Goal: Task Accomplishment & Management: Use online tool/utility

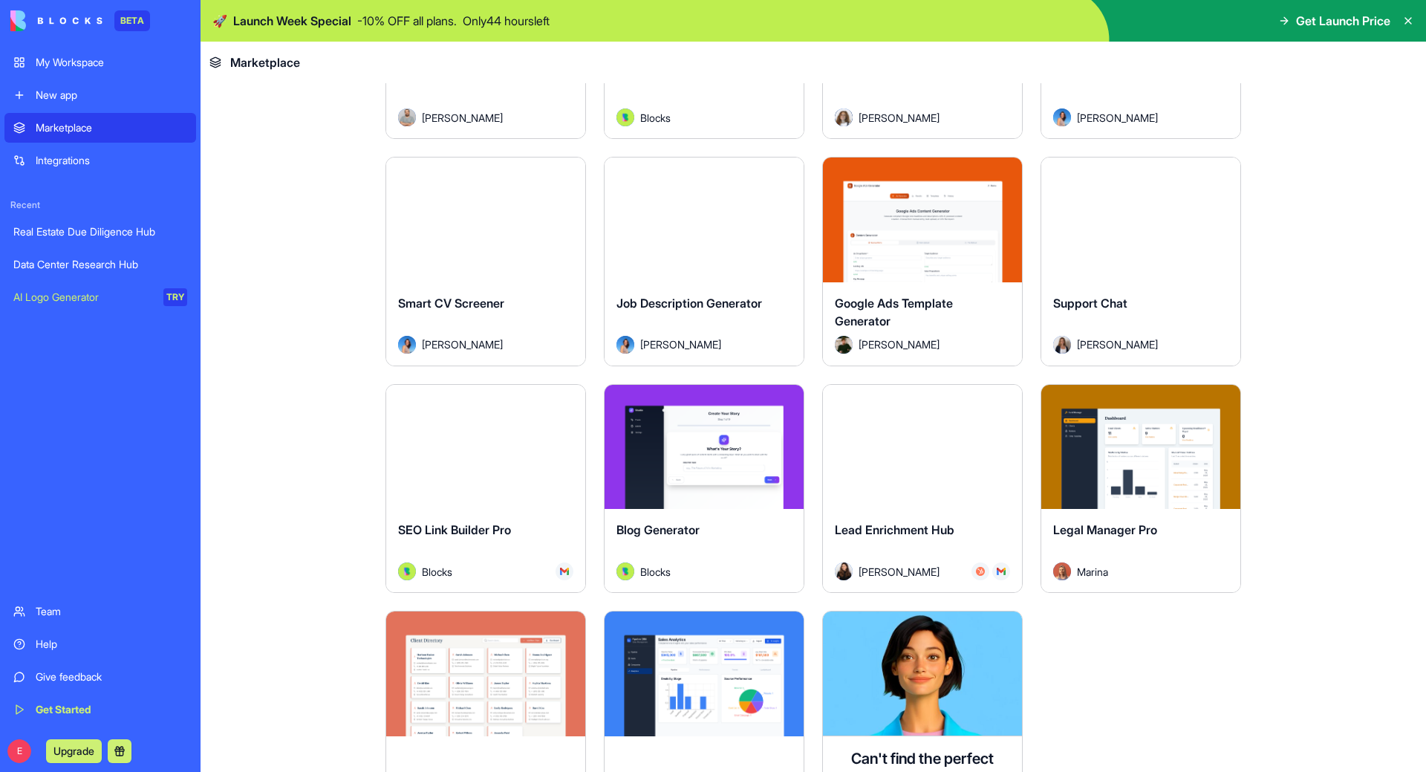
scroll to position [4011, 0]
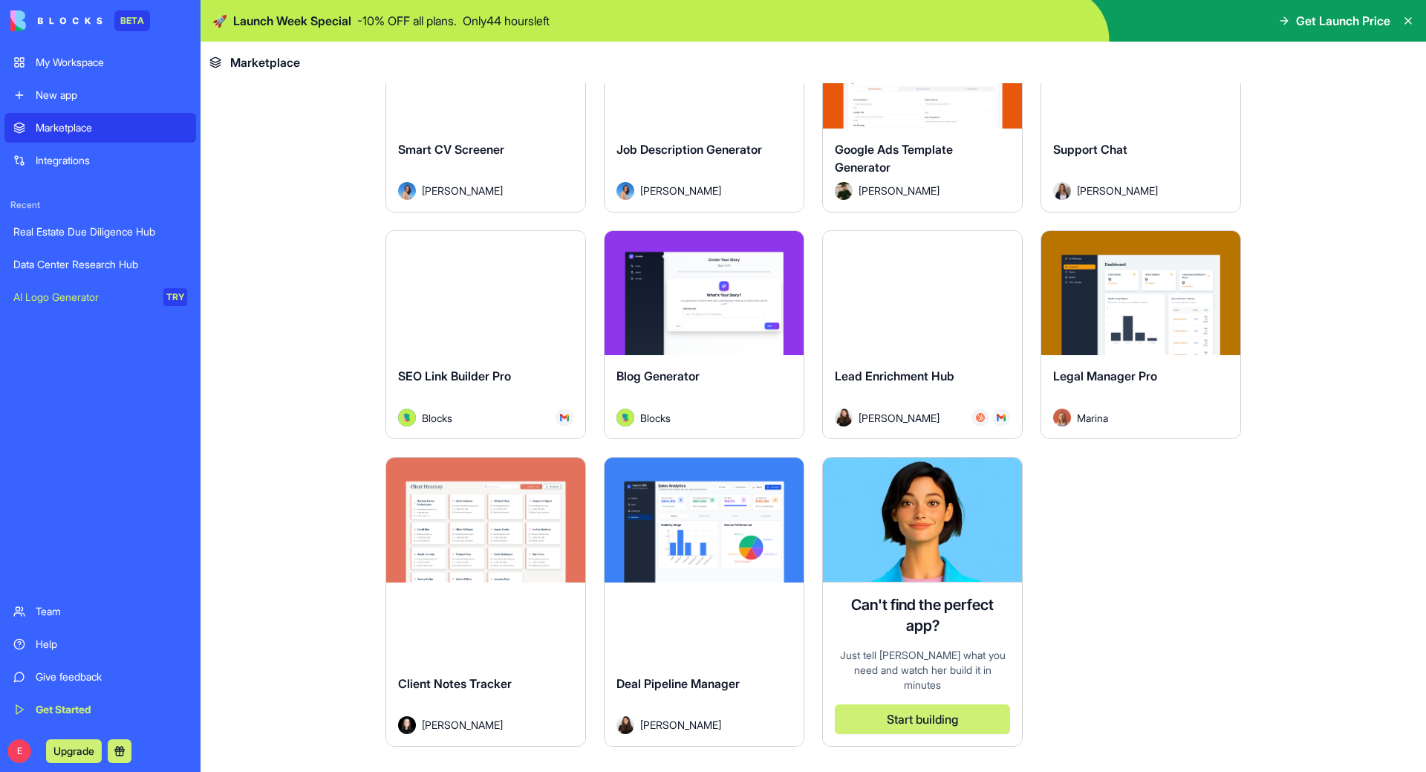
click at [625, 676] on span "Deal Pipeline Manager" at bounding box center [678, 683] width 123 height 15
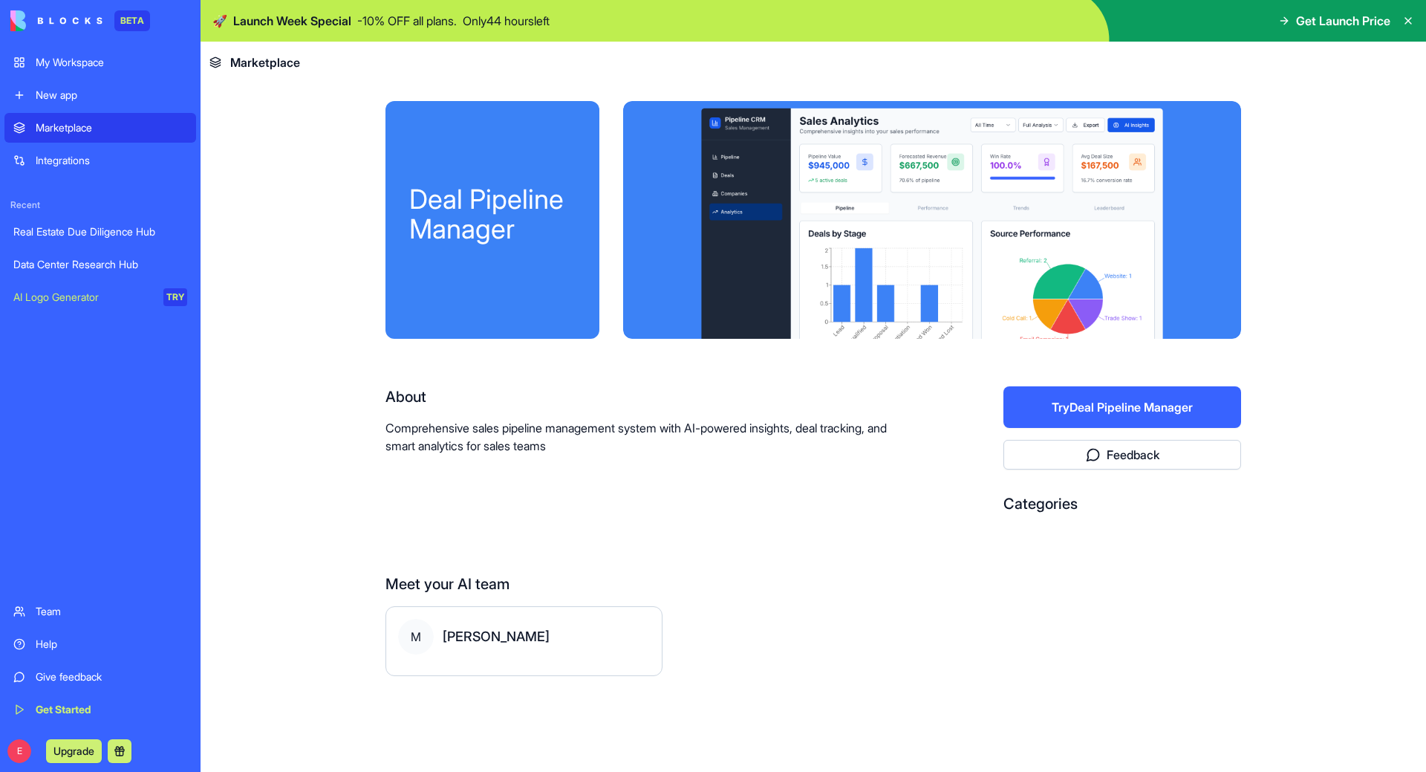
click at [499, 645] on div "M Morgan" at bounding box center [524, 637] width 252 height 36
click at [432, 637] on span "M" at bounding box center [416, 637] width 36 height 36
click at [855, 586] on div "Meet your AI team" at bounding box center [814, 583] width 856 height 21
click at [100, 233] on div "Real Estate Due Diligence Hub" at bounding box center [100, 231] width 174 height 15
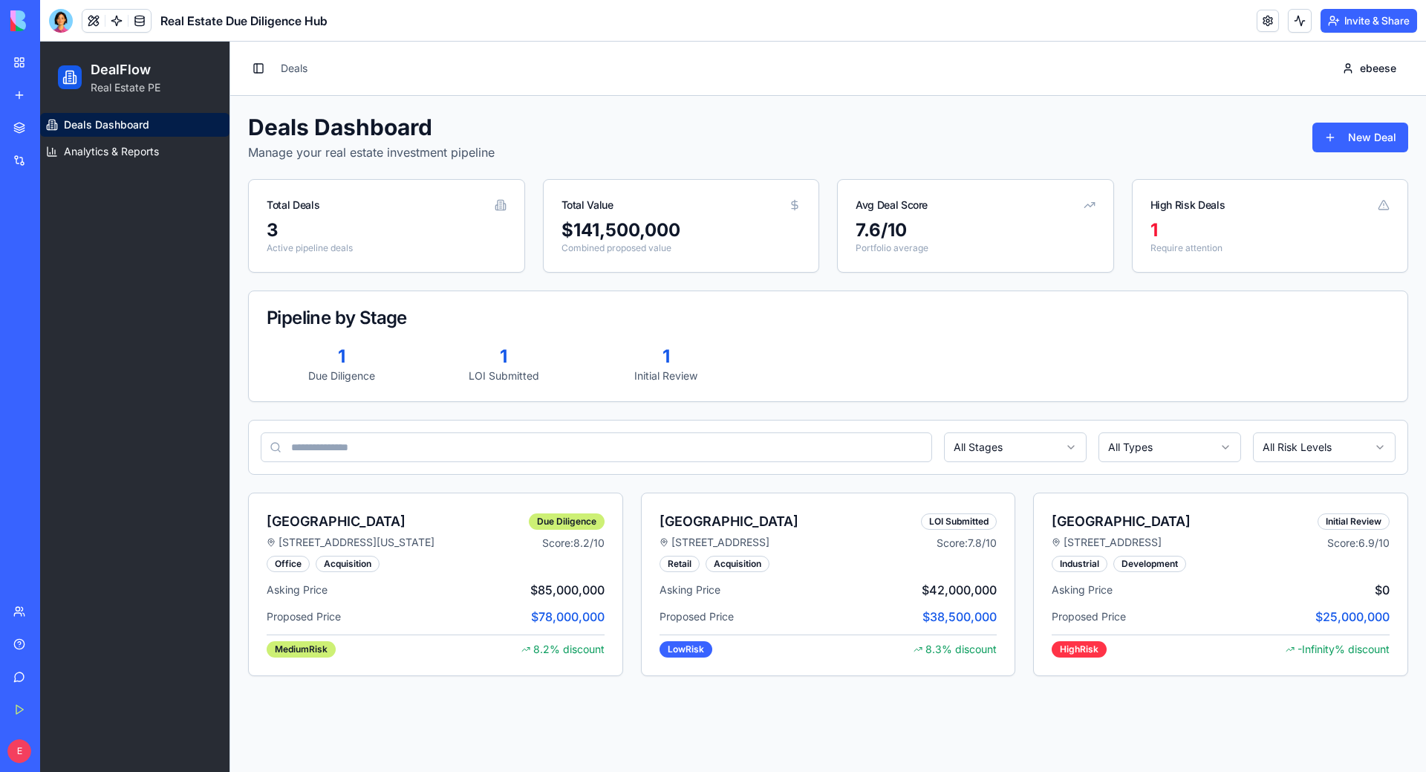
click at [27, 68] on link "My Workspace" at bounding box center [33, 63] width 59 height 30
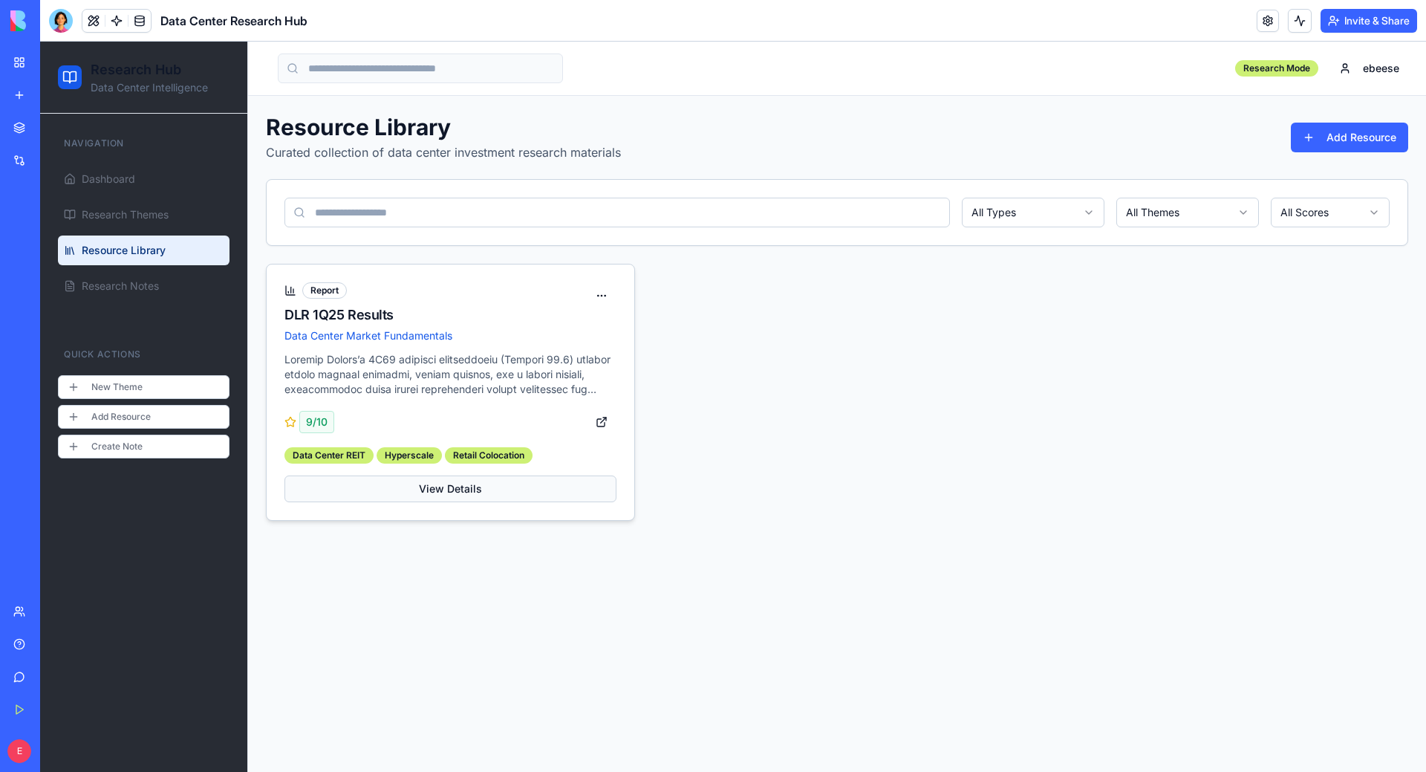
click at [472, 500] on button "View Details" at bounding box center [450, 488] width 332 height 27
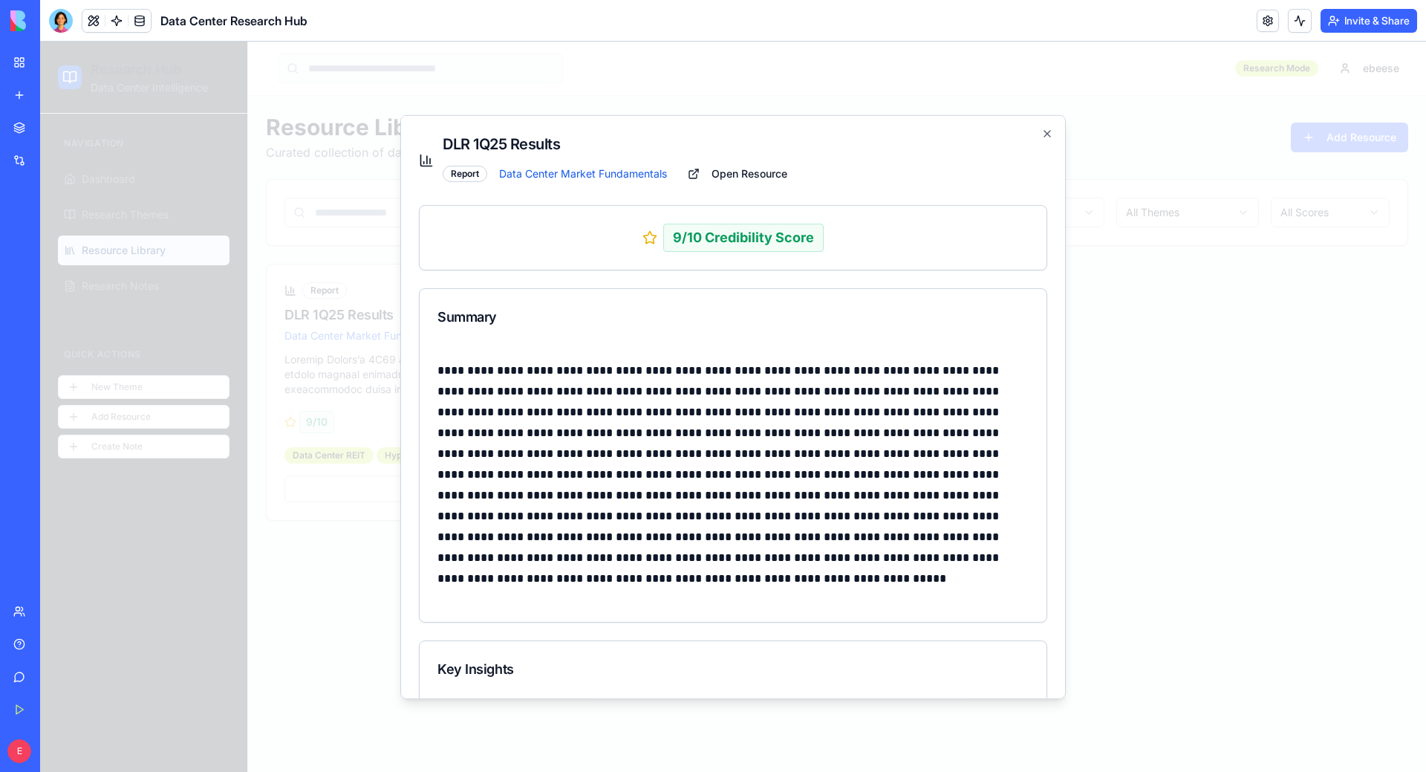
click at [750, 114] on div at bounding box center [733, 407] width 1386 height 730
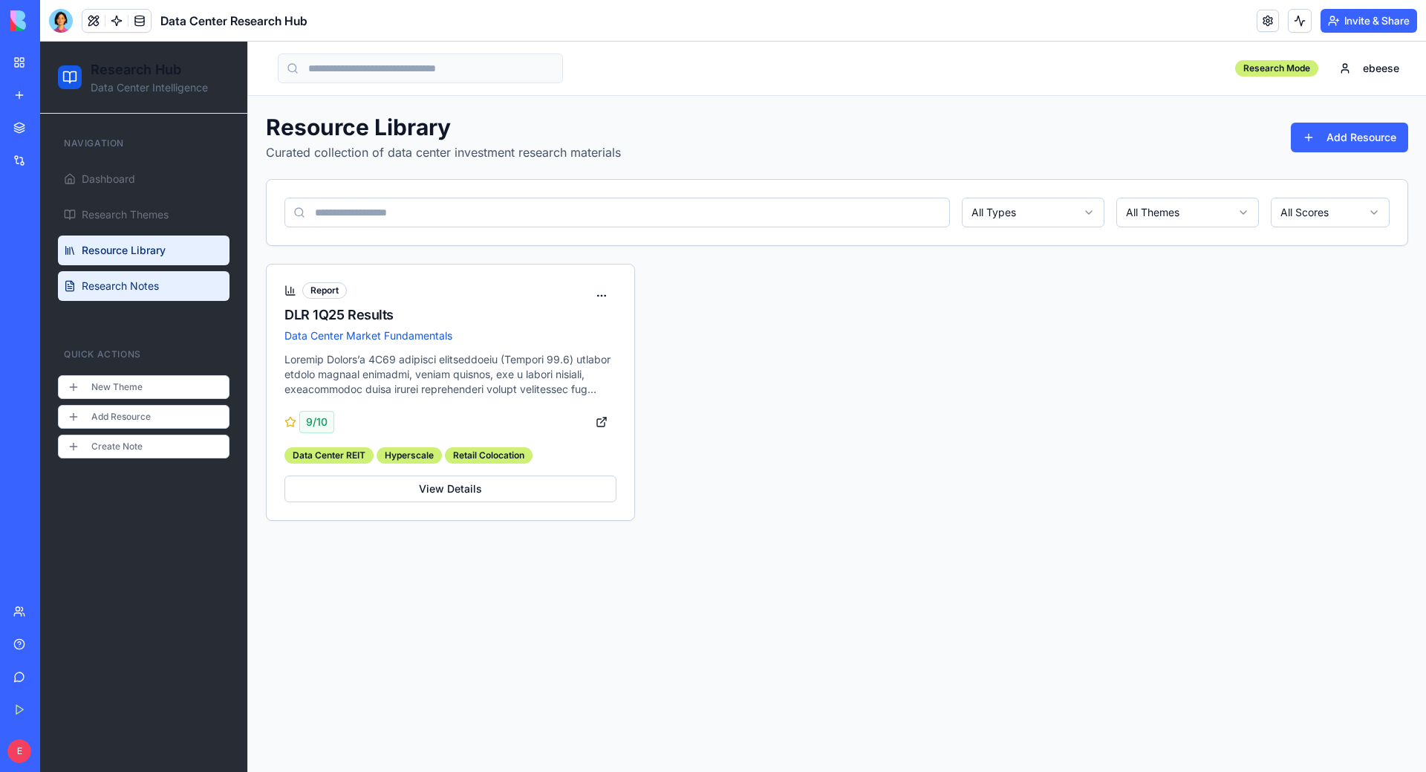
click at [174, 274] on link "Research Notes" at bounding box center [144, 286] width 172 height 30
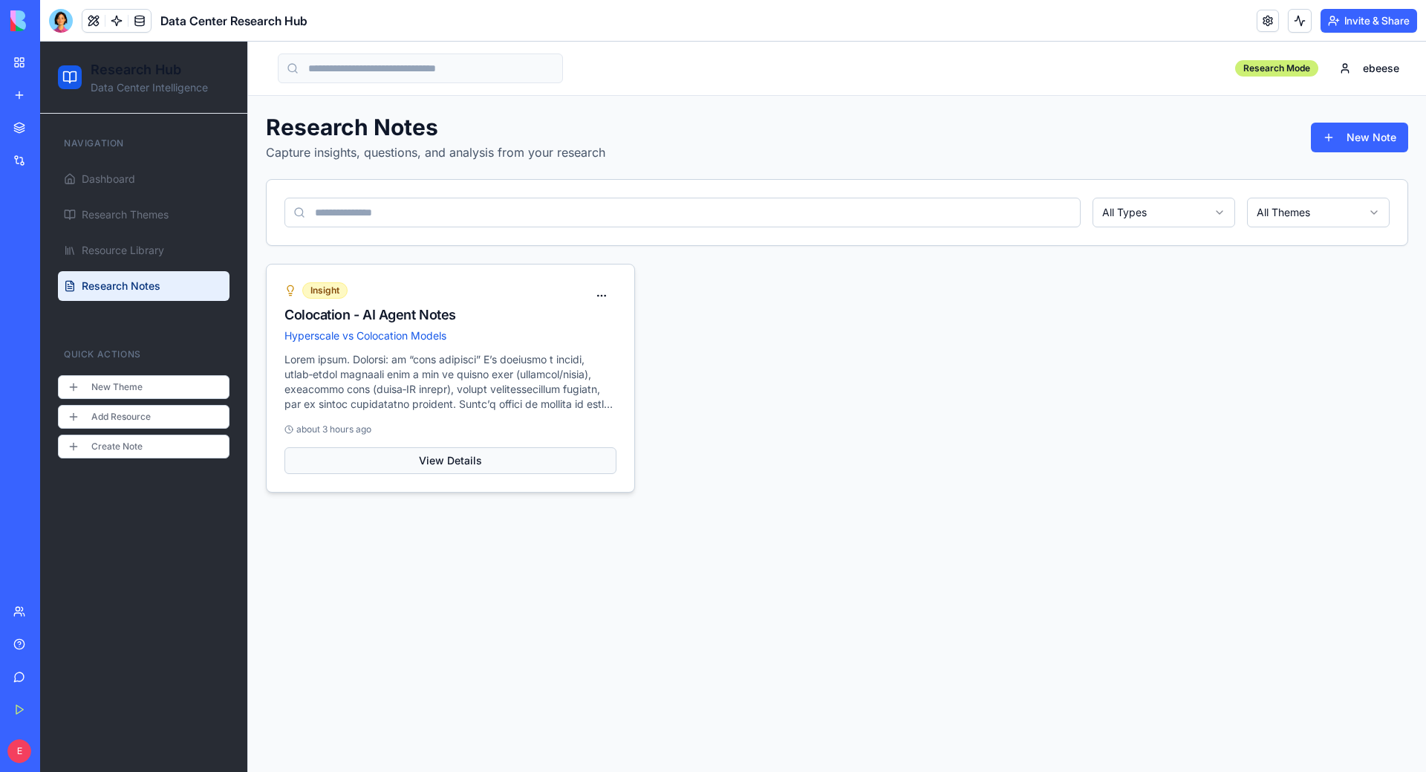
click at [567, 467] on button "View Details" at bounding box center [450, 460] width 332 height 27
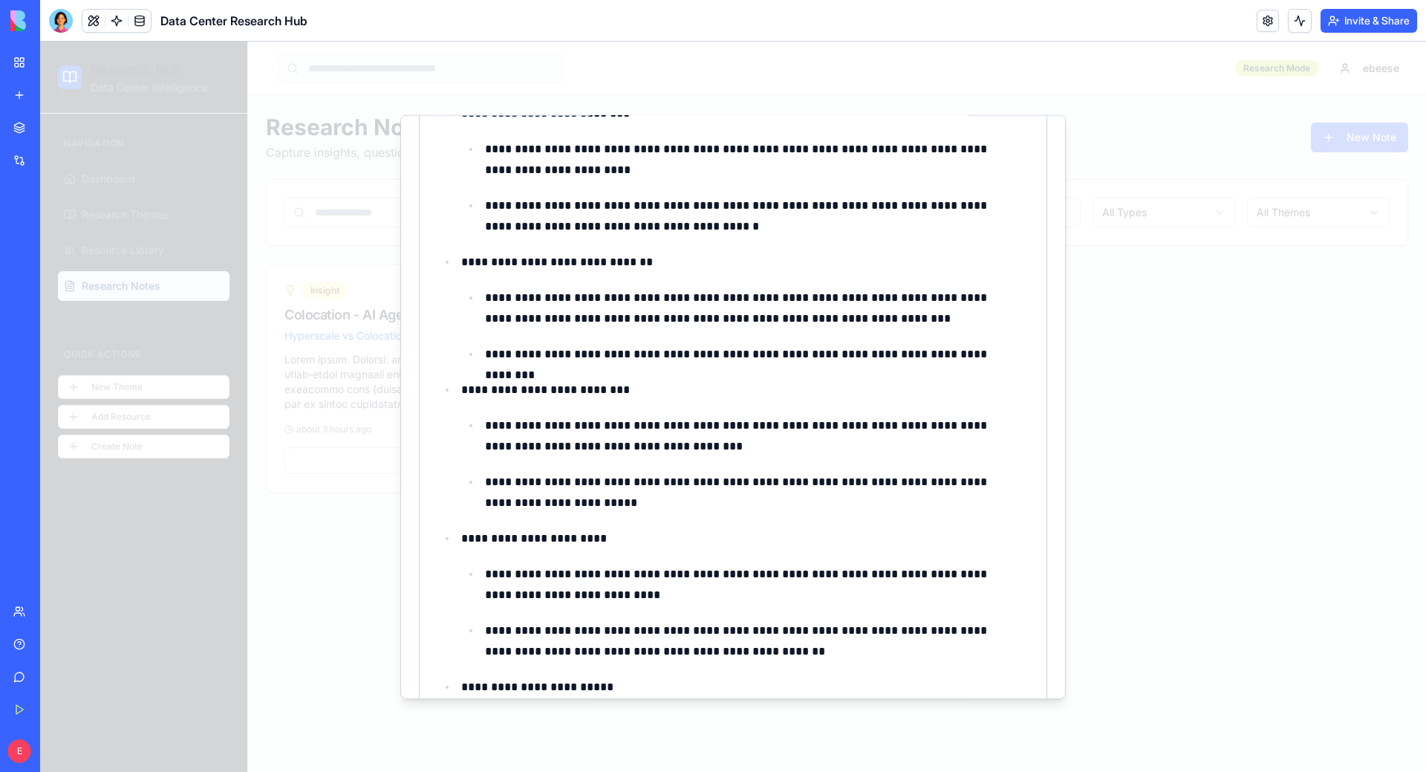
scroll to position [371, 0]
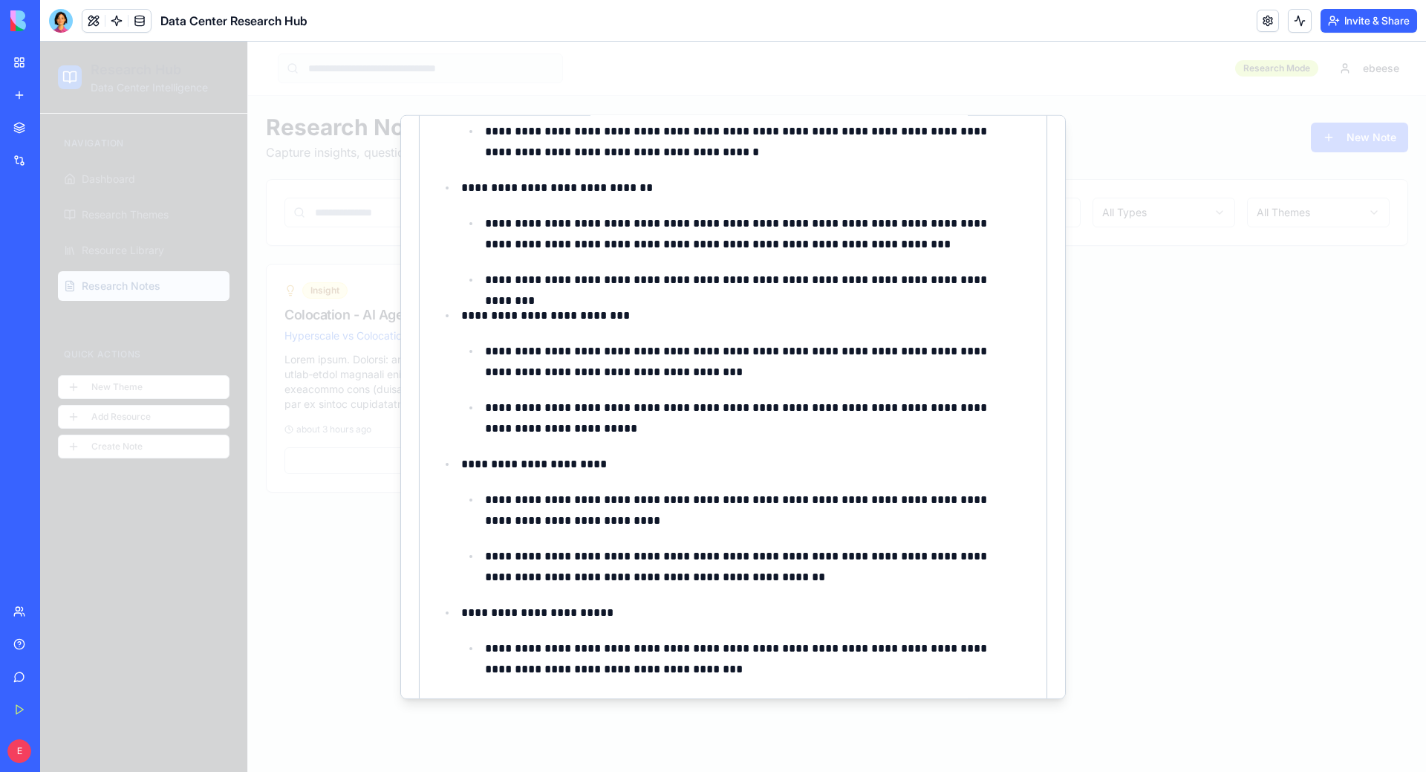
click at [1170, 224] on div at bounding box center [733, 407] width 1386 height 730
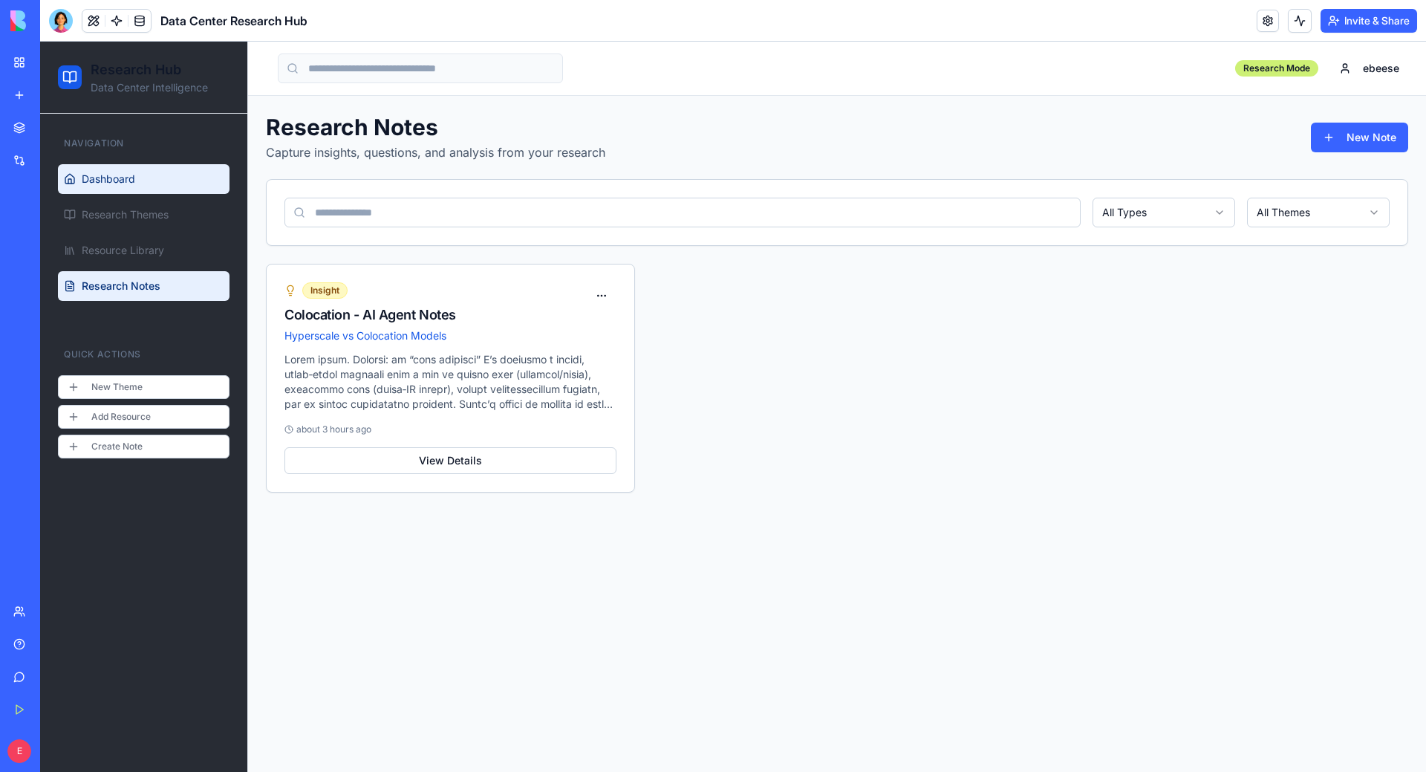
click at [139, 181] on link "Dashboard" at bounding box center [144, 179] width 172 height 30
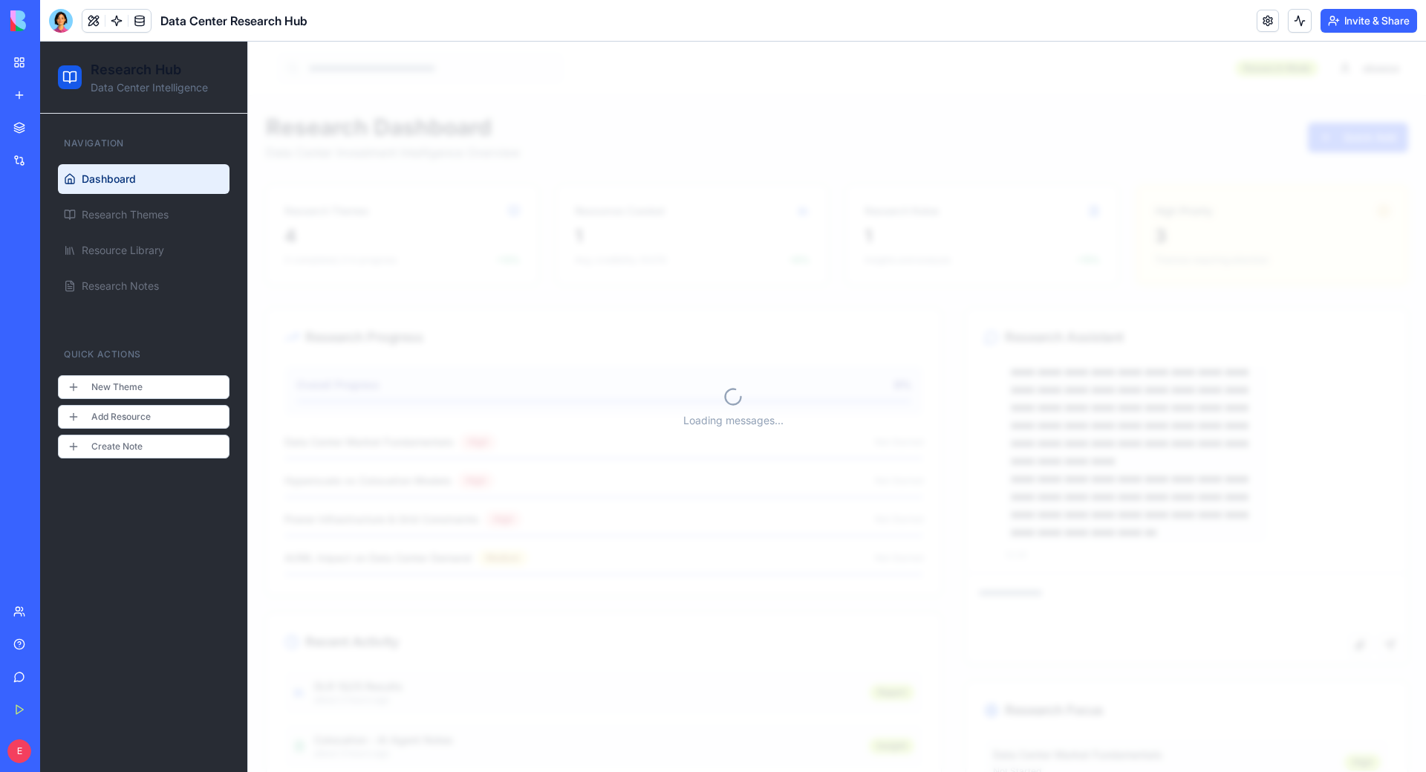
scroll to position [4903, 0]
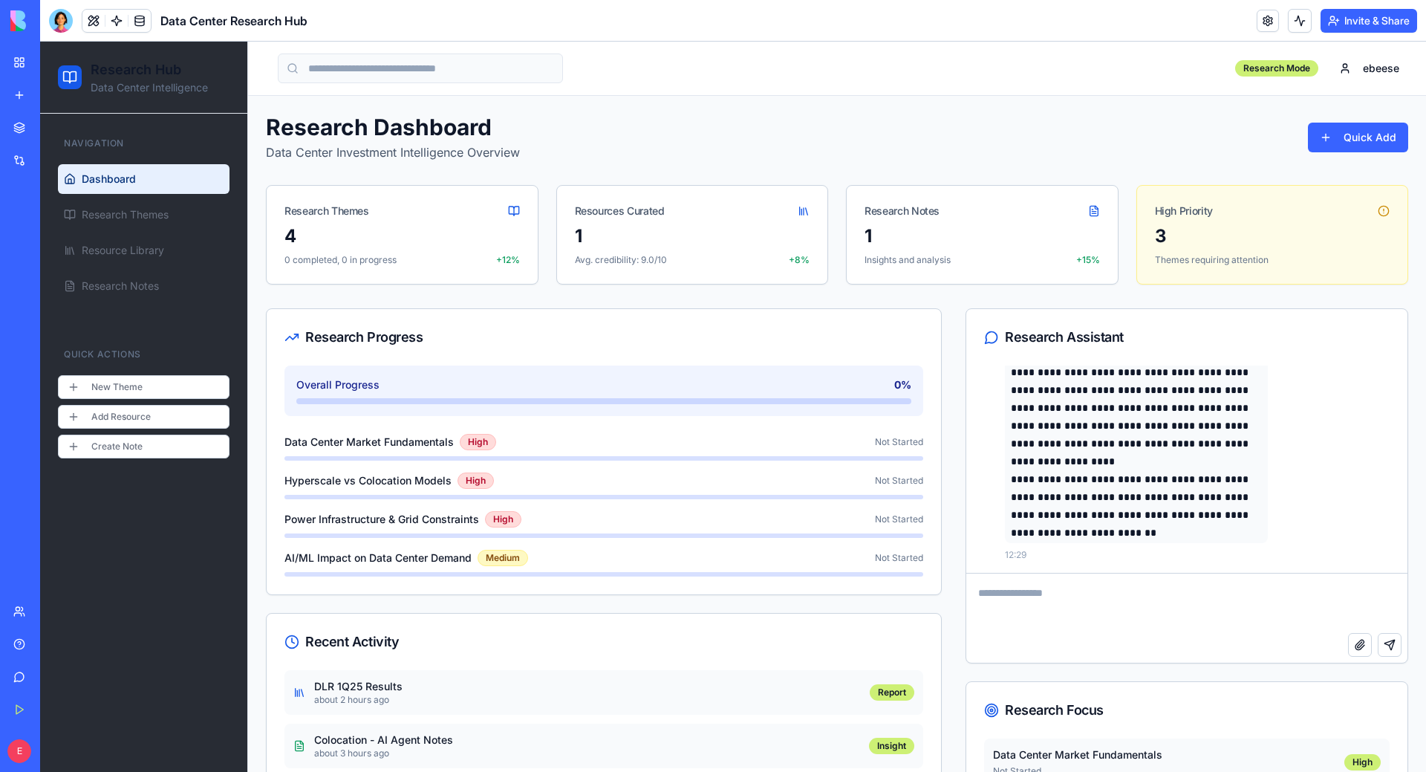
click at [1119, 621] on textarea at bounding box center [1186, 602] width 441 height 59
type textarea "**********"
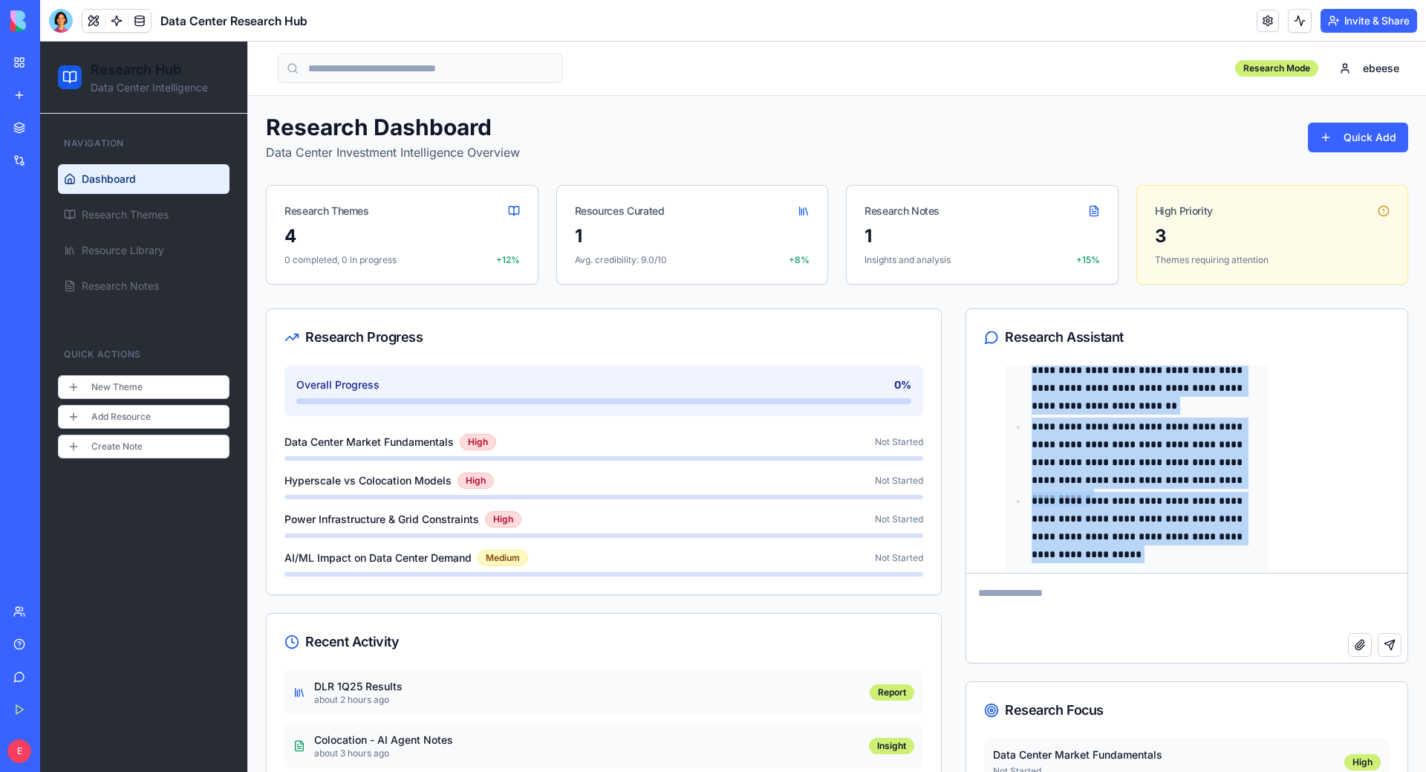
scroll to position [6983, 0]
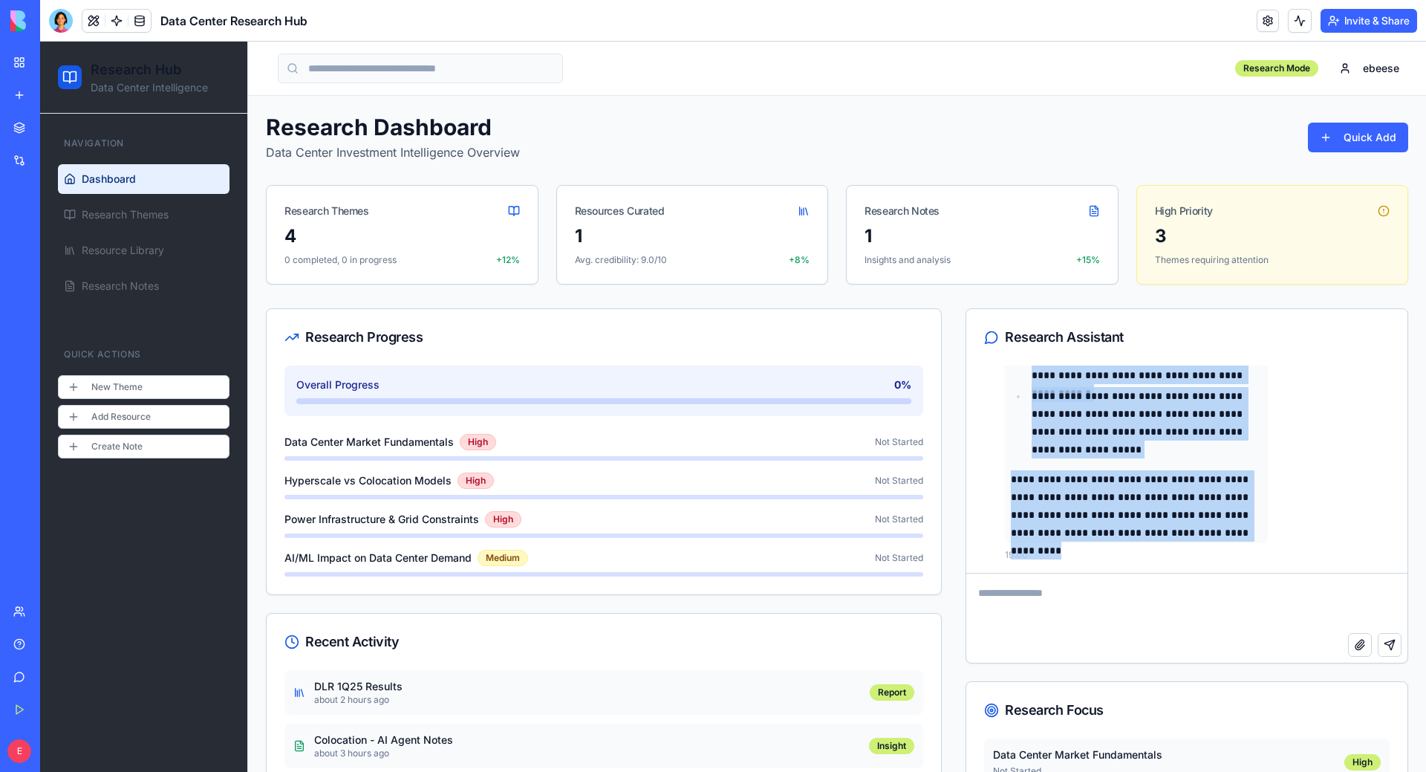
drag, startPoint x: 1006, startPoint y: 410, endPoint x: 1239, endPoint y: 539, distance: 266.3
copy div "**********"
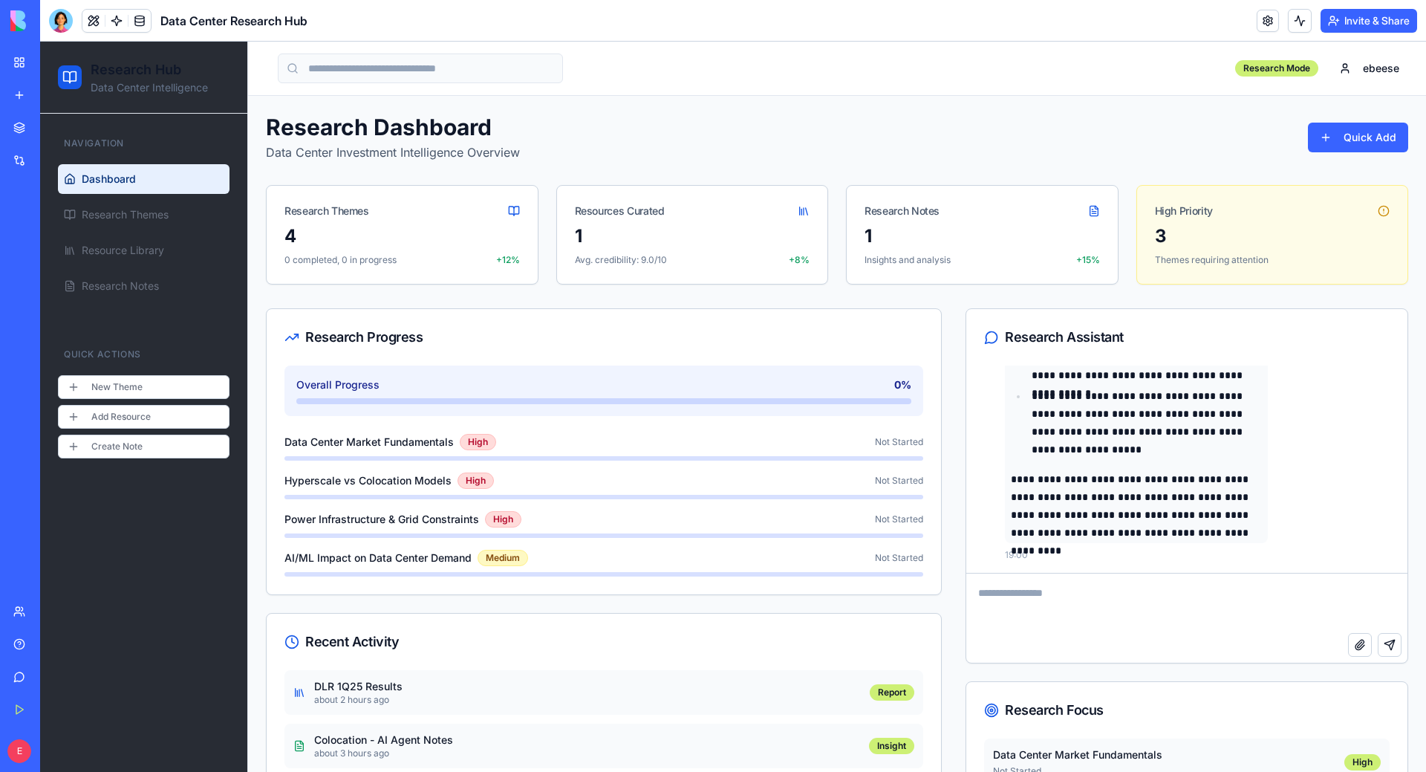
click at [1104, 598] on textarea at bounding box center [1184, 602] width 437 height 59
click at [1105, 597] on textarea at bounding box center [1184, 602] width 437 height 59
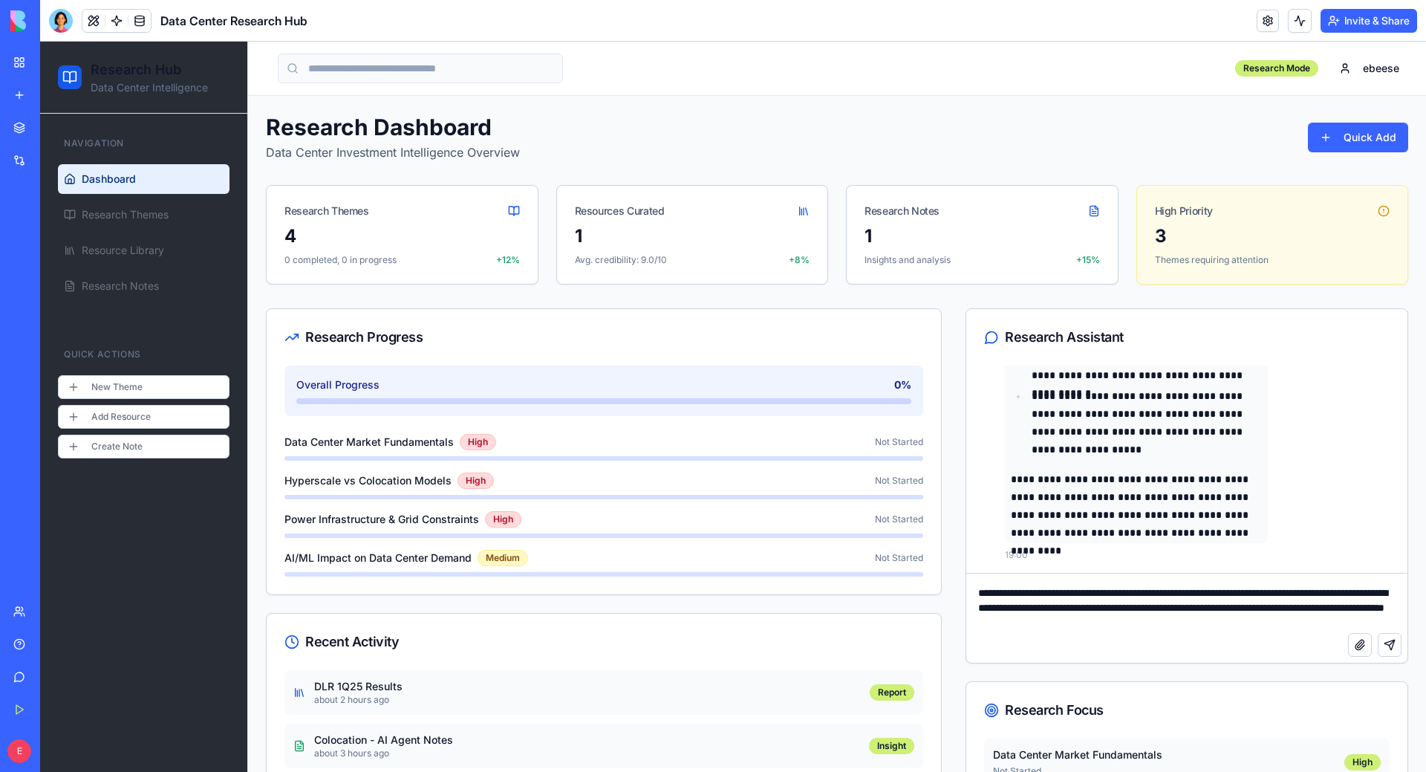
paste textarea "**********"
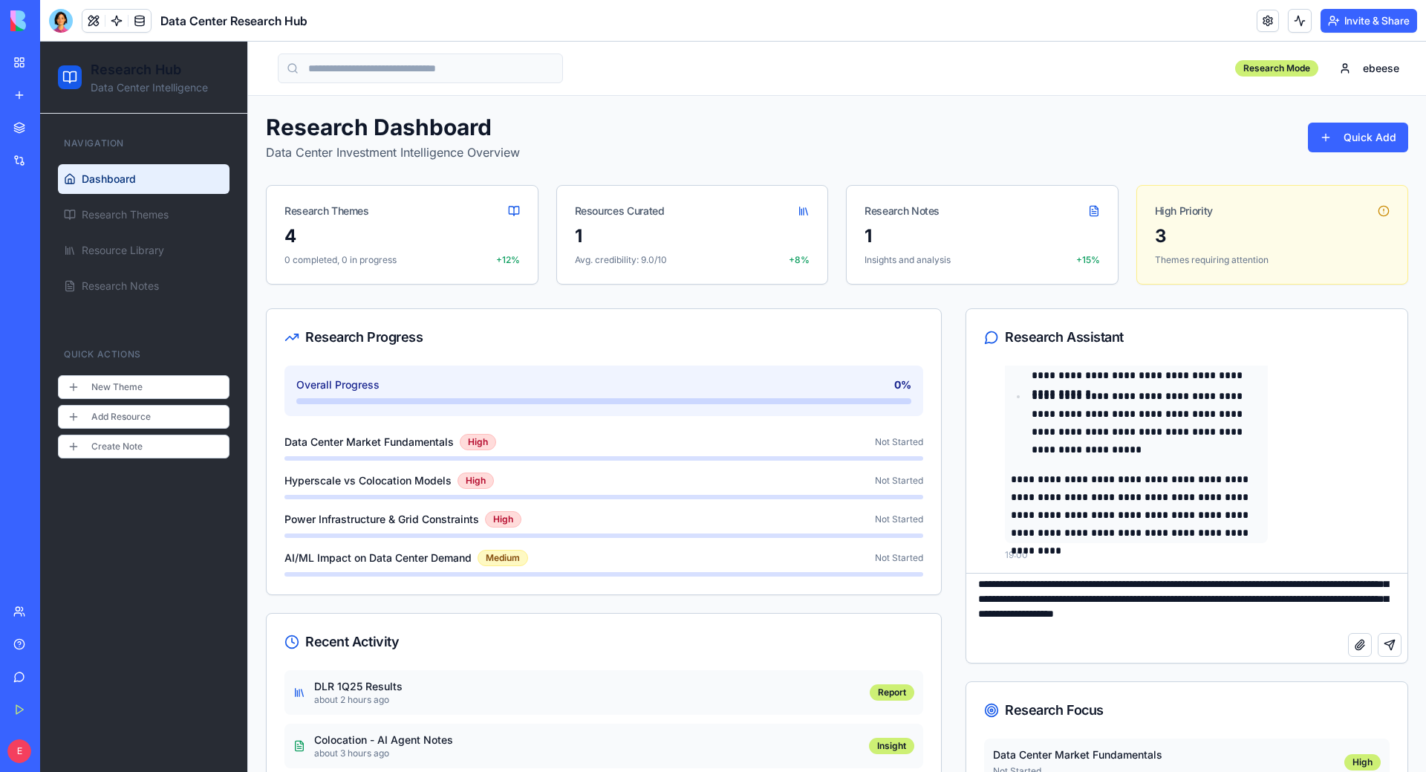
click at [1238, 591] on textarea "**********" at bounding box center [1184, 602] width 437 height 59
click at [1276, 611] on textarea "**********" at bounding box center [1184, 602] width 437 height 59
drag, startPoint x: 1024, startPoint y: 612, endPoint x: 1125, endPoint y: 596, distance: 101.5
click at [1125, 596] on textarea "**********" at bounding box center [1184, 602] width 437 height 59
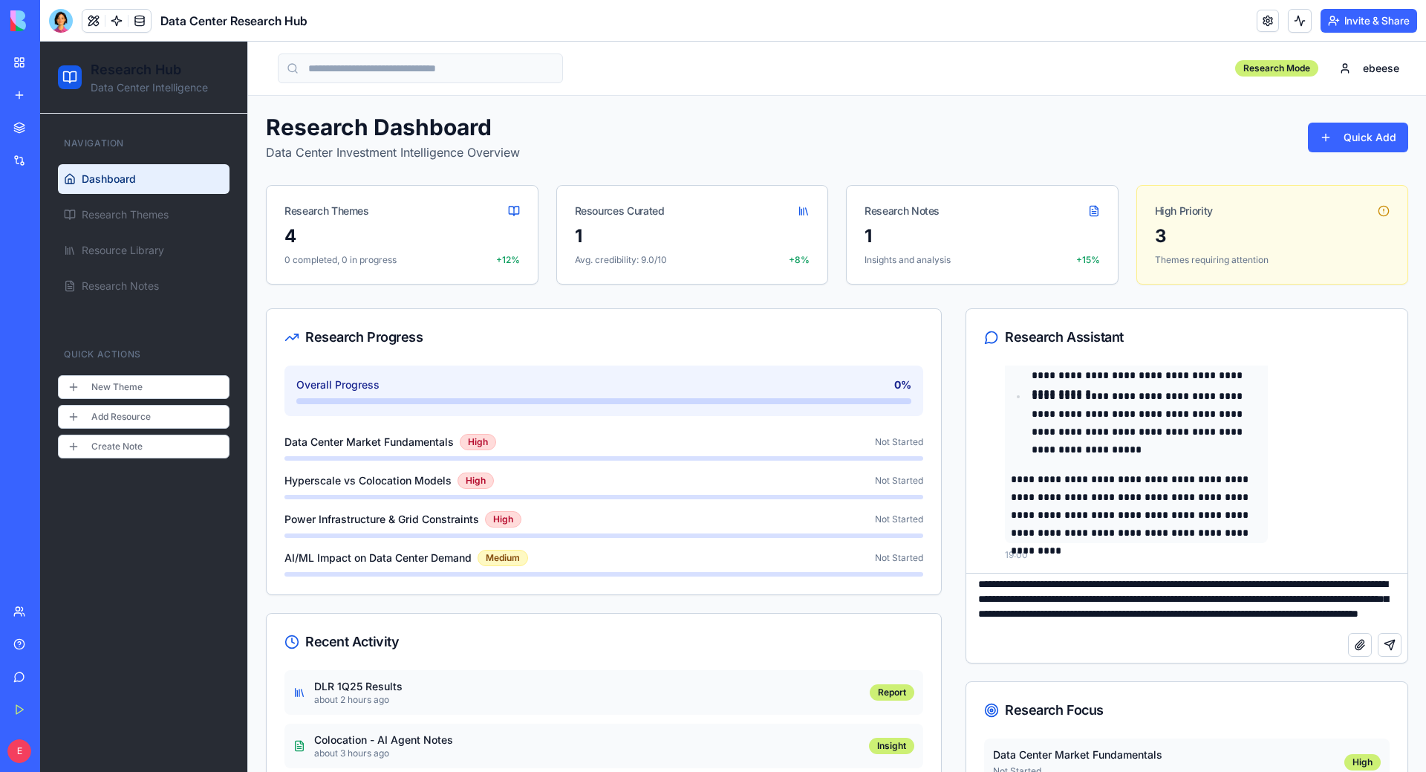
type textarea "**********"
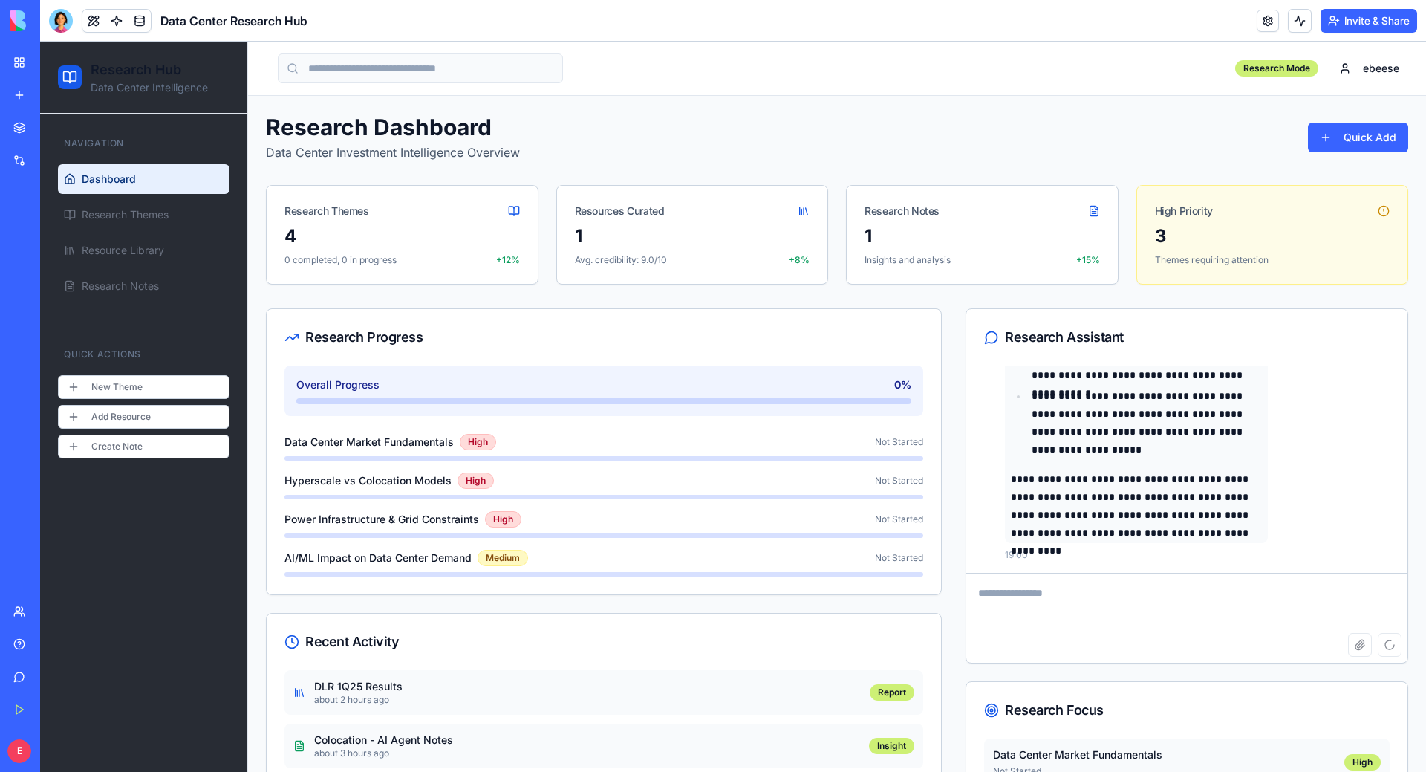
scroll to position [0, 0]
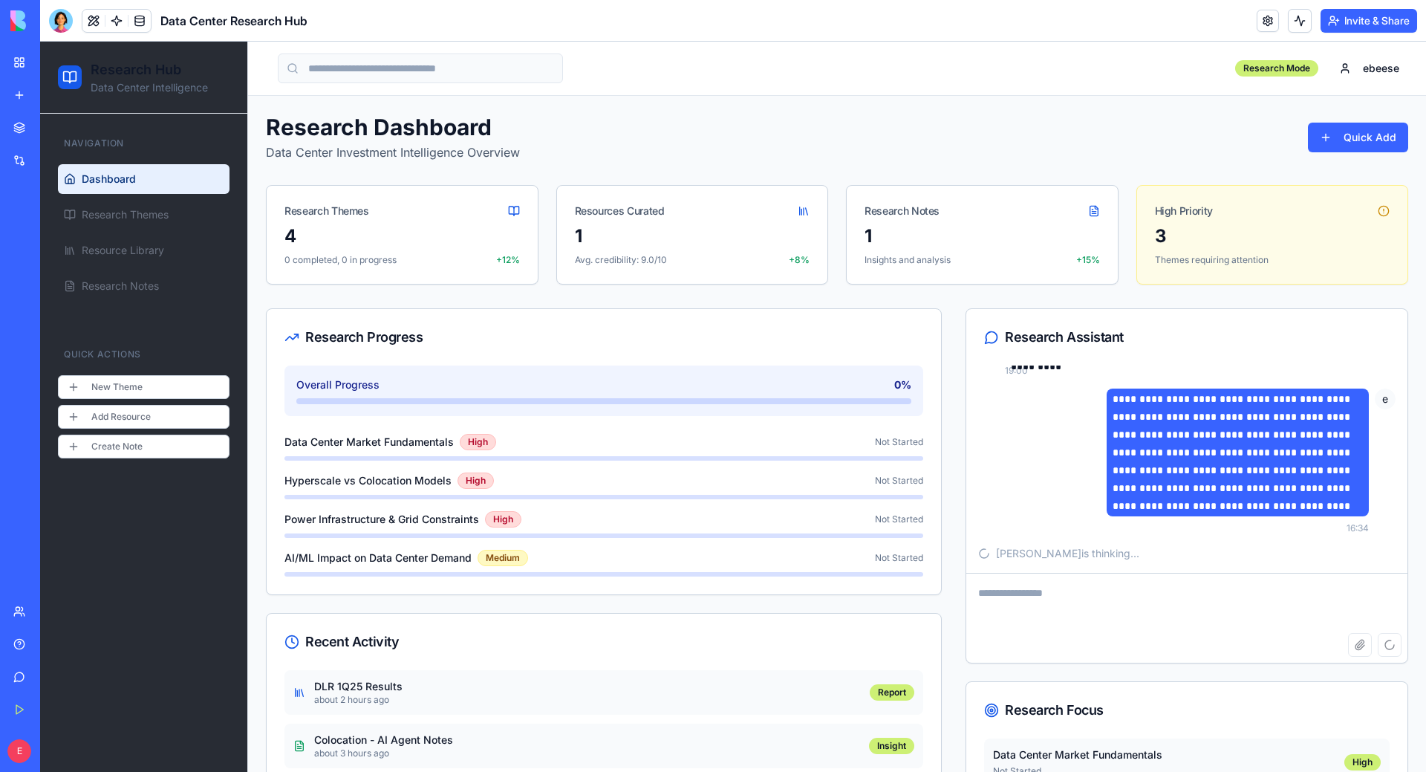
click at [26, 85] on link "New app" at bounding box center [33, 95] width 59 height 30
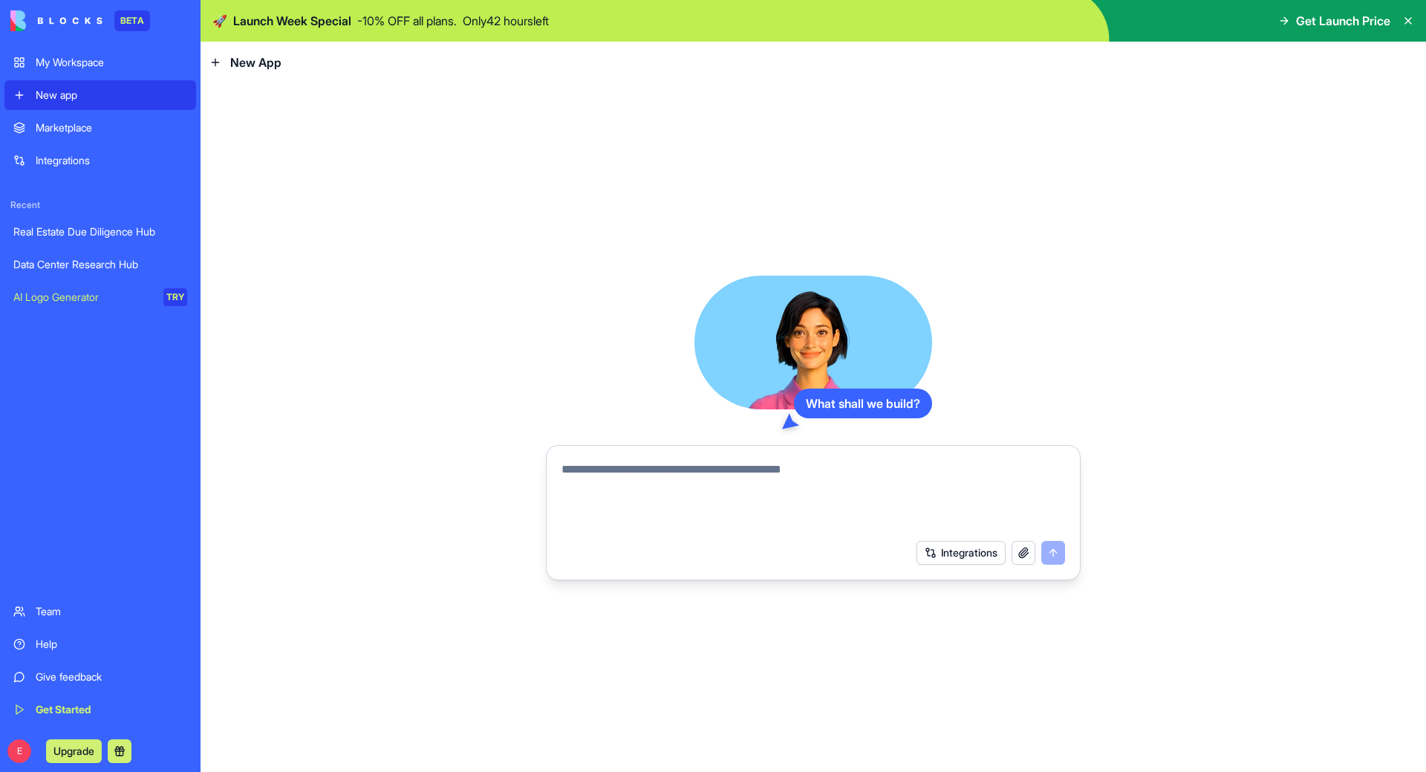
drag, startPoint x: 34, startPoint y: 94, endPoint x: 461, endPoint y: 208, distance: 441.3
click at [475, 208] on div "What shall we build? Integrations" at bounding box center [814, 427] width 1226 height 689
click at [98, 242] on link "Real Estate Due Diligence Hub" at bounding box center [100, 232] width 192 height 30
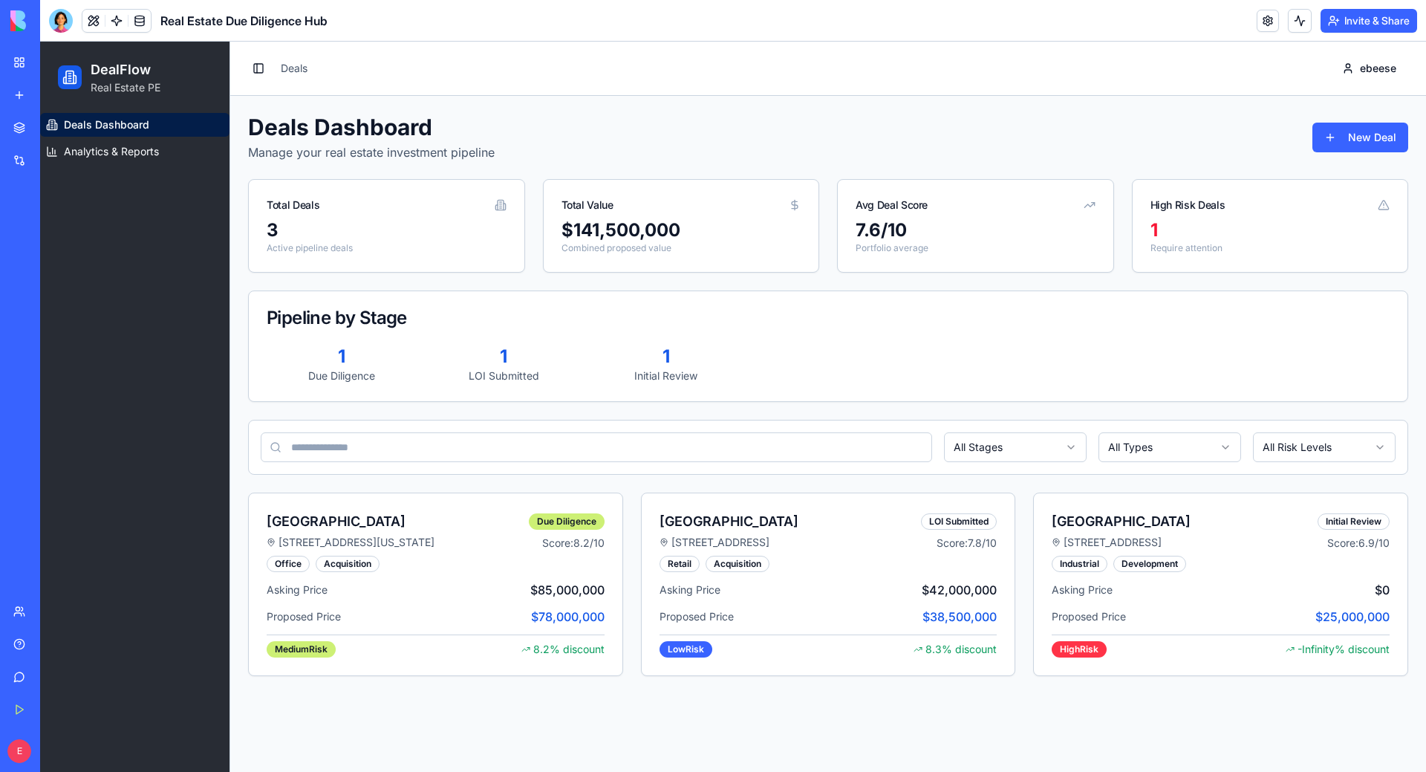
click at [55, 261] on div "Data Center Research Hub" at bounding box center [34, 264] width 42 height 15
click at [55, 262] on div "Data Center Research Hub" at bounding box center [34, 264] width 42 height 15
click at [15, 133] on link "Marketplace" at bounding box center [33, 128] width 59 height 30
click at [55, 267] on div "Data Center Research Hub" at bounding box center [34, 264] width 42 height 15
click at [953, 387] on div "1 Due Diligence 1 LOI Submitted 1 Initial Review" at bounding box center [828, 373] width 1159 height 56
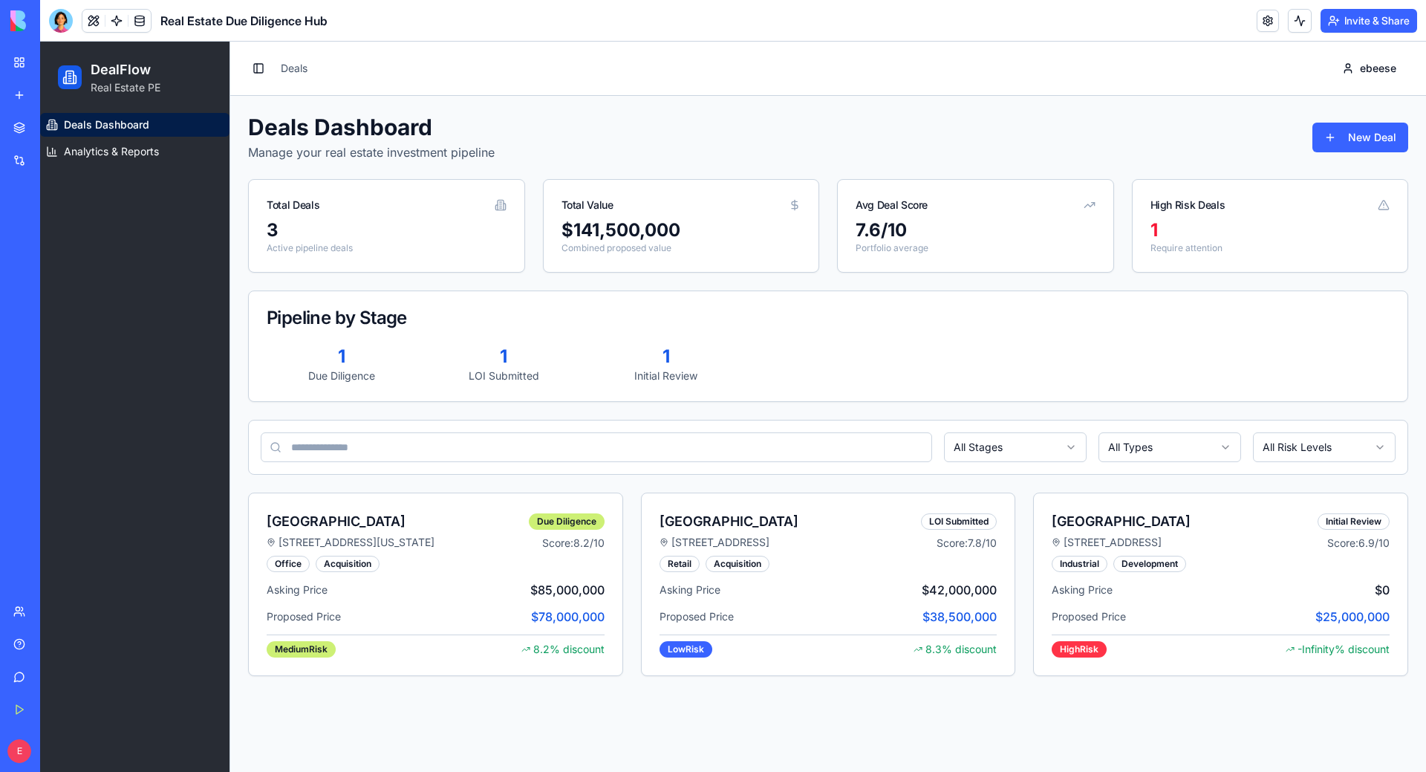
click at [25, 129] on link "Marketplace" at bounding box center [33, 128] width 59 height 30
click at [31, 130] on link "Marketplace" at bounding box center [33, 128] width 59 height 30
click at [55, 268] on div "Data Center Research Hub" at bounding box center [34, 264] width 42 height 15
click at [64, 250] on link "Data Center Research Hub" at bounding box center [33, 265] width 59 height 30
click at [32, 261] on div "Data Center Research Hub" at bounding box center [34, 264] width 42 height 15
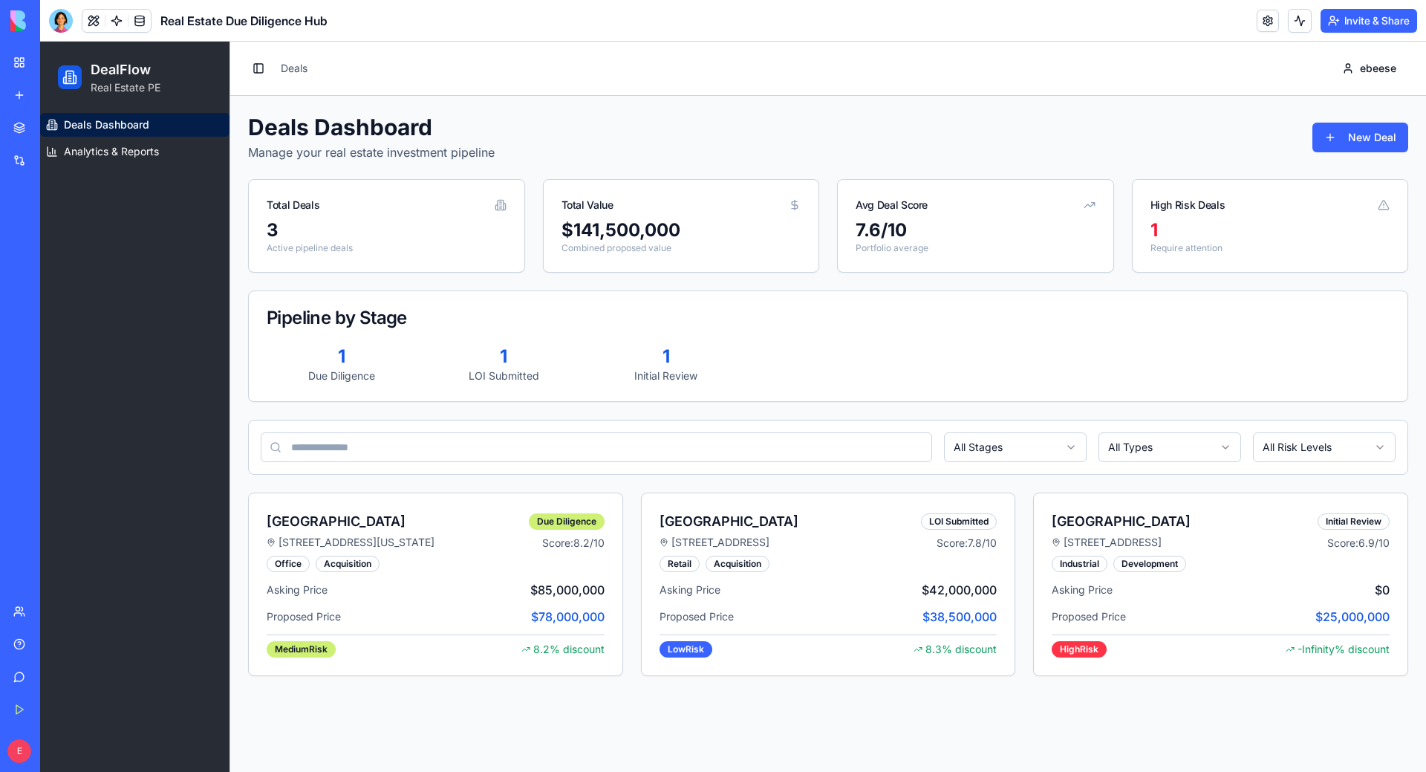
click at [29, 12] on img at bounding box center [56, 20] width 92 height 21
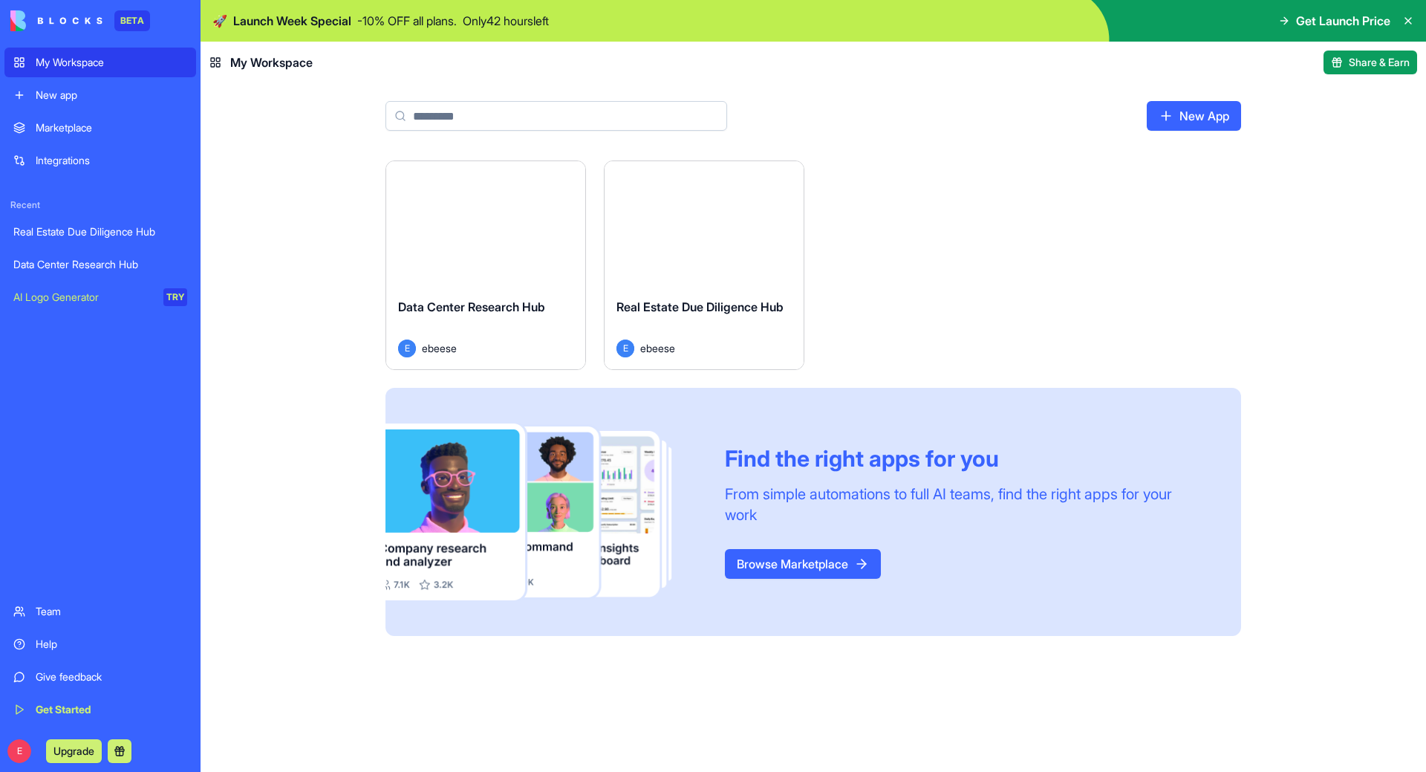
click at [70, 278] on link "Data Center Research Hub" at bounding box center [100, 265] width 192 height 30
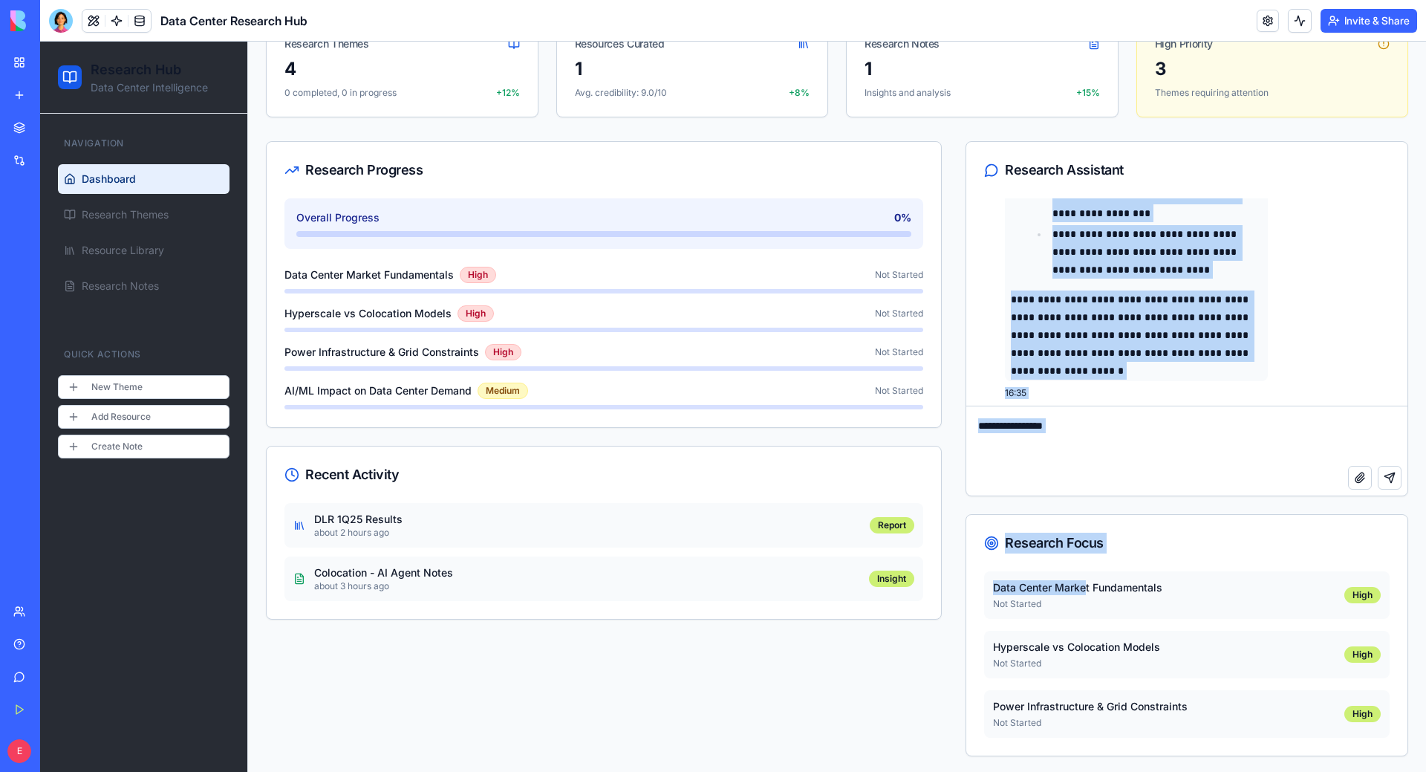
scroll to position [8682, 0]
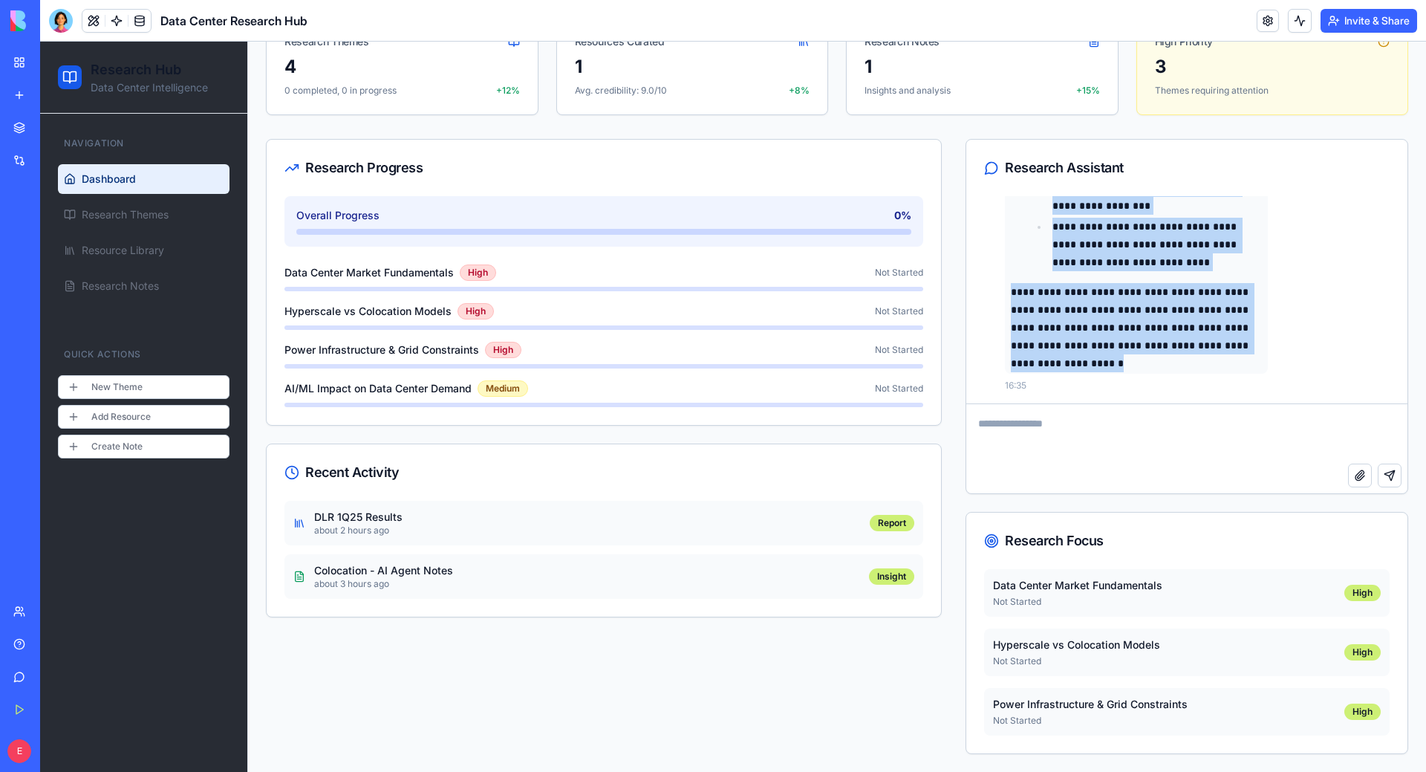
drag, startPoint x: 1004, startPoint y: 450, endPoint x: 1070, endPoint y: 376, distance: 98.9
copy div "**********"
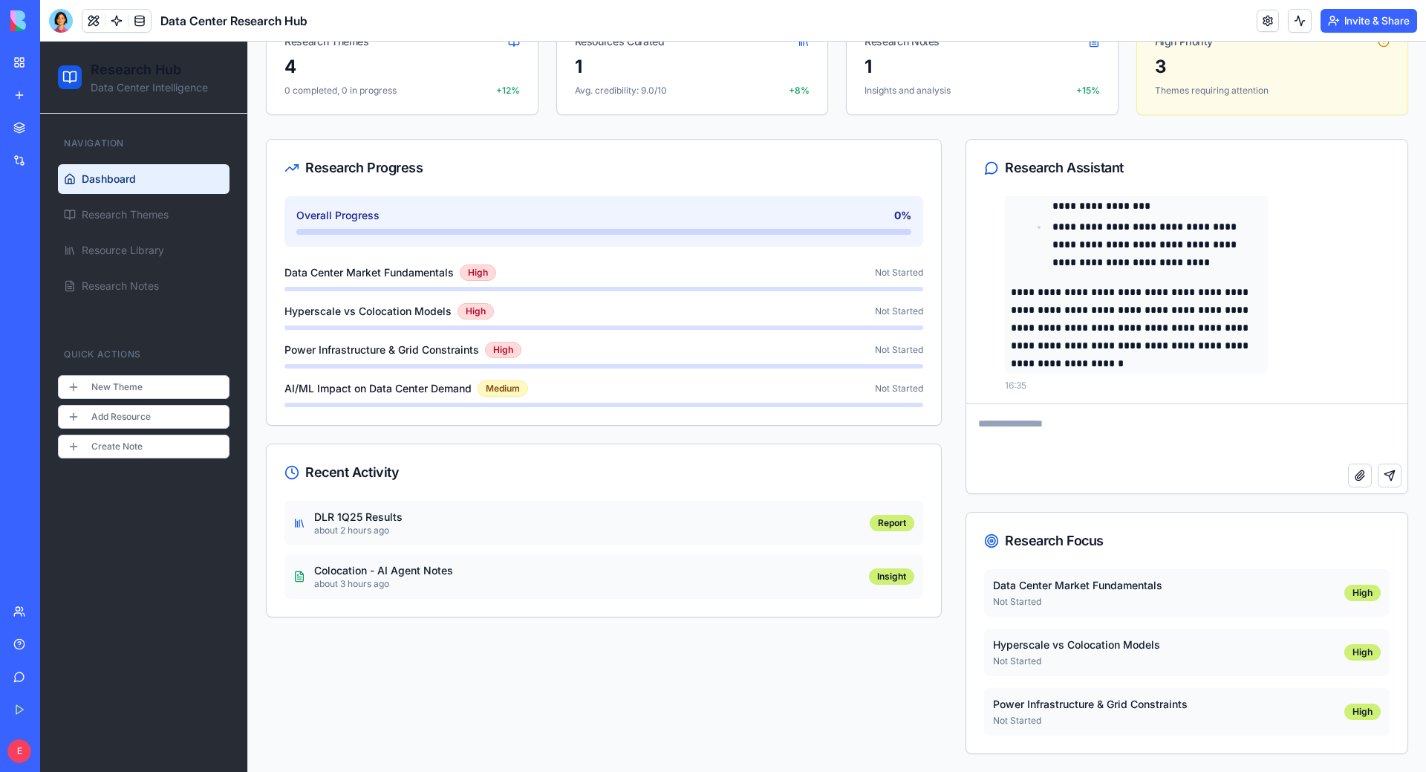
click at [1024, 429] on textarea at bounding box center [1186, 433] width 441 height 59
type textarea "**********"
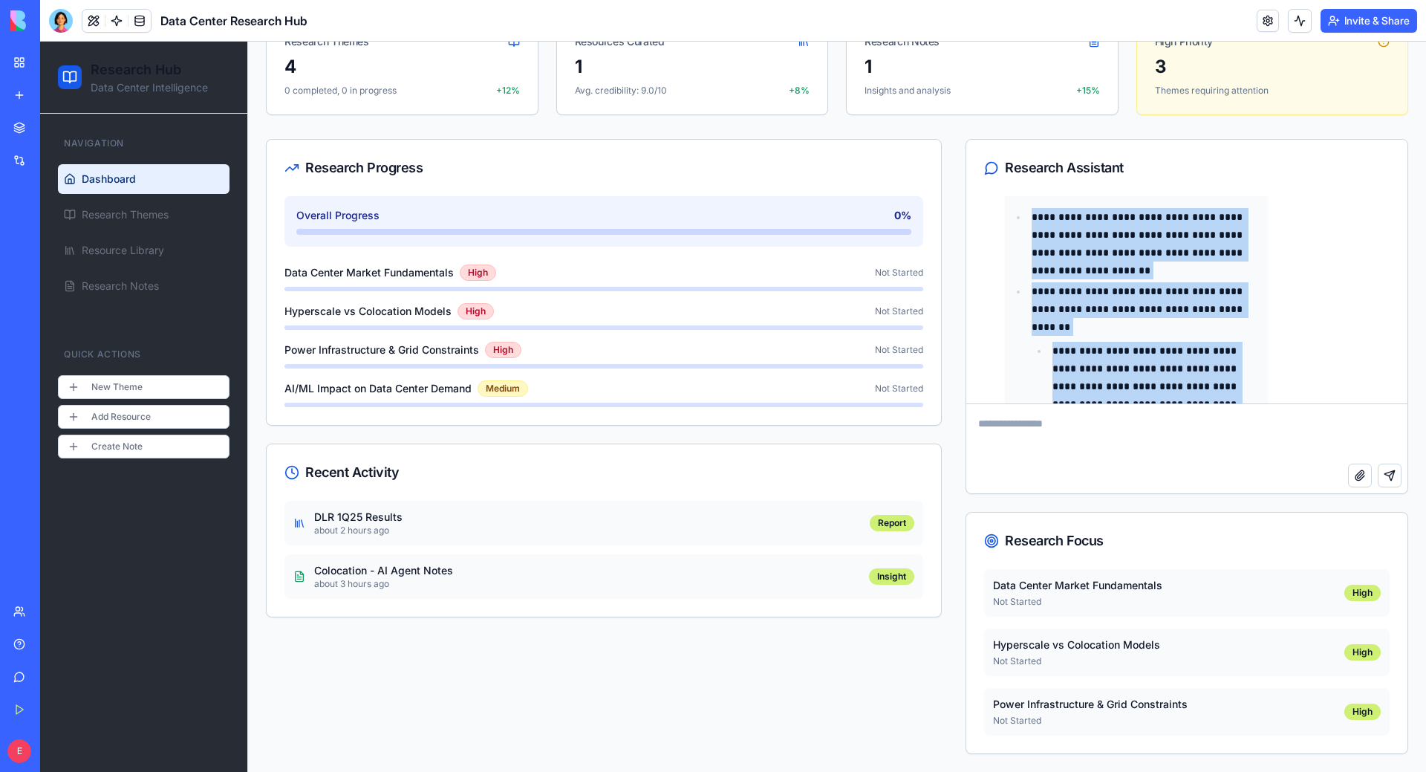
scroll to position [10453, 0]
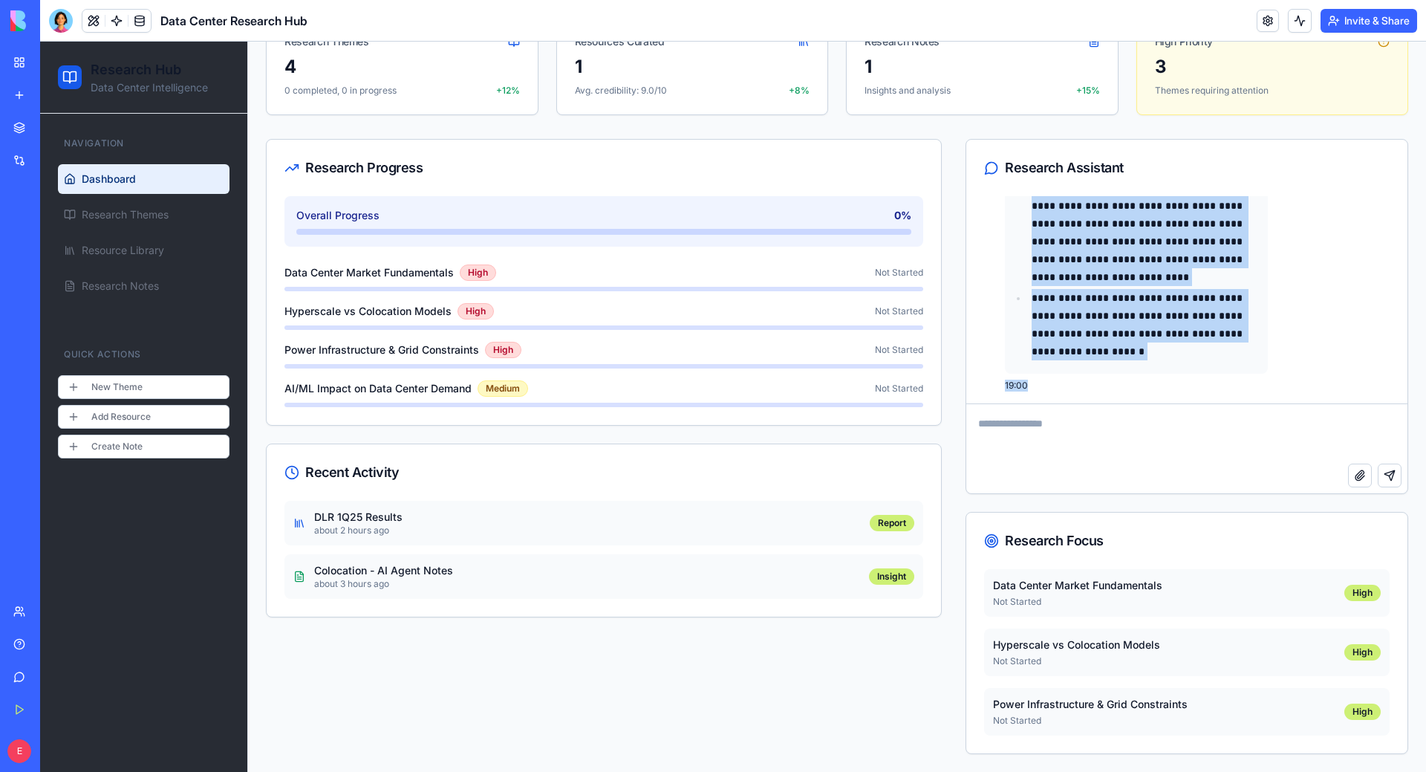
drag, startPoint x: 999, startPoint y: 347, endPoint x: 1106, endPoint y: 410, distance: 124.2
click at [1106, 410] on div "**********" at bounding box center [1186, 344] width 441 height 297
click at [1107, 405] on textarea at bounding box center [1184, 433] width 437 height 59
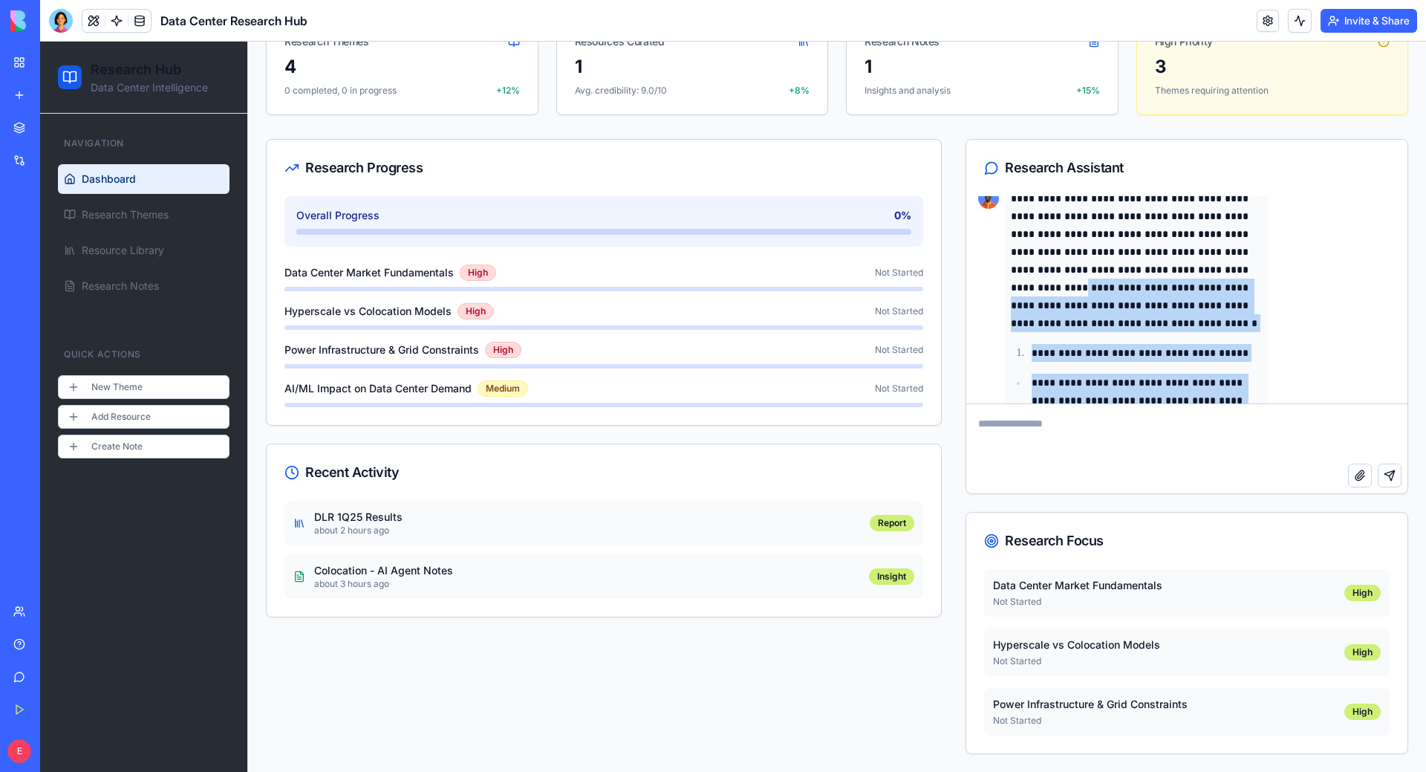
scroll to position [8945, 0]
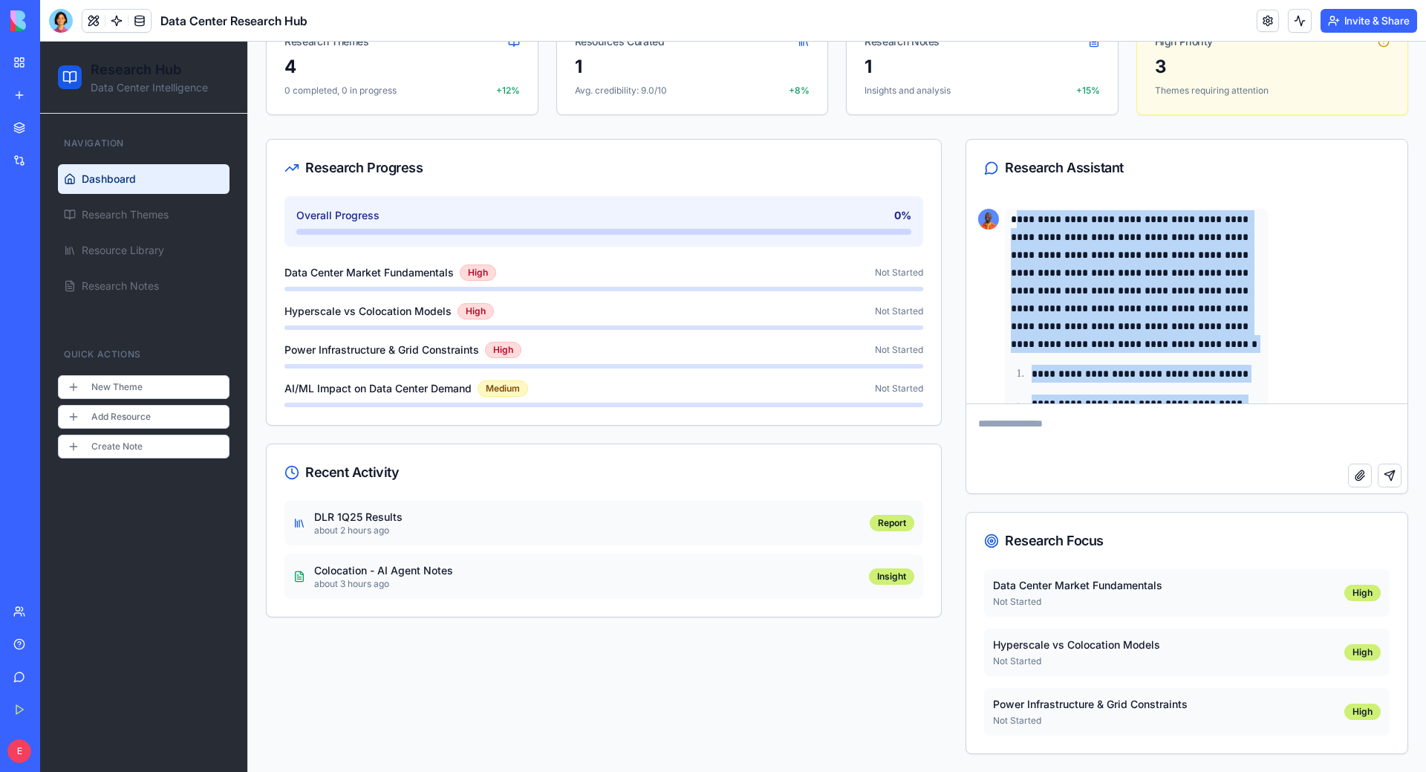
drag, startPoint x: 1081, startPoint y: 350, endPoint x: 1010, endPoint y: 222, distance: 146.0
click at [1011, 218] on p "**********" at bounding box center [1136, 281] width 251 height 143
click at [1011, 220] on p "**********" at bounding box center [1136, 281] width 251 height 143
copy div "**********"
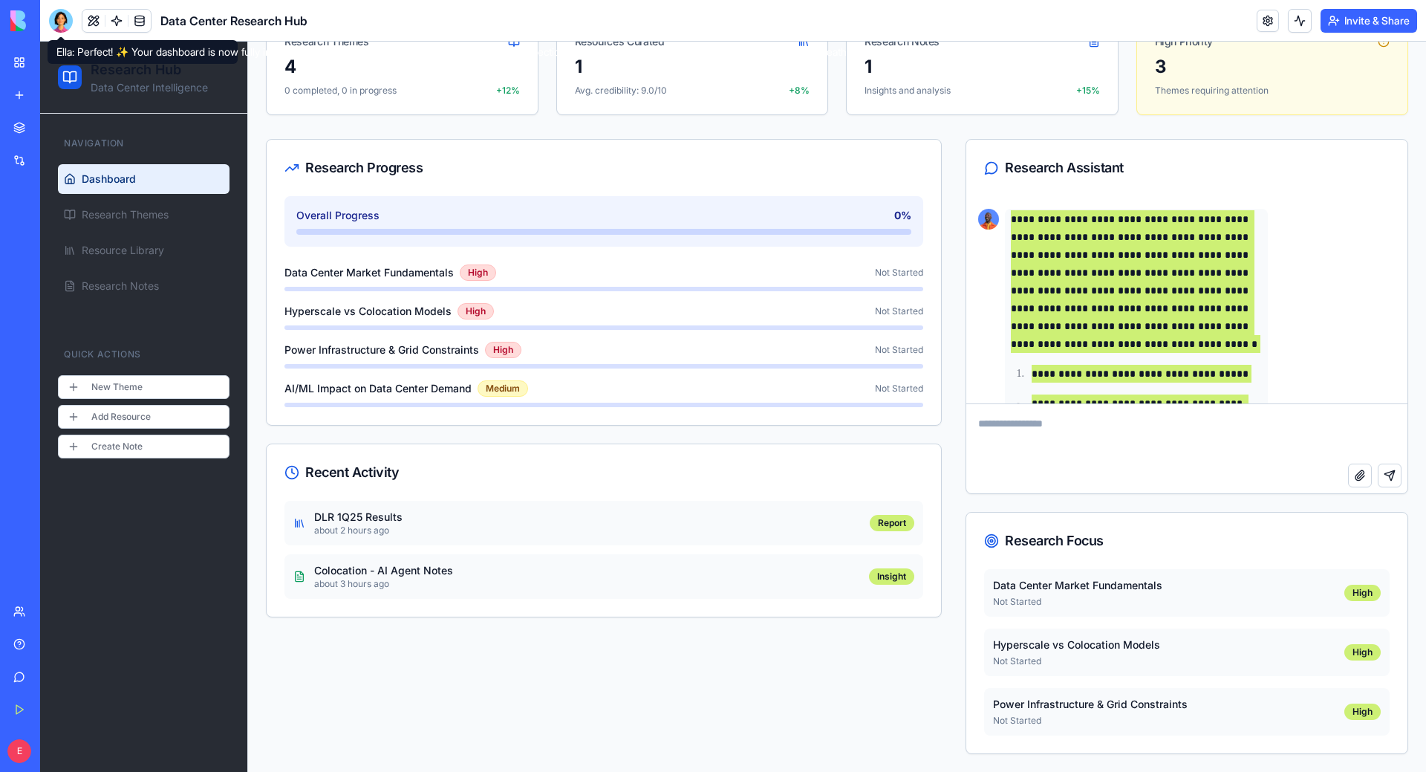
click at [67, 24] on div at bounding box center [61, 21] width 24 height 24
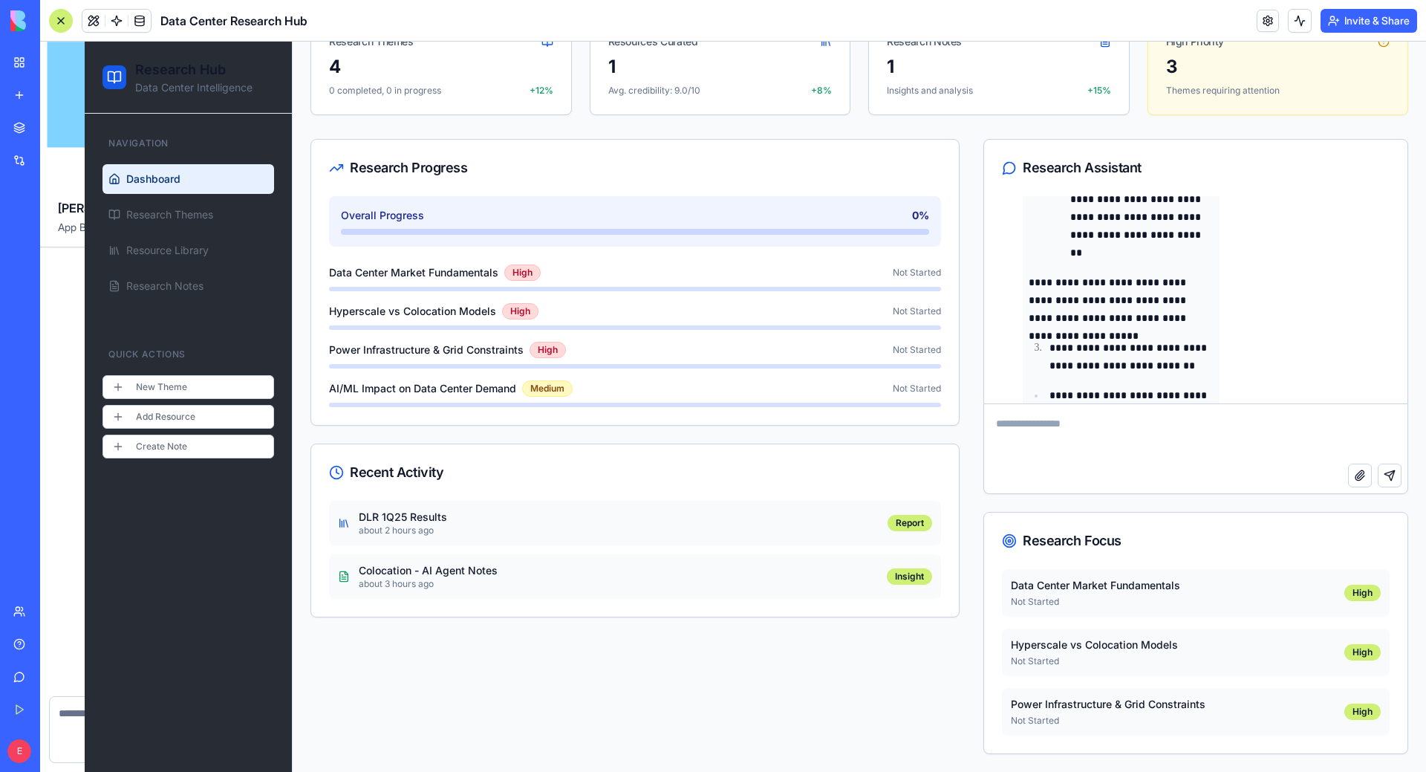
scroll to position [12528, 0]
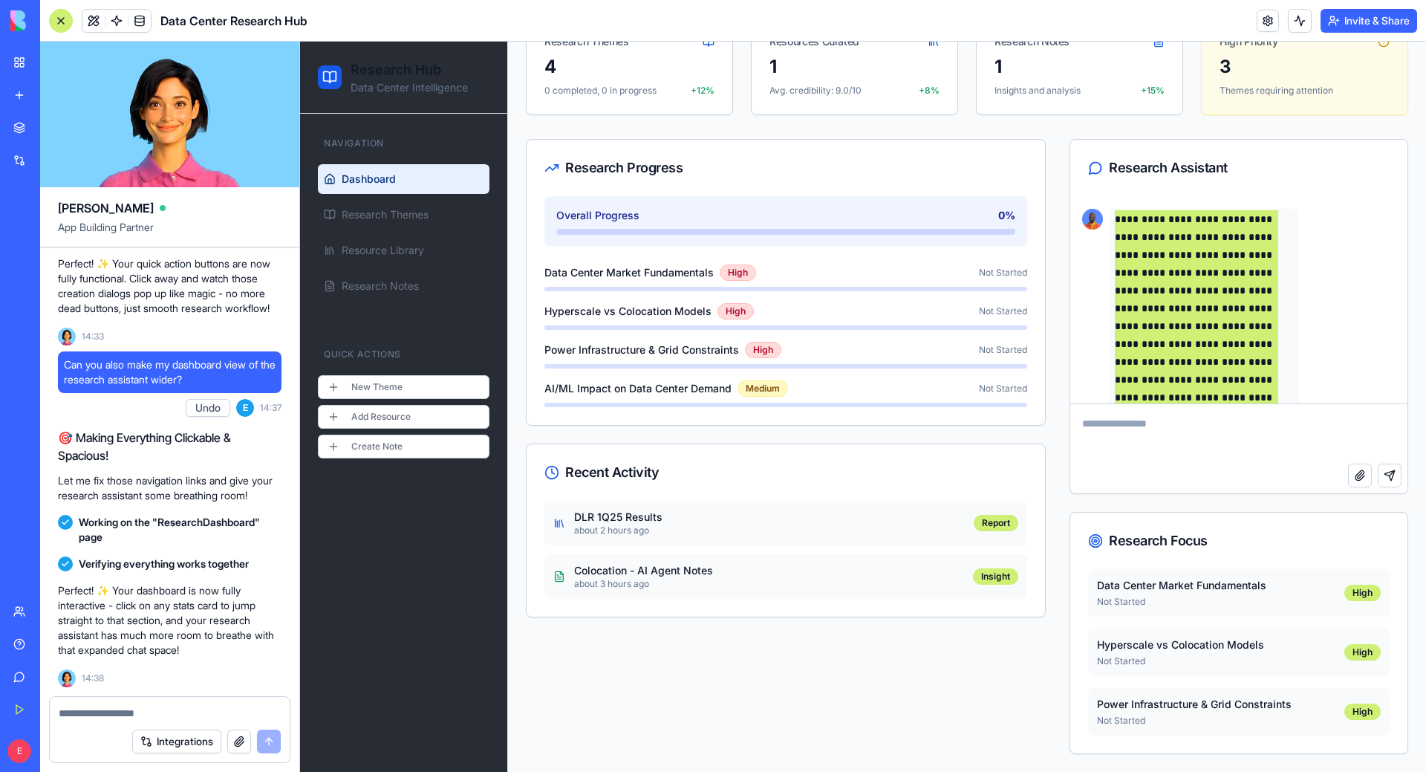
click at [185, 709] on textarea at bounding box center [170, 713] width 222 height 15
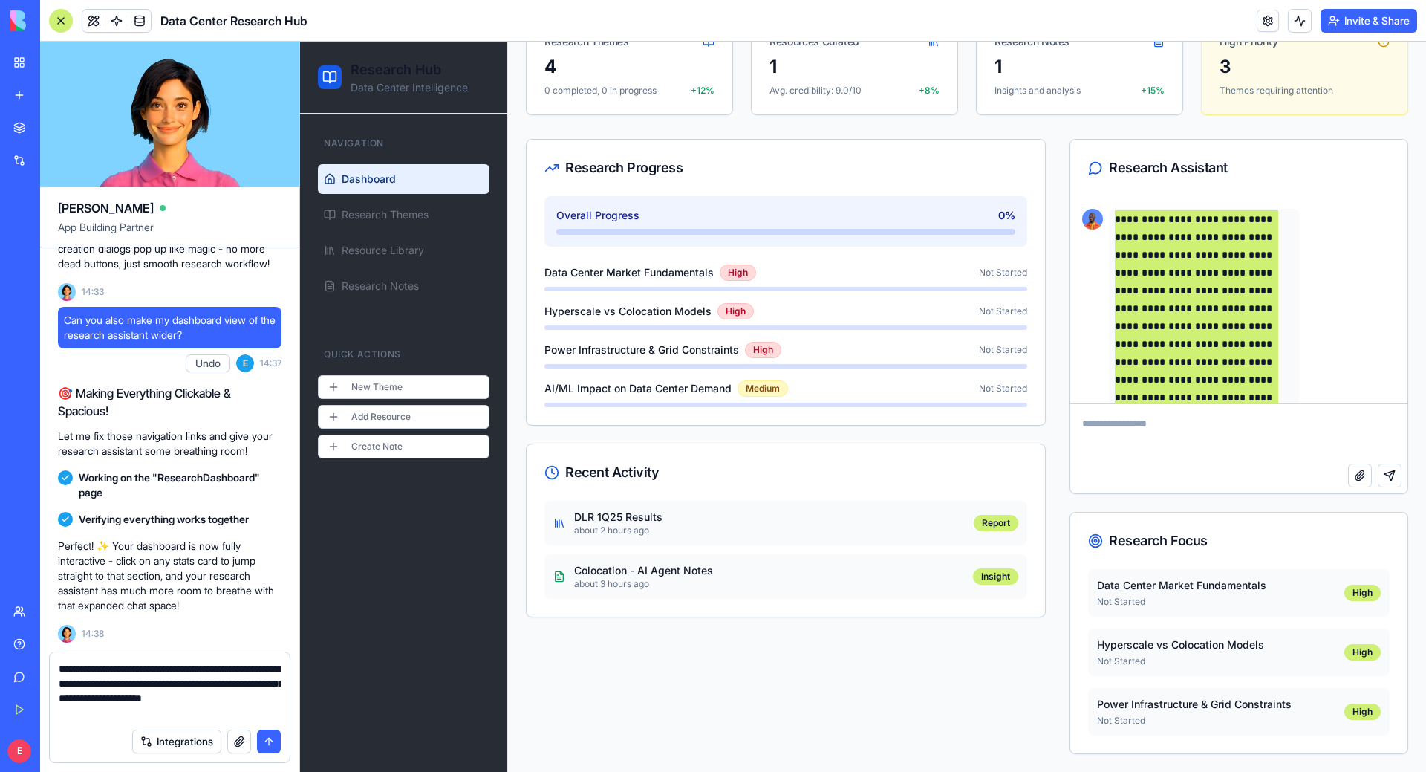
type textarea "**********"
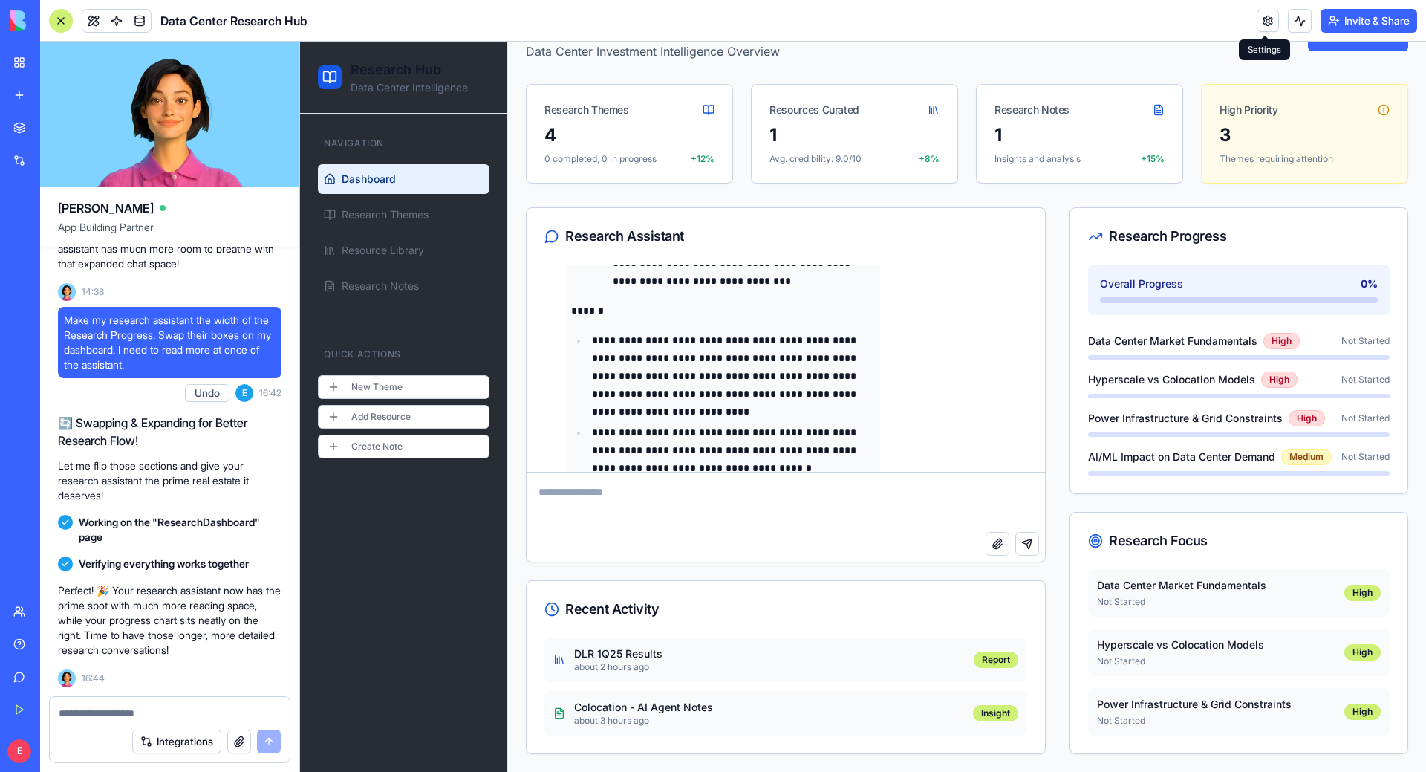
scroll to position [8721, 0]
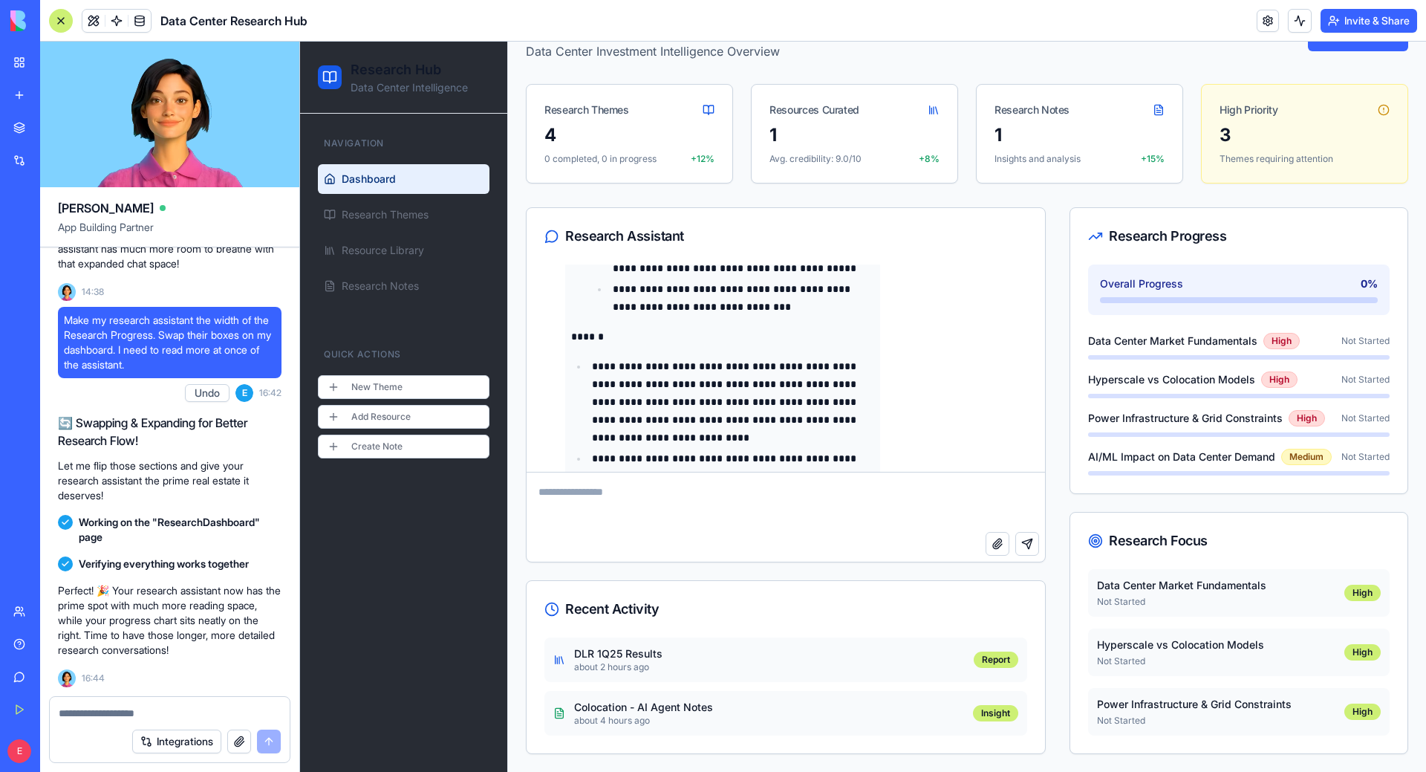
click at [729, 521] on textarea at bounding box center [786, 501] width 518 height 59
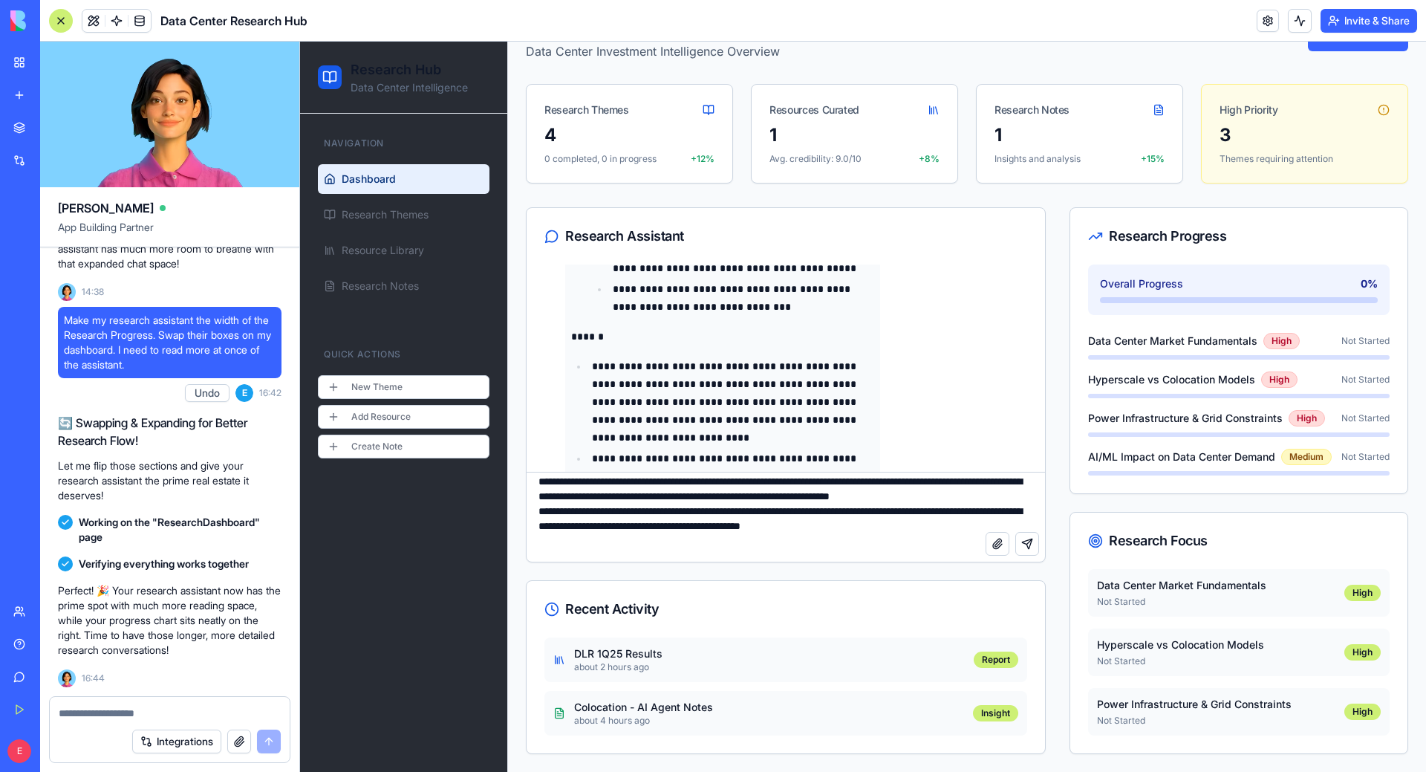
scroll to position [293, 0]
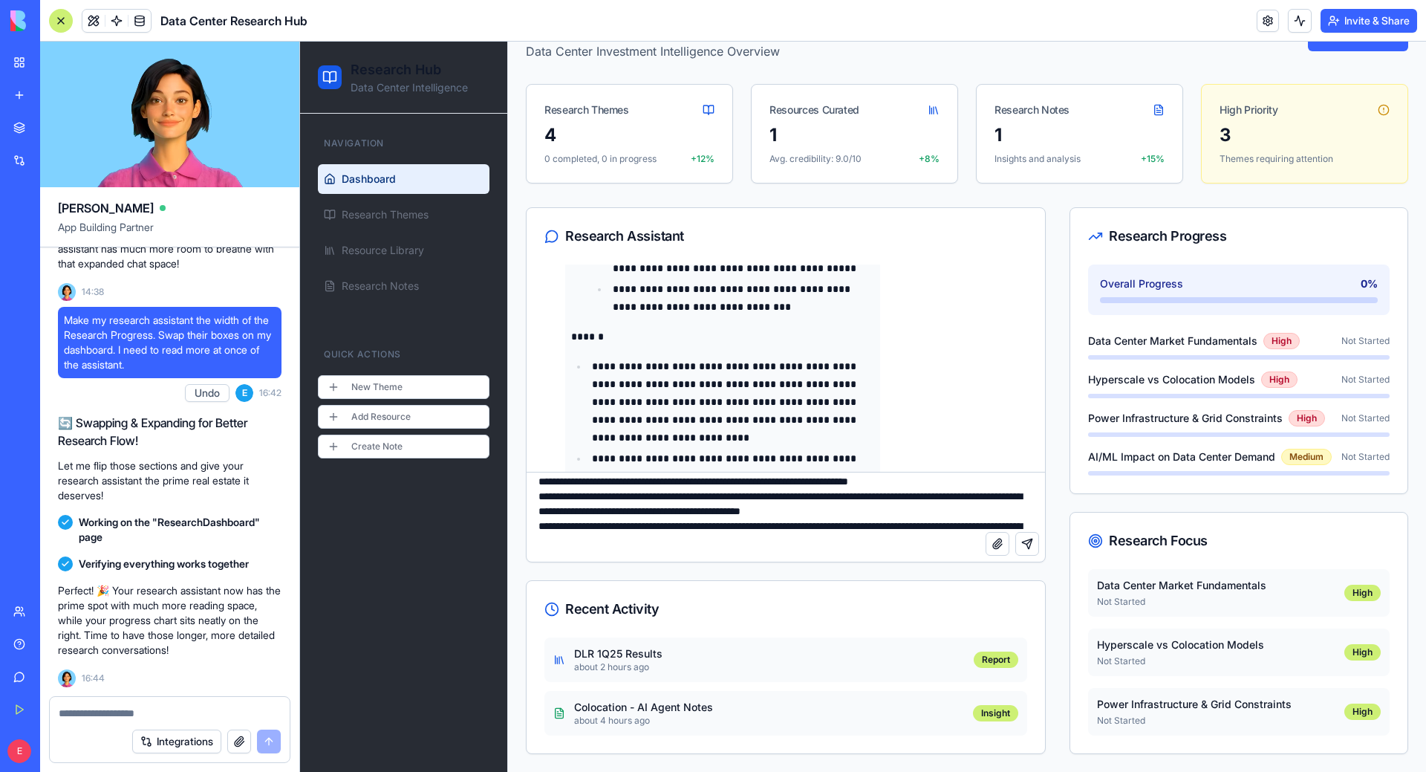
click at [836, 495] on textarea at bounding box center [783, 501] width 512 height 59
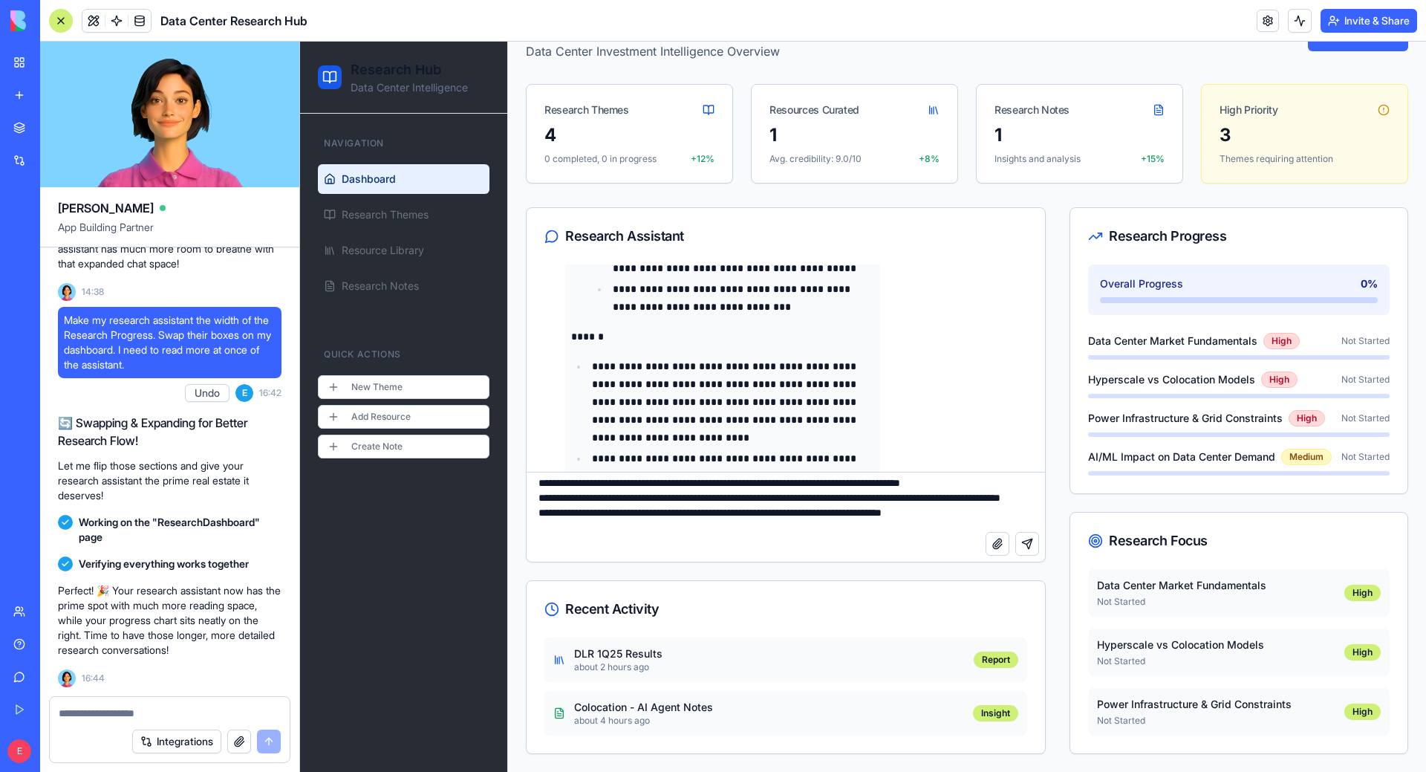
scroll to position [13, 0]
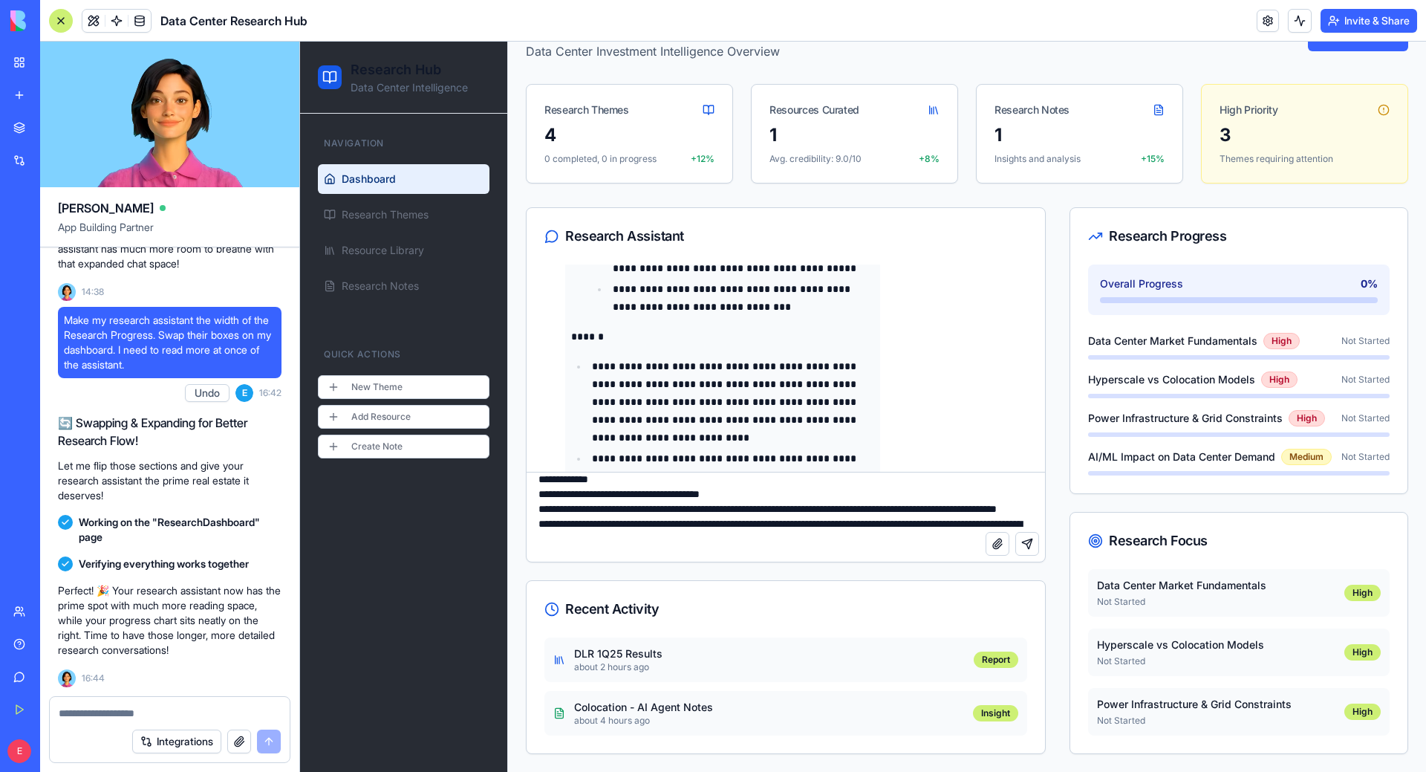
type textarea "**********"
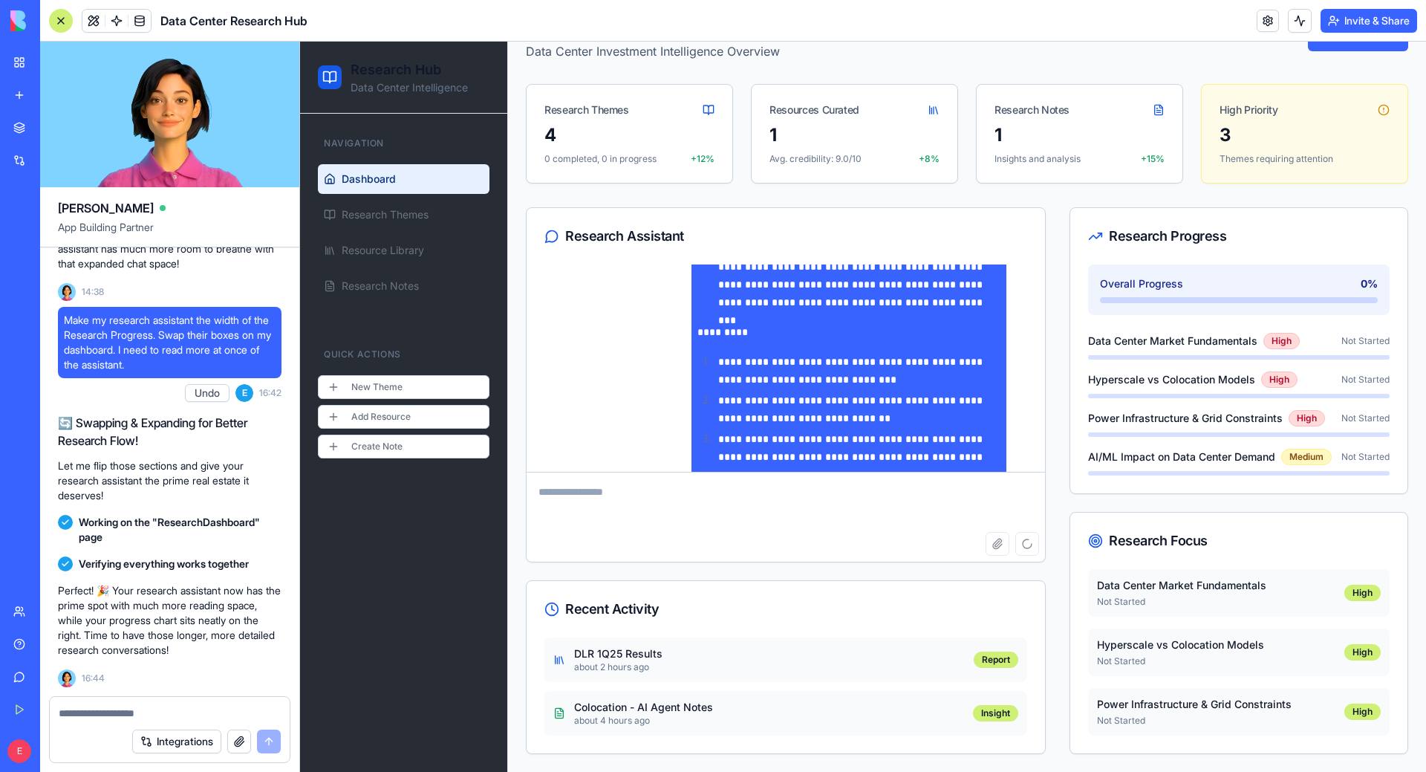
scroll to position [9772, 0]
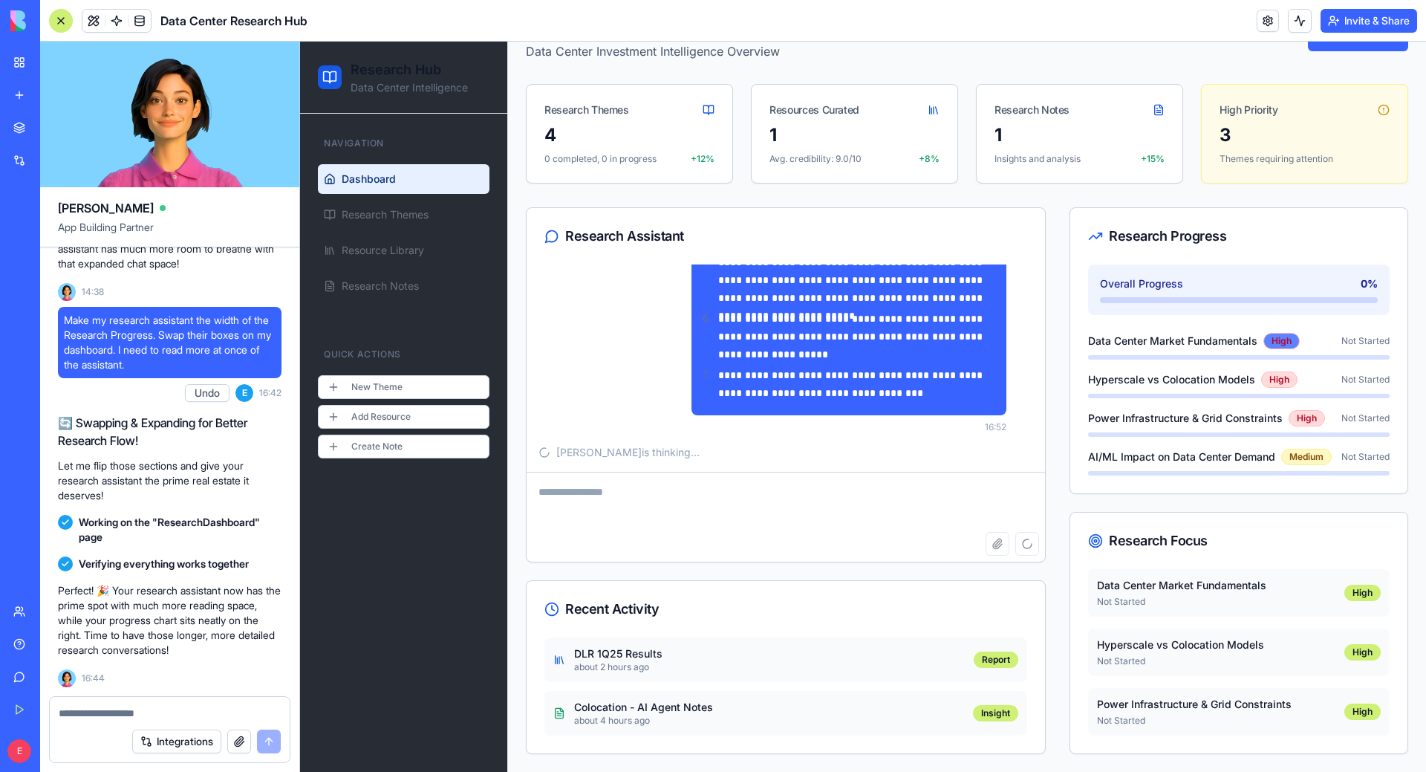
click at [1273, 337] on div "High" at bounding box center [1282, 341] width 36 height 16
click at [1274, 337] on div "High" at bounding box center [1282, 341] width 36 height 16
copy div "High"
click at [1348, 349] on div "Data Center Market Fundamentals High Not Started" at bounding box center [1239, 346] width 302 height 27
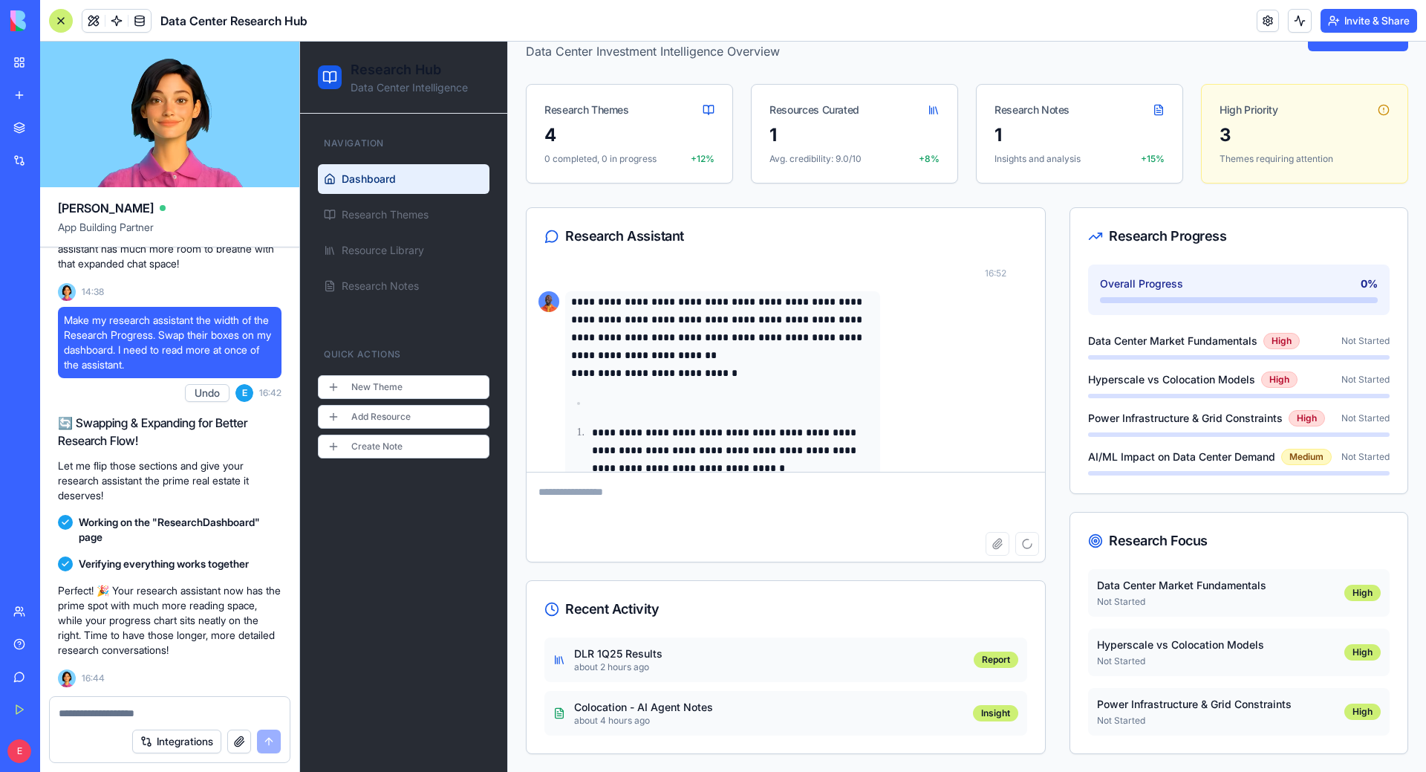
scroll to position [10013, 0]
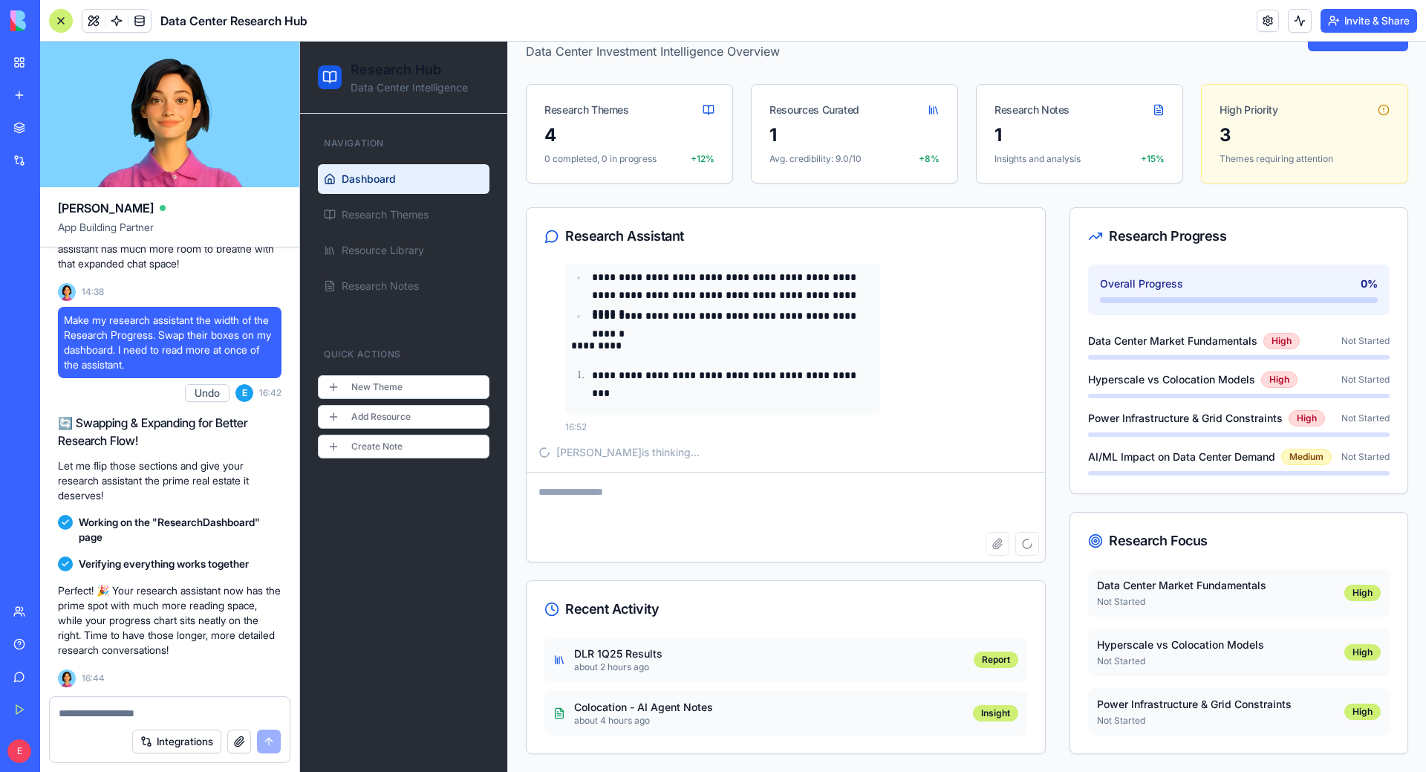
drag, startPoint x: 585, startPoint y: 345, endPoint x: 793, endPoint y: 404, distance: 216.8
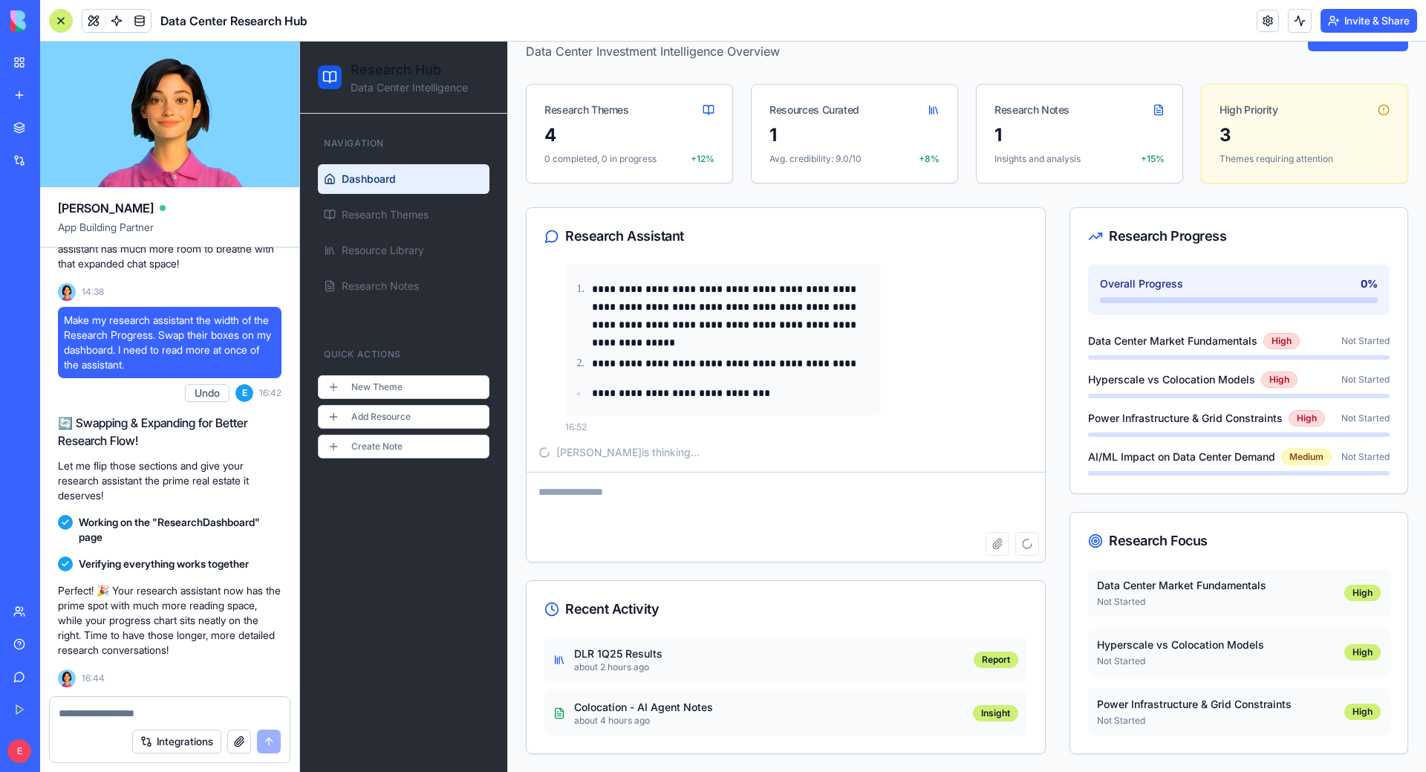
click at [788, 394] on p "**********" at bounding box center [733, 393] width 282 height 18
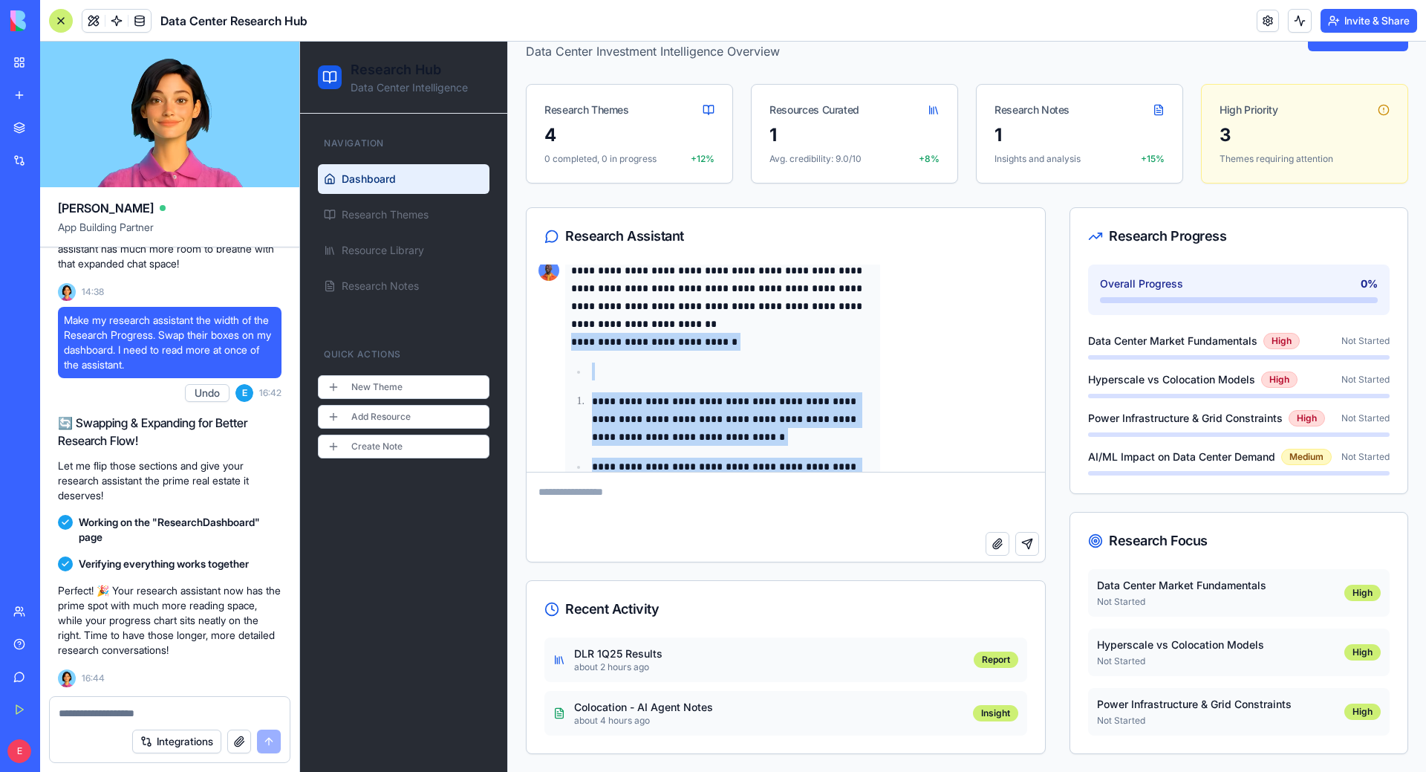
scroll to position [9883, 0]
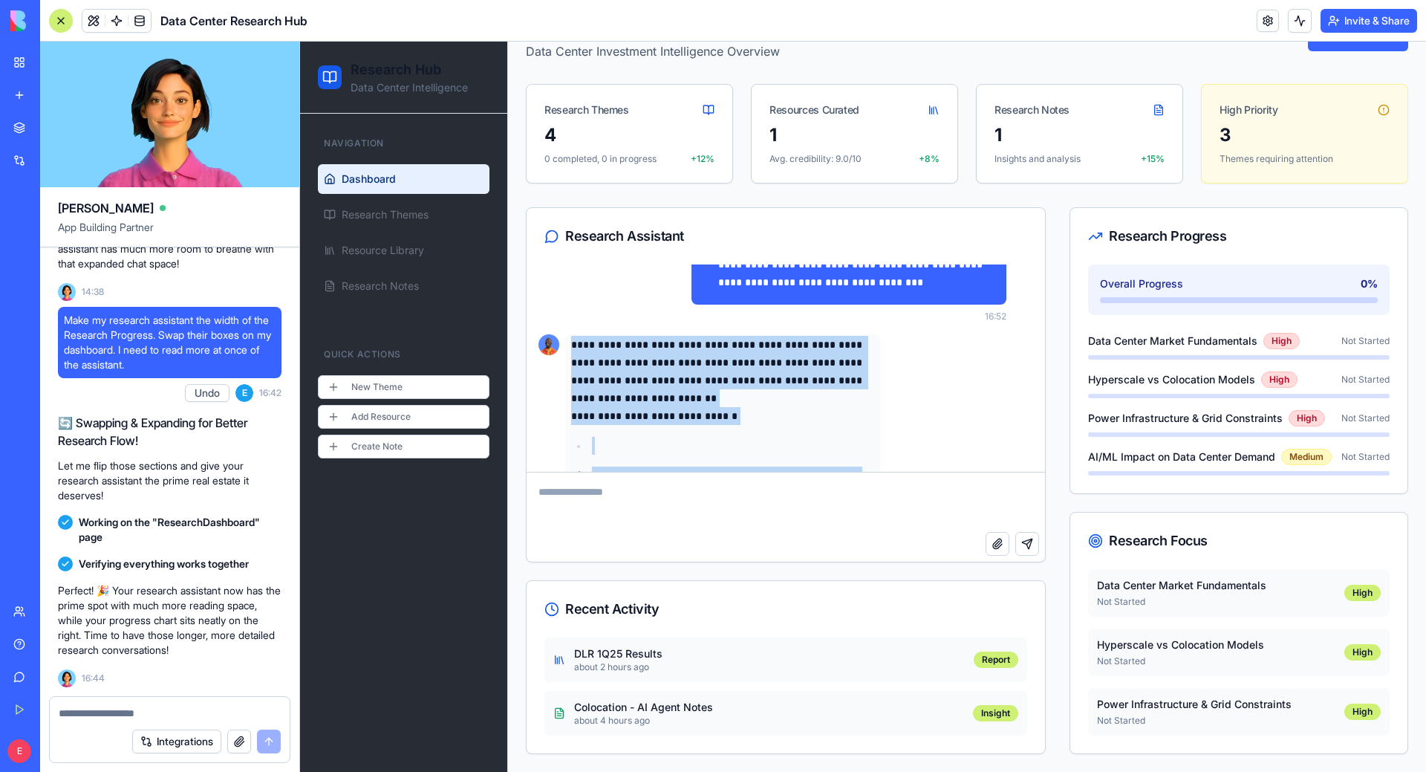
drag, startPoint x: 713, startPoint y: 436, endPoint x: 569, endPoint y: 339, distance: 173.9
copy div "**********"
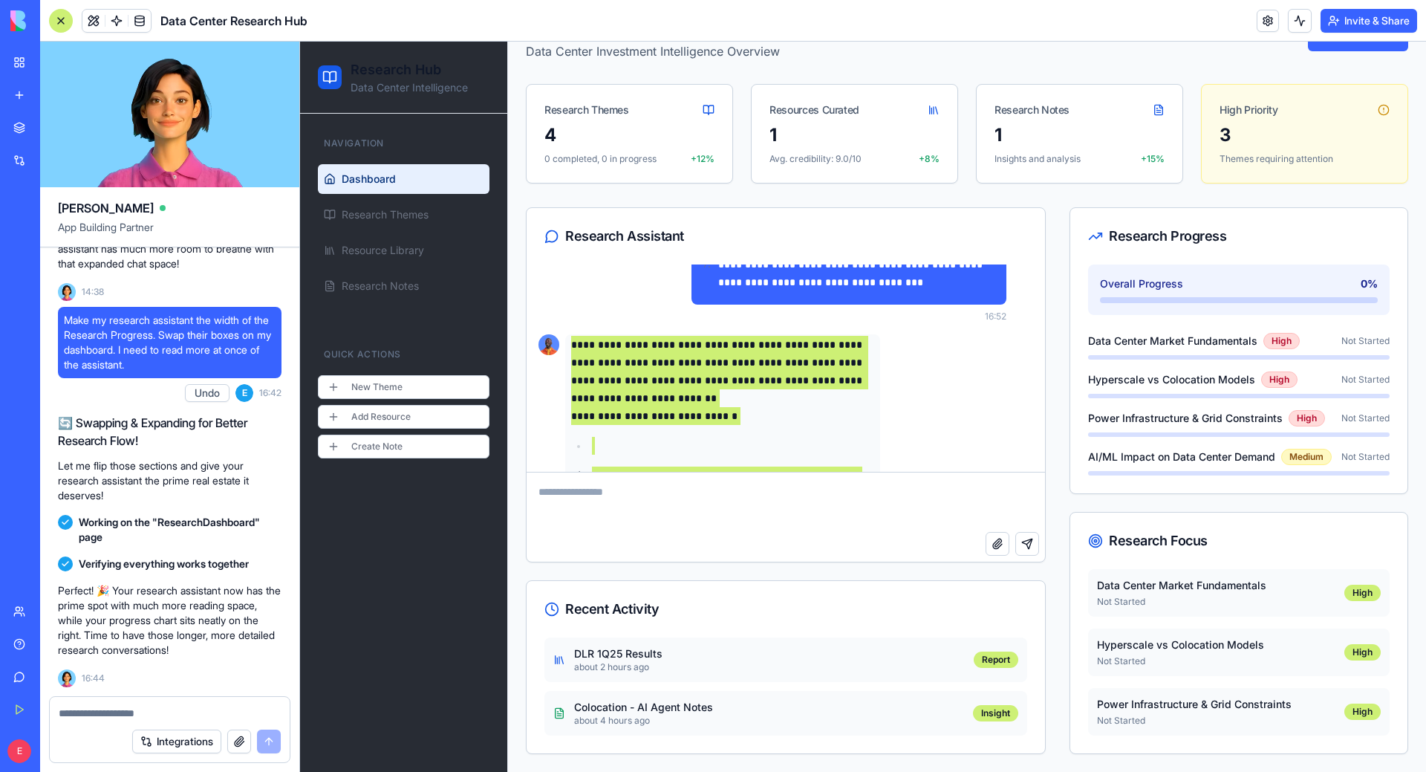
click at [171, 716] on textarea at bounding box center [170, 713] width 222 height 15
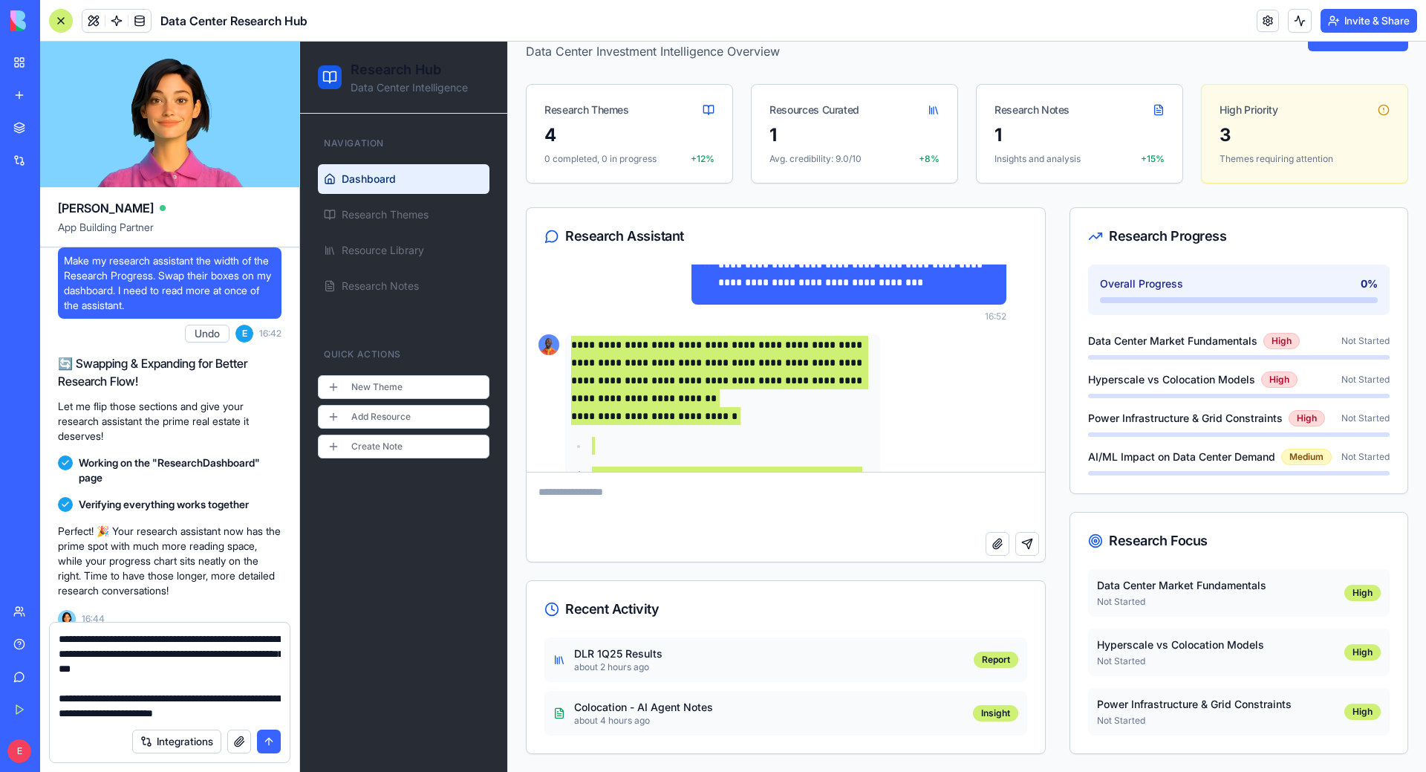
scroll to position [13, 0]
type textarea "**********"
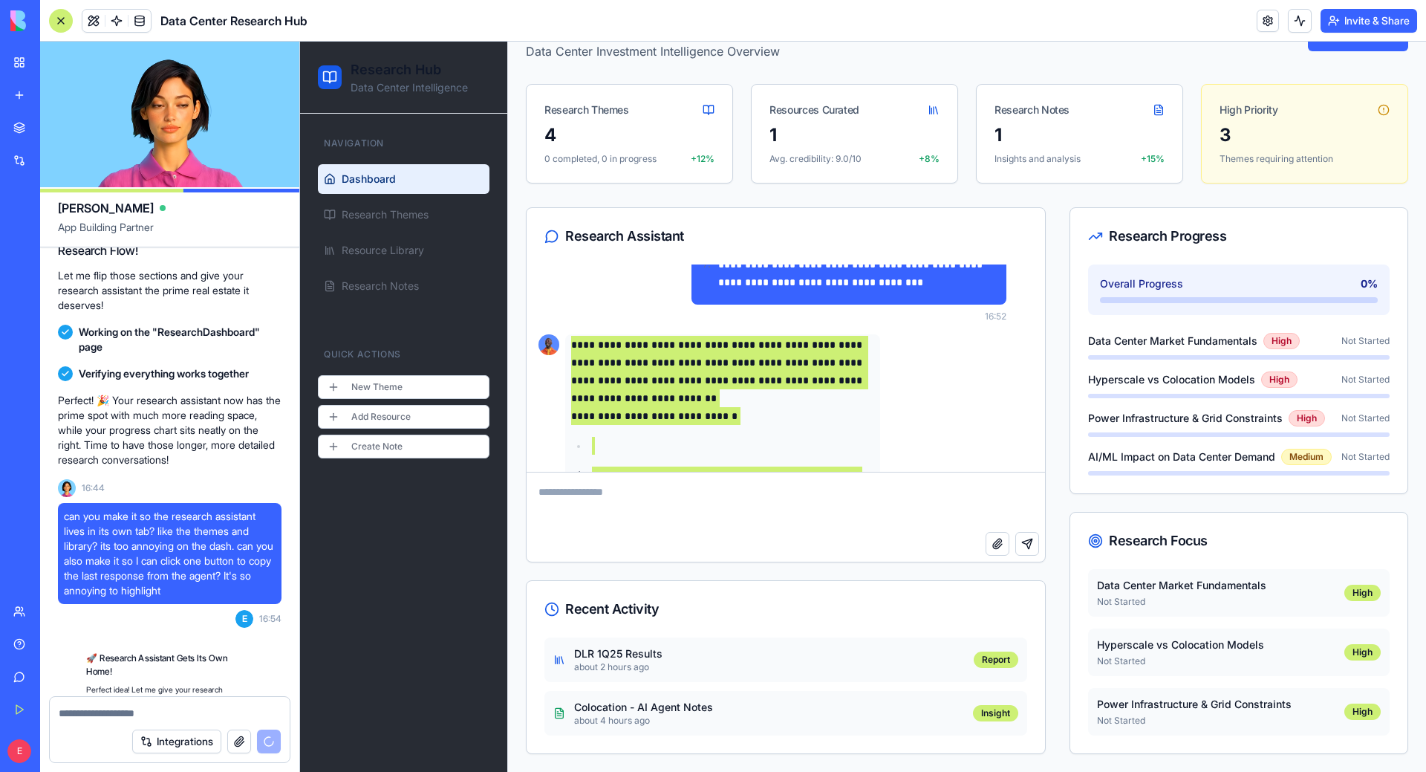
scroll to position [1890, 0]
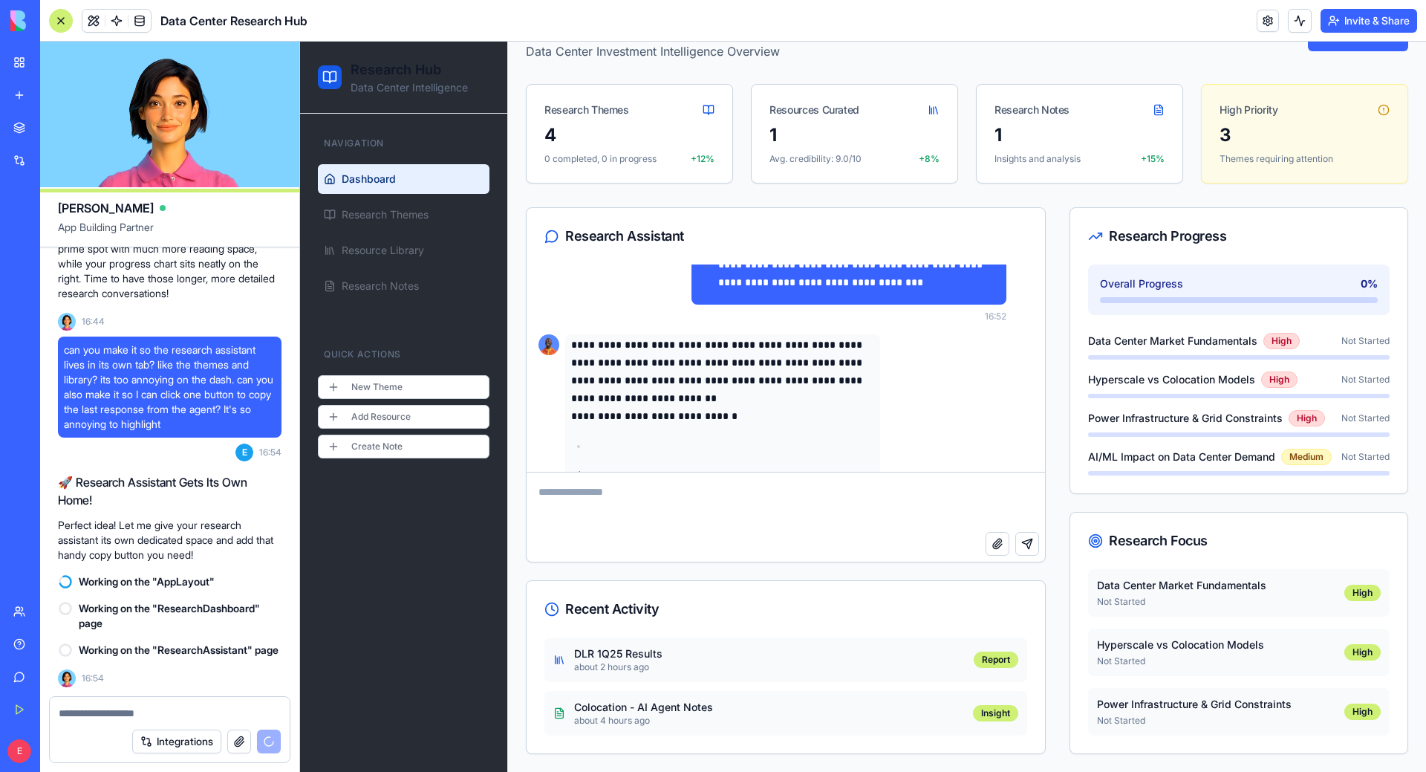
click at [639, 501] on textarea at bounding box center [783, 501] width 512 height 59
type textarea "**********"
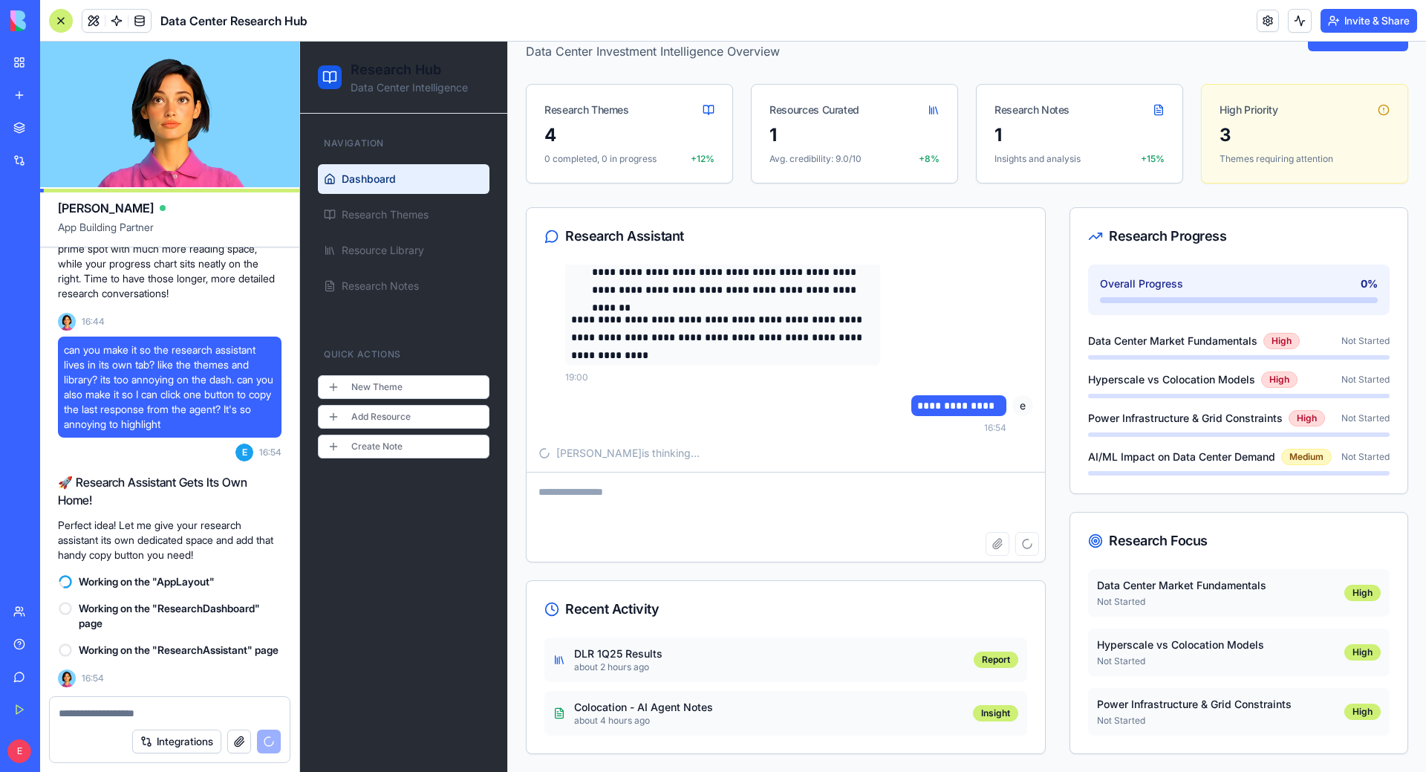
click at [735, 501] on textarea at bounding box center [783, 501] width 512 height 59
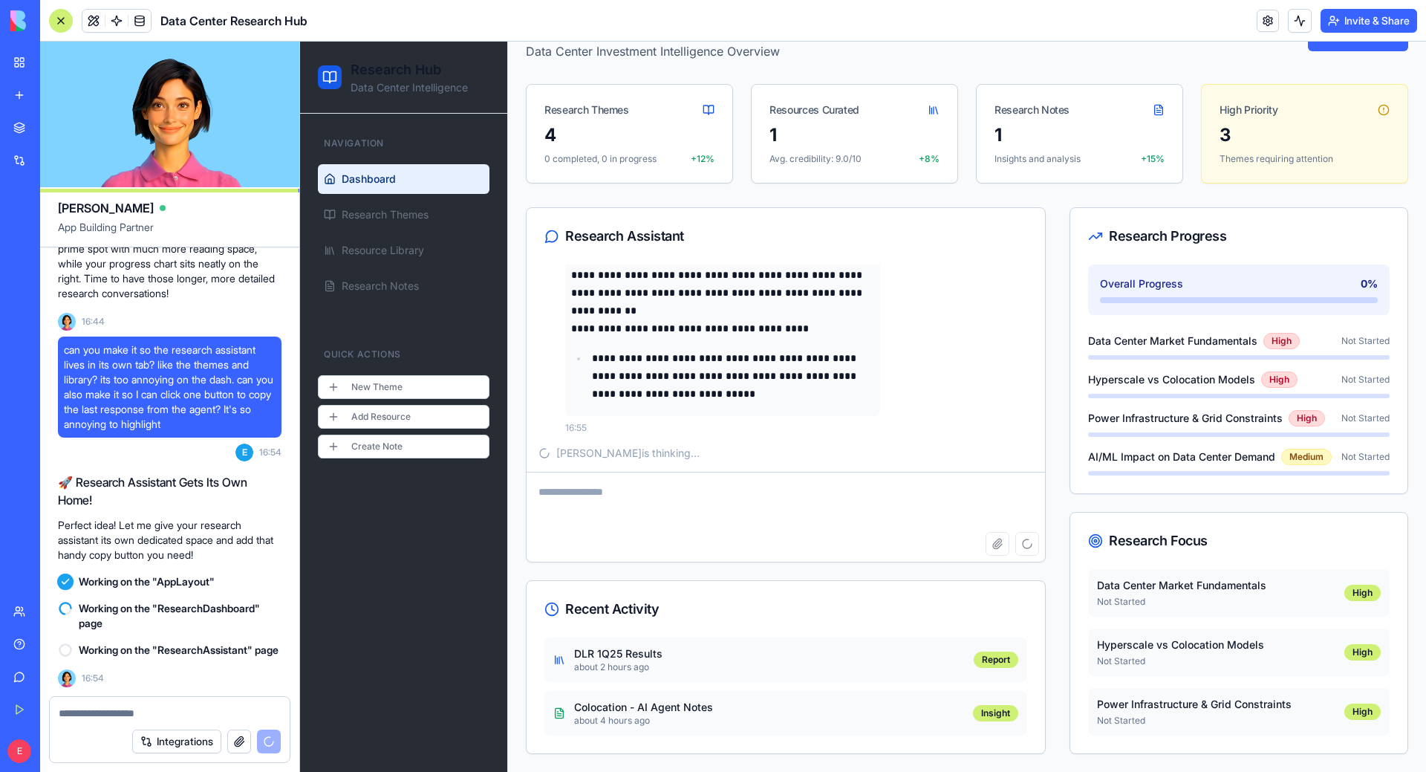
click at [784, 393] on p "**********" at bounding box center [733, 375] width 282 height 53
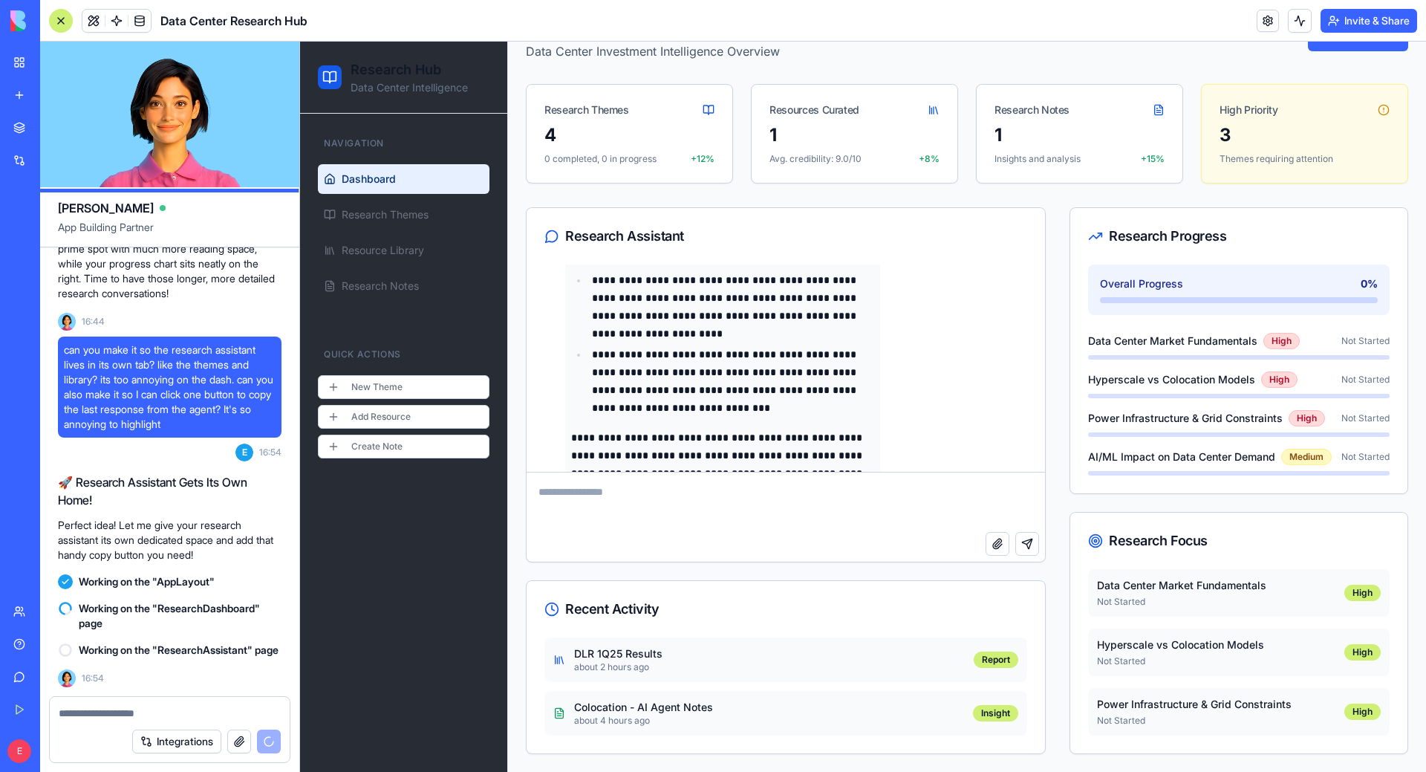
scroll to position [14324, 0]
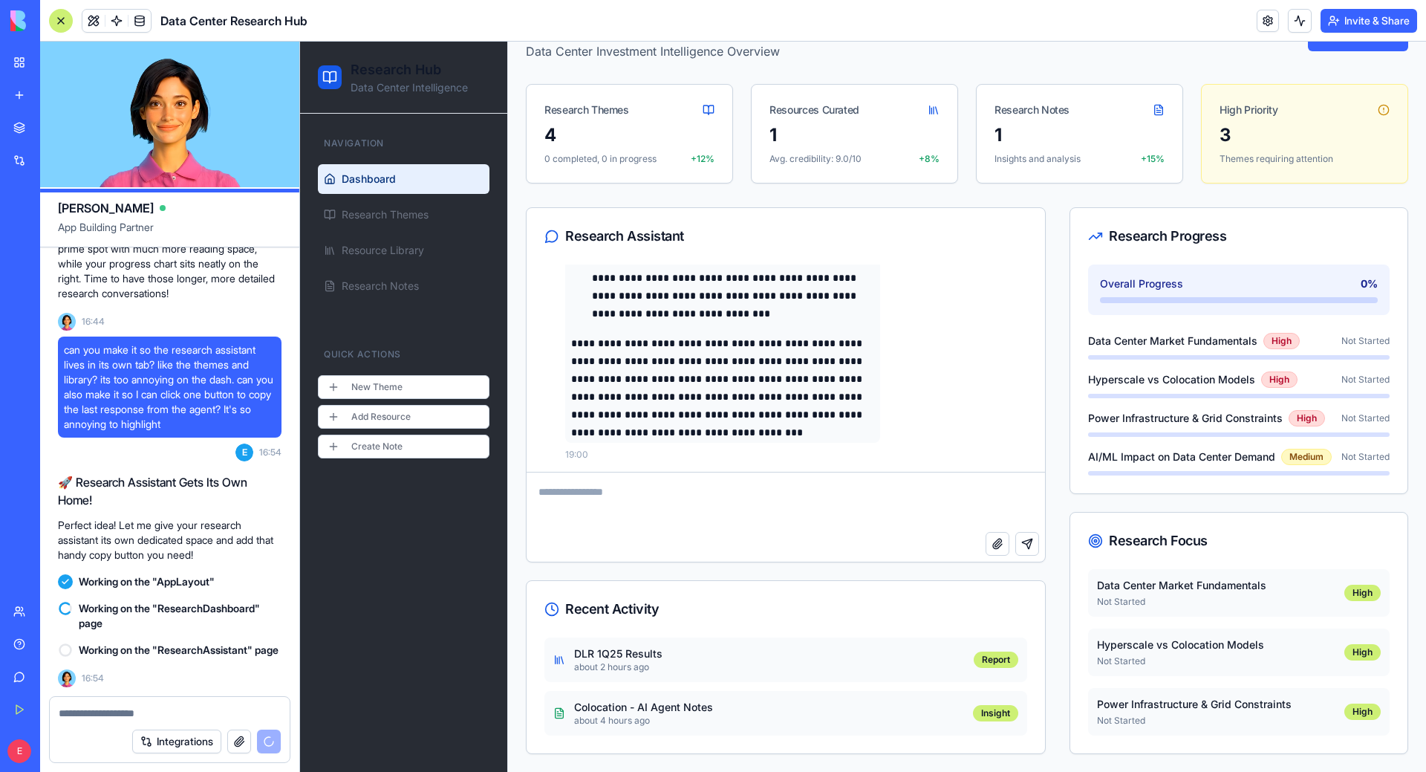
click at [817, 477] on textarea at bounding box center [783, 501] width 512 height 59
click at [804, 520] on textarea at bounding box center [783, 501] width 512 height 59
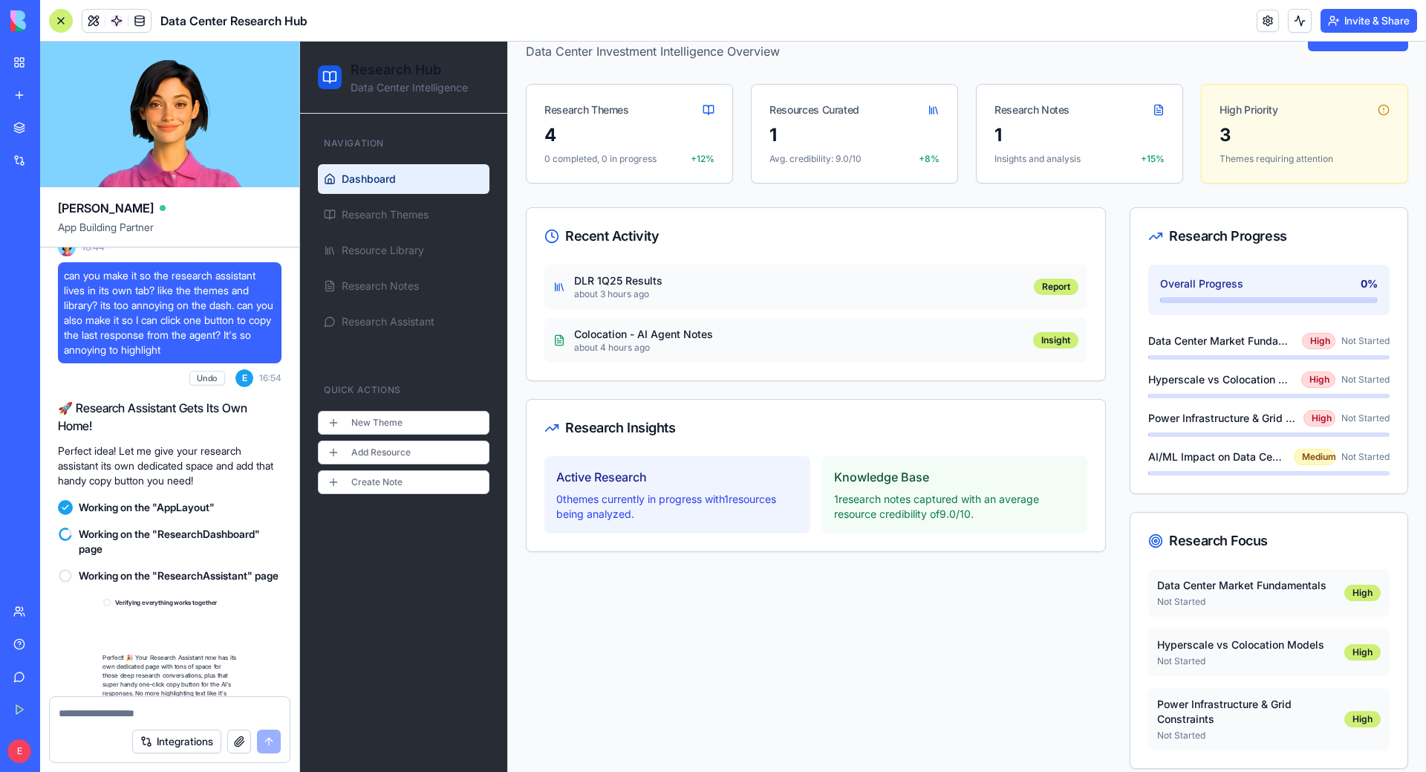
scroll to position [2083, 0]
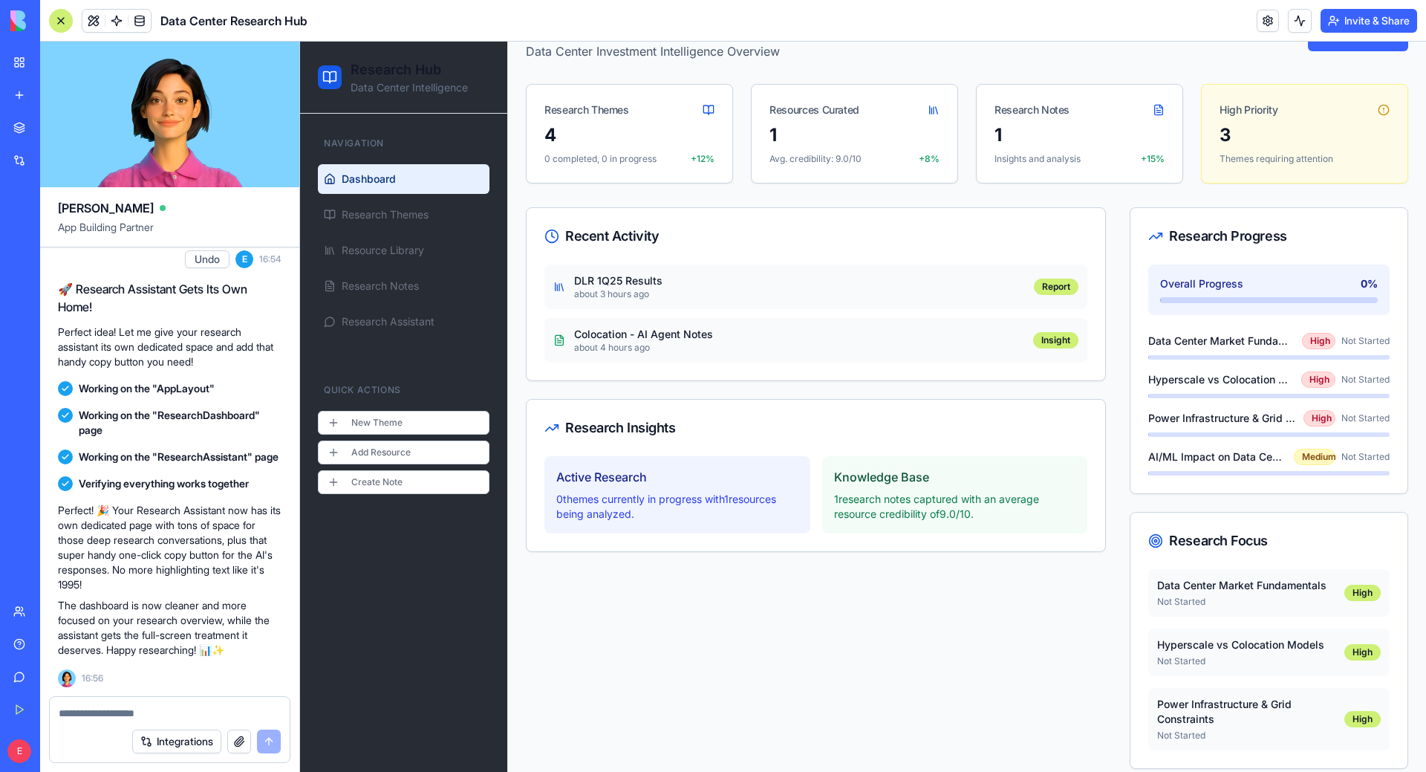
click at [767, 635] on div "Recent Activity DLR 1Q25 Results about 3 hours ago Report Colocation - AI Agent…" at bounding box center [816, 488] width 580 height 562
click at [426, 322] on span "Research Assistant" at bounding box center [388, 321] width 93 height 15
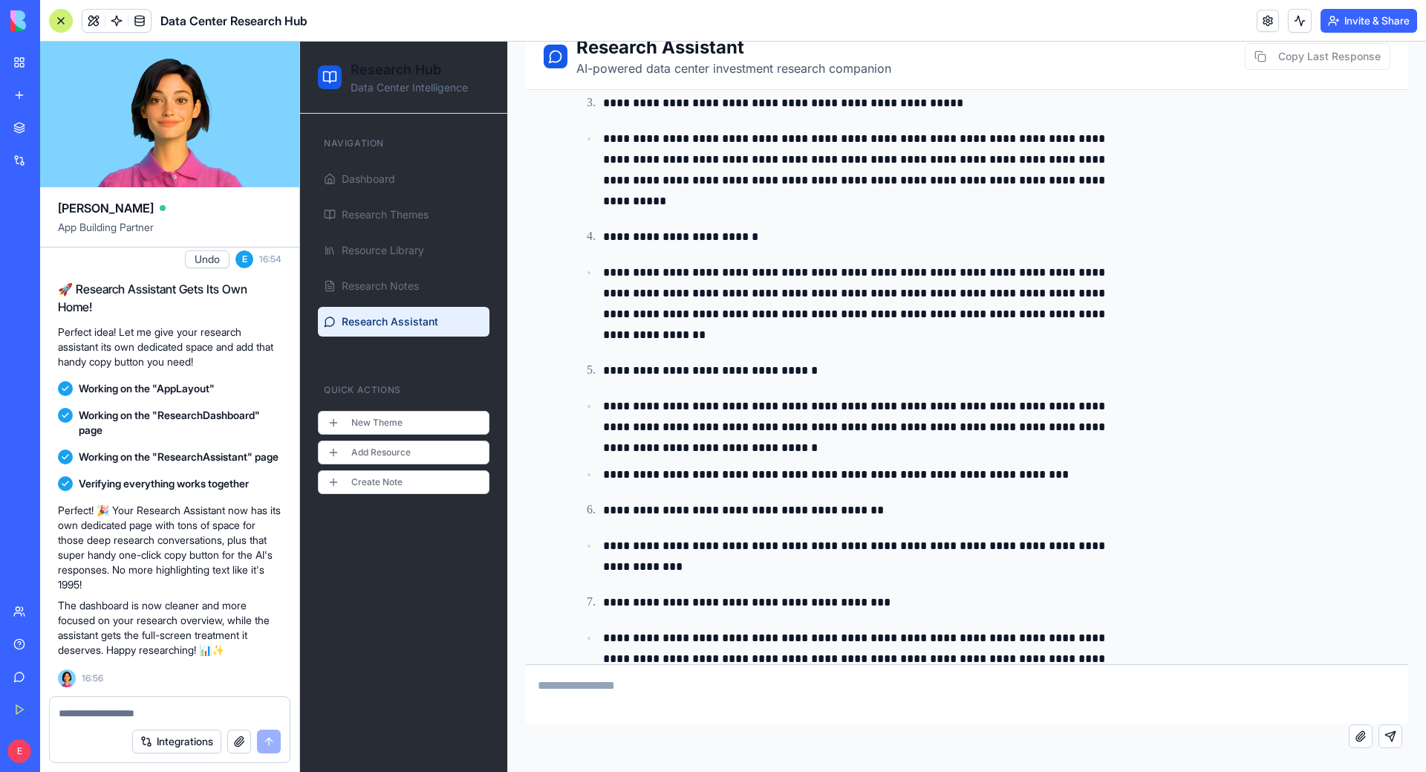
scroll to position [11118, 0]
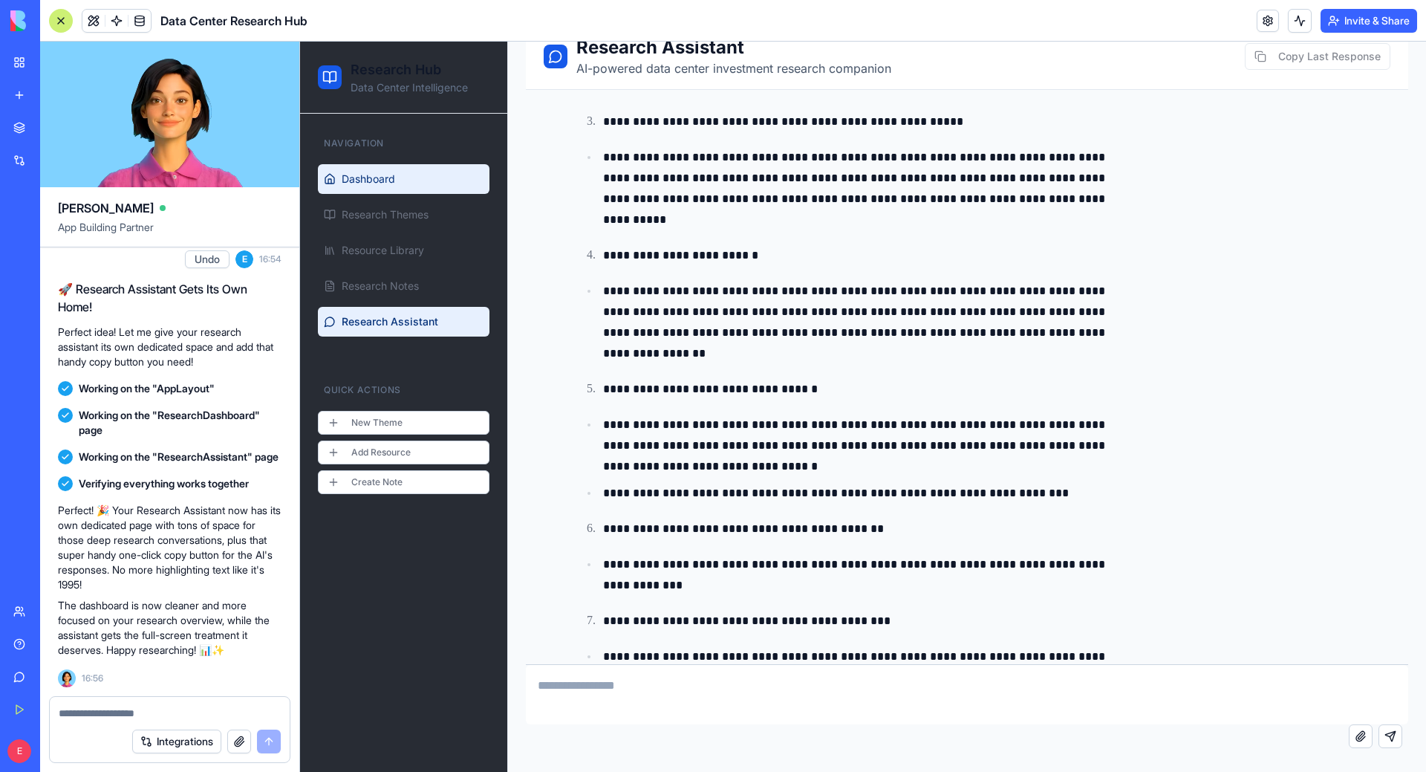
click at [423, 189] on link "Dashboard" at bounding box center [404, 179] width 172 height 30
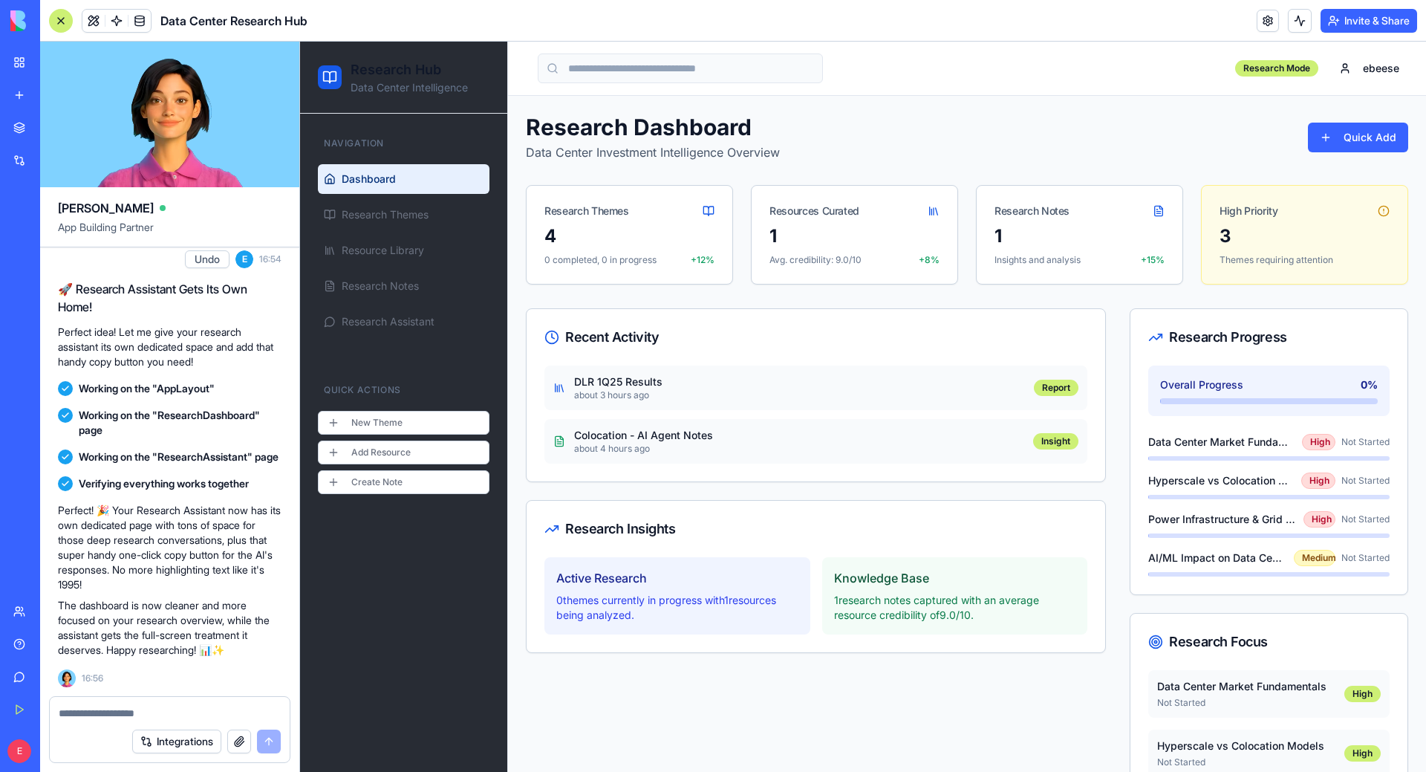
click at [1303, 214] on div "High Priority" at bounding box center [1305, 205] width 206 height 39
click at [184, 718] on textarea at bounding box center [170, 713] width 222 height 15
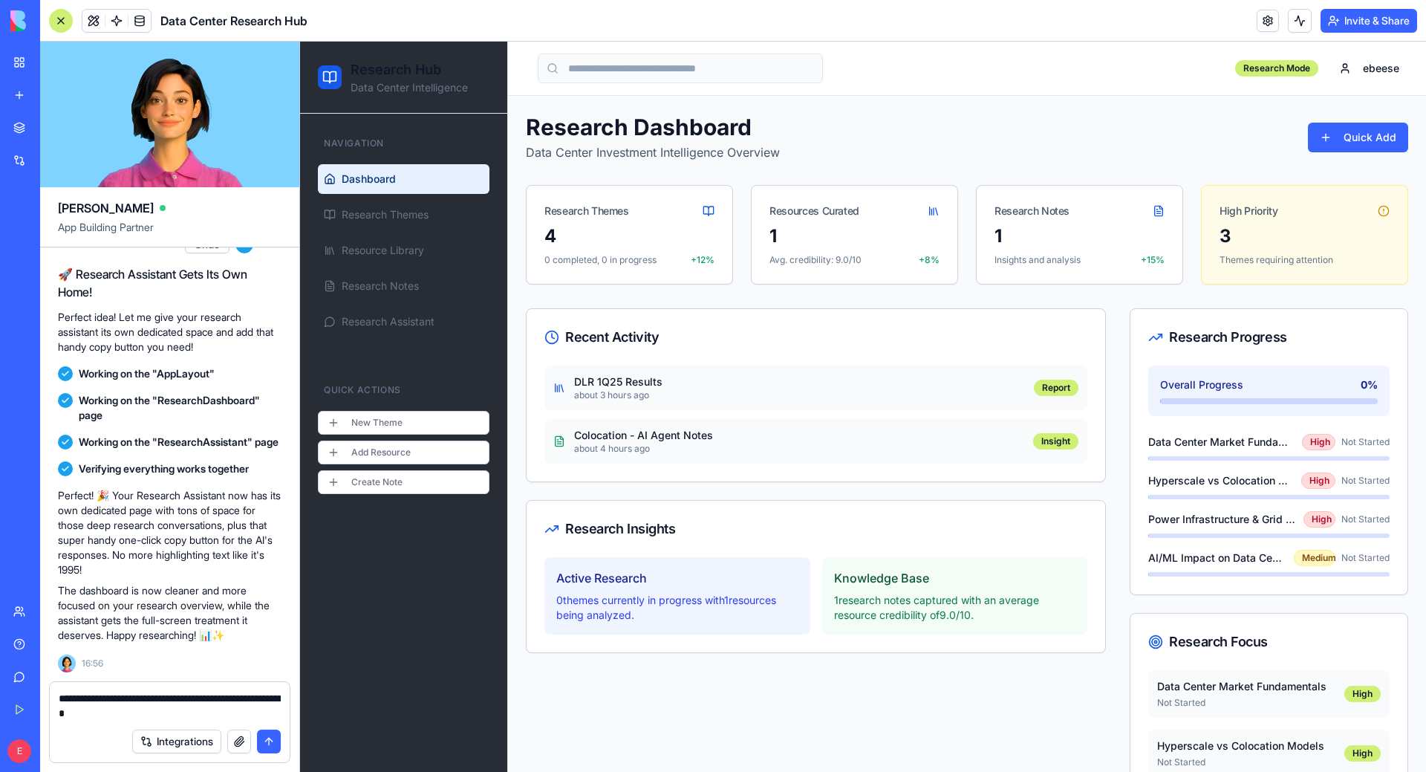
type textarea "**********"
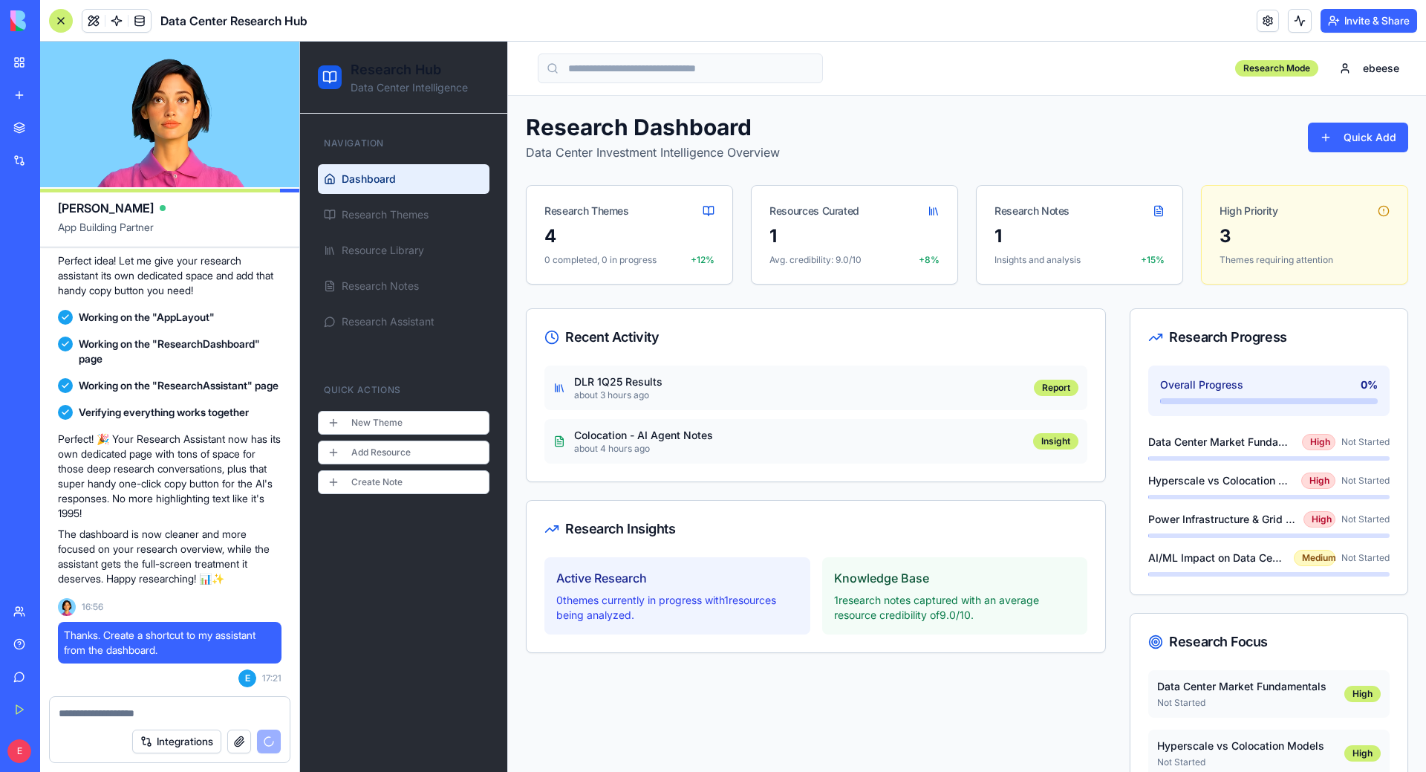
click at [635, 390] on p "about 3 hours ago" at bounding box center [799, 395] width 451 height 12
click at [1012, 394] on p "about 3 hours ago" at bounding box center [799, 395] width 451 height 12
click at [659, 400] on p "about 3 hours ago" at bounding box center [799, 395] width 451 height 12
click at [394, 315] on span "Research Assistant" at bounding box center [388, 321] width 93 height 15
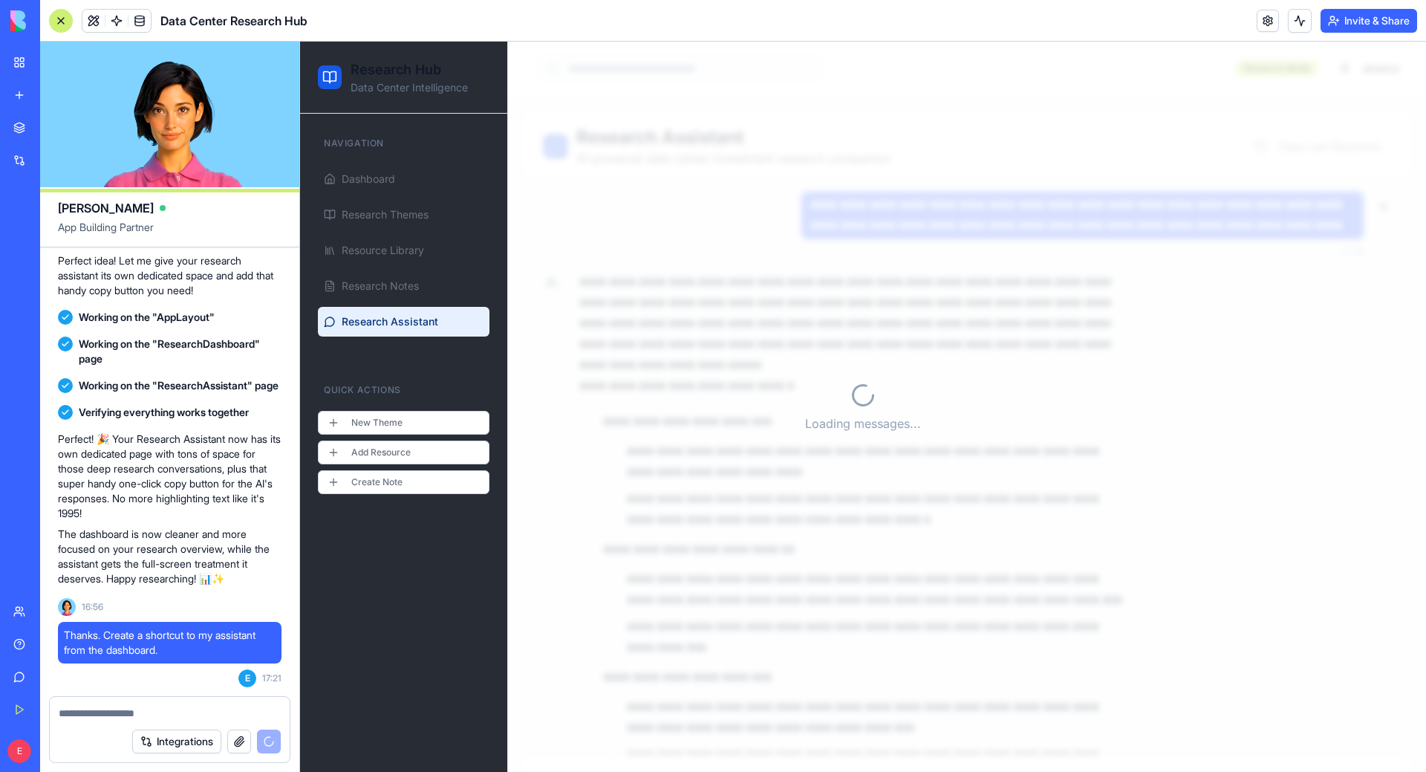
scroll to position [12232, 0]
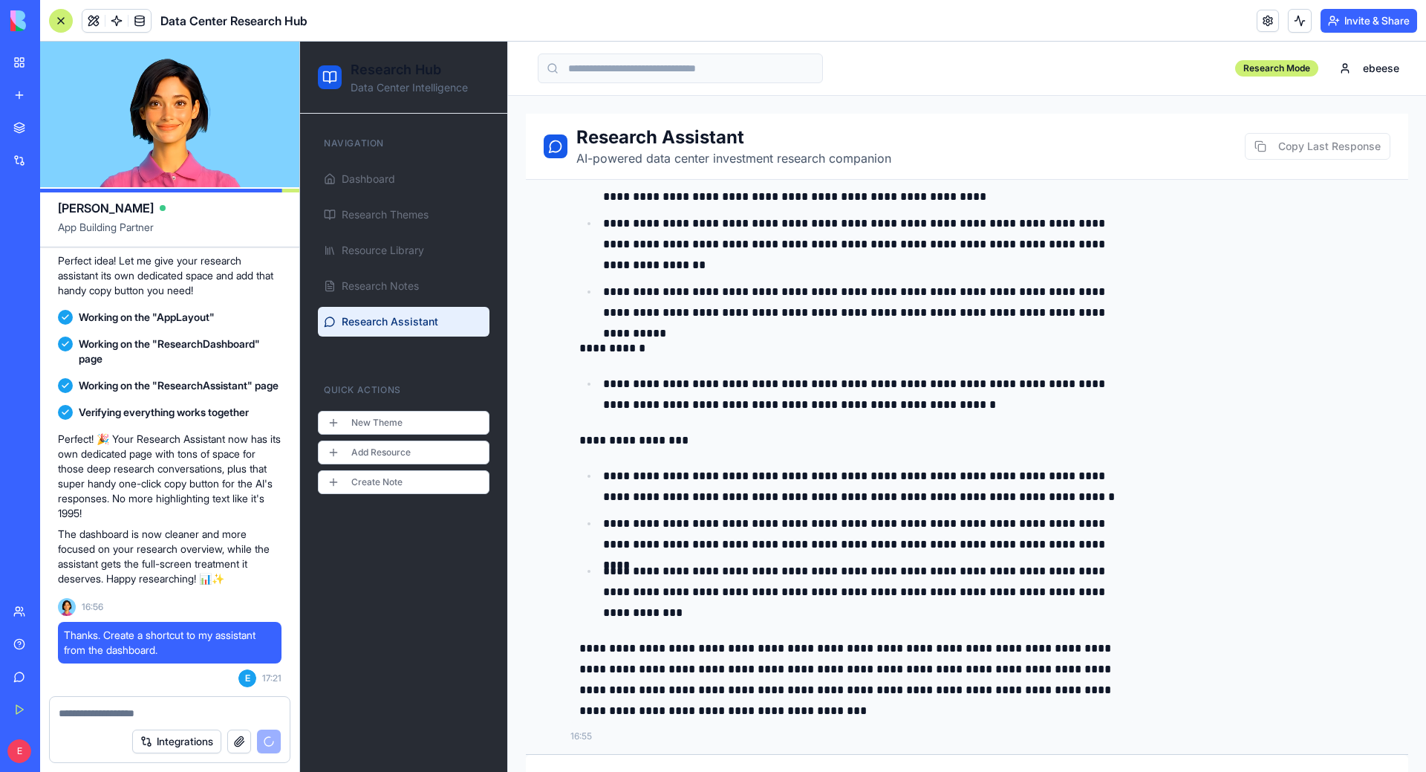
drag, startPoint x: 782, startPoint y: 336, endPoint x: 795, endPoint y: 358, distance: 25.6
click at [786, 339] on div "**********" at bounding box center [851, 326] width 544 height 790
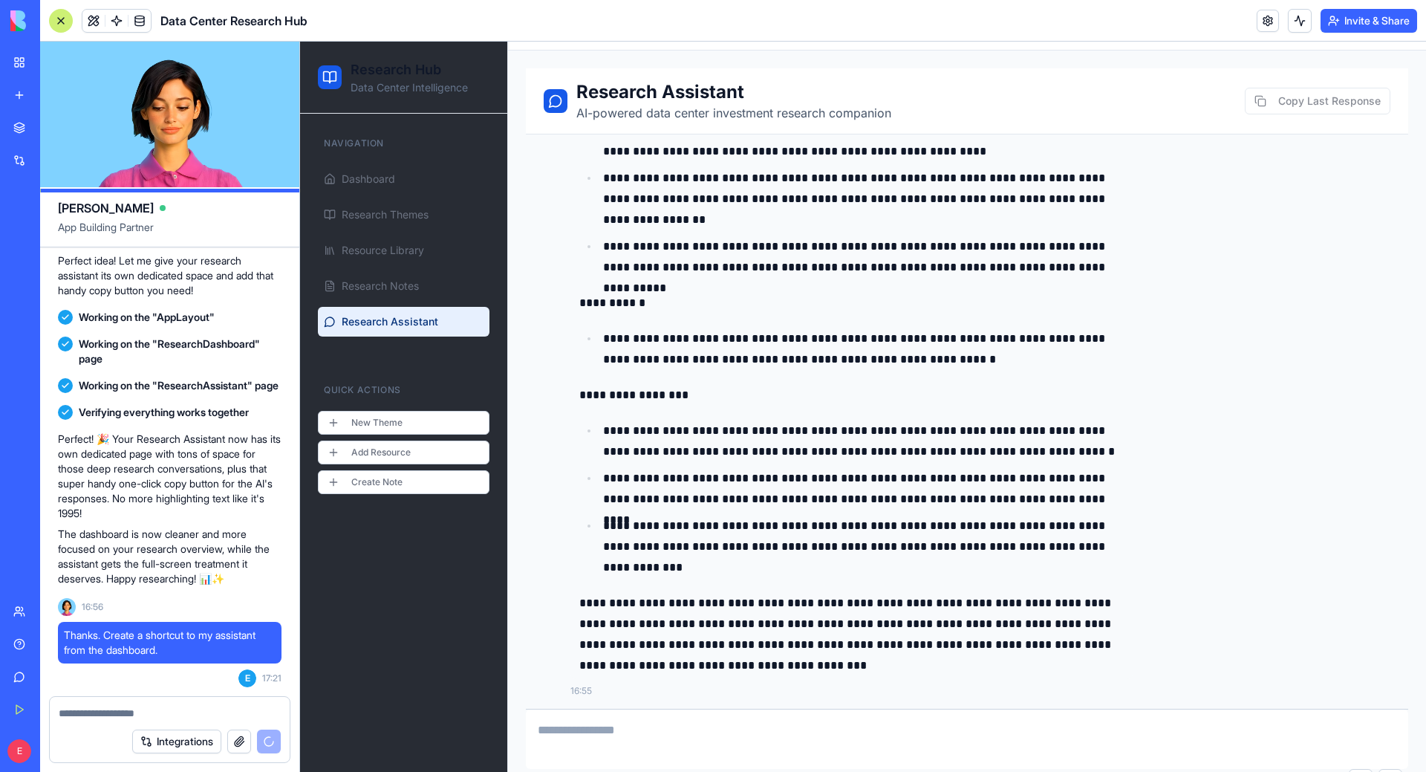
scroll to position [90, 0]
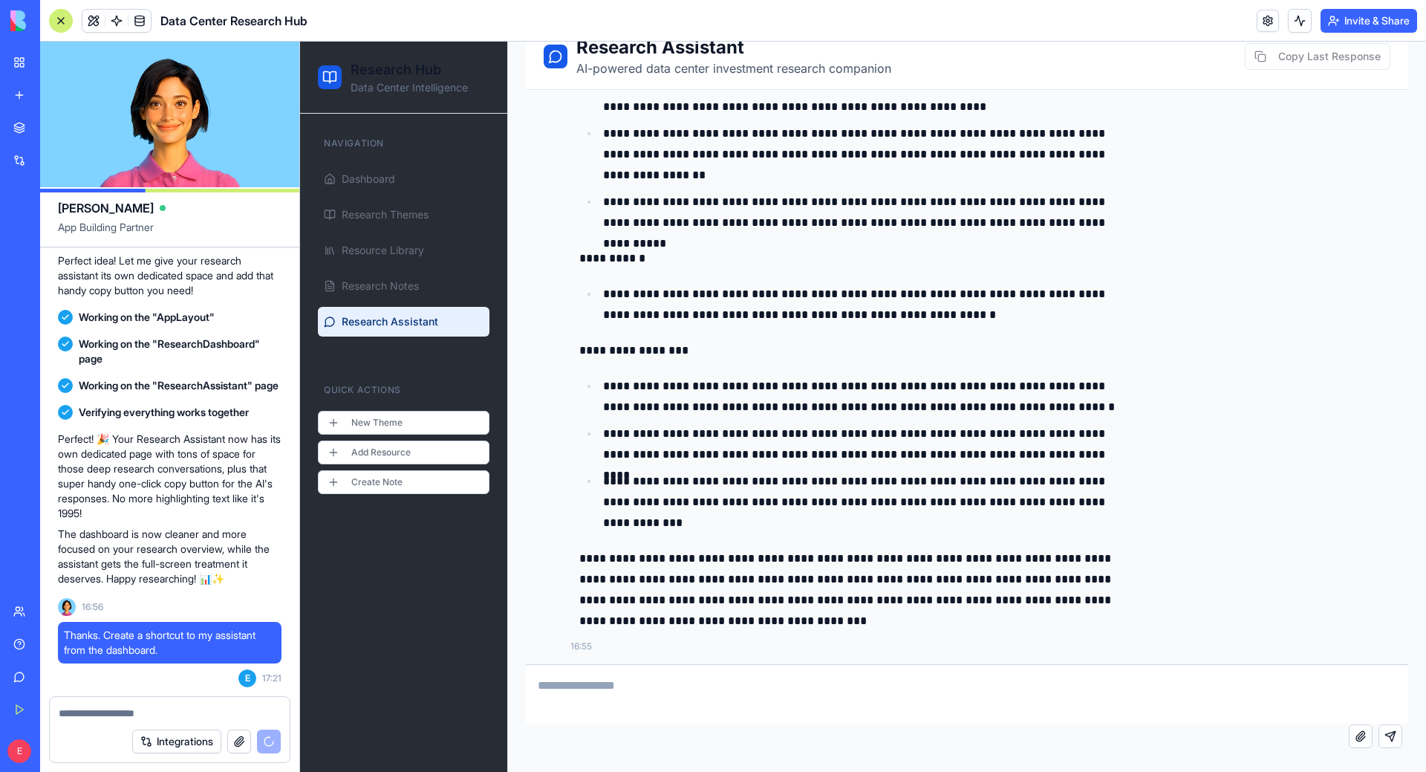
click at [569, 696] on textarea at bounding box center [967, 694] width 882 height 59
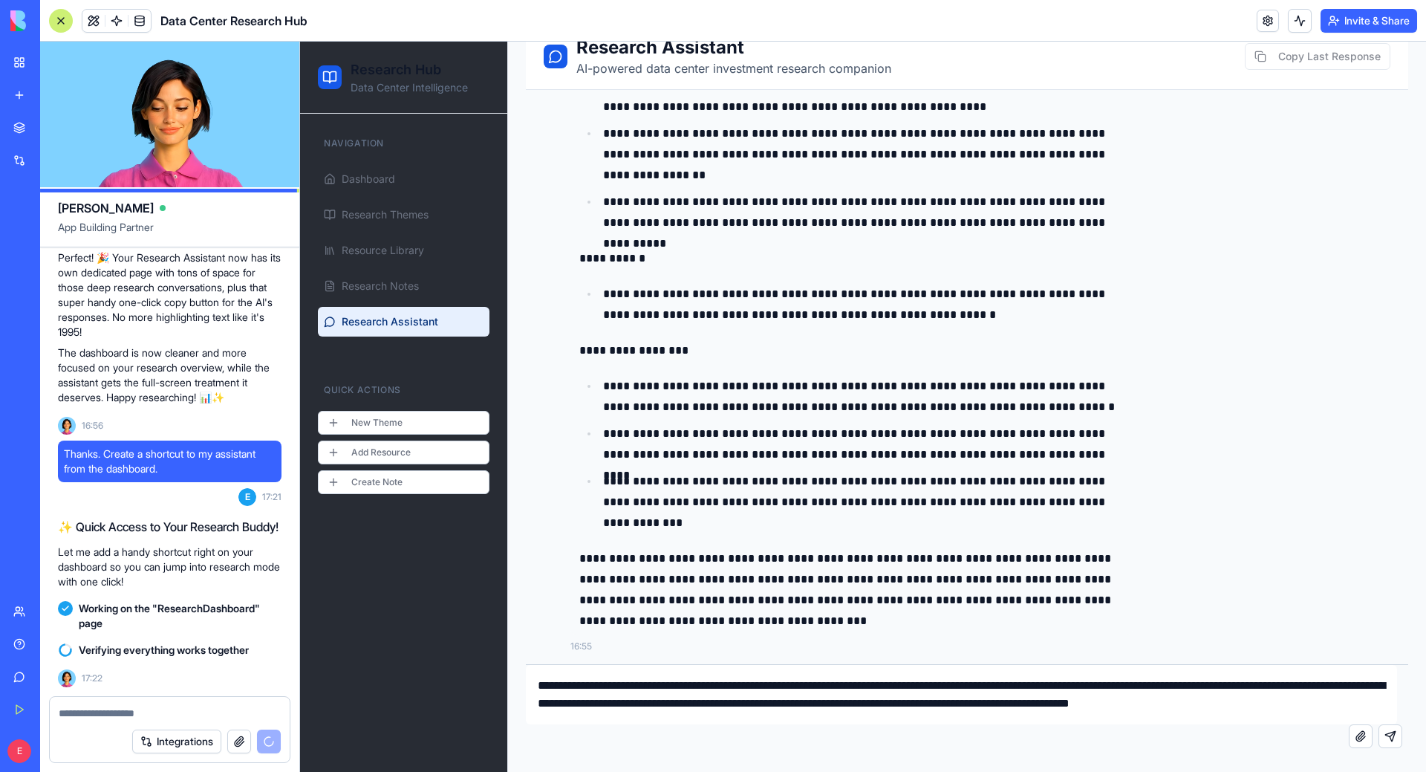
scroll to position [4, 0]
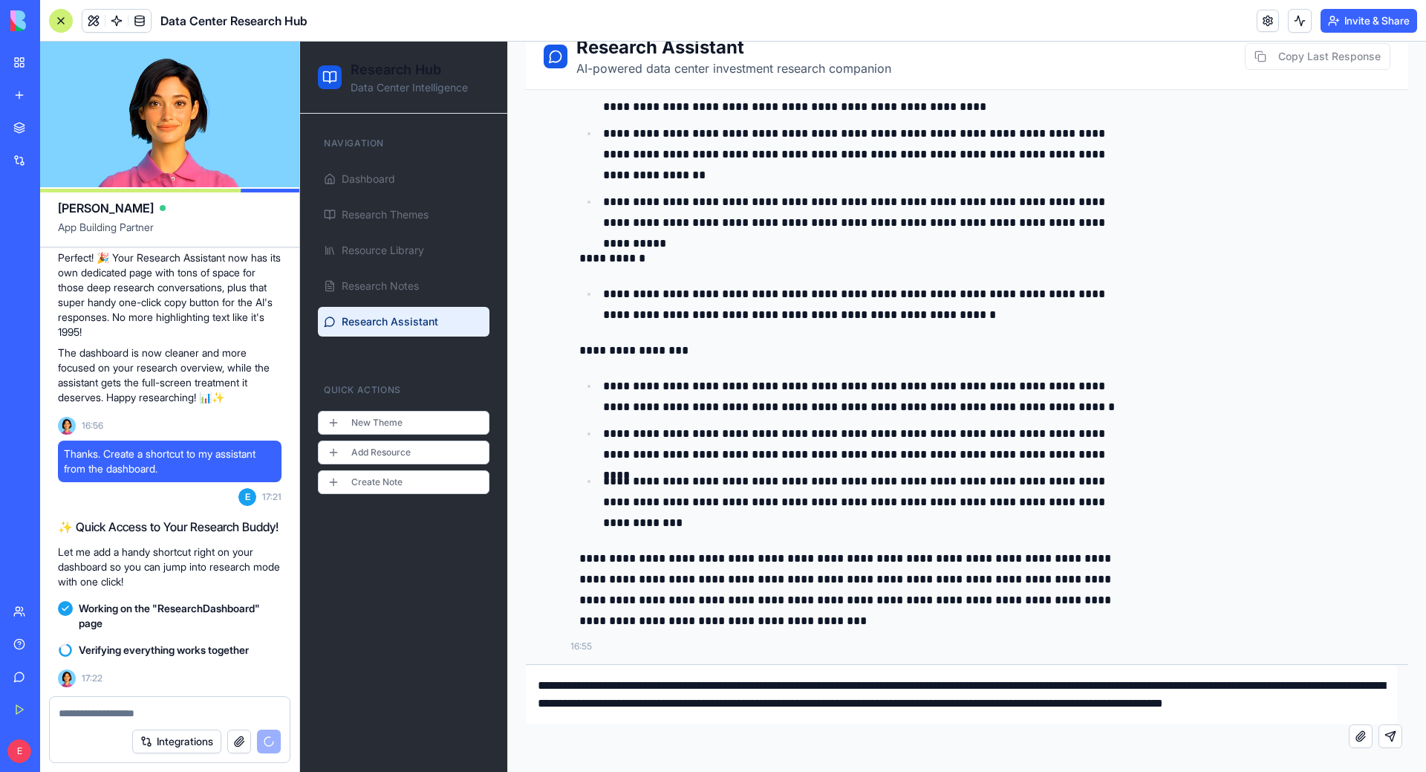
type textarea "**********"
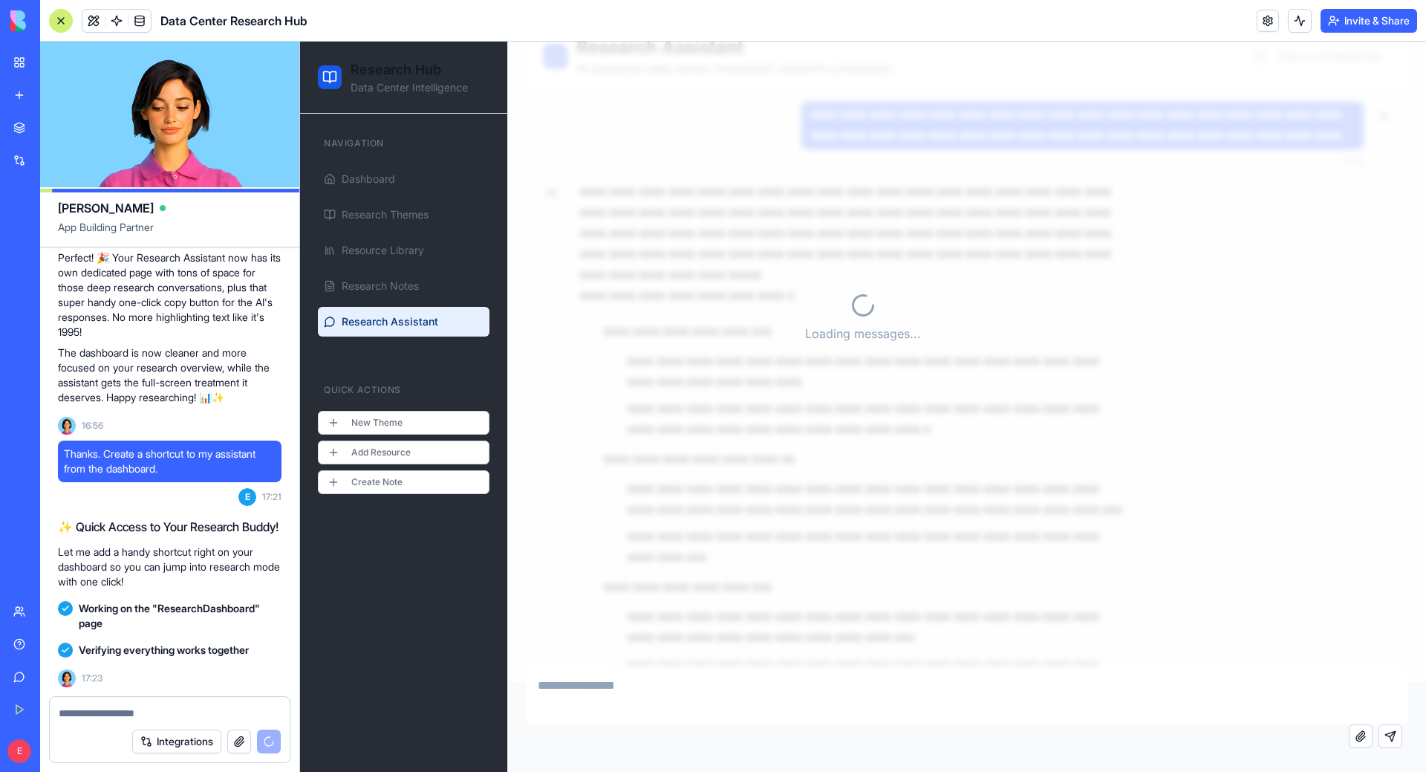
scroll to position [12232, 0]
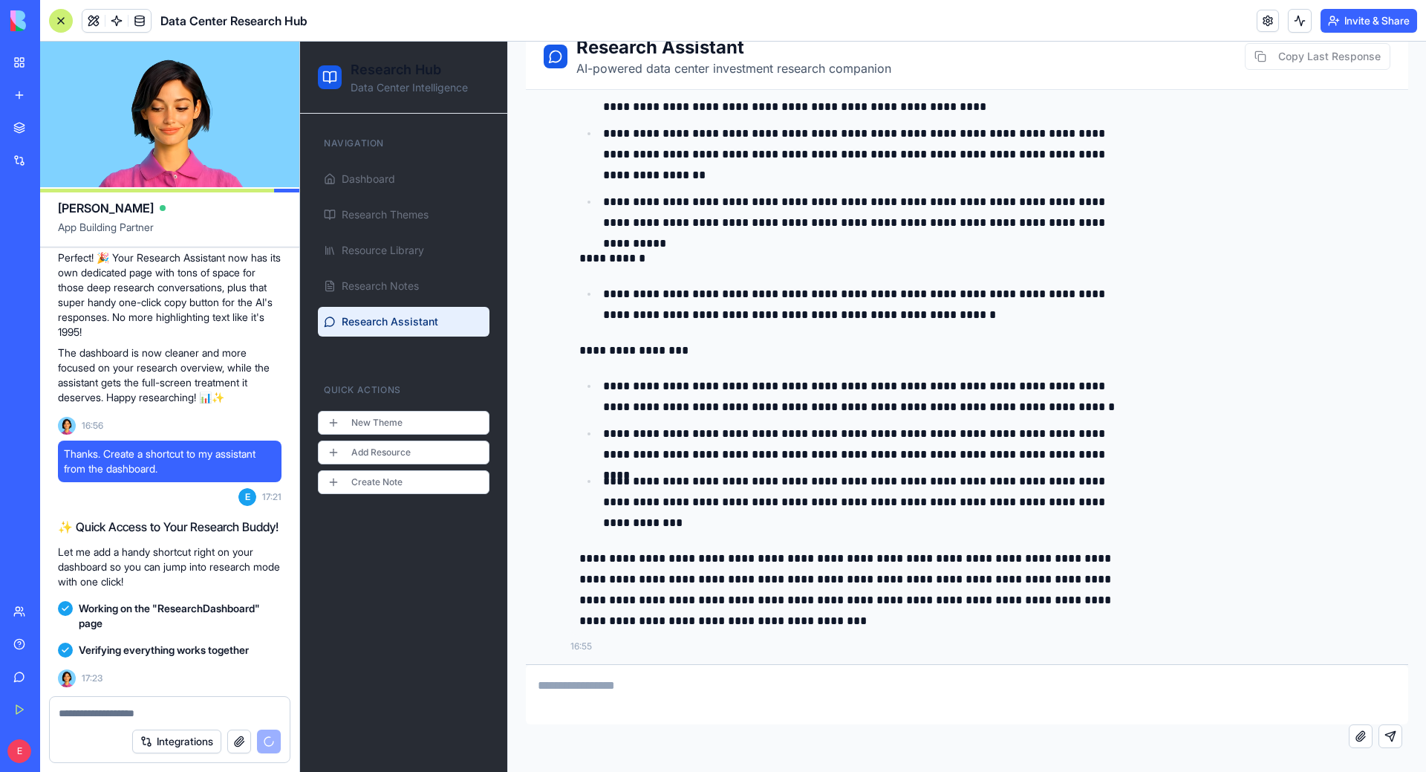
drag, startPoint x: 1182, startPoint y: 584, endPoint x: 1269, endPoint y: 614, distance: 92.8
click at [1183, 585] on div "**********" at bounding box center [983, 245] width 826 height 814
click at [1398, 640] on div "**********" at bounding box center [967, 389] width 918 height 766
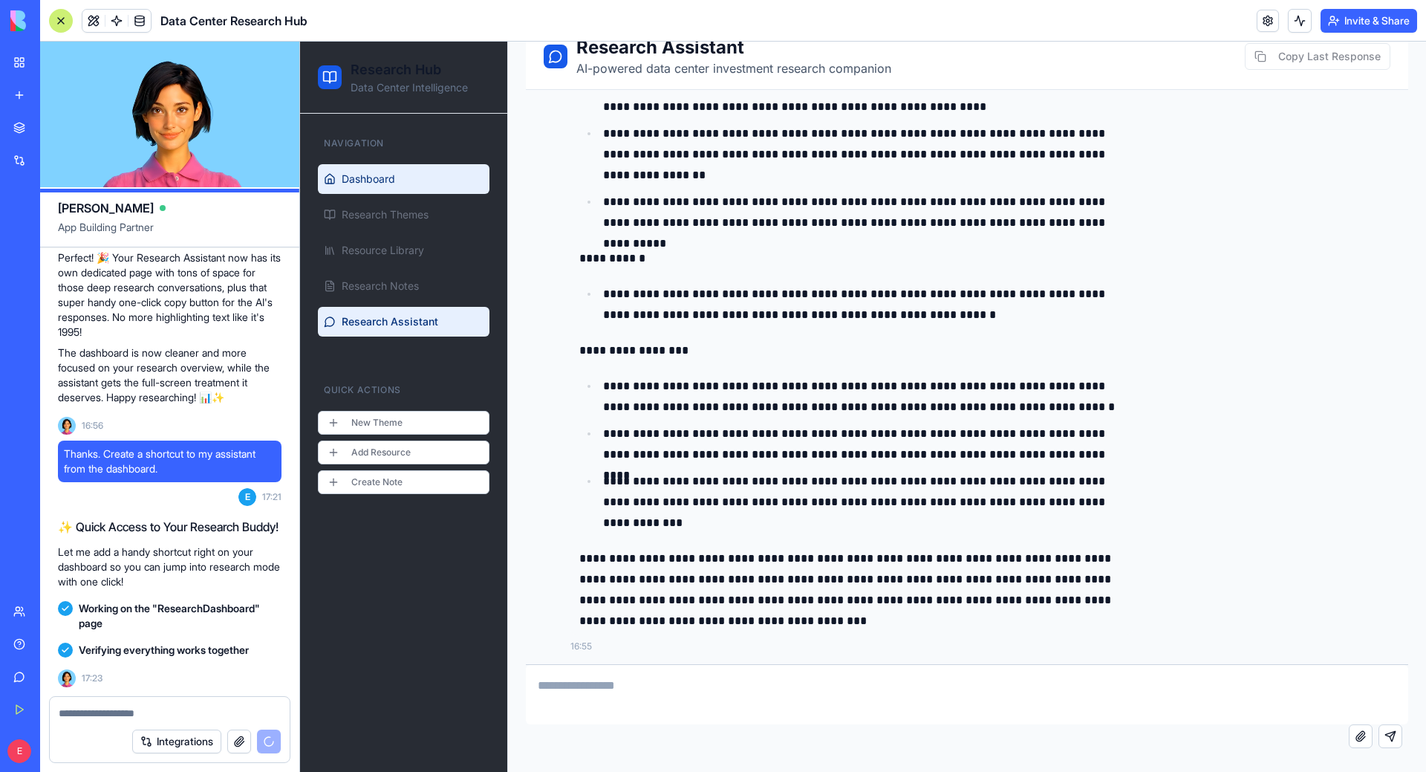
click at [383, 169] on link "Dashboard" at bounding box center [404, 179] width 172 height 30
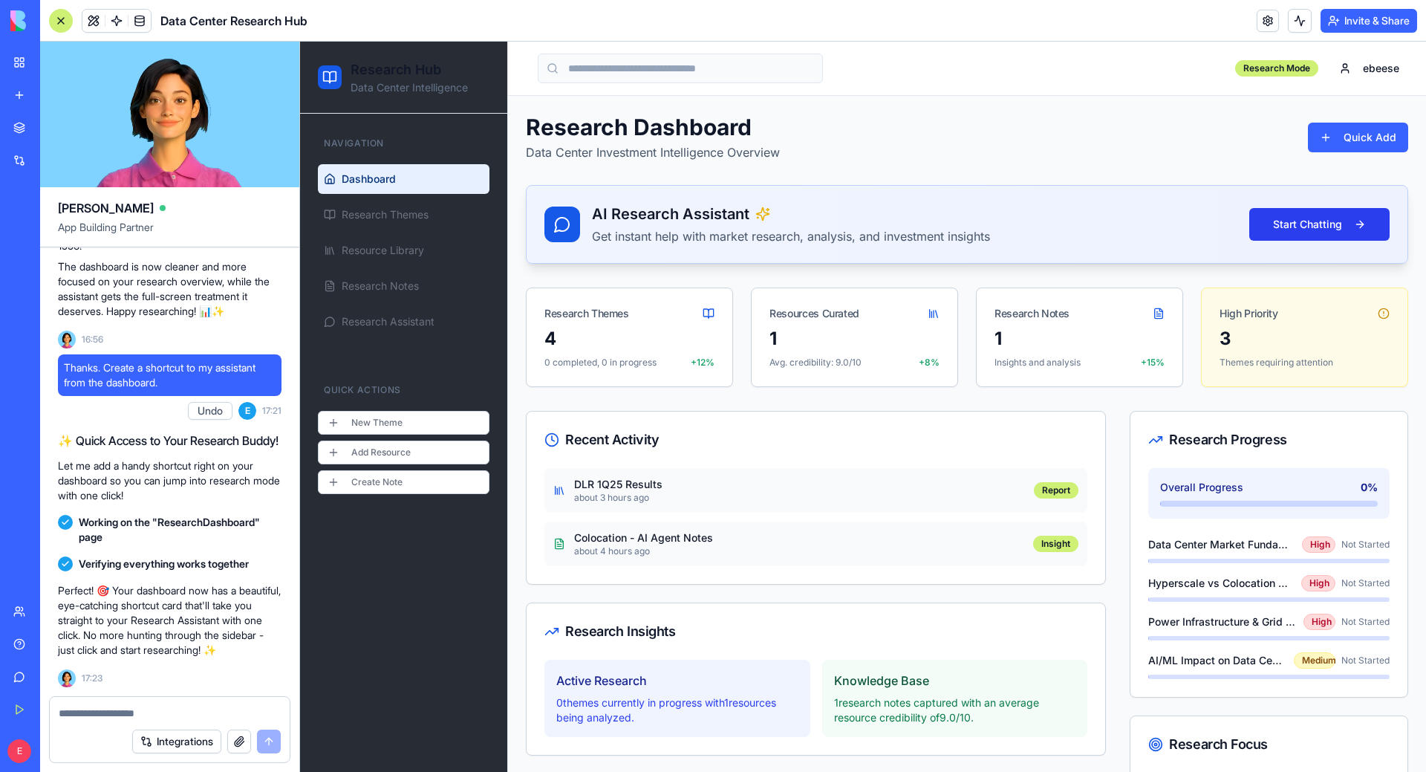
click at [1330, 216] on button "Start Chatting" at bounding box center [1319, 224] width 140 height 33
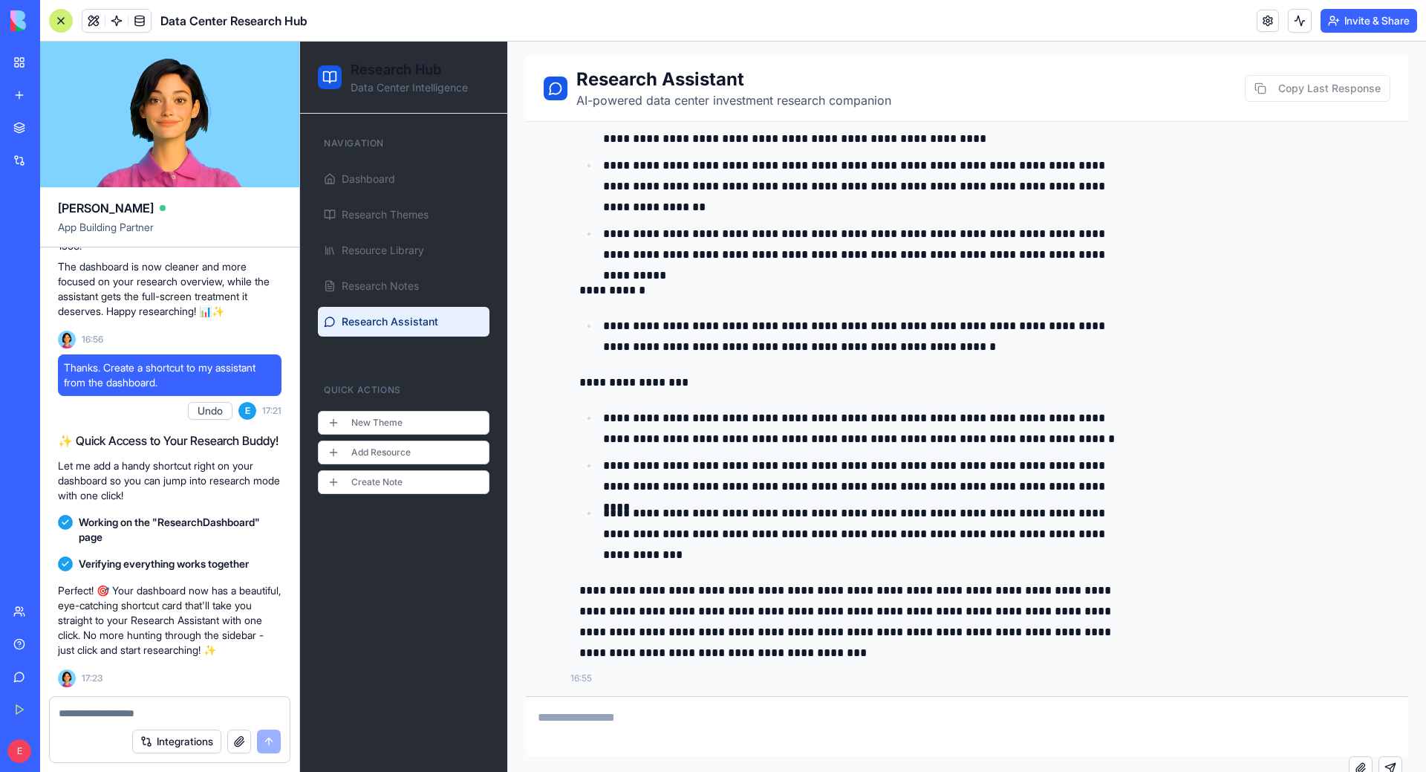
scroll to position [90, 0]
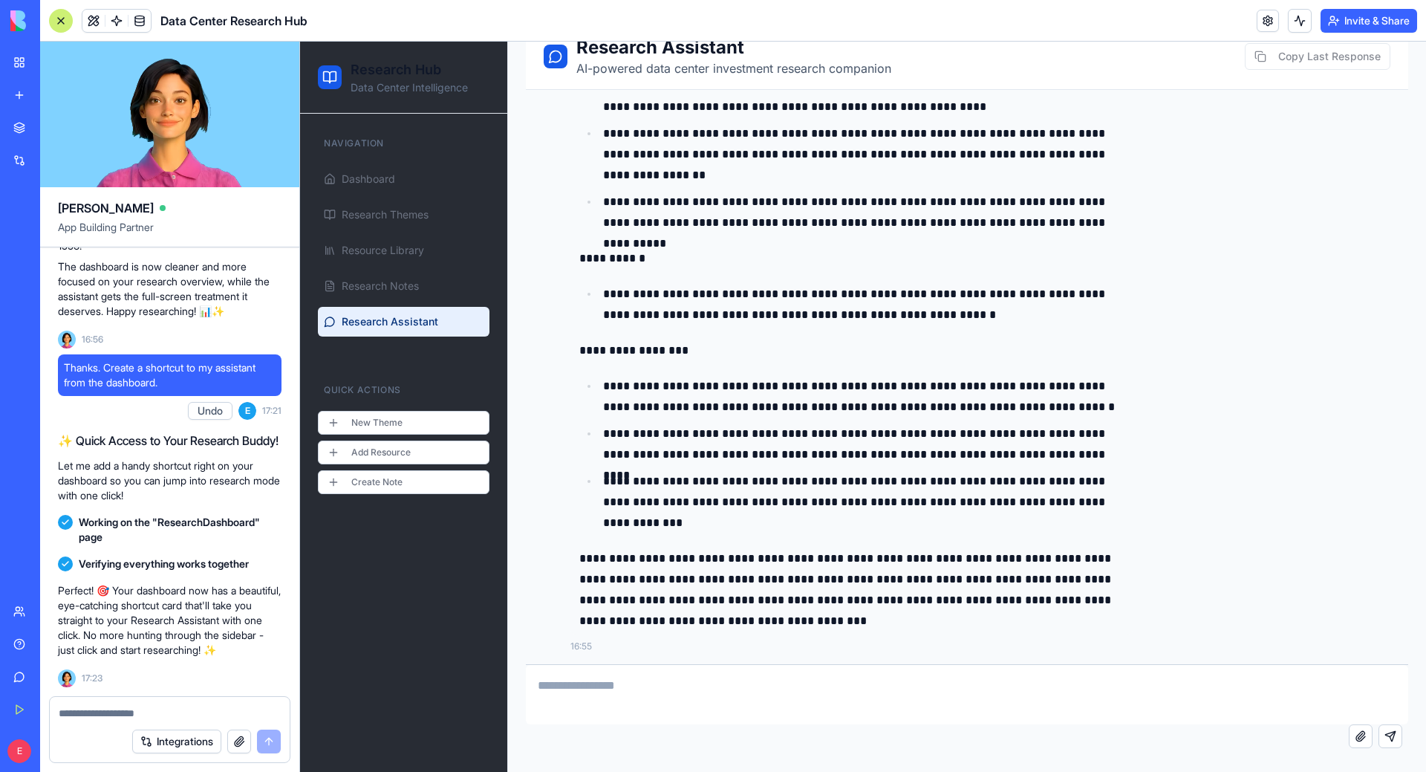
drag, startPoint x: 683, startPoint y: 692, endPoint x: 698, endPoint y: 652, distance: 42.3
click at [683, 692] on textarea at bounding box center [967, 694] width 882 height 59
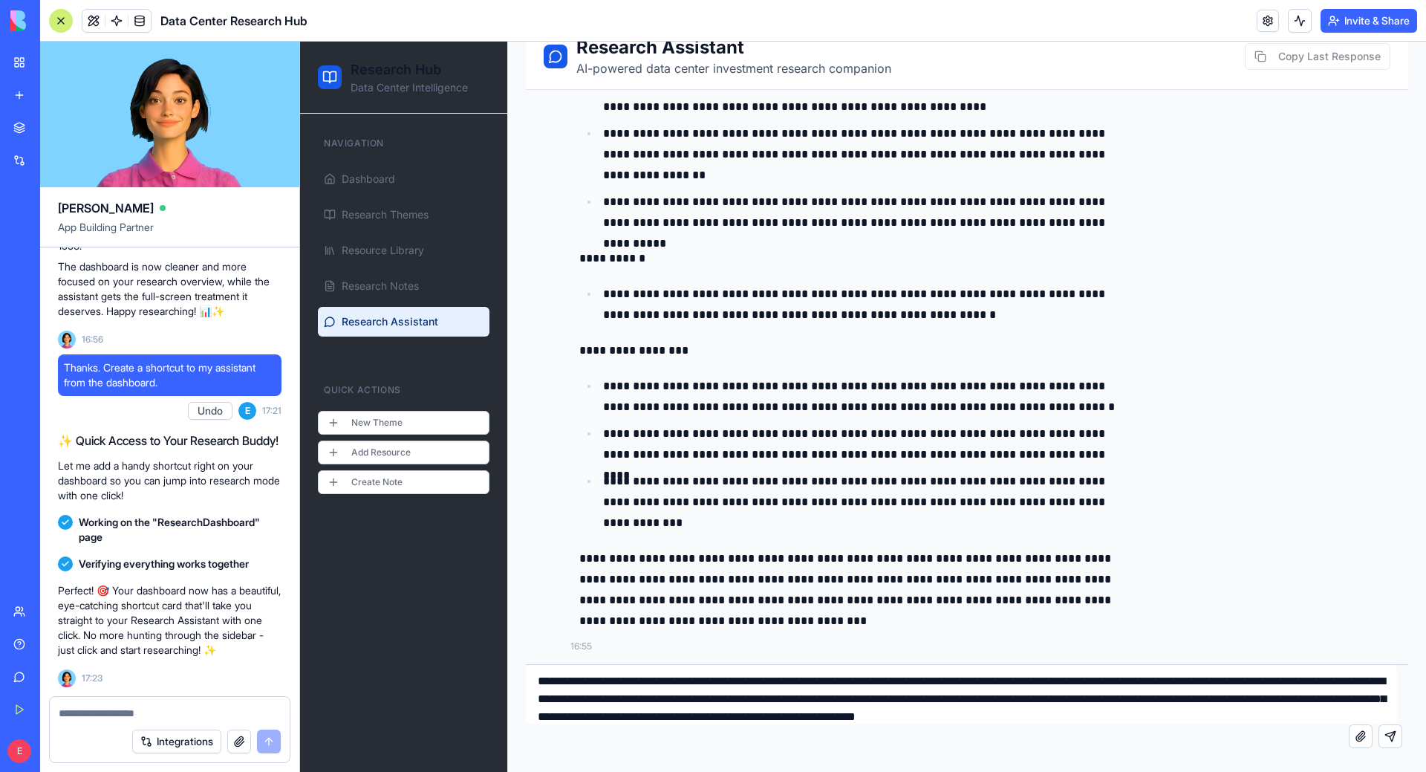
scroll to position [22, 0]
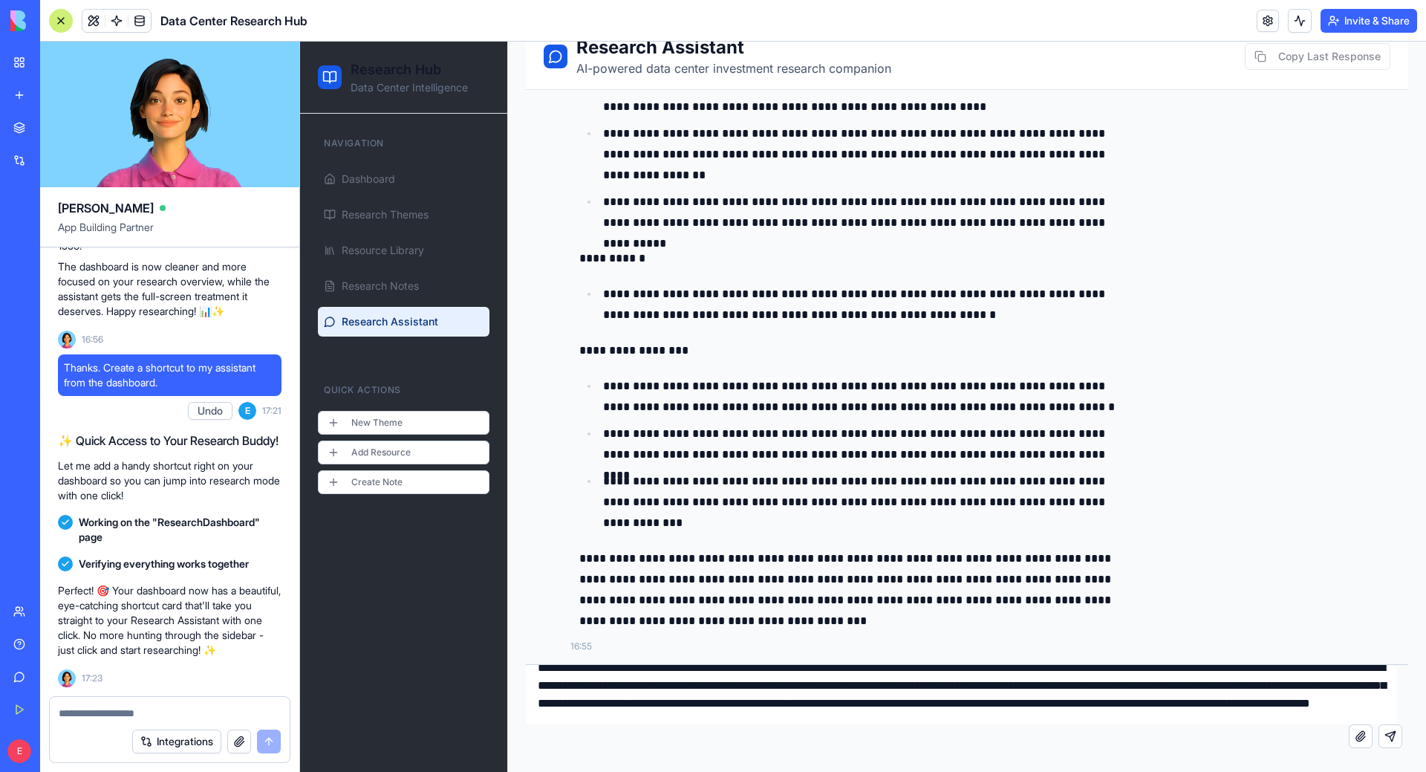
type textarea "**********"
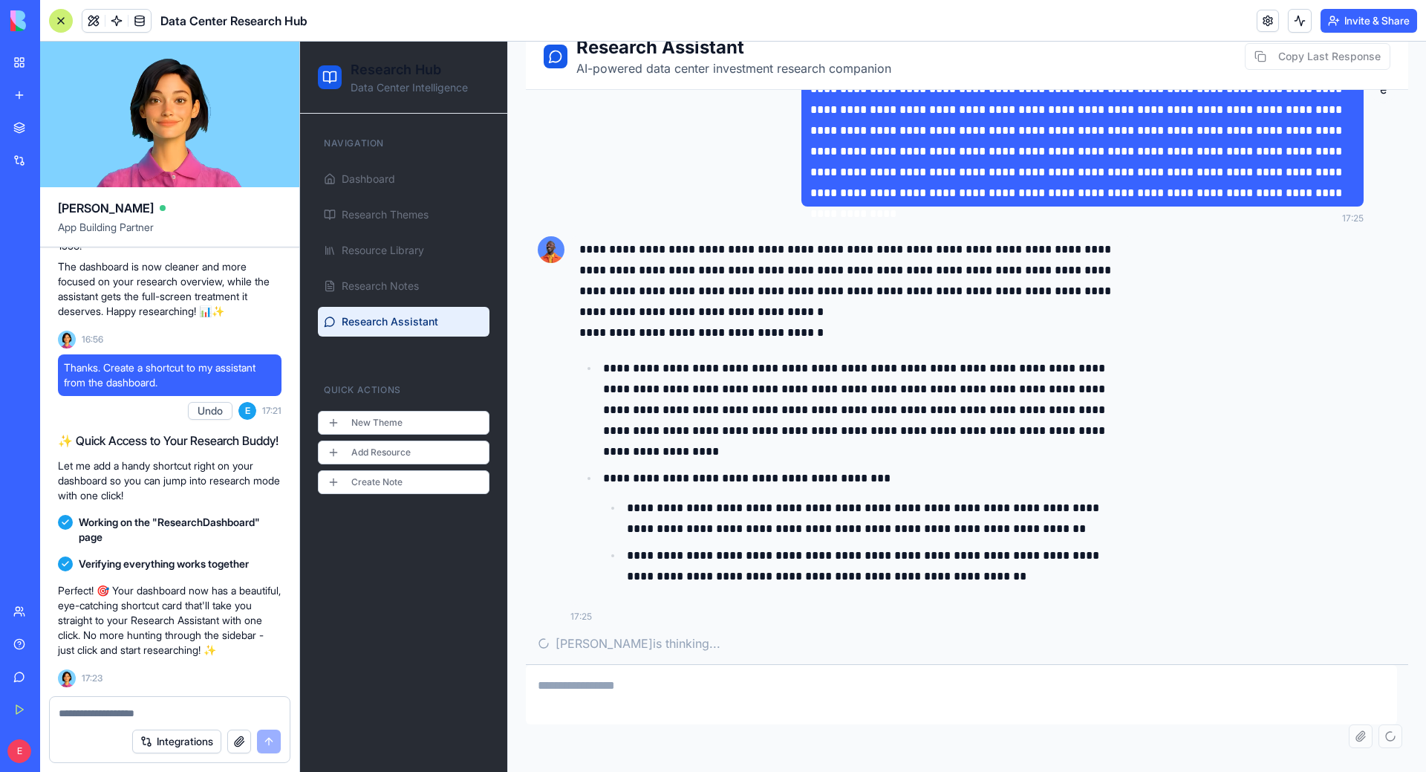
scroll to position [12841, 0]
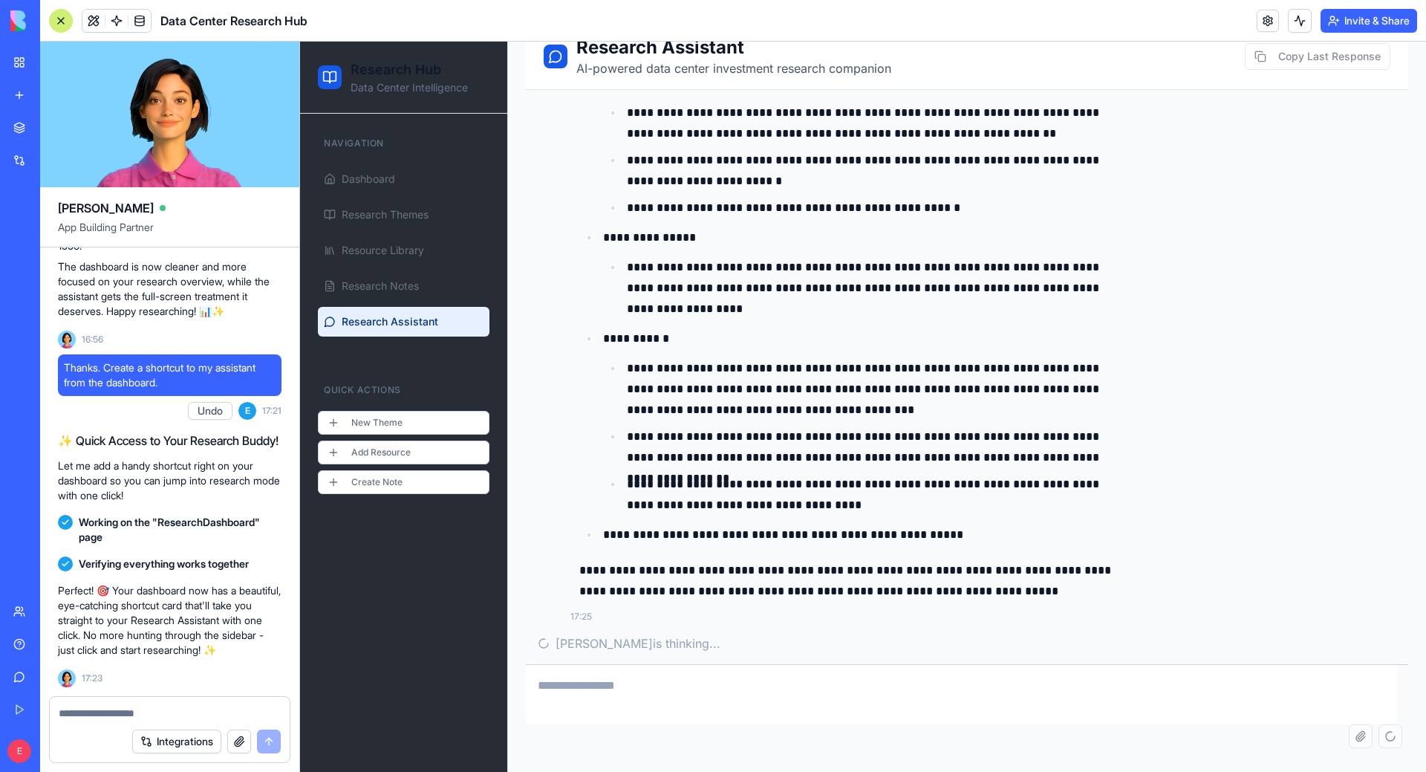
click at [25, 63] on link "My Workspace" at bounding box center [33, 63] width 59 height 30
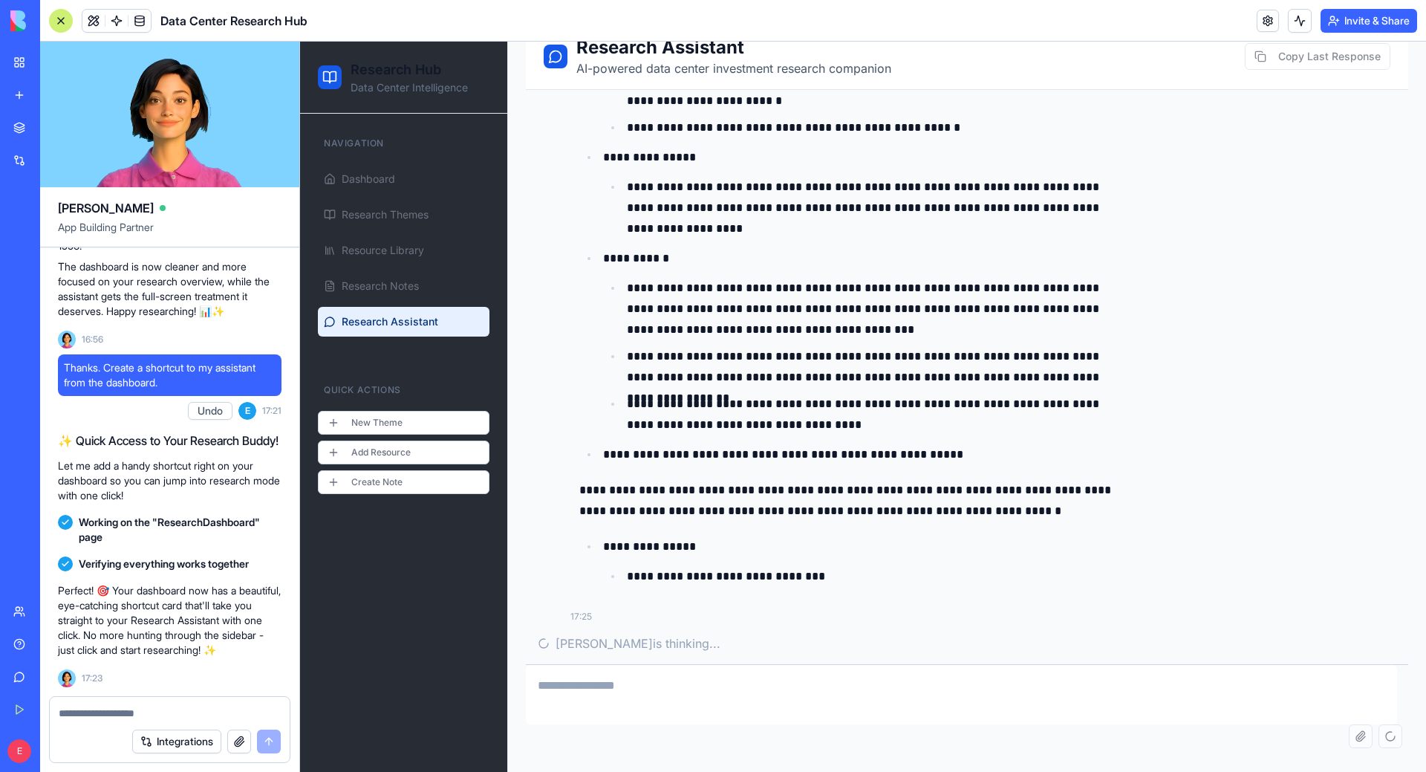
scroll to position [16517, 0]
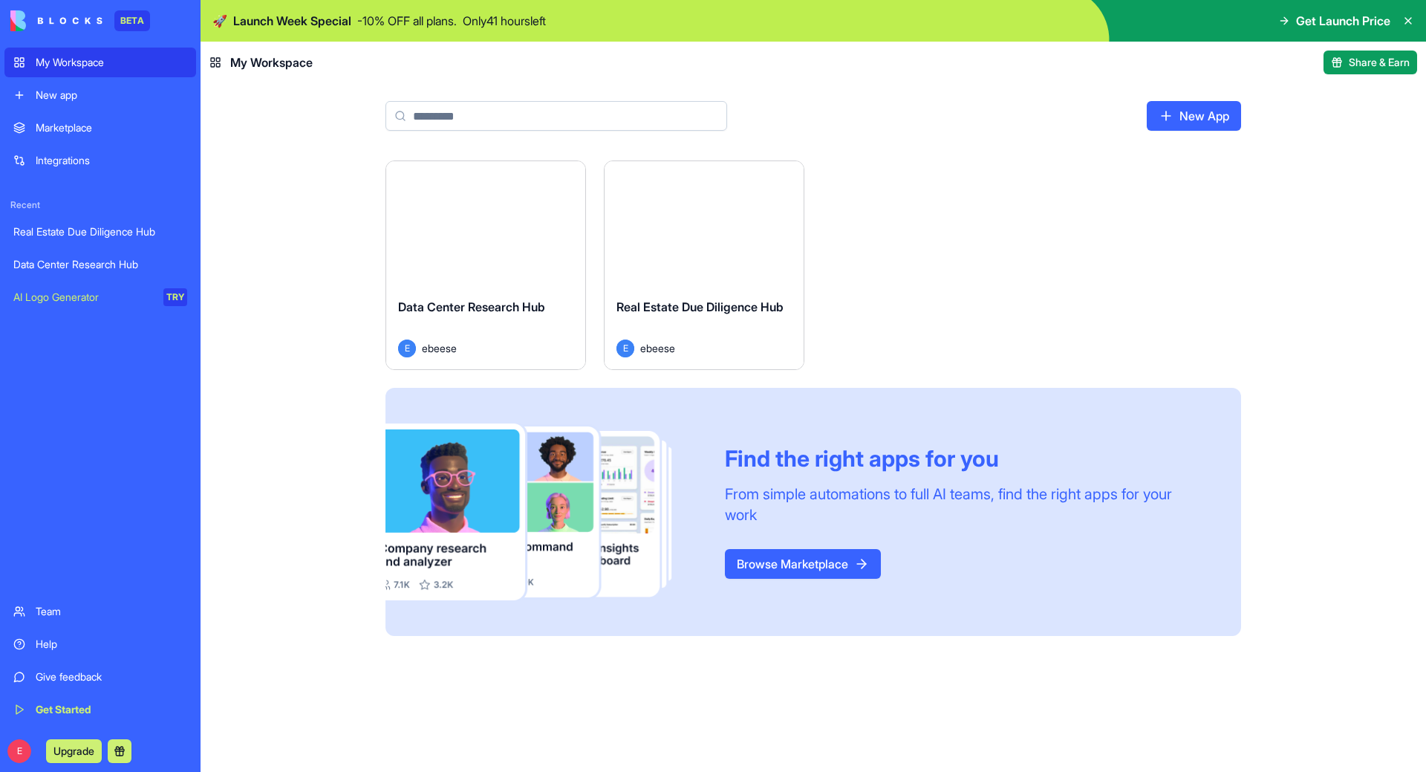
click at [42, 98] on div "New app" at bounding box center [112, 95] width 152 height 15
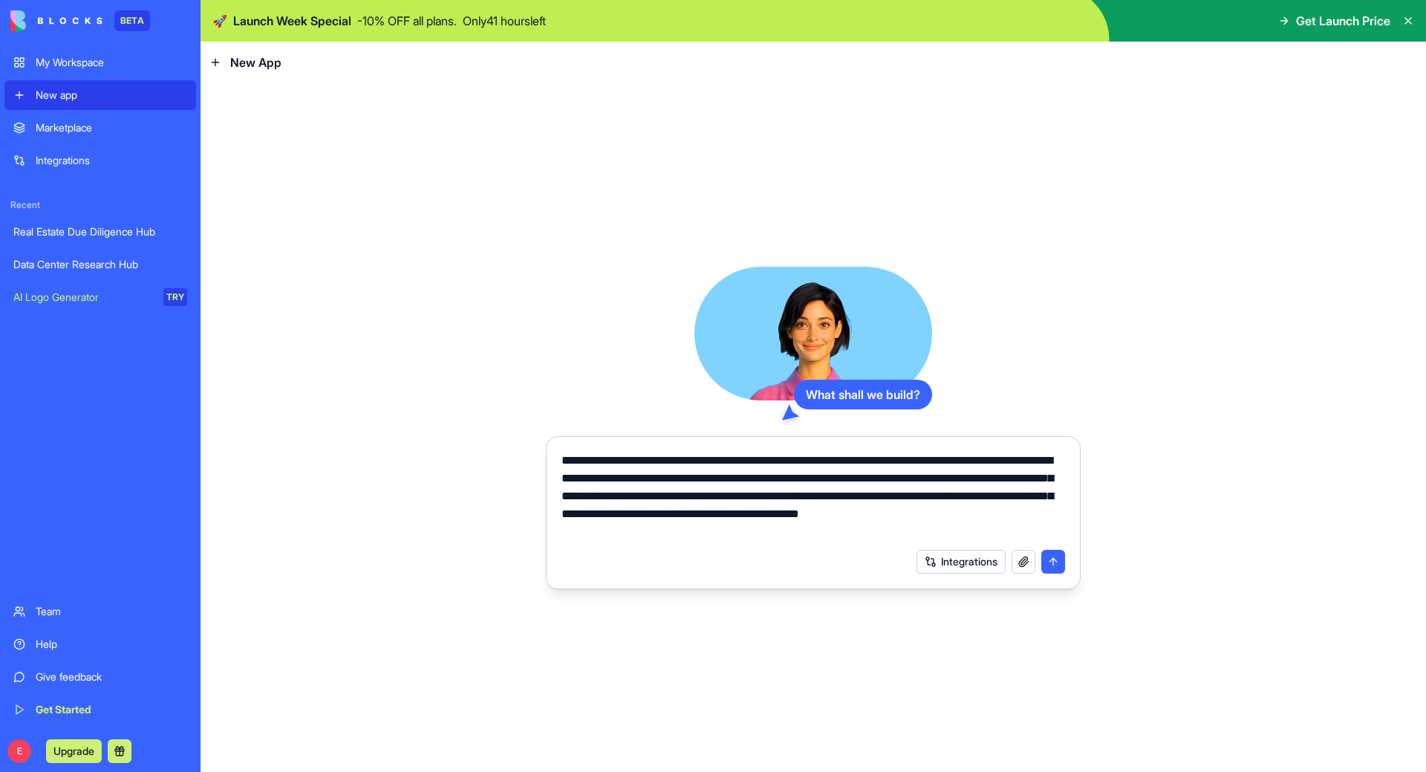
type textarea "**********"
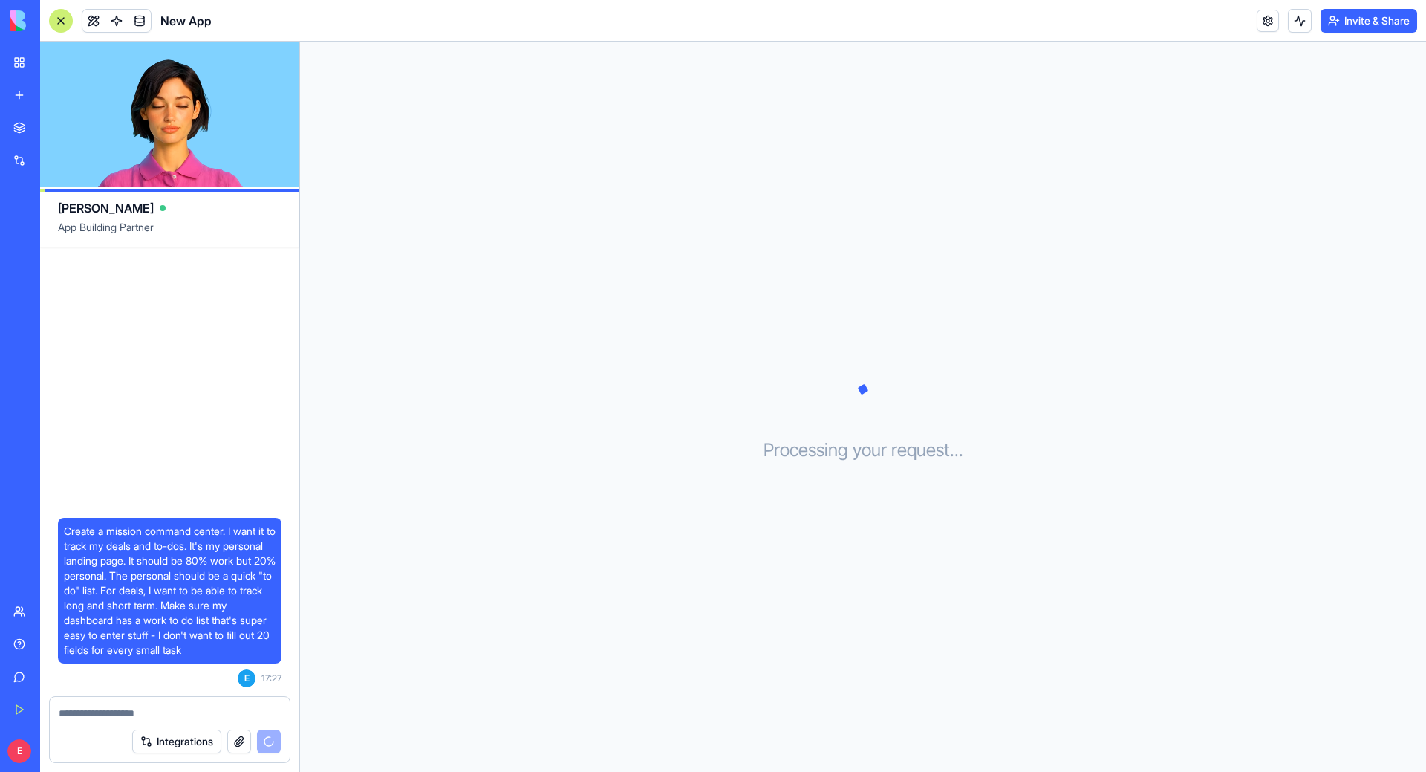
click at [20, 53] on link "My Workspace" at bounding box center [33, 63] width 59 height 30
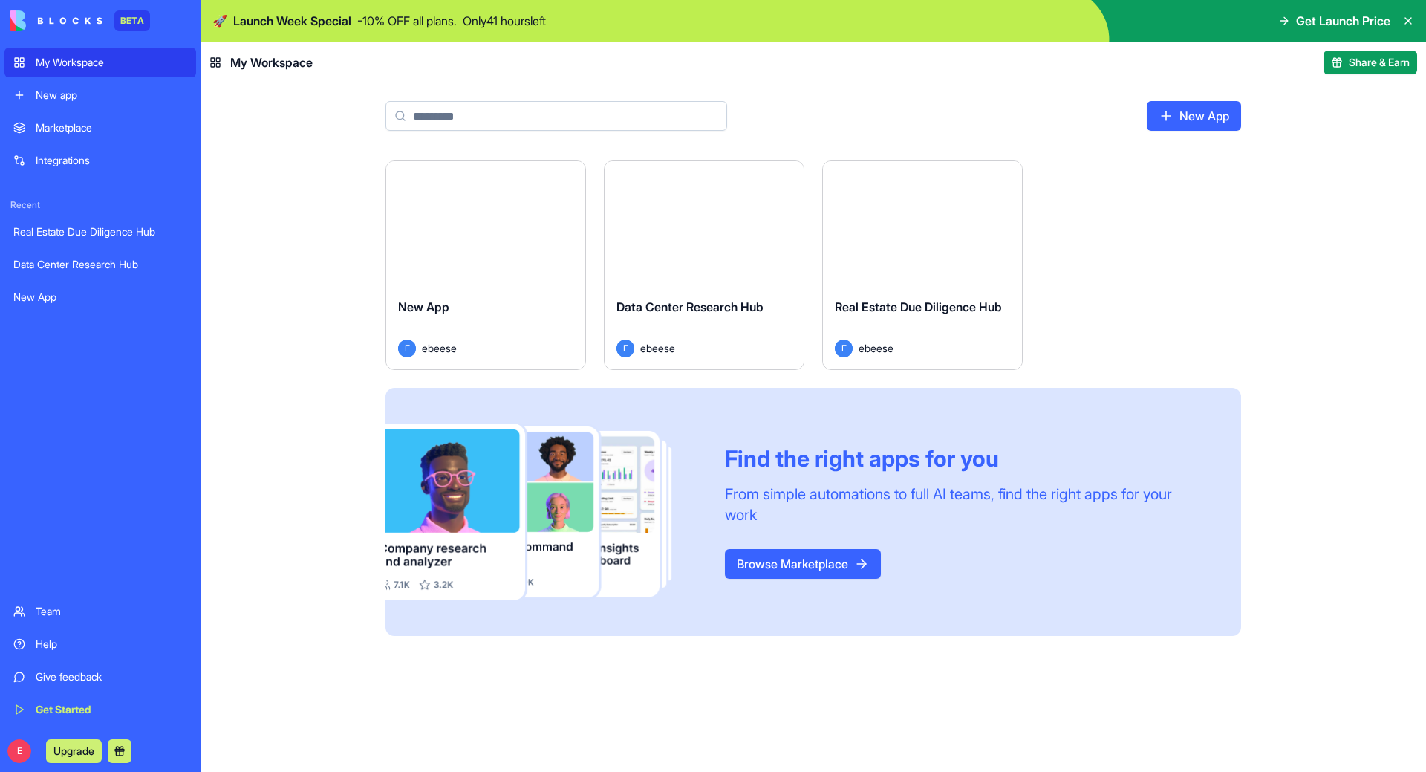
click at [111, 269] on div "Data Center Research Hub" at bounding box center [100, 264] width 174 height 15
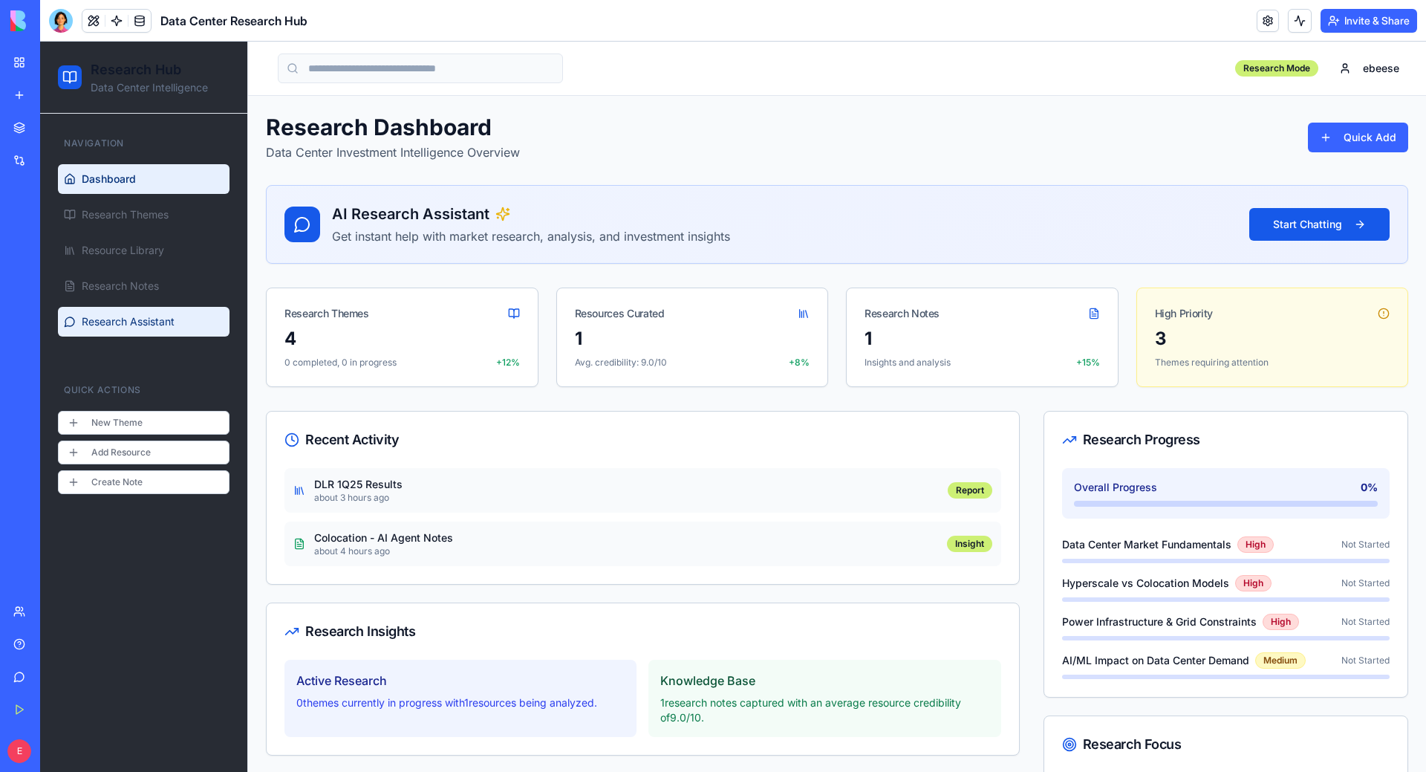
click at [97, 319] on span "Research Assistant" at bounding box center [128, 321] width 93 height 15
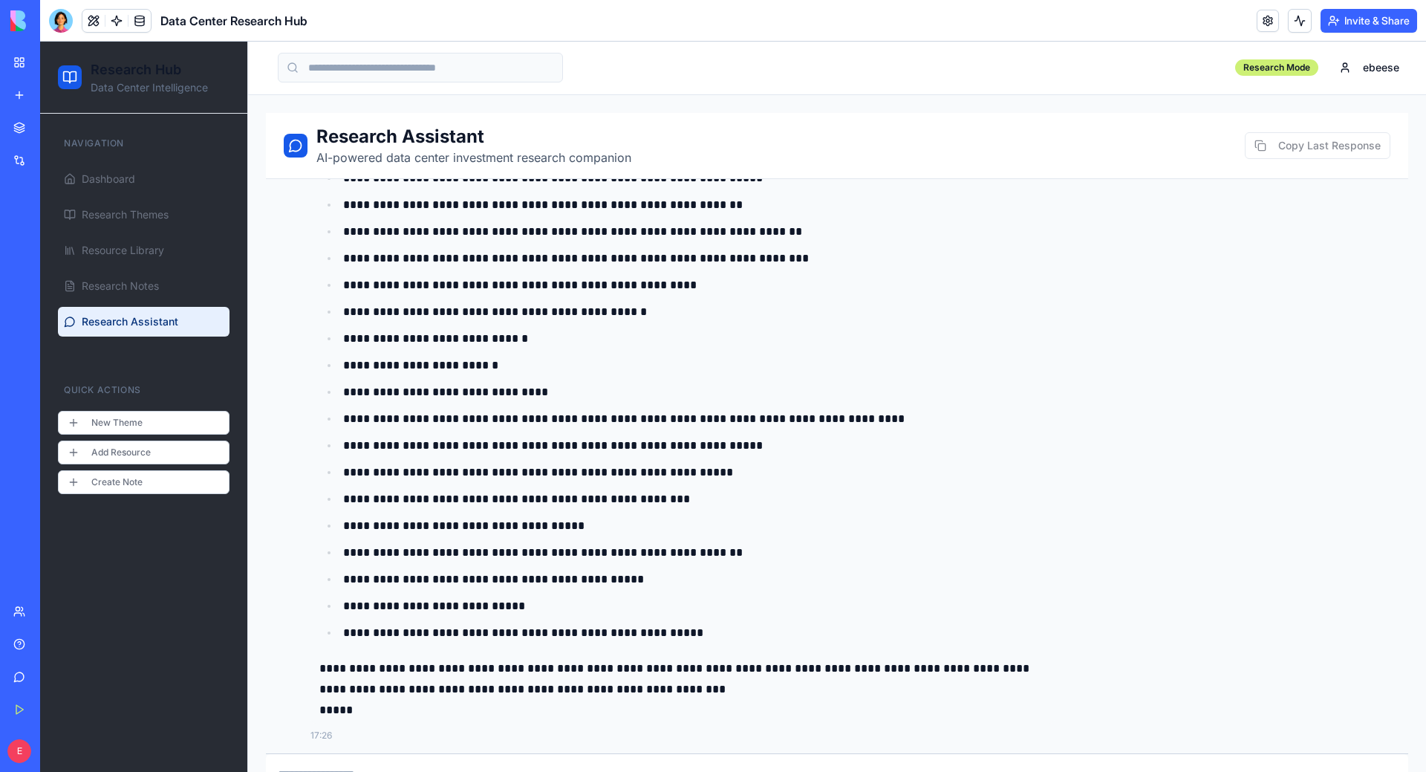
scroll to position [90, 0]
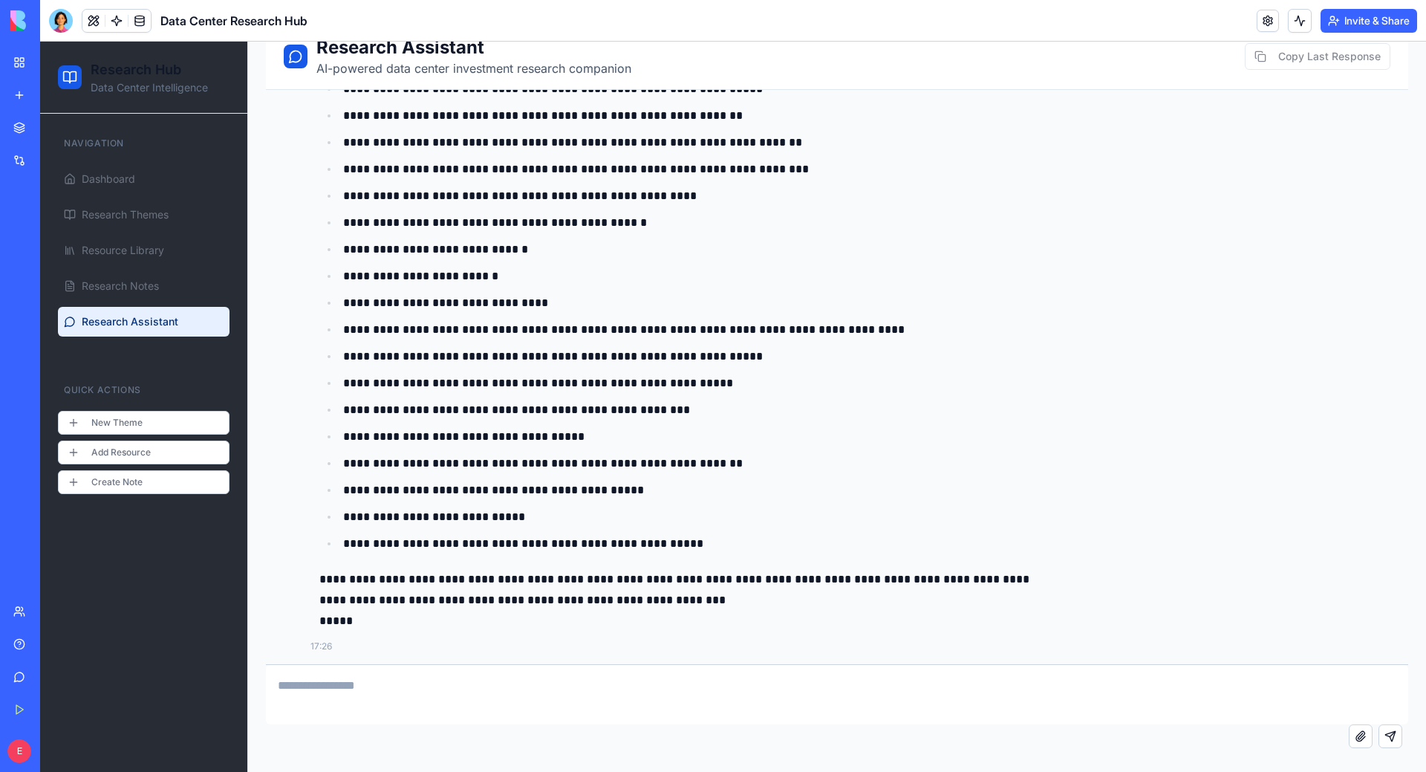
click at [490, 686] on textarea at bounding box center [837, 694] width 1142 height 59
type textarea "**********"
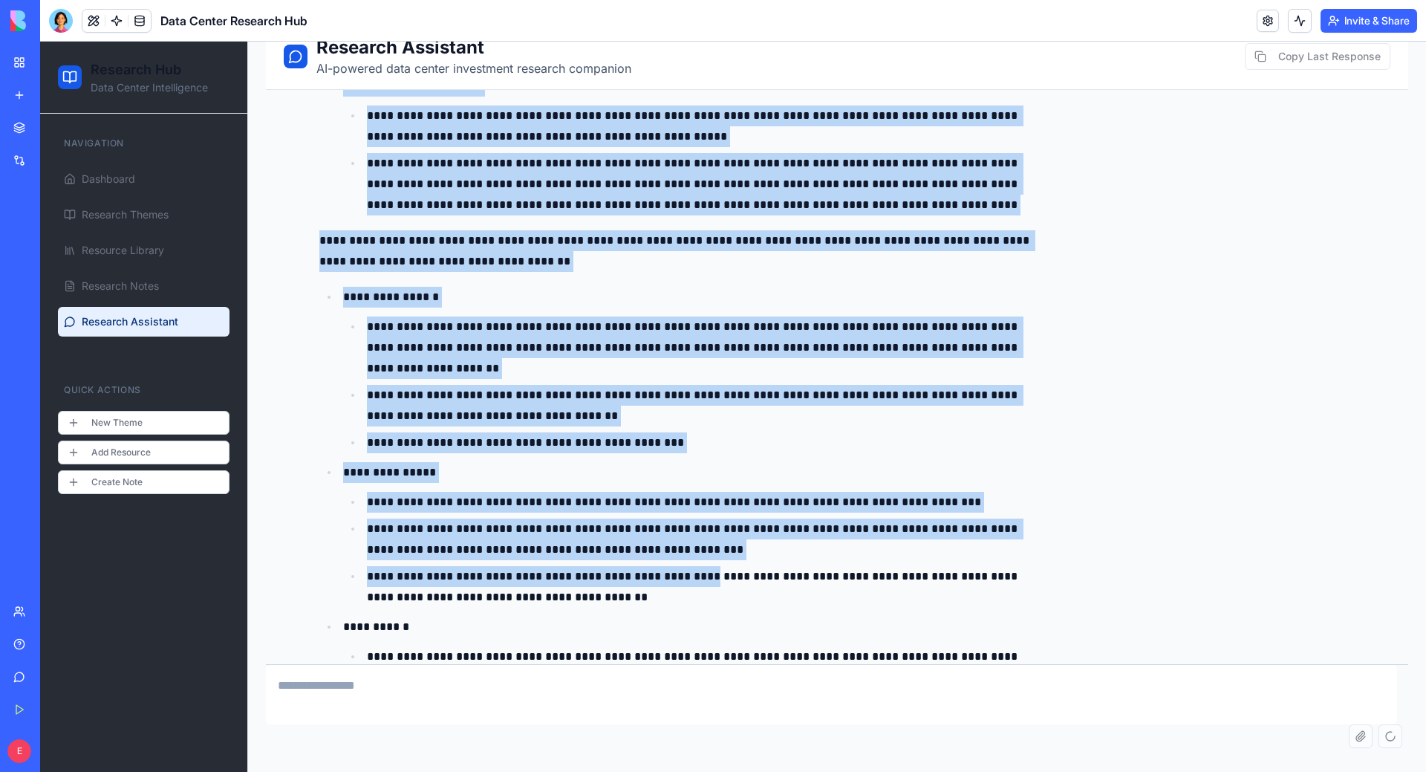
scroll to position [18691, 0]
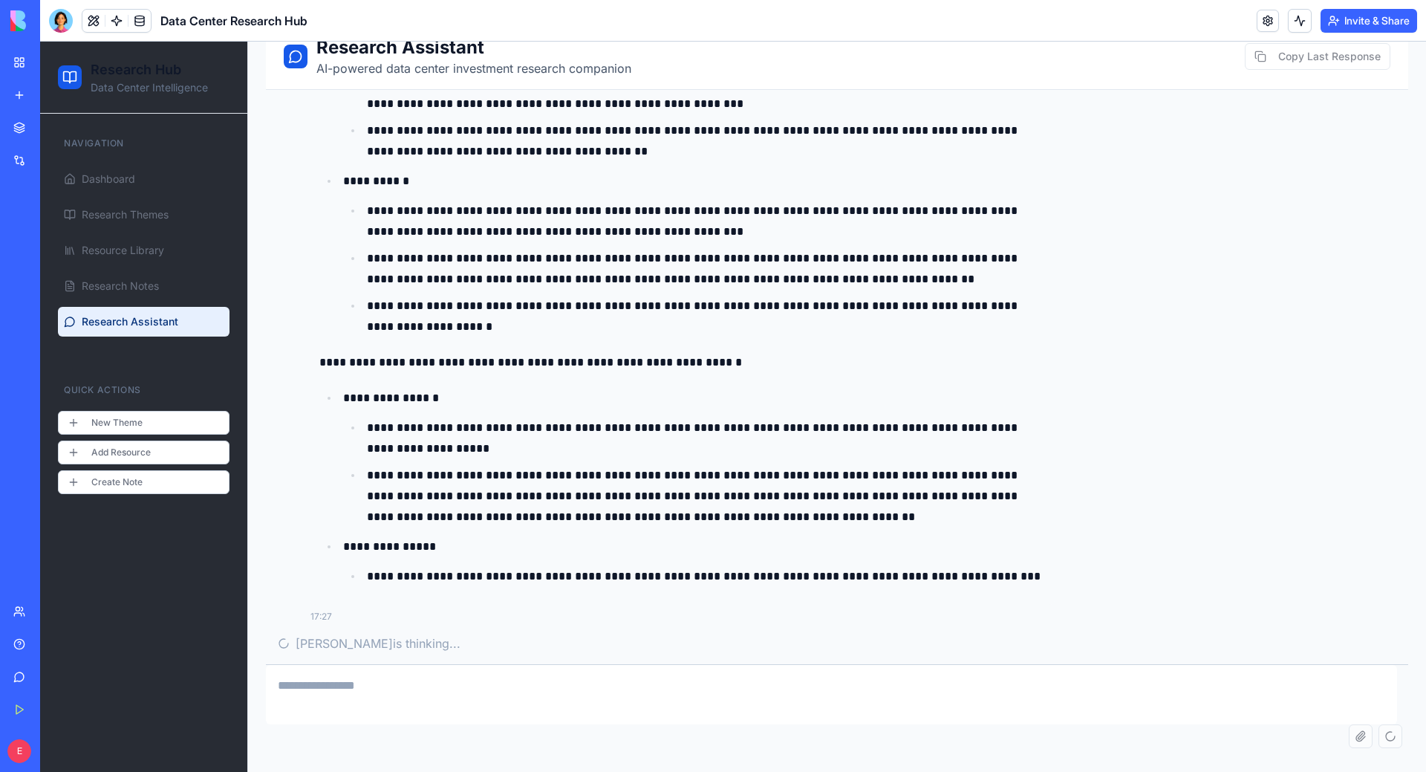
drag, startPoint x: 344, startPoint y: 598, endPoint x: 680, endPoint y: 559, distance: 338.1
click at [636, 513] on ul "**********" at bounding box center [682, 487] width 726 height 199
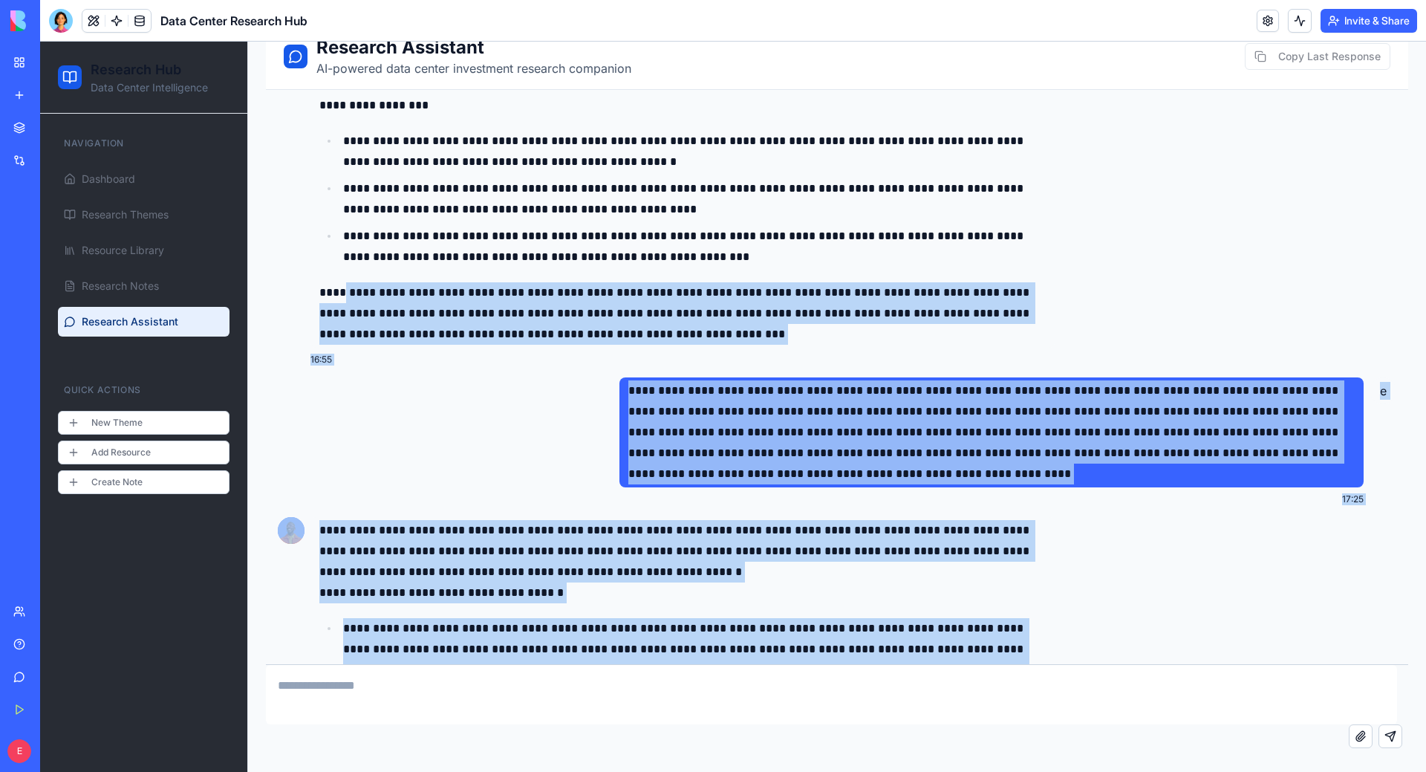
scroll to position [11020, 0]
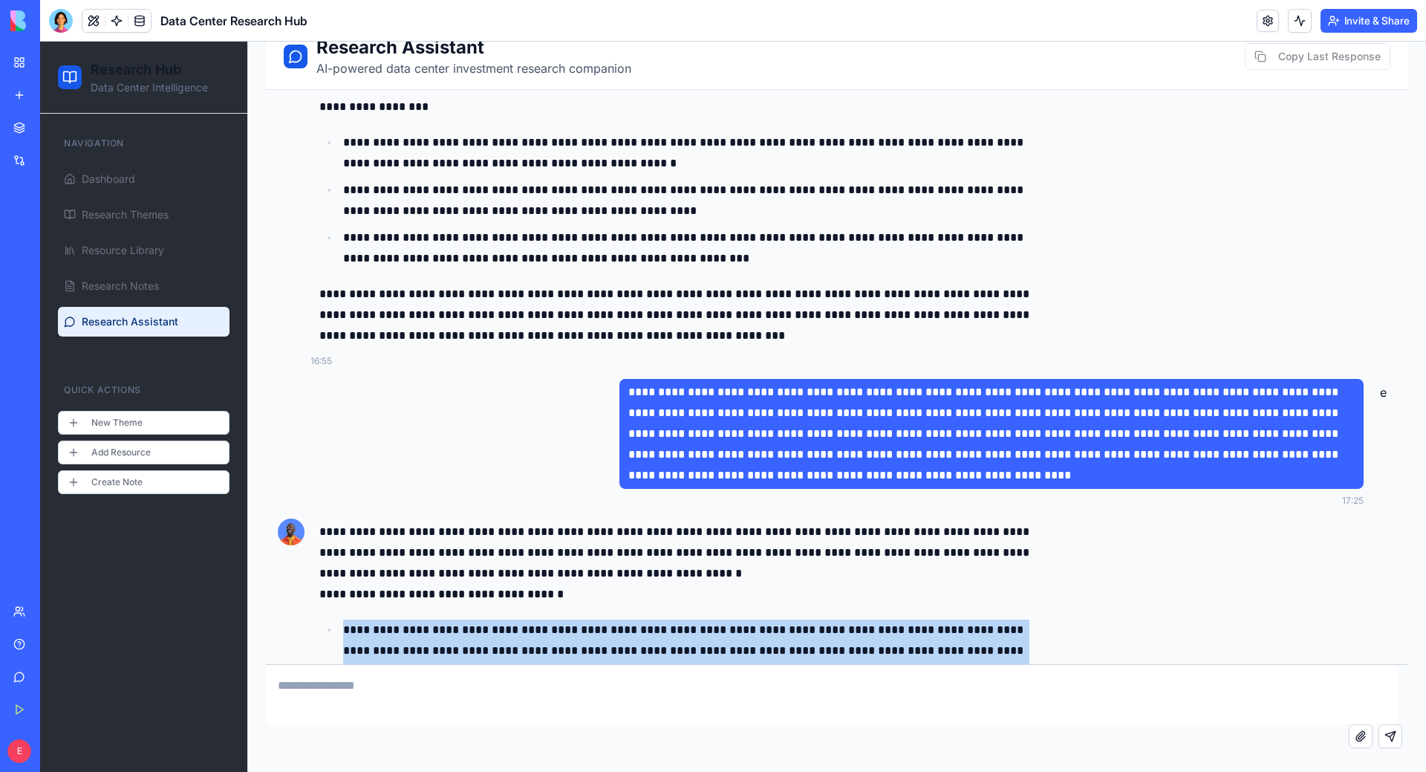
drag, startPoint x: 860, startPoint y: 571, endPoint x: 336, endPoint y: 623, distance: 526.3
click at [323, 596] on p "**********" at bounding box center [682, 594] width 726 height 21
copy div "**********"
click at [677, 287] on p "**********" at bounding box center [682, 315] width 726 height 62
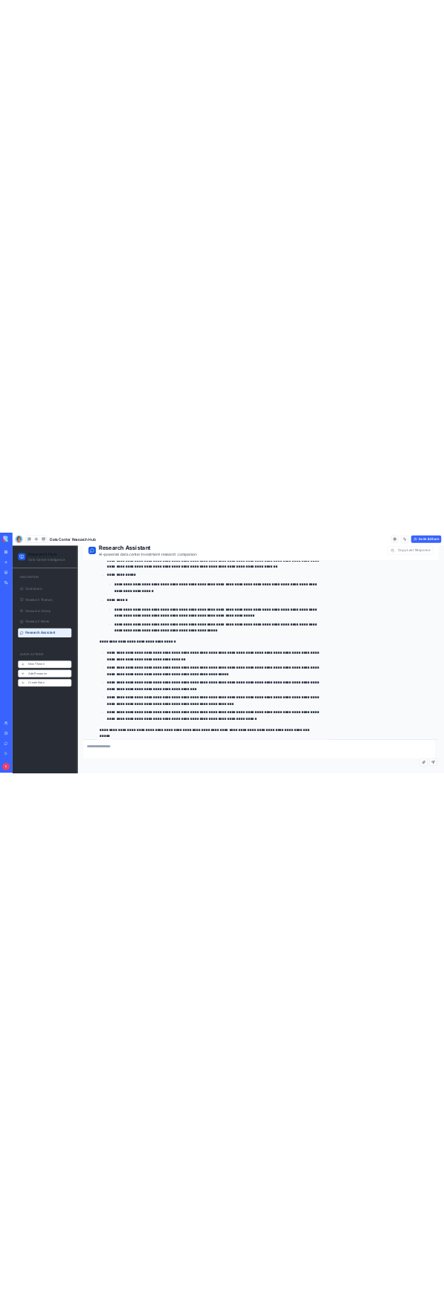
scroll to position [22940, 0]
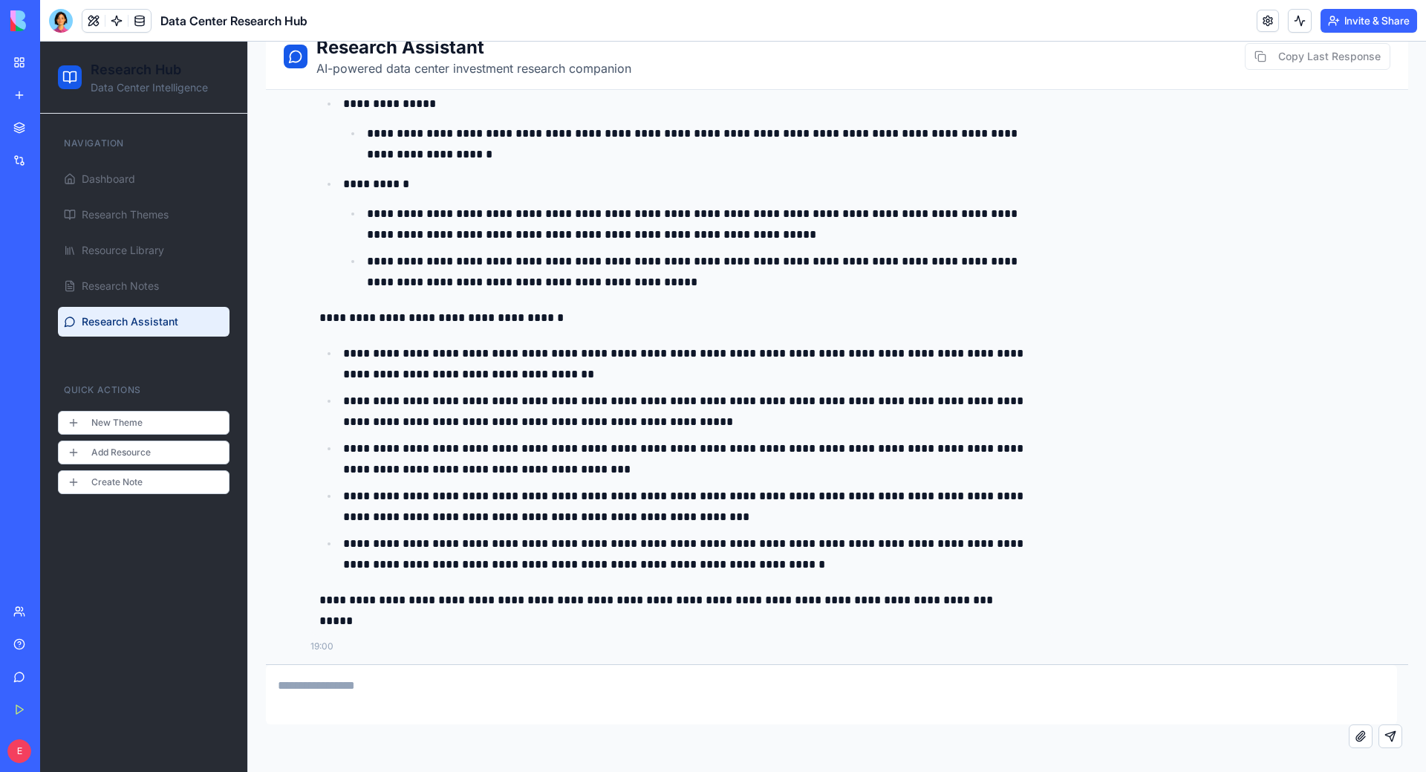
click at [1025, 620] on p "*****" at bounding box center [682, 621] width 726 height 21
click at [1035, 608] on p "**********" at bounding box center [682, 600] width 726 height 21
click at [768, 686] on textarea at bounding box center [831, 694] width 1131 height 59
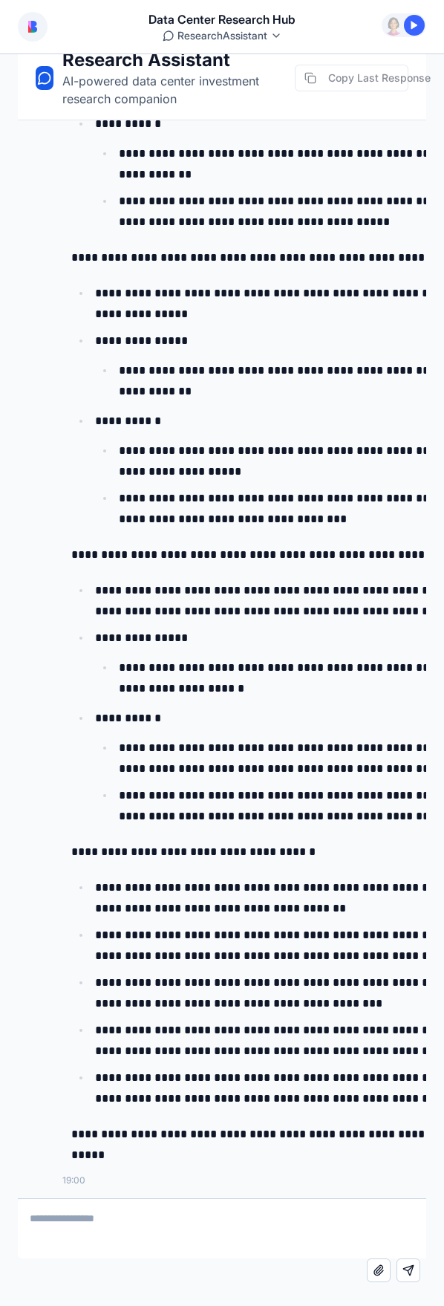
scroll to position [55782, 0]
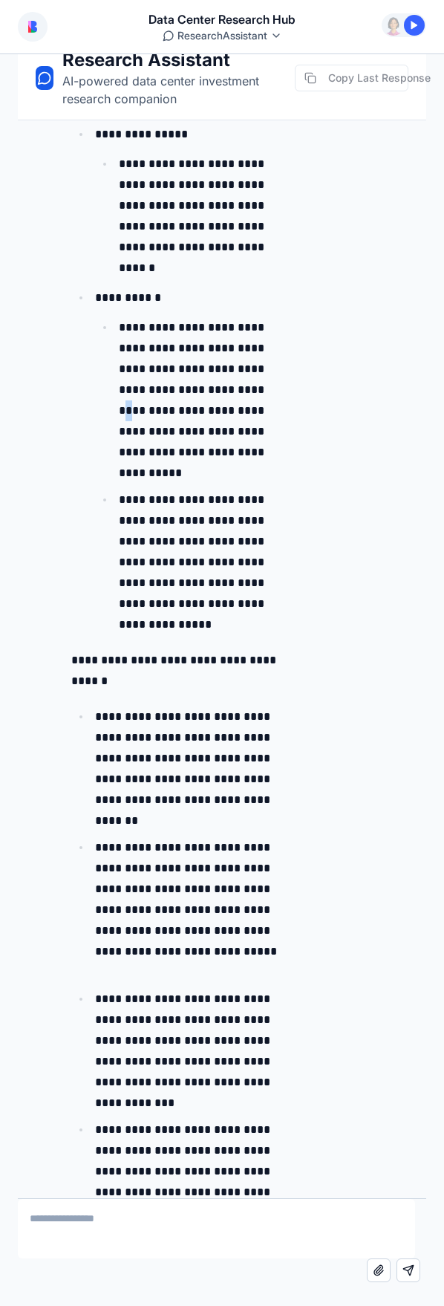
drag, startPoint x: 264, startPoint y: 380, endPoint x: 249, endPoint y: 360, distance: 26.0
click at [261, 378] on p "**********" at bounding box center [202, 400] width 166 height 166
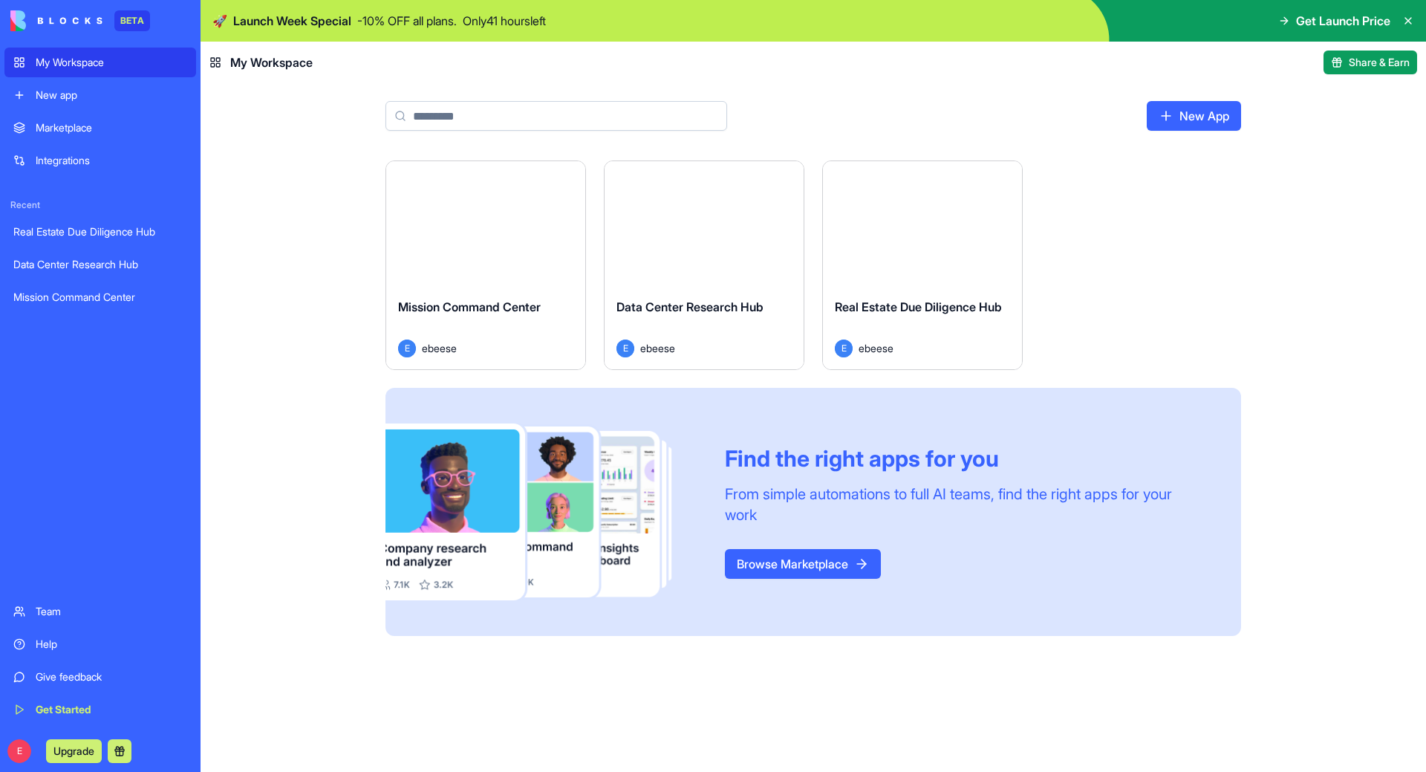
click at [129, 296] on div "Mission Command Center" at bounding box center [100, 297] width 174 height 15
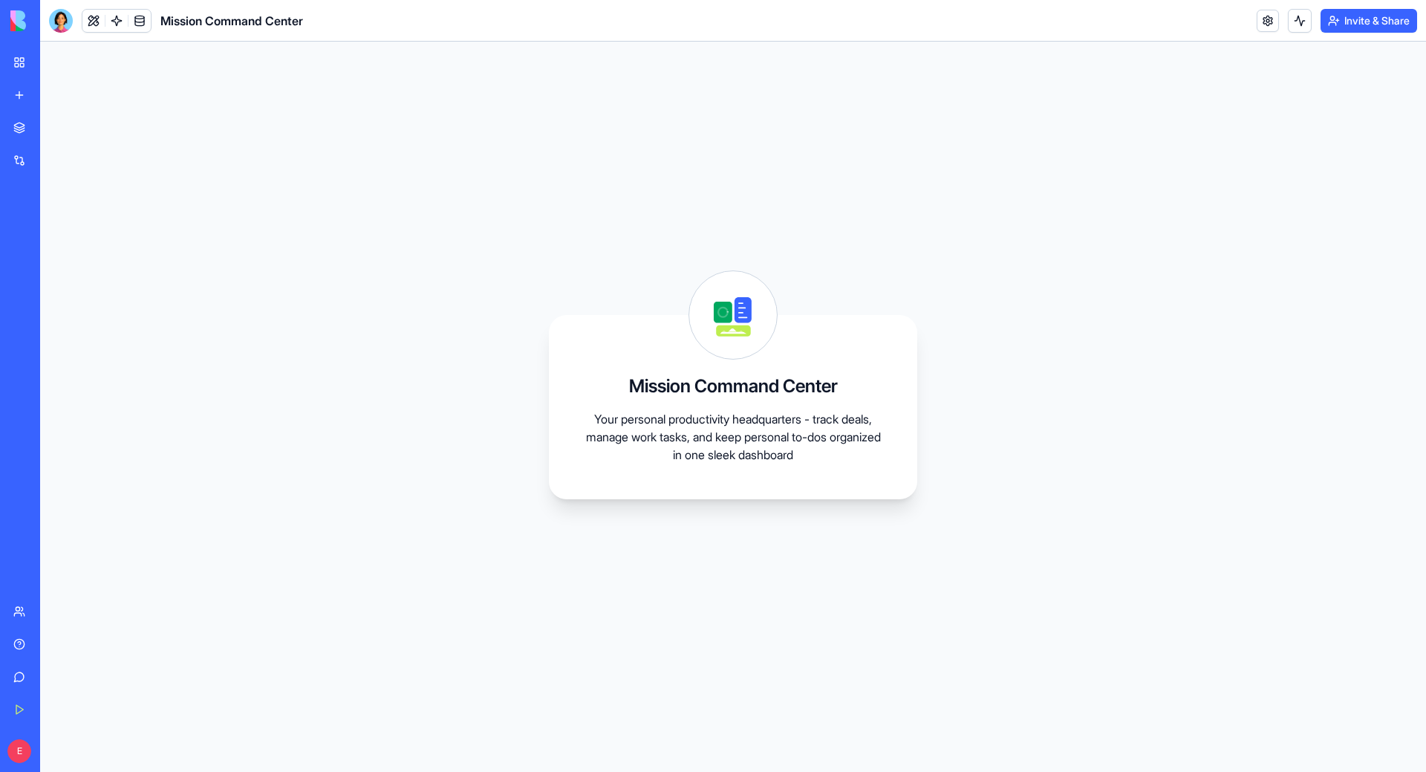
click at [683, 470] on div "Mission Command Center Your personal productivity headquarters - track deals, m…" at bounding box center [733, 407] width 368 height 184
click at [61, 20] on div at bounding box center [61, 21] width 24 height 24
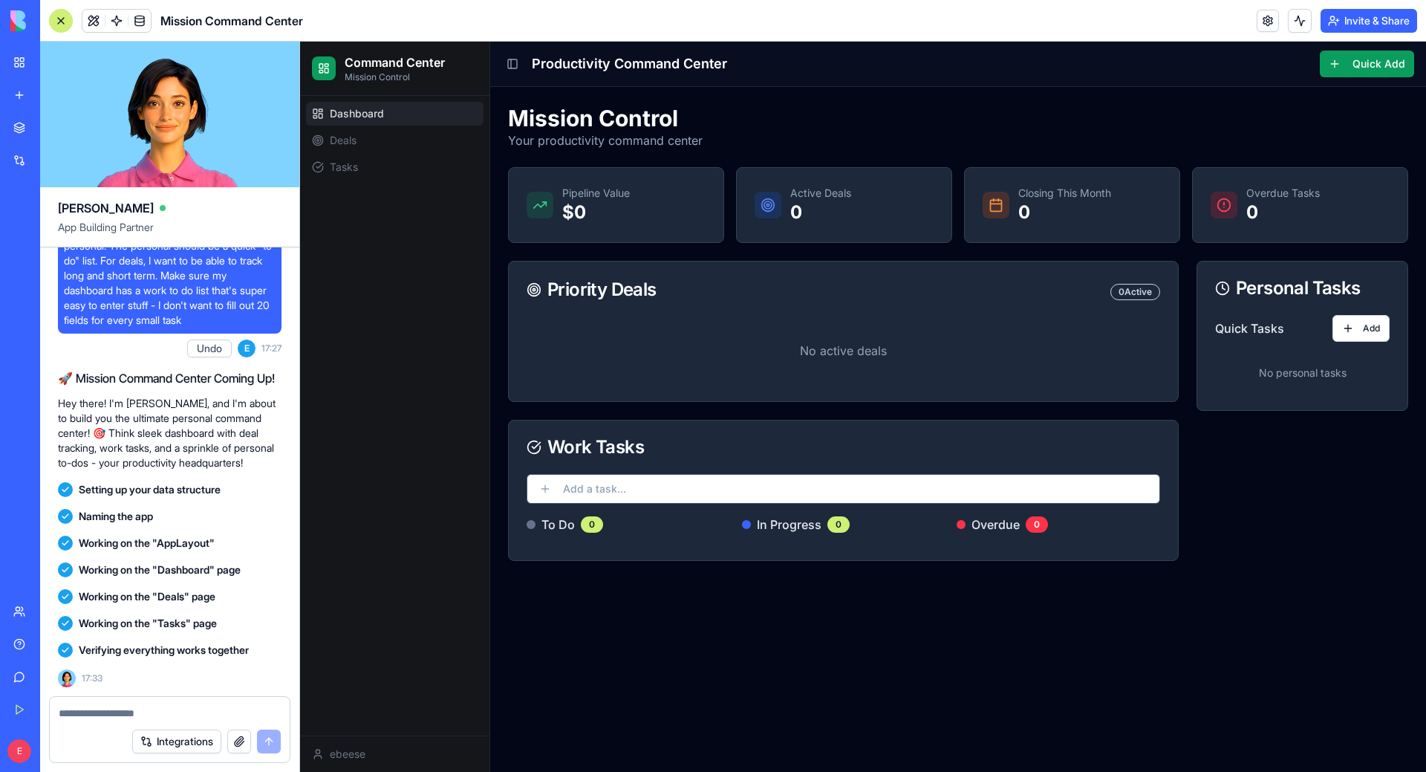
click at [831, 209] on p "0" at bounding box center [820, 213] width 61 height 24
click at [861, 397] on div "No active deals" at bounding box center [843, 359] width 669 height 83
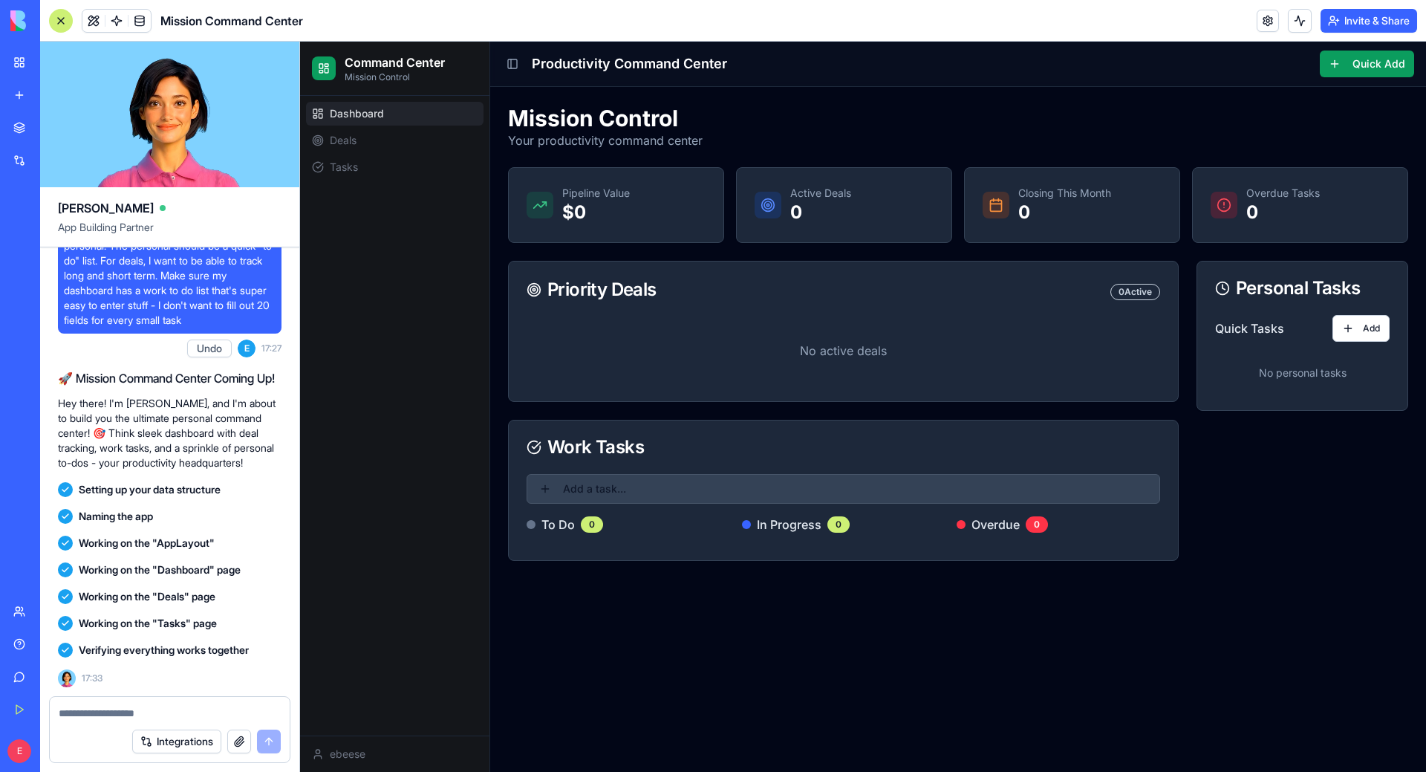
click at [866, 485] on button "Add a task..." at bounding box center [844, 489] width 634 height 30
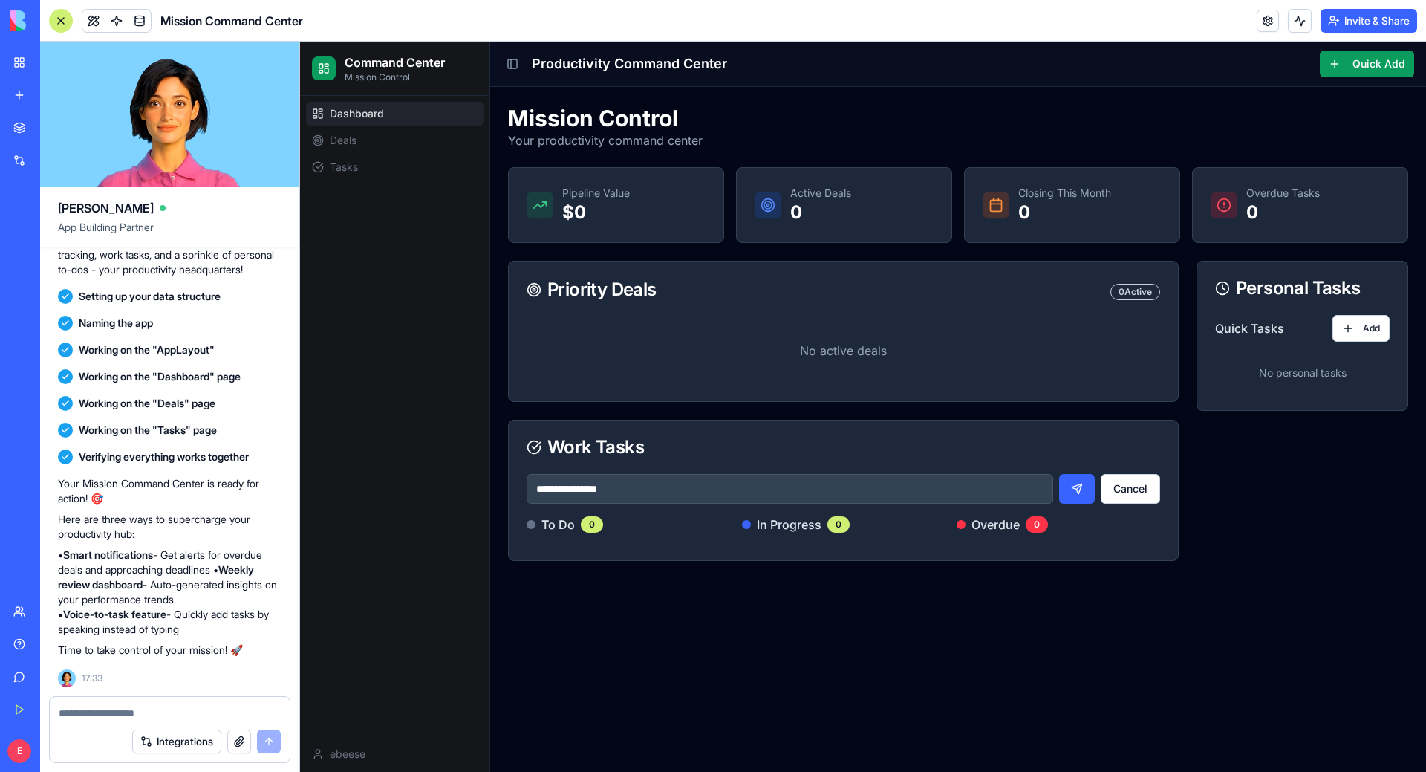
type input "**********"
click at [1059, 474] on button "submit" at bounding box center [1077, 489] width 36 height 30
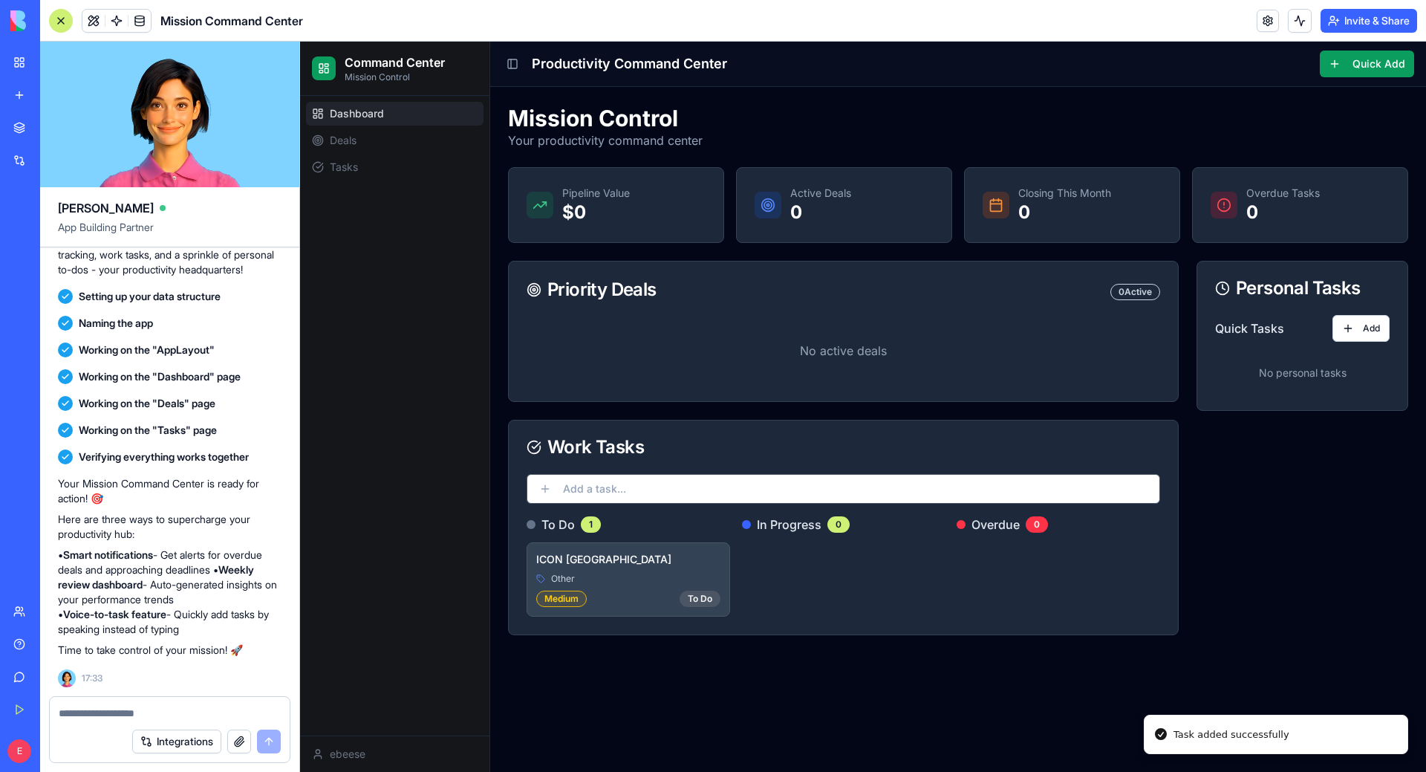
click at [877, 482] on button "Add a task..." at bounding box center [844, 489] width 634 height 30
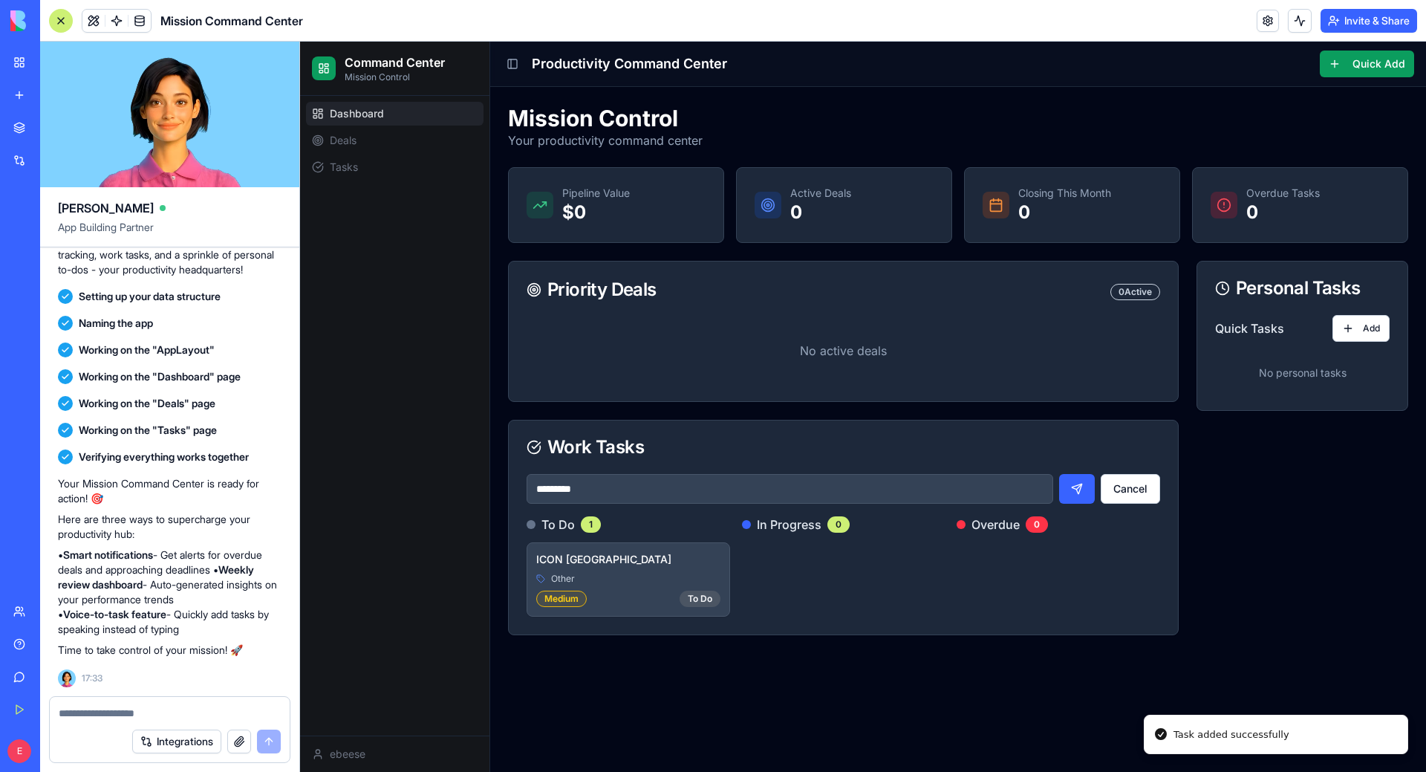
type input "*********"
click at [1059, 474] on button "submit" at bounding box center [1077, 489] width 36 height 30
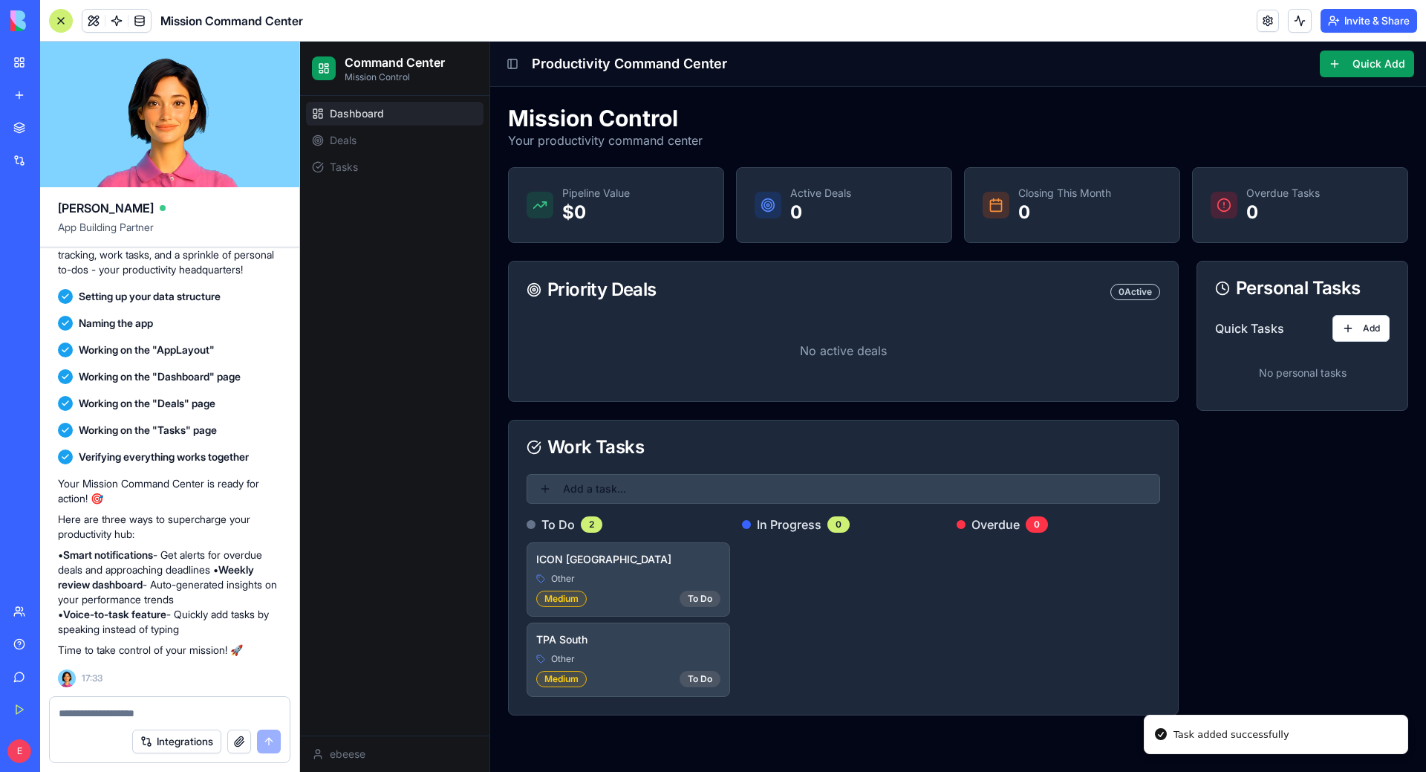
click at [879, 481] on button "Add a task..." at bounding box center [844, 489] width 634 height 30
type input "*"
type input "*********"
click at [1059, 474] on button "submit" at bounding box center [1077, 489] width 36 height 30
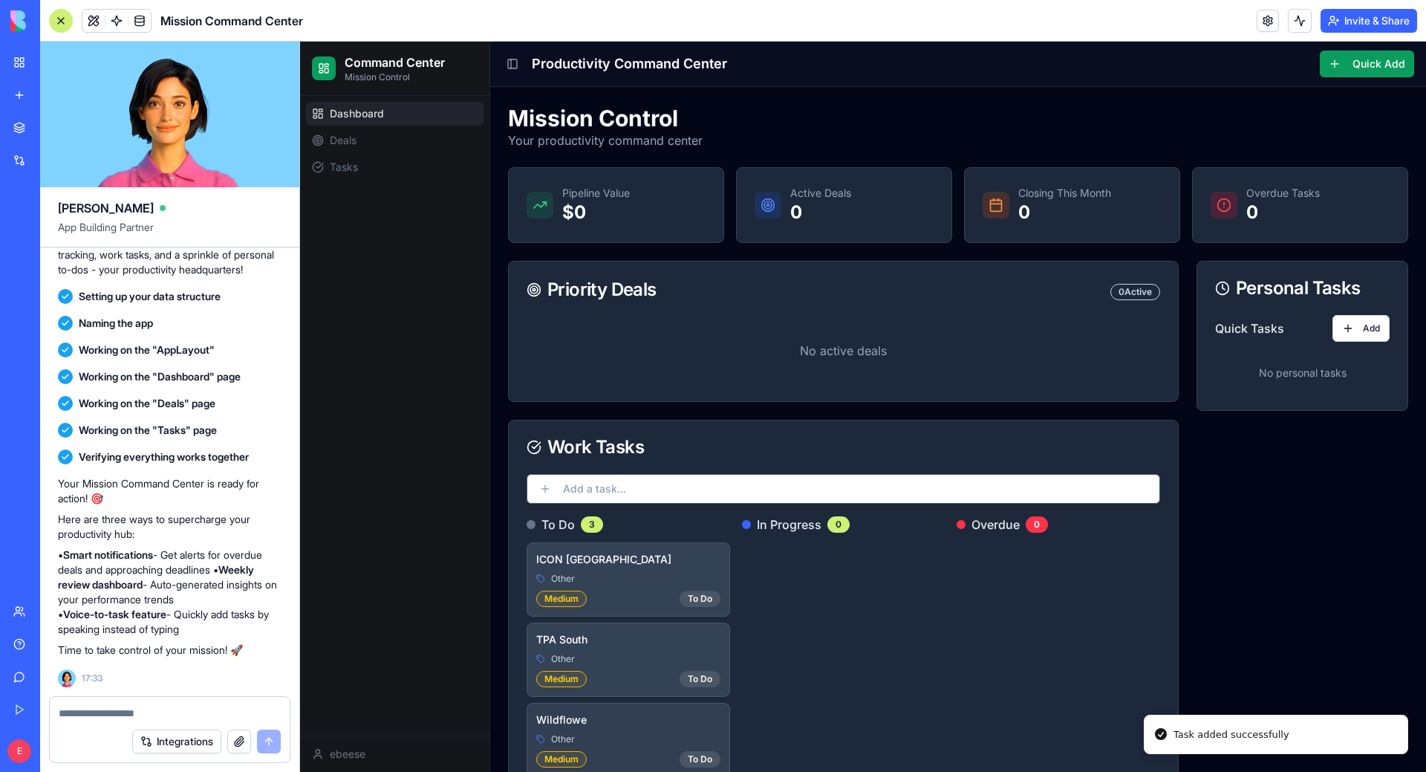
scroll to position [42, 0]
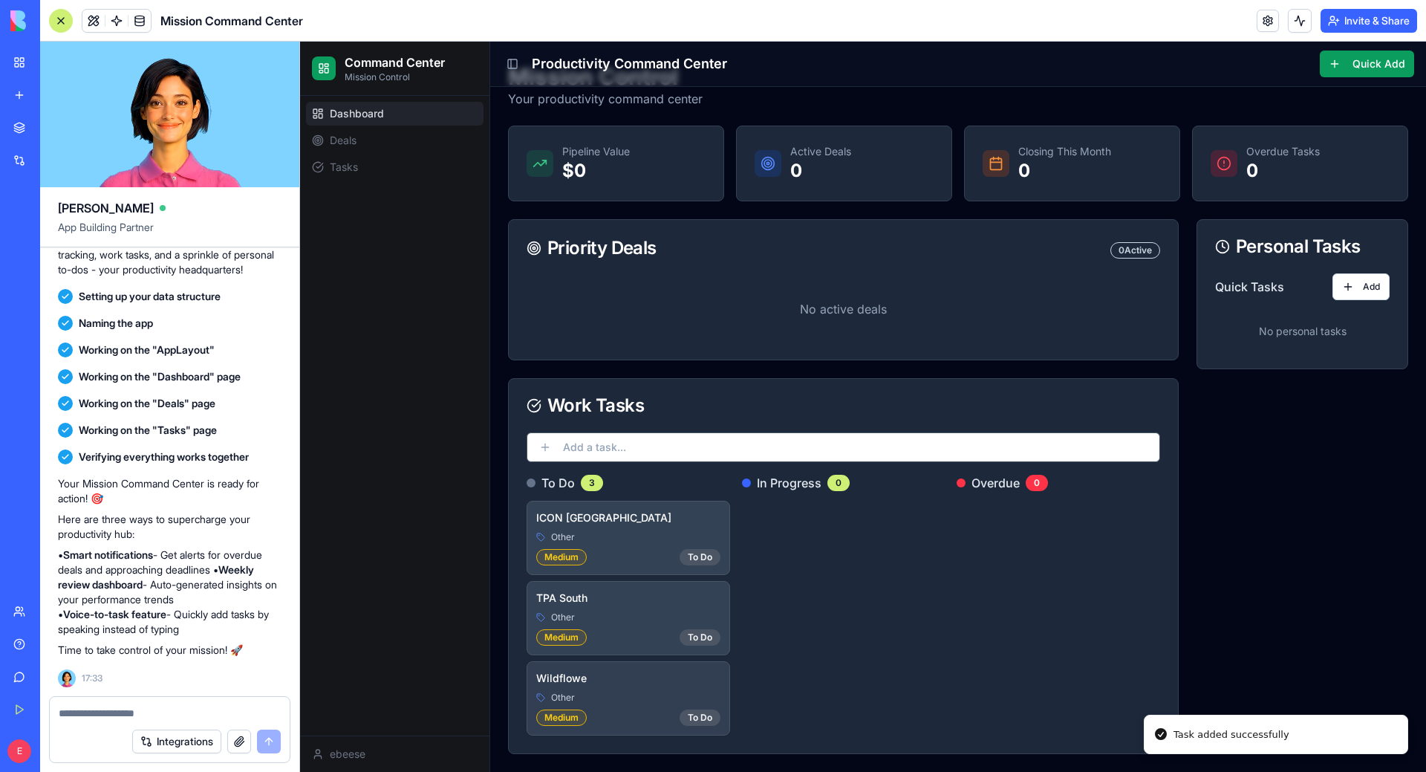
click at [628, 683] on h4 "Wildflowe" at bounding box center [628, 678] width 184 height 15
drag, startPoint x: 628, startPoint y: 683, endPoint x: 620, endPoint y: 696, distance: 15.7
click at [620, 695] on div "Other" at bounding box center [628, 698] width 184 height 12
click at [567, 706] on div "Wildflowe Other Medium To Do" at bounding box center [628, 698] width 202 height 73
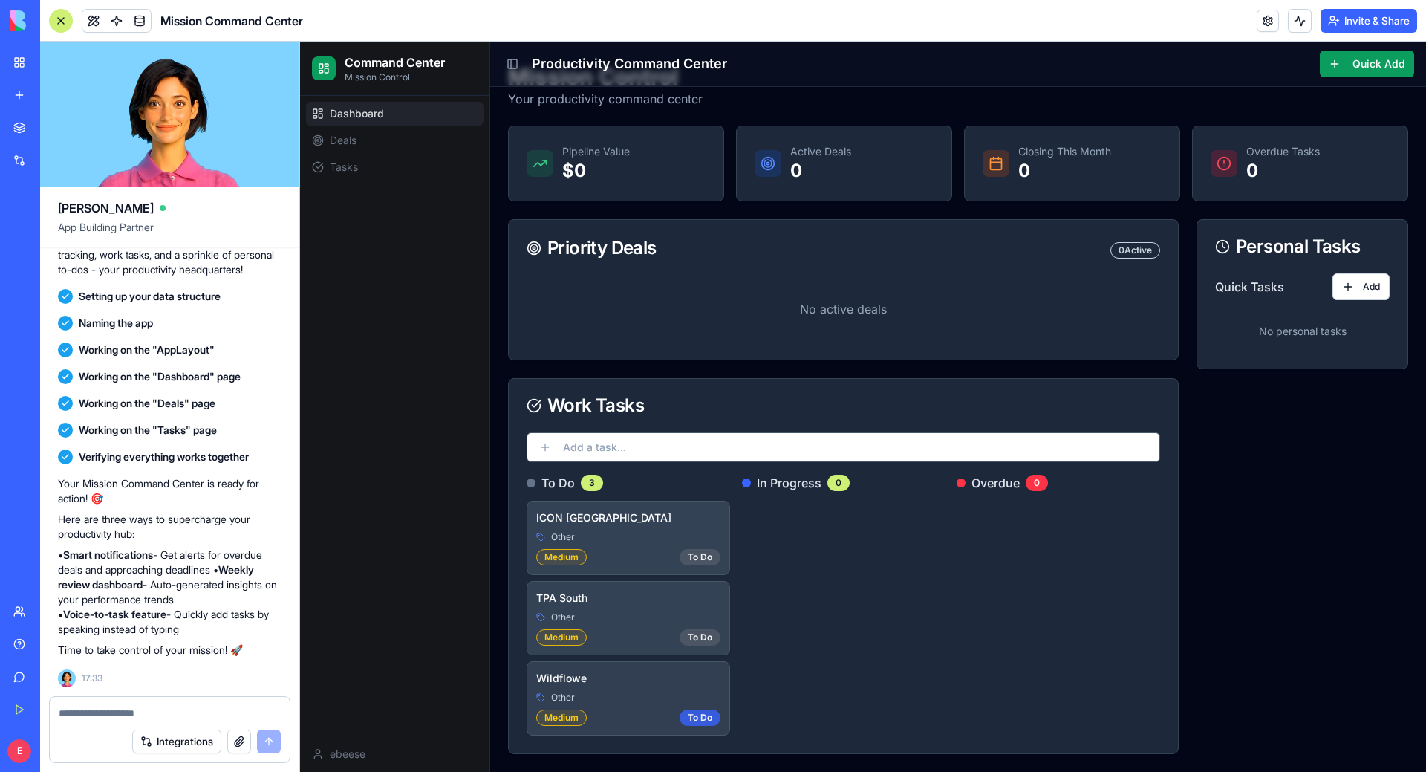
click at [706, 717] on div "To Do" at bounding box center [700, 717] width 41 height 16
click at [634, 692] on div "Other" at bounding box center [628, 698] width 184 height 12
click at [570, 679] on h4 "Wildflowe" at bounding box center [628, 678] width 184 height 15
click at [971, 562] on div "Overdue 0" at bounding box center [1059, 604] width 204 height 261
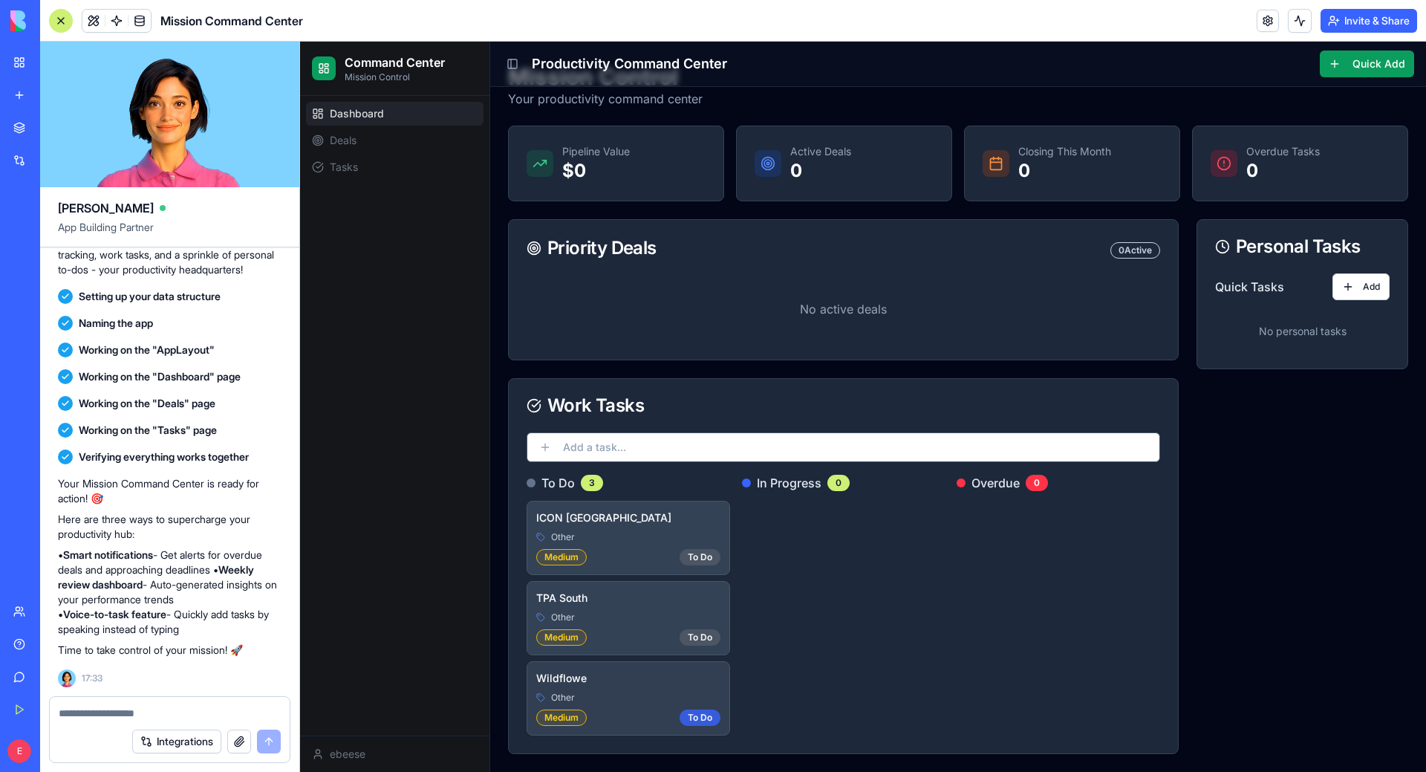
click at [683, 721] on div "To Do" at bounding box center [700, 717] width 41 height 16
drag, startPoint x: 556, startPoint y: 695, endPoint x: 645, endPoint y: 695, distance: 89.1
click at [657, 692] on div "Other" at bounding box center [628, 698] width 184 height 12
click at [576, 677] on h4 "Wildflowe" at bounding box center [628, 678] width 184 height 15
click at [363, 172] on link "Tasks" at bounding box center [395, 167] width 178 height 24
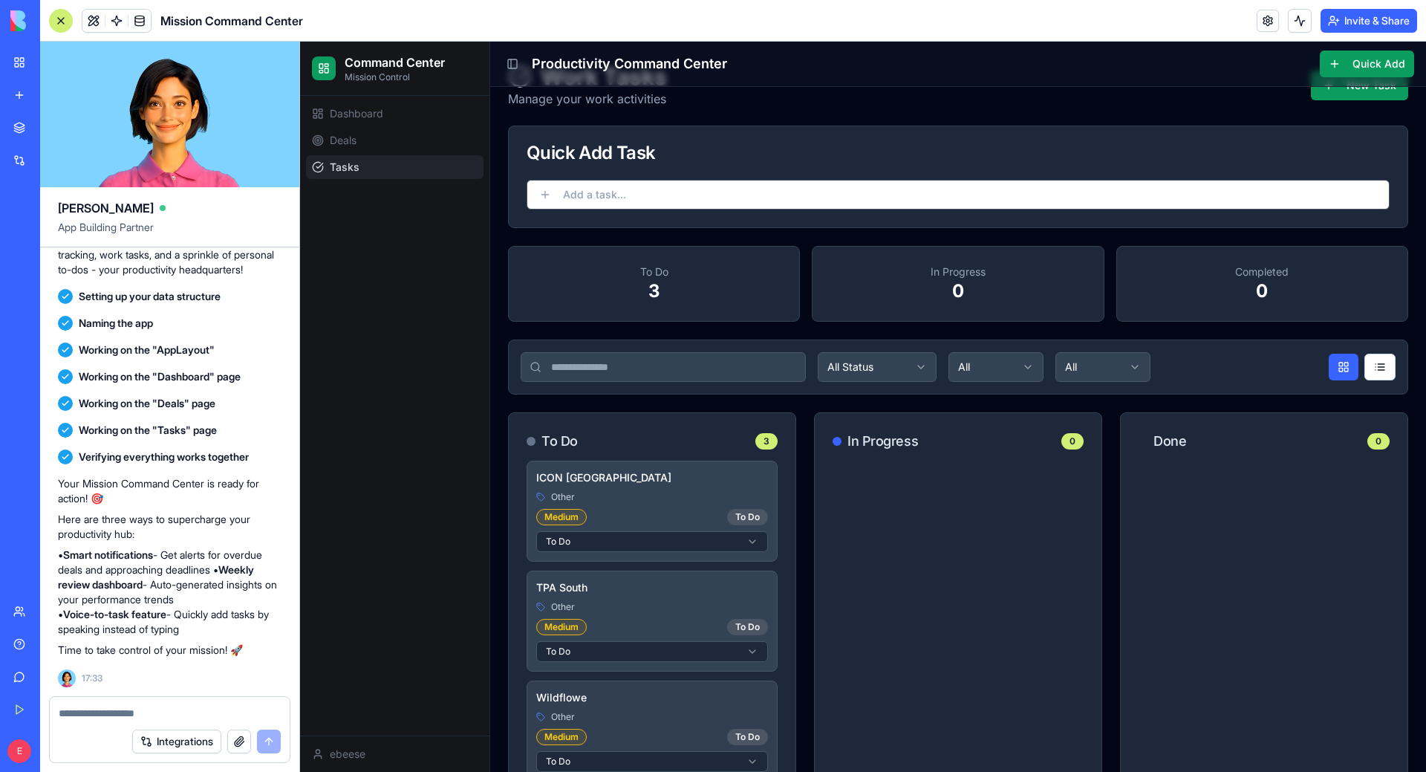
click at [624, 687] on div "Wildflowe Other Medium To Do To Do" at bounding box center [652, 731] width 250 height 100
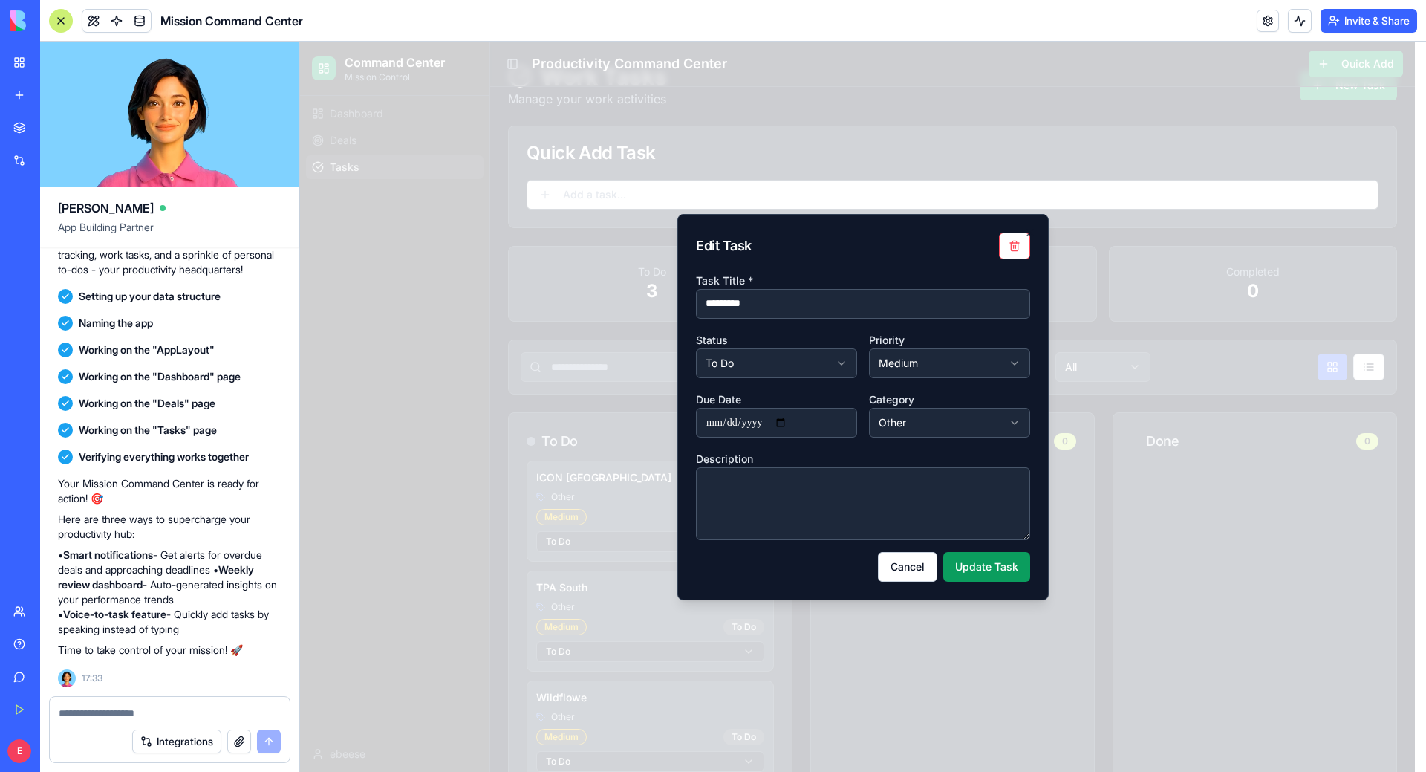
click at [778, 307] on input "*********" at bounding box center [863, 304] width 334 height 30
type input "**********"
drag, startPoint x: 1006, startPoint y: 573, endPoint x: 981, endPoint y: 591, distance: 30.8
click at [1006, 572] on button "Update Task" at bounding box center [986, 567] width 87 height 30
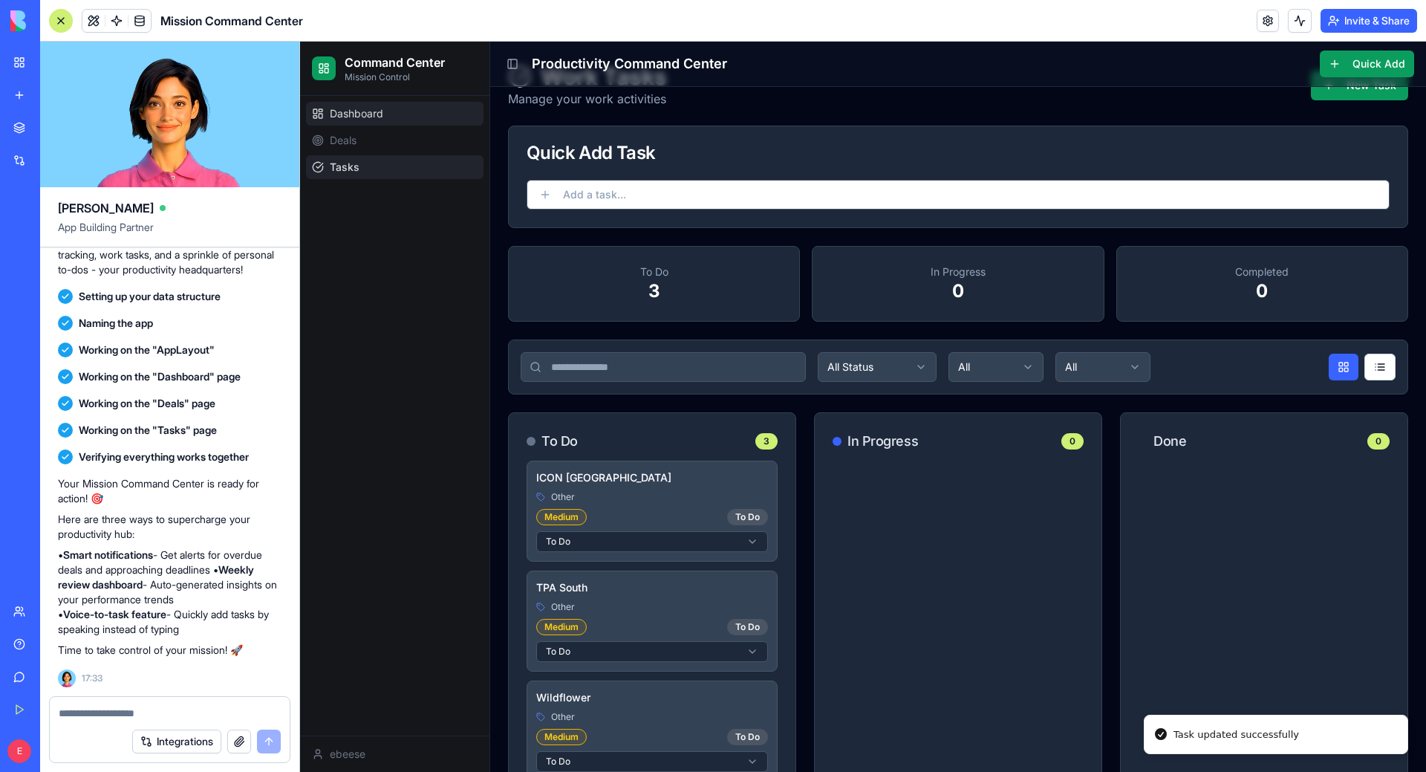
click at [423, 106] on link "Dashboard" at bounding box center [395, 114] width 178 height 24
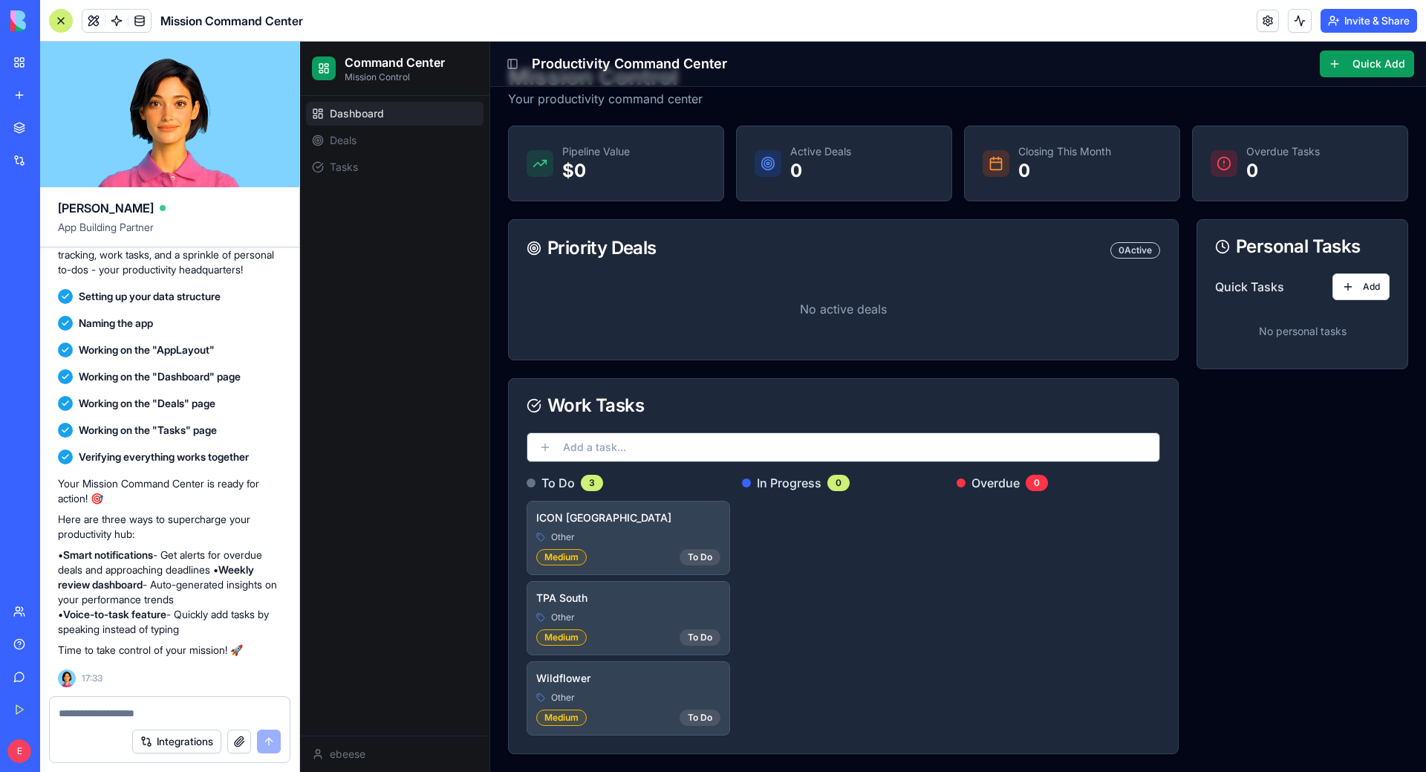
click at [152, 721] on div "Integrations" at bounding box center [170, 742] width 240 height 42
click at [172, 715] on textarea at bounding box center [170, 713] width 222 height 15
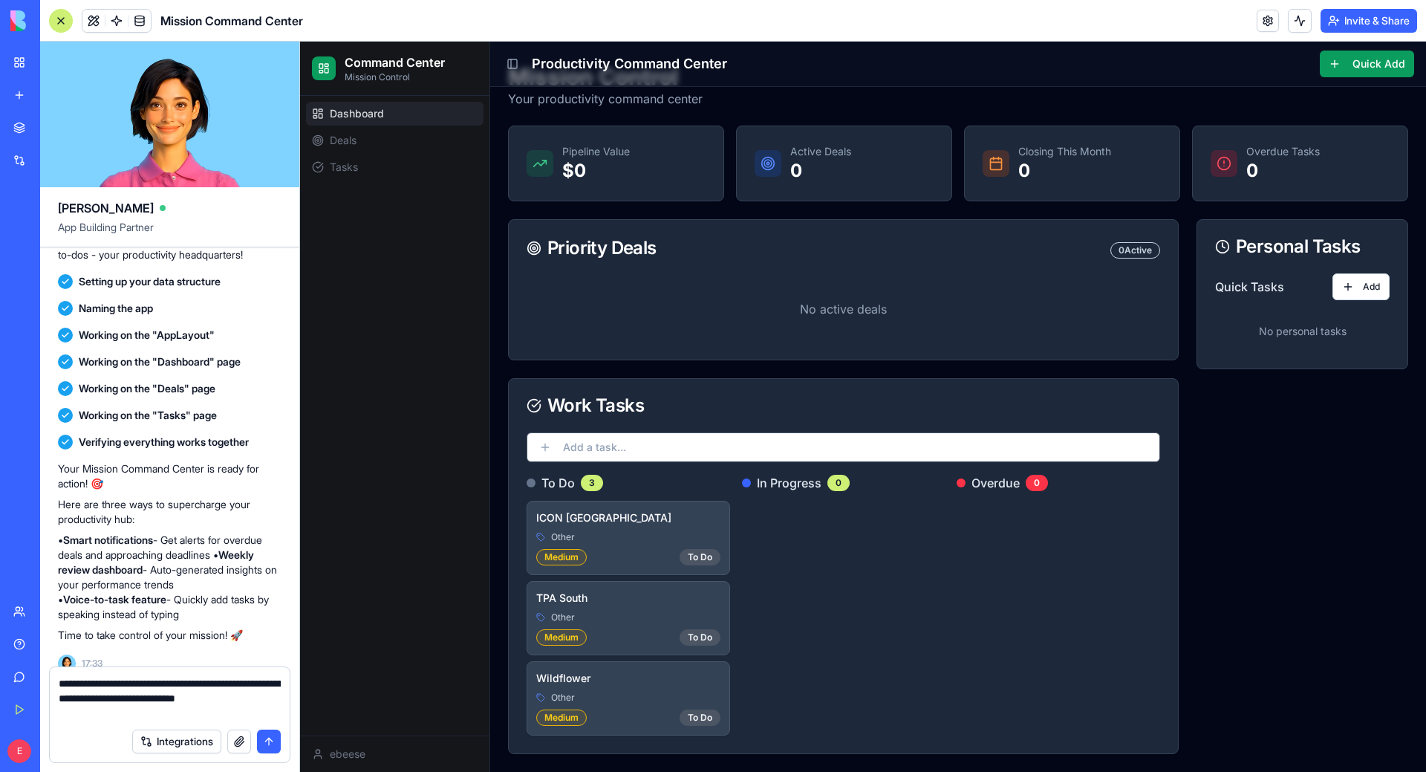
type textarea "**********"
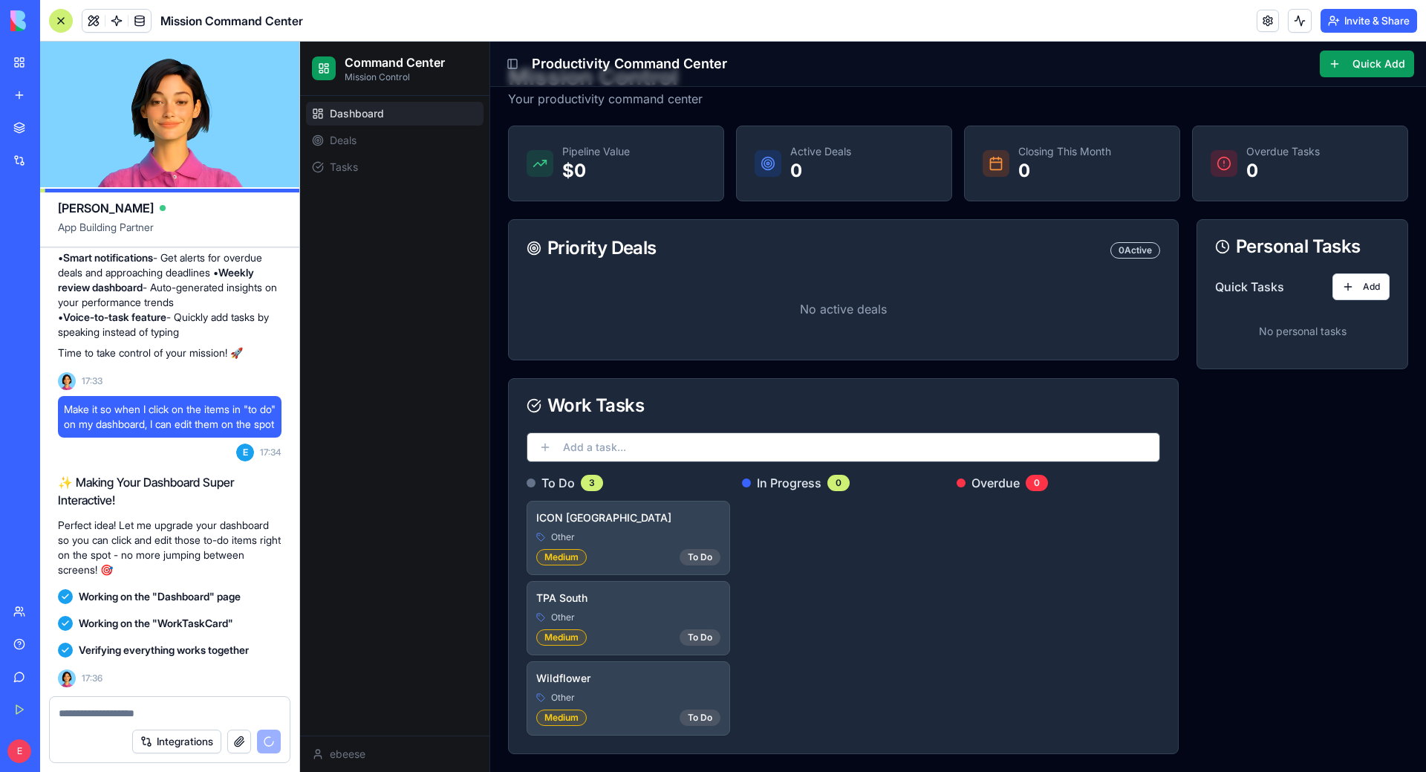
scroll to position [695, 0]
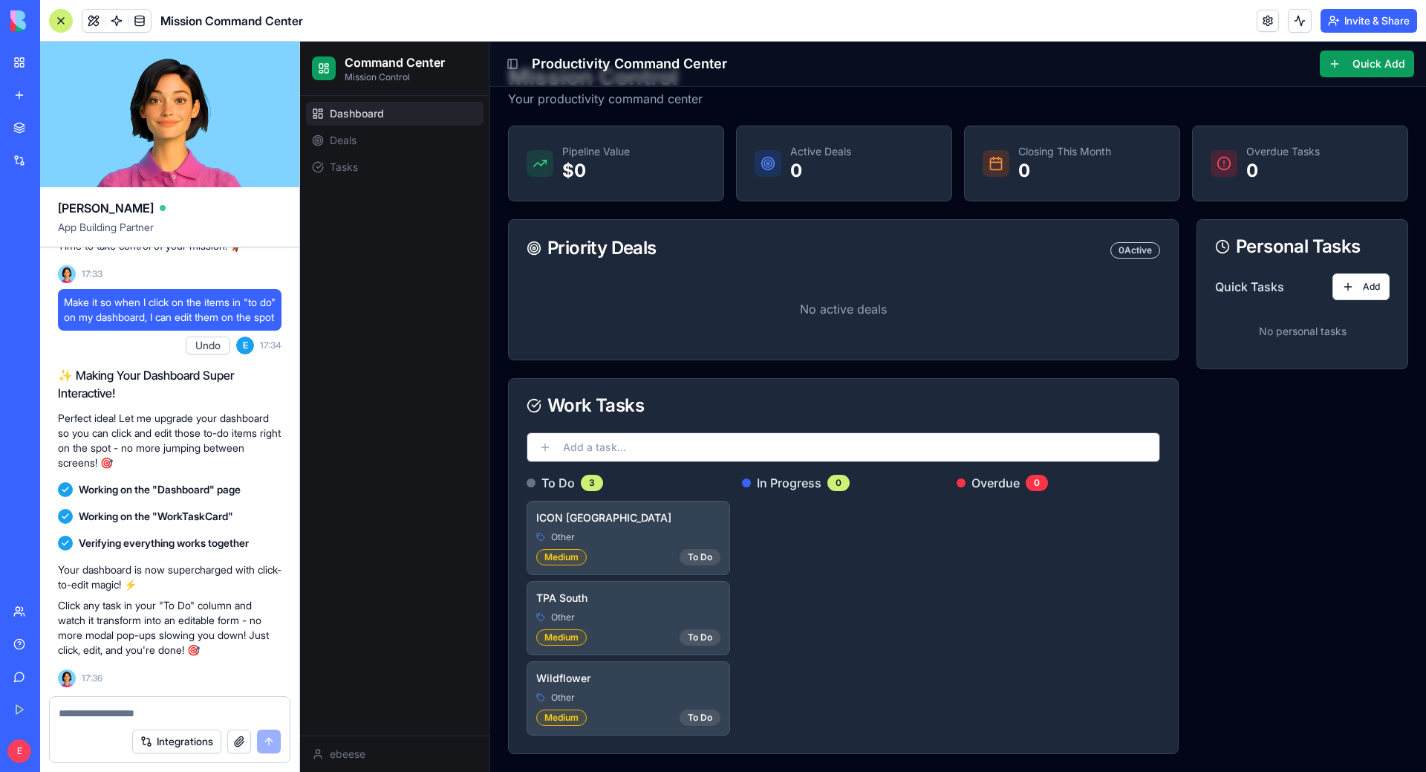
click at [1300, 506] on div "Personal Tasks Quick Tasks Add No personal tasks" at bounding box center [1303, 486] width 212 height 535
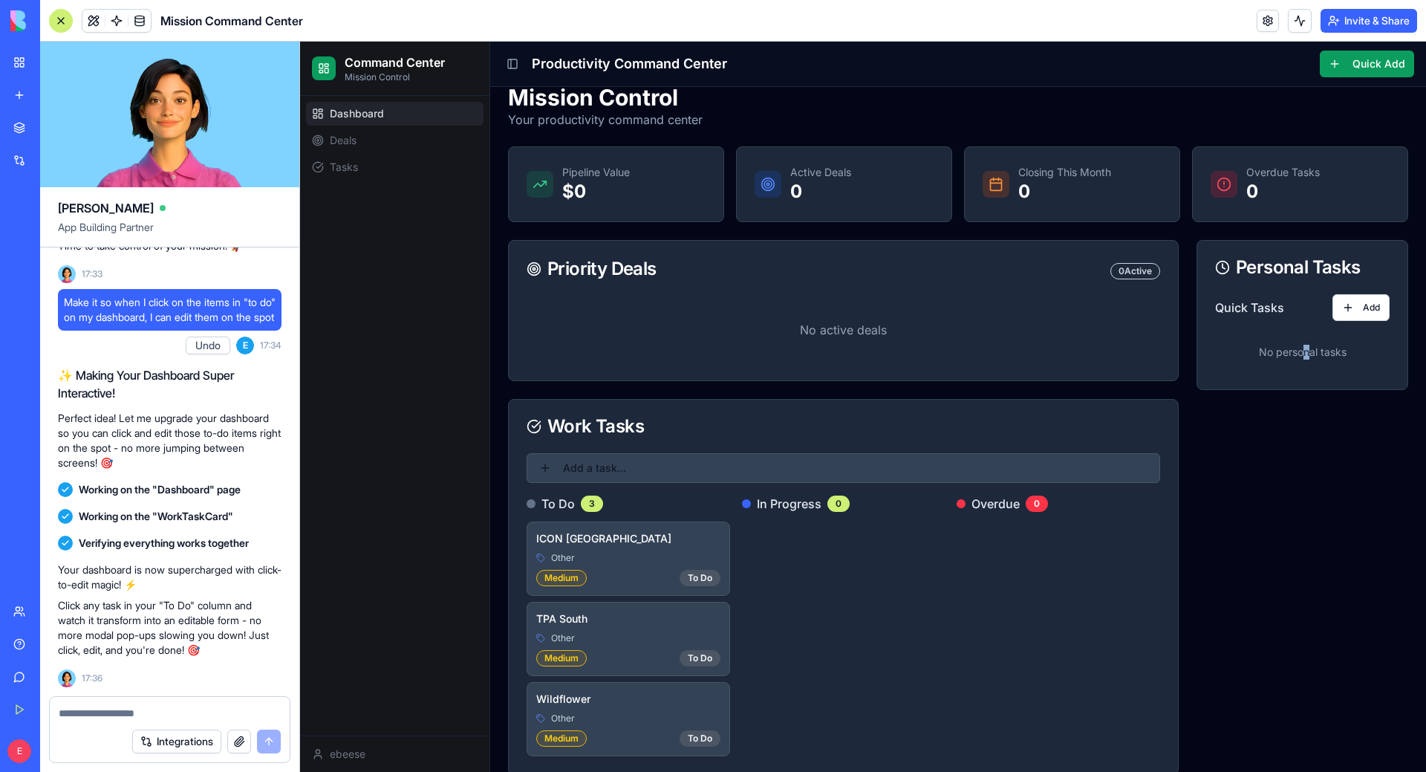
scroll to position [0, 0]
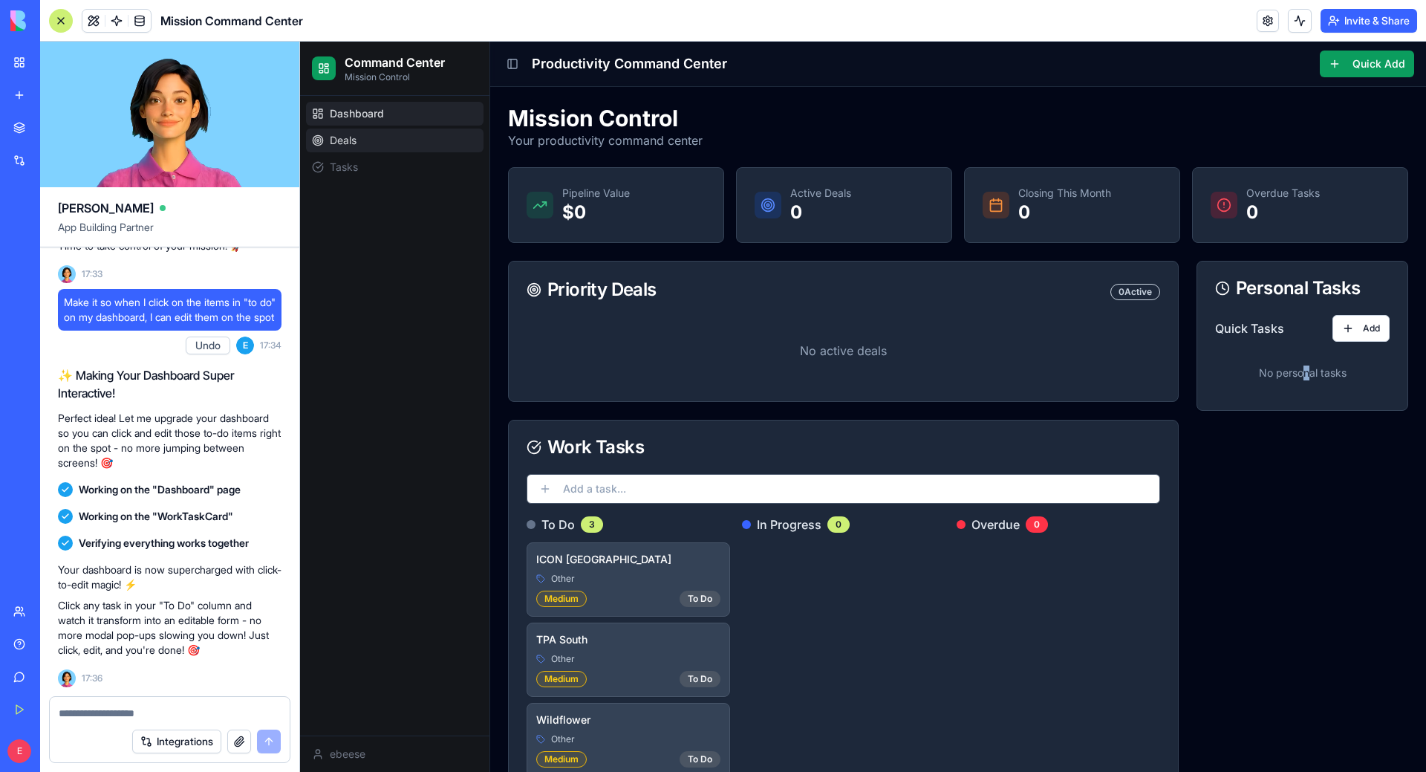
click at [365, 137] on link "Deals" at bounding box center [395, 141] width 178 height 24
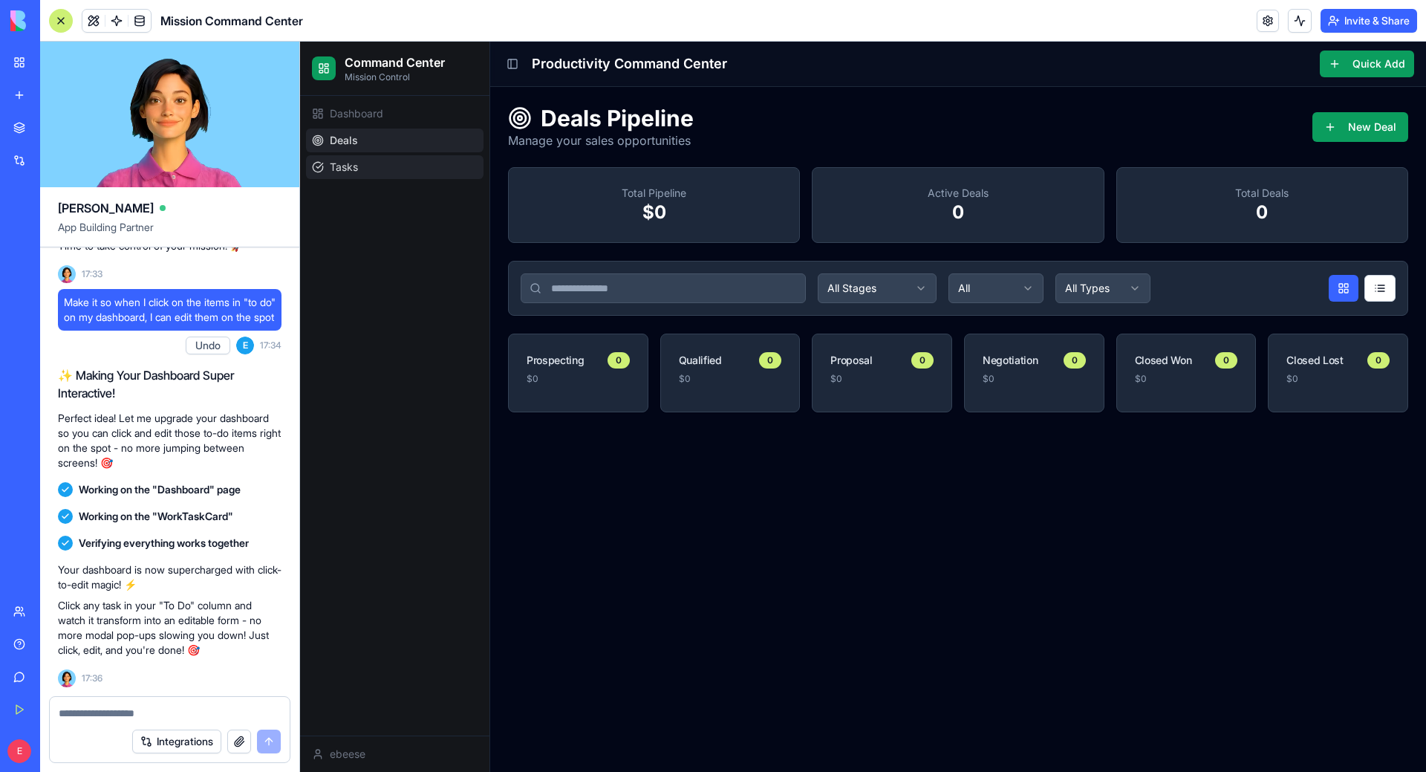
click at [368, 164] on link "Tasks" at bounding box center [395, 167] width 178 height 24
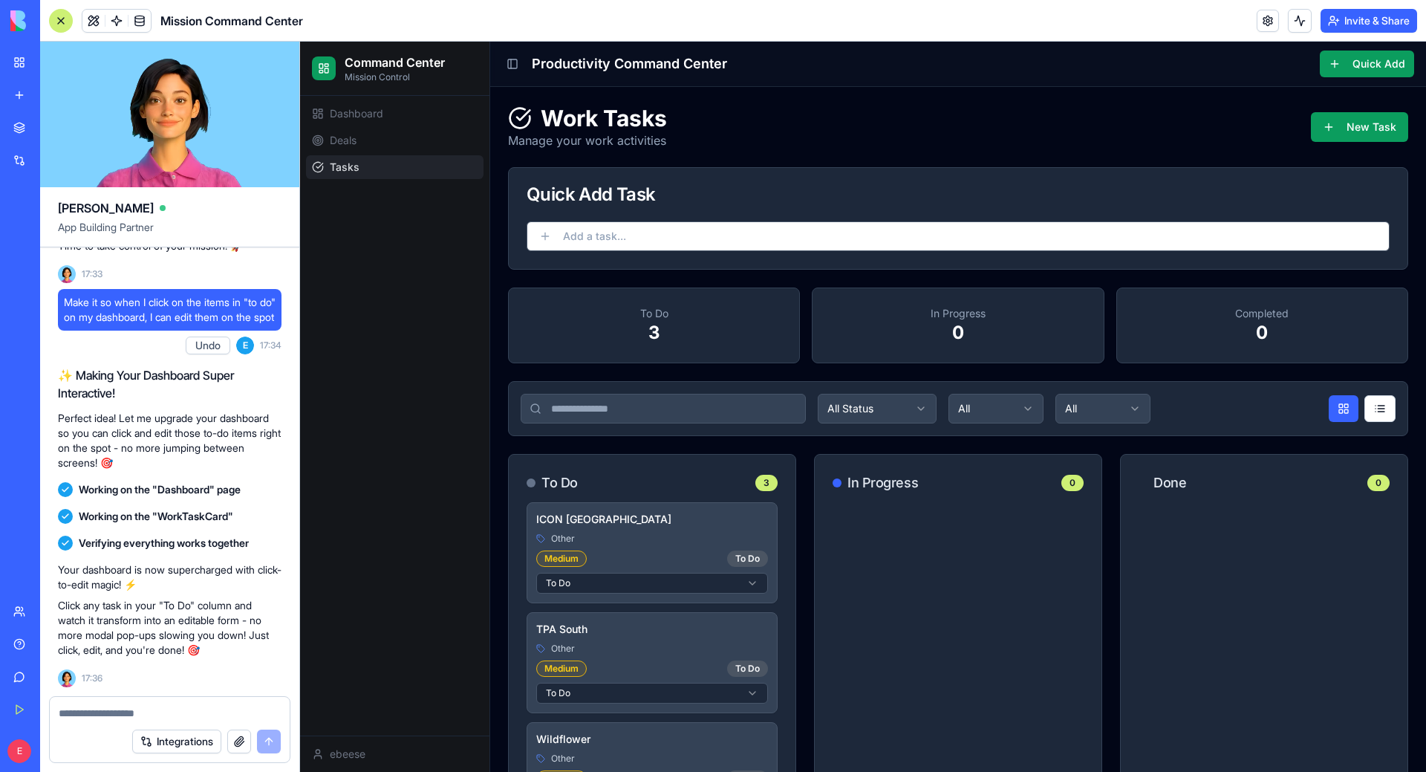
drag, startPoint x: 467, startPoint y: 407, endPoint x: 425, endPoint y: 408, distance: 42.3
click at [467, 407] on div "Dashboard Deals Tasks" at bounding box center [394, 416] width 189 height 640
click at [1345, 20] on button "Invite & Share" at bounding box center [1369, 21] width 97 height 24
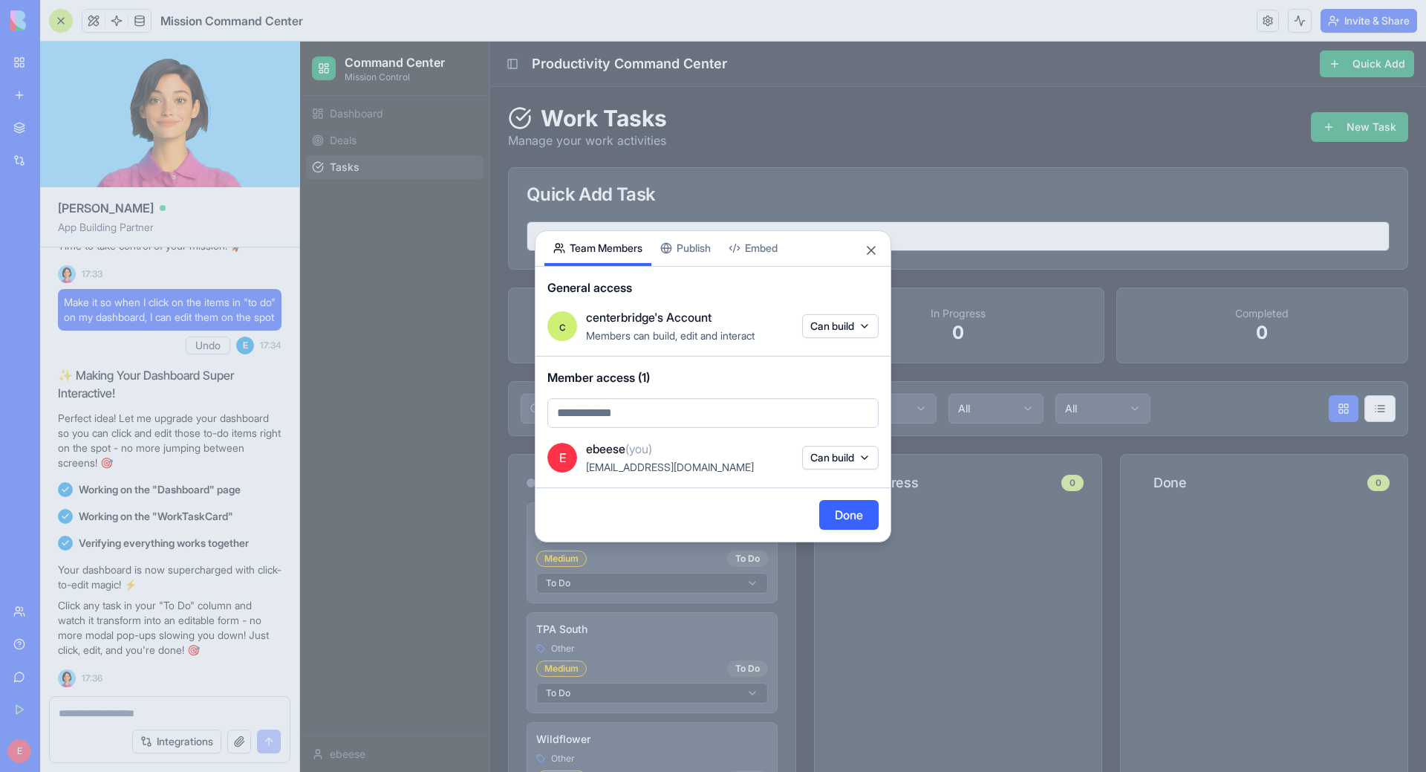
click at [676, 414] on body "BETA My Workspace New app Marketplace Integrations Recent Real Estate Due Dilig…" at bounding box center [713, 386] width 1426 height 772
type input "**"
click at [848, 328] on body "BETA My Workspace New app Marketplace Integrations Recent Real Estate Due Dilig…" at bounding box center [713, 386] width 1426 height 772
click at [879, 245] on div "Share App Team Members Publish Embed General access c centerbridge's Account Me…" at bounding box center [713, 386] width 357 height 312
click at [874, 253] on button "Close" at bounding box center [871, 250] width 15 height 15
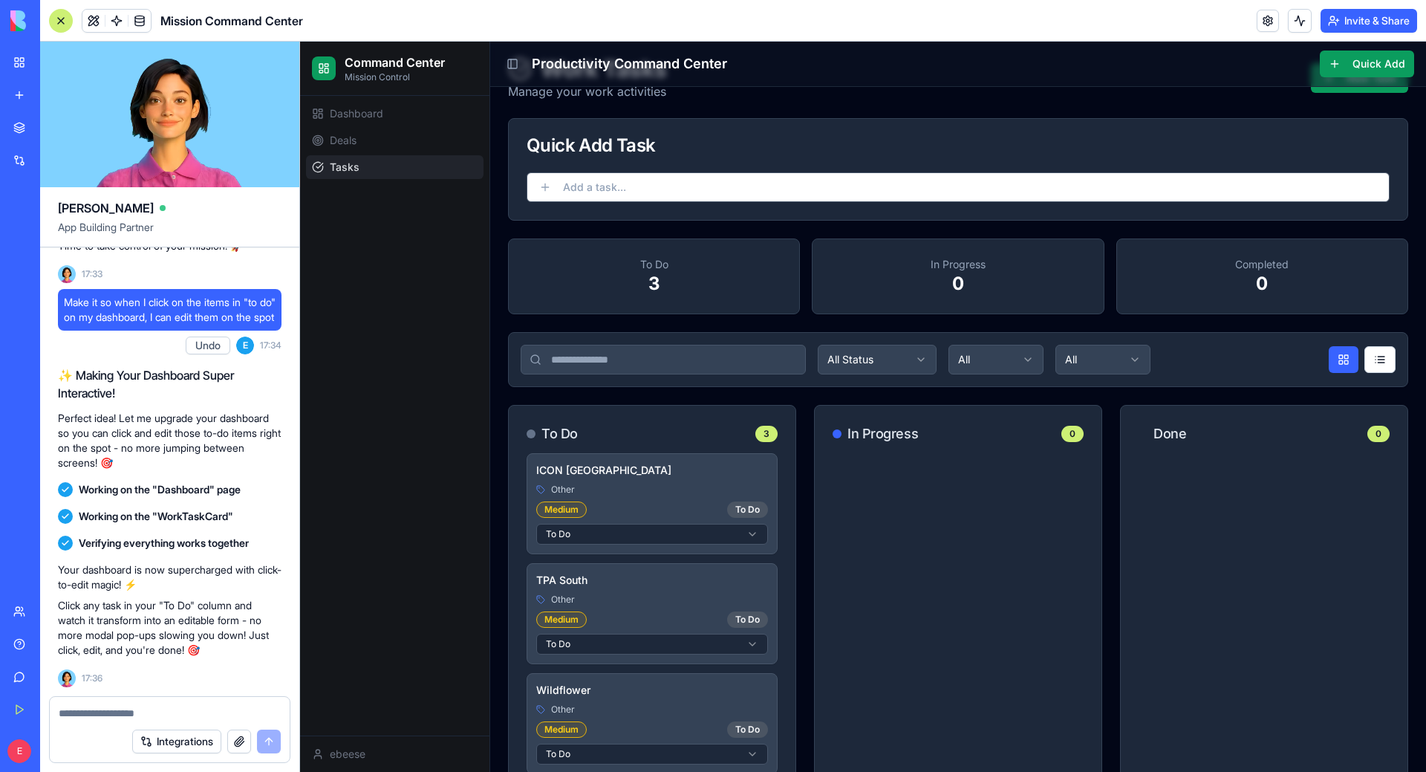
scroll to position [88, 0]
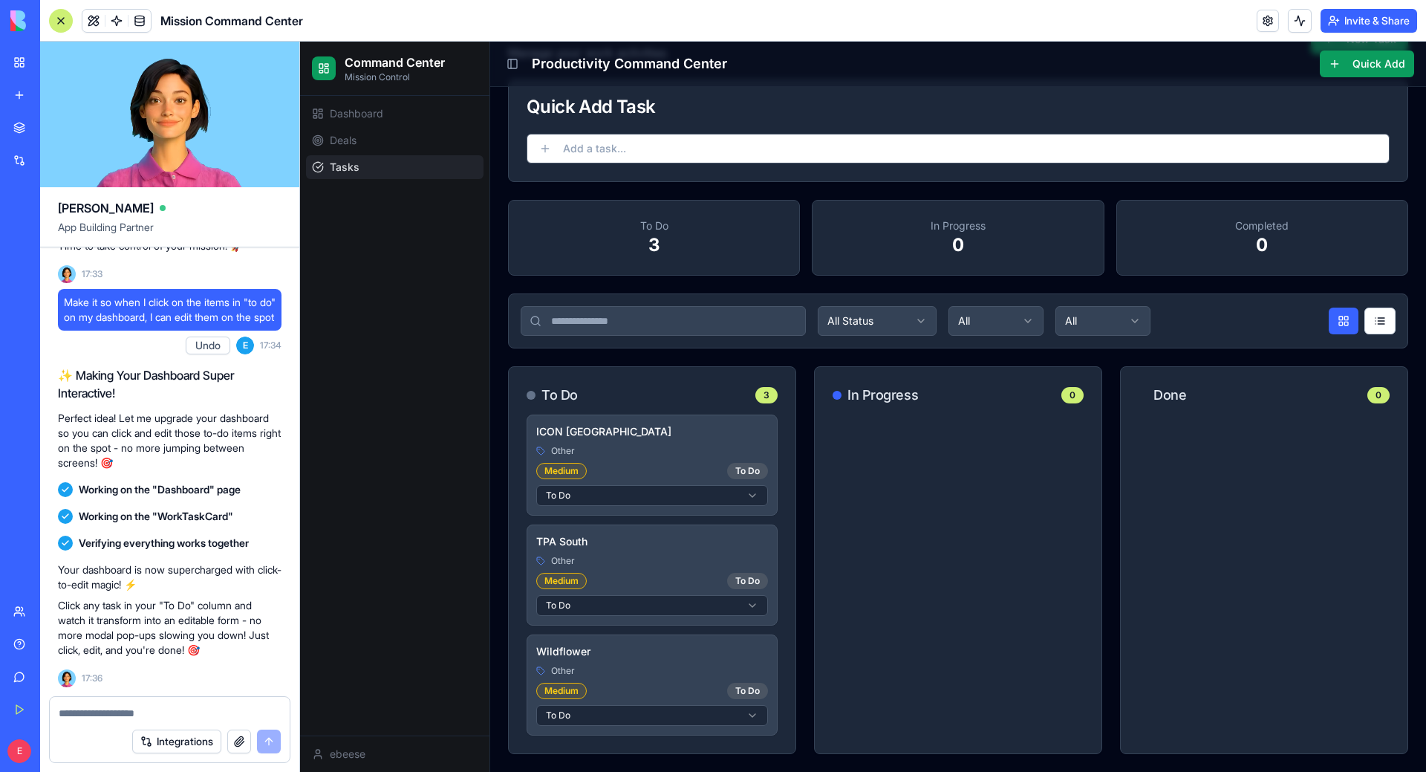
click at [55, 64] on div "My Workspace" at bounding box center [45, 62] width 19 height 15
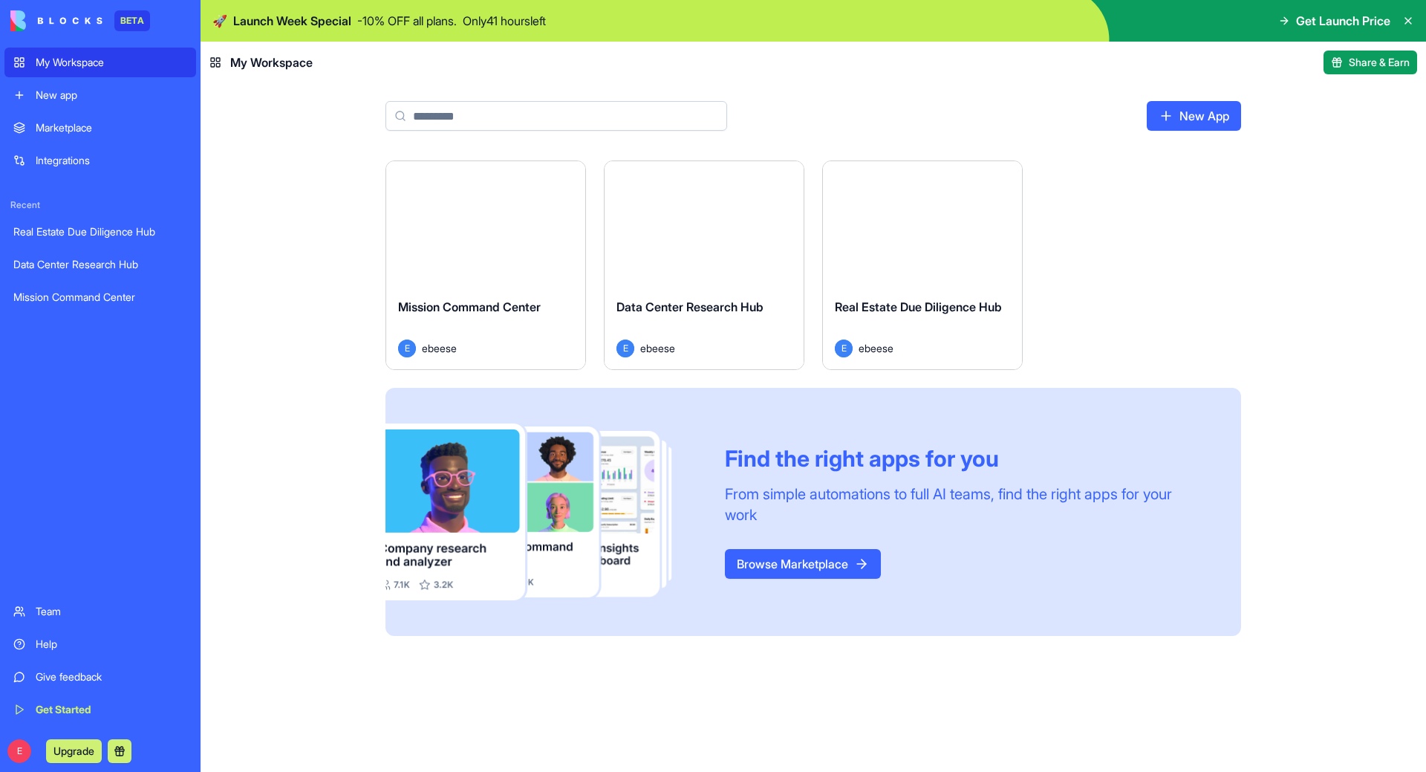
click at [1409, 19] on icon at bounding box center [1408, 21] width 12 height 12
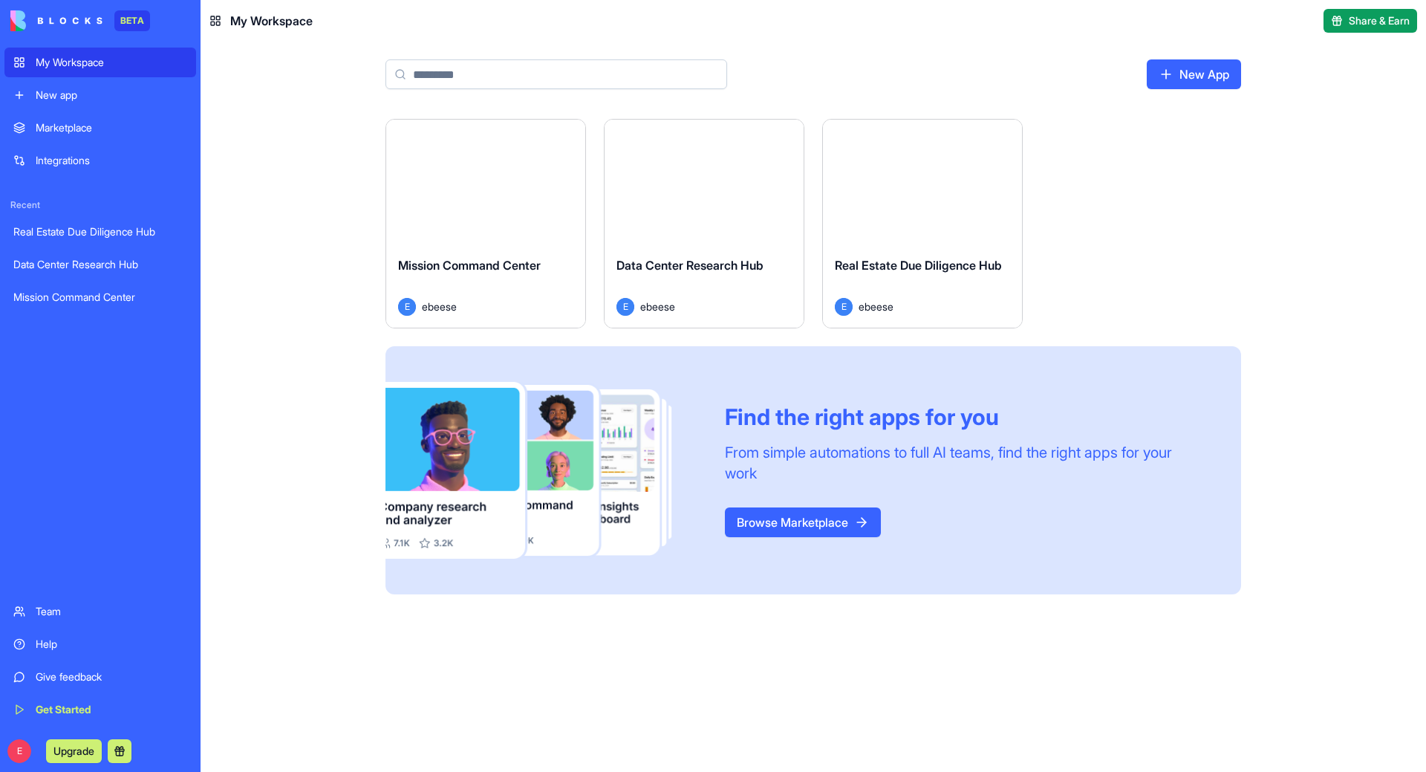
click at [74, 598] on link "Team" at bounding box center [100, 611] width 192 height 30
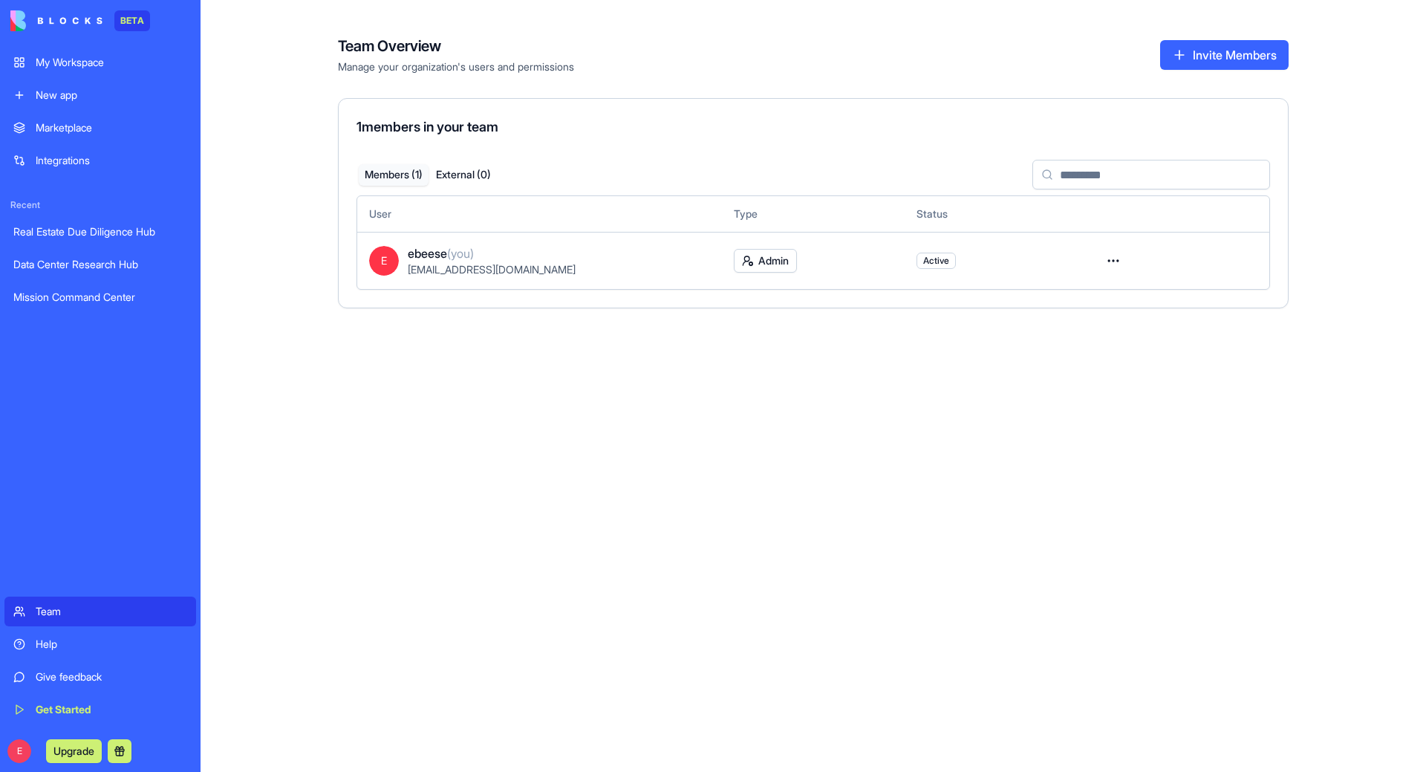
click at [420, 218] on th "User" at bounding box center [539, 214] width 365 height 36
click at [1180, 60] on button "Invite Members" at bounding box center [1224, 55] width 129 height 30
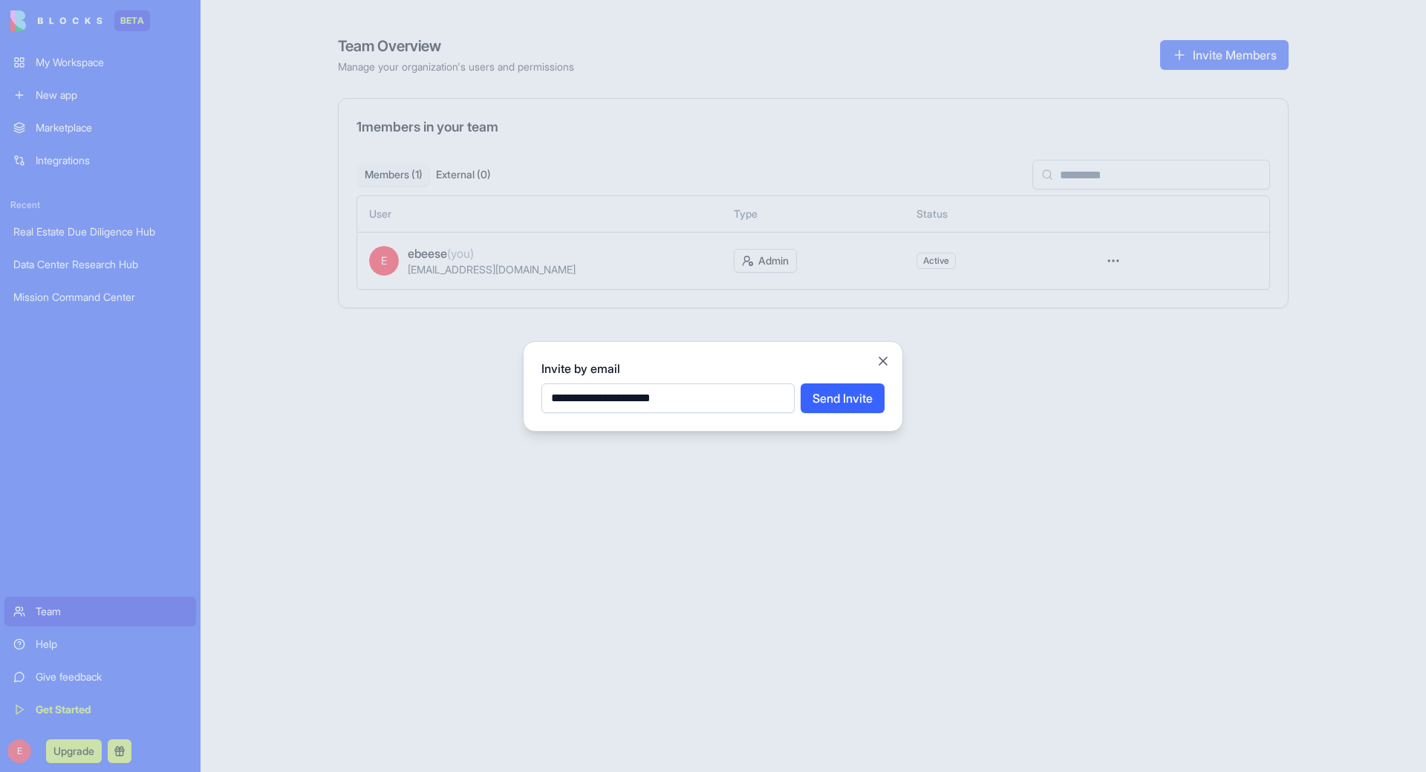
type input "**********"
click at [843, 391] on button "Send Invite" at bounding box center [843, 398] width 84 height 30
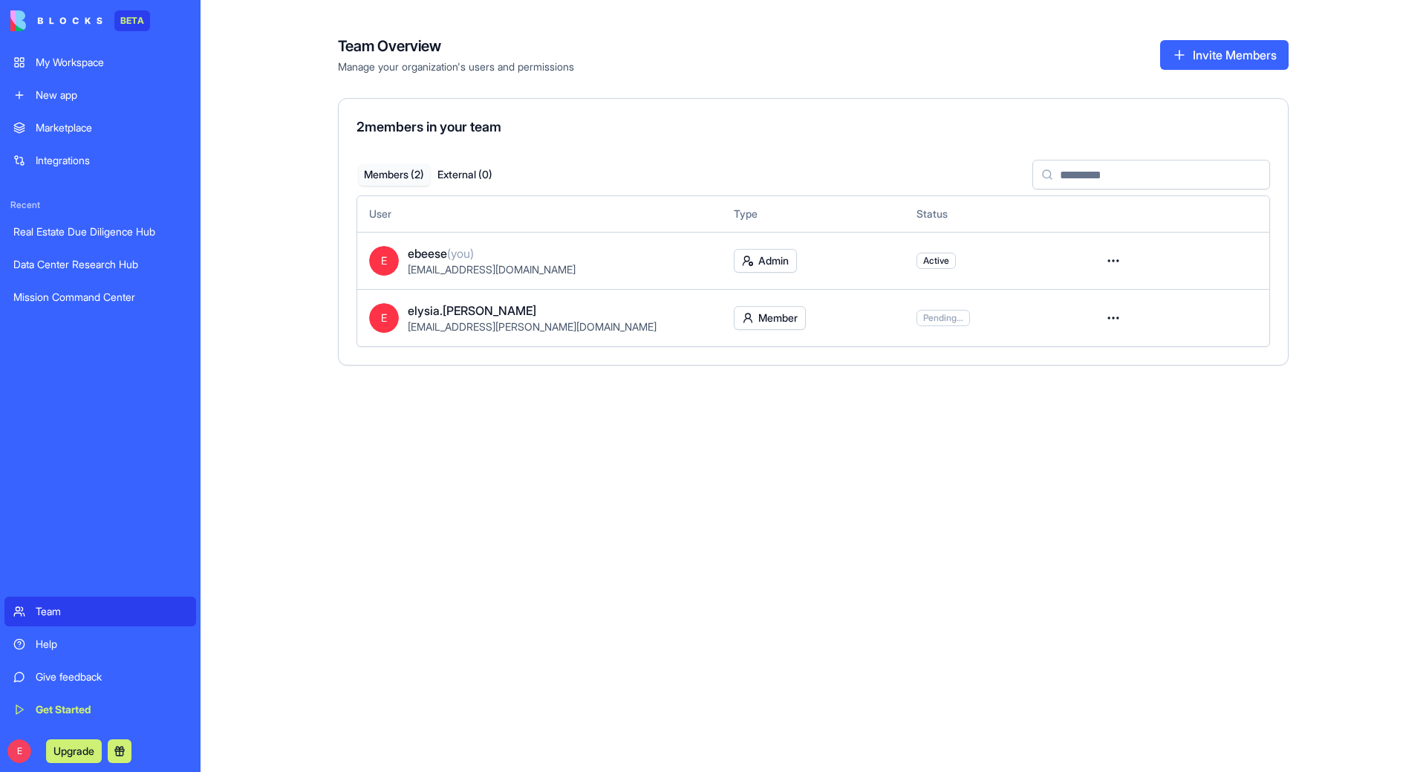
click at [622, 529] on div "Team Overview Manage your organization's users and permissions Invite Members 2…" at bounding box center [814, 386] width 1226 height 772
click at [146, 265] on div "Data Center Research Hub" at bounding box center [100, 264] width 174 height 15
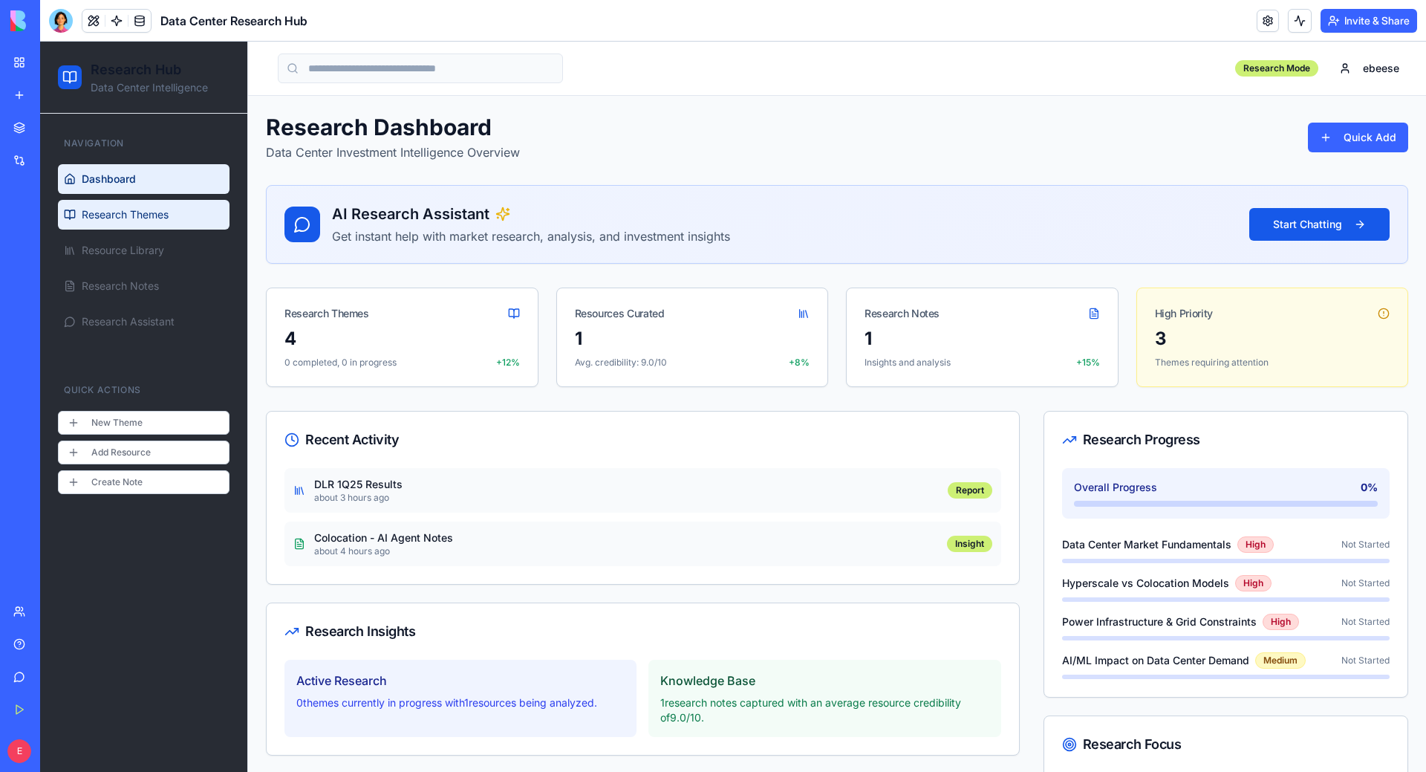
click at [198, 220] on link "Research Themes" at bounding box center [144, 215] width 172 height 30
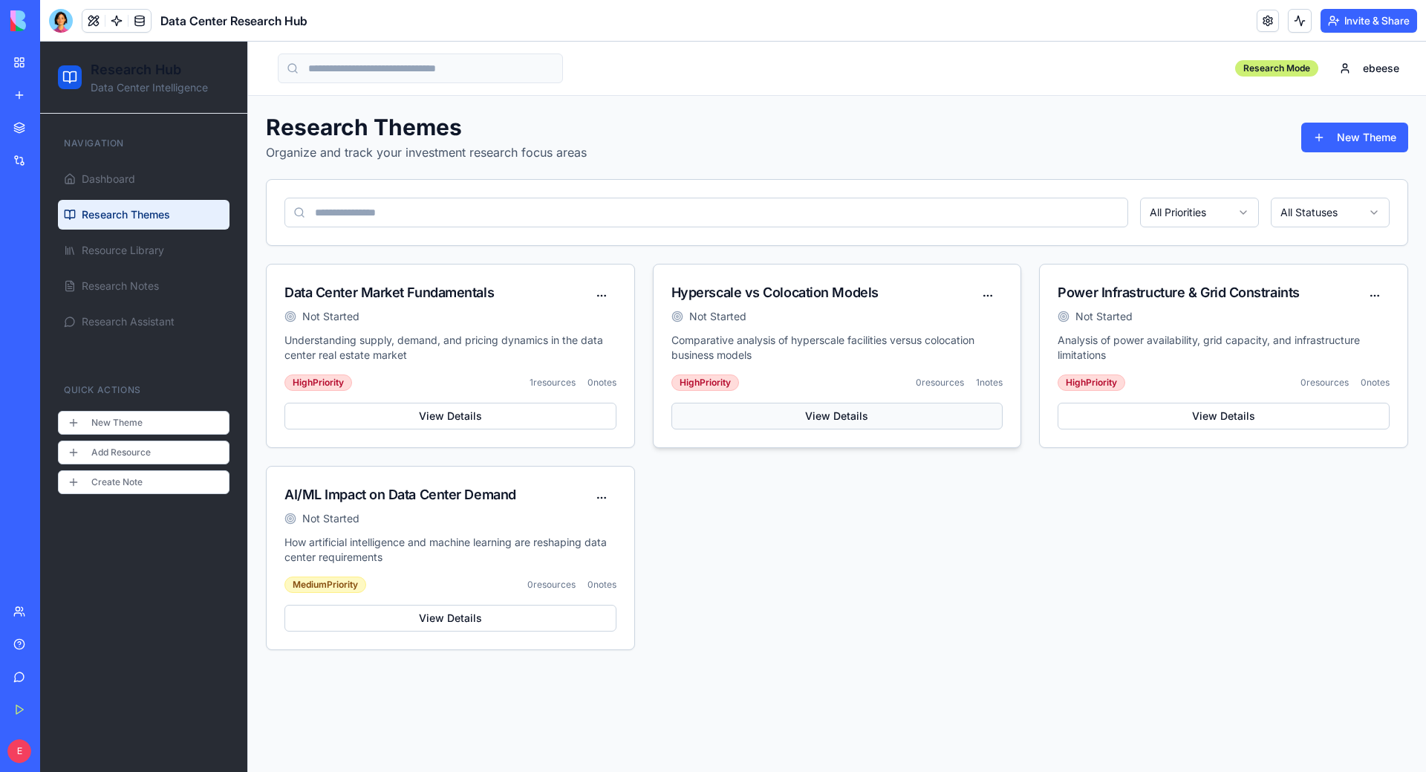
click at [874, 420] on button "View Details" at bounding box center [838, 416] width 332 height 27
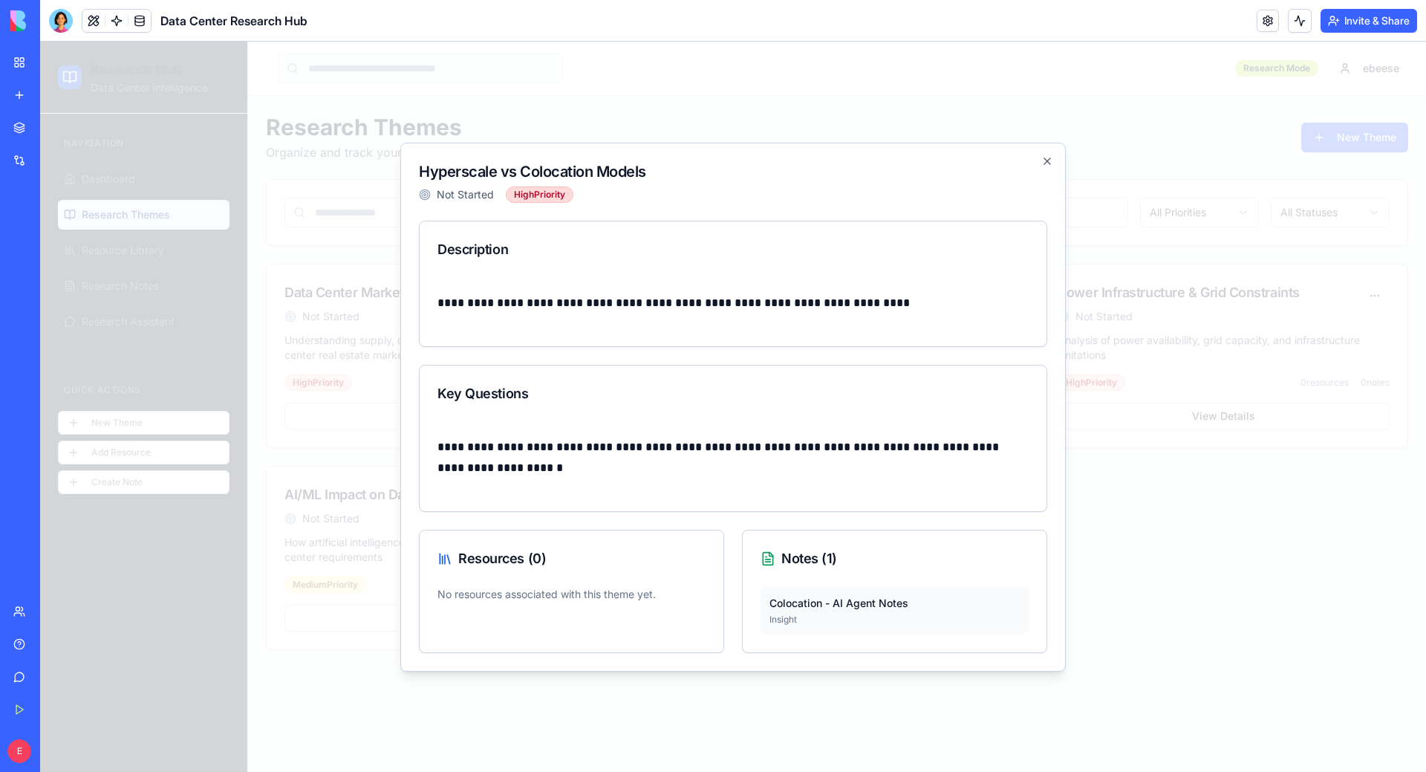
click at [587, 594] on p "No resources associated with this theme yet." at bounding box center [572, 594] width 268 height 15
click at [859, 641] on div "Colocation - AI Agent Notes Insight" at bounding box center [895, 619] width 304 height 65
click at [1045, 164] on icon "button" at bounding box center [1047, 161] width 12 height 12
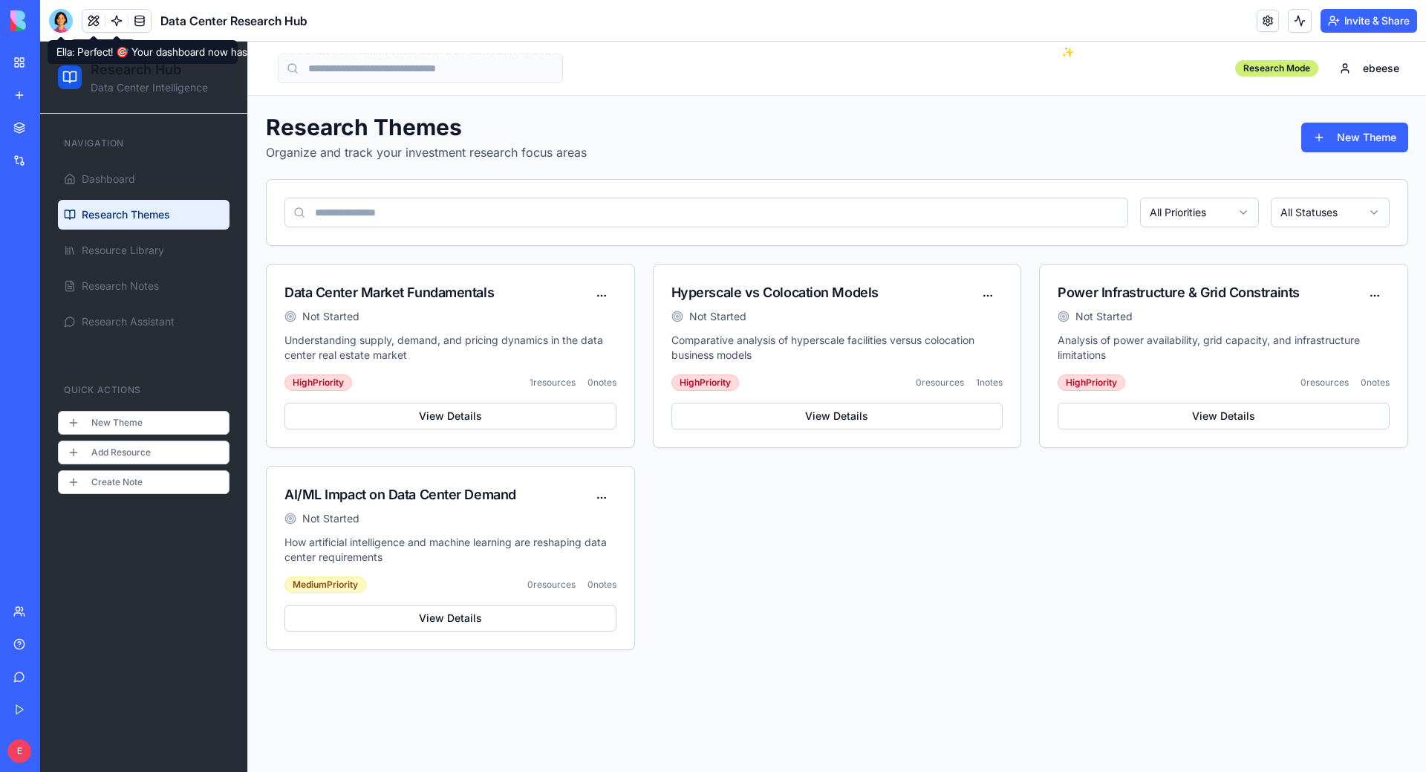
click at [55, 19] on div at bounding box center [61, 21] width 24 height 24
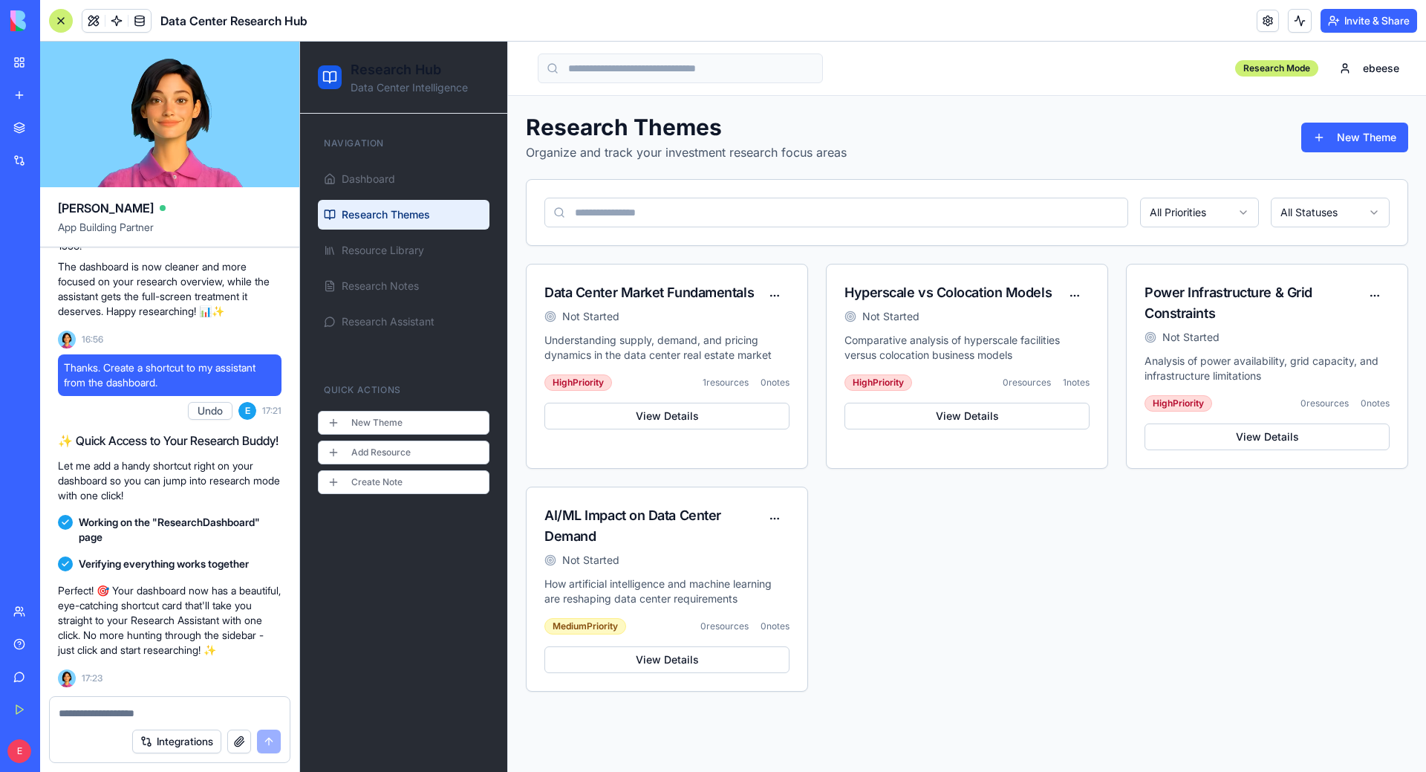
click at [172, 705] on div at bounding box center [170, 709] width 240 height 24
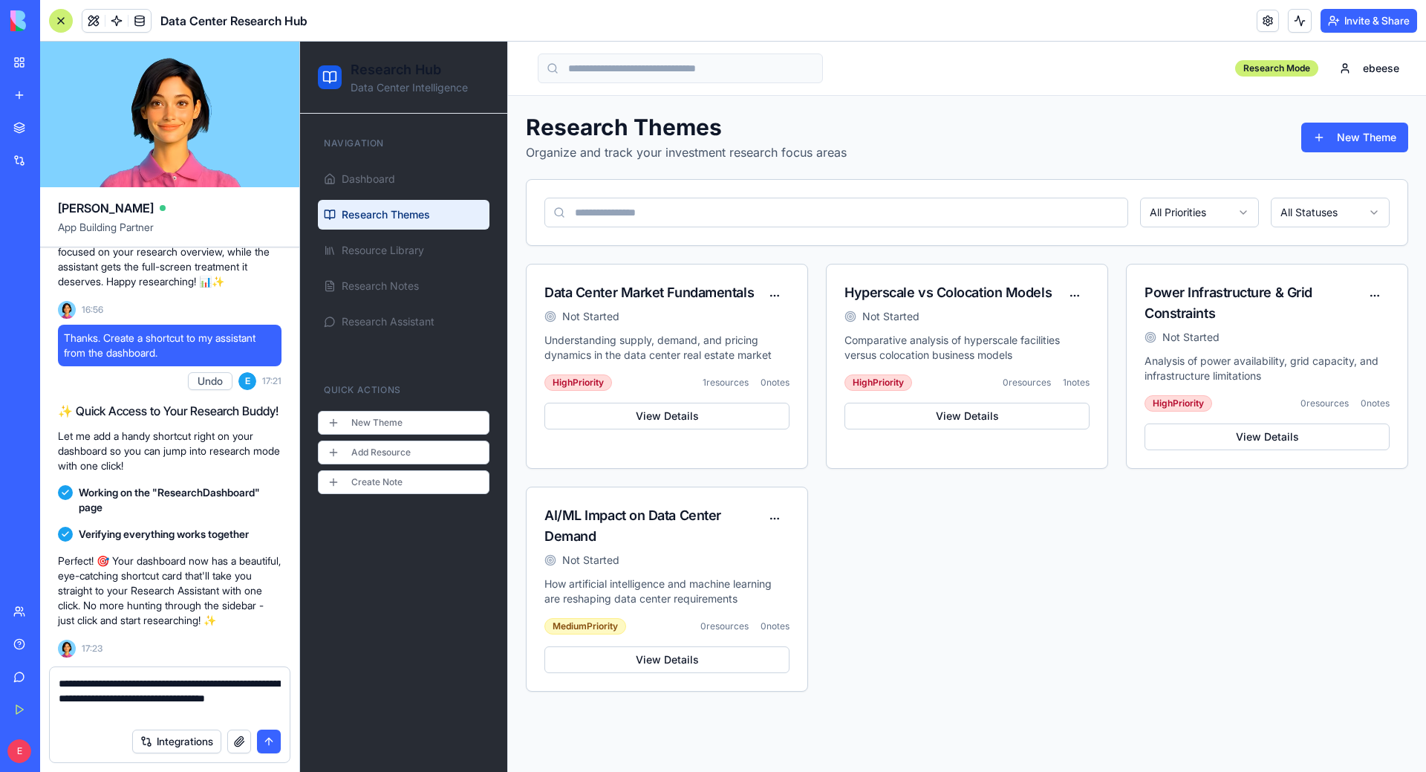
type textarea "**********"
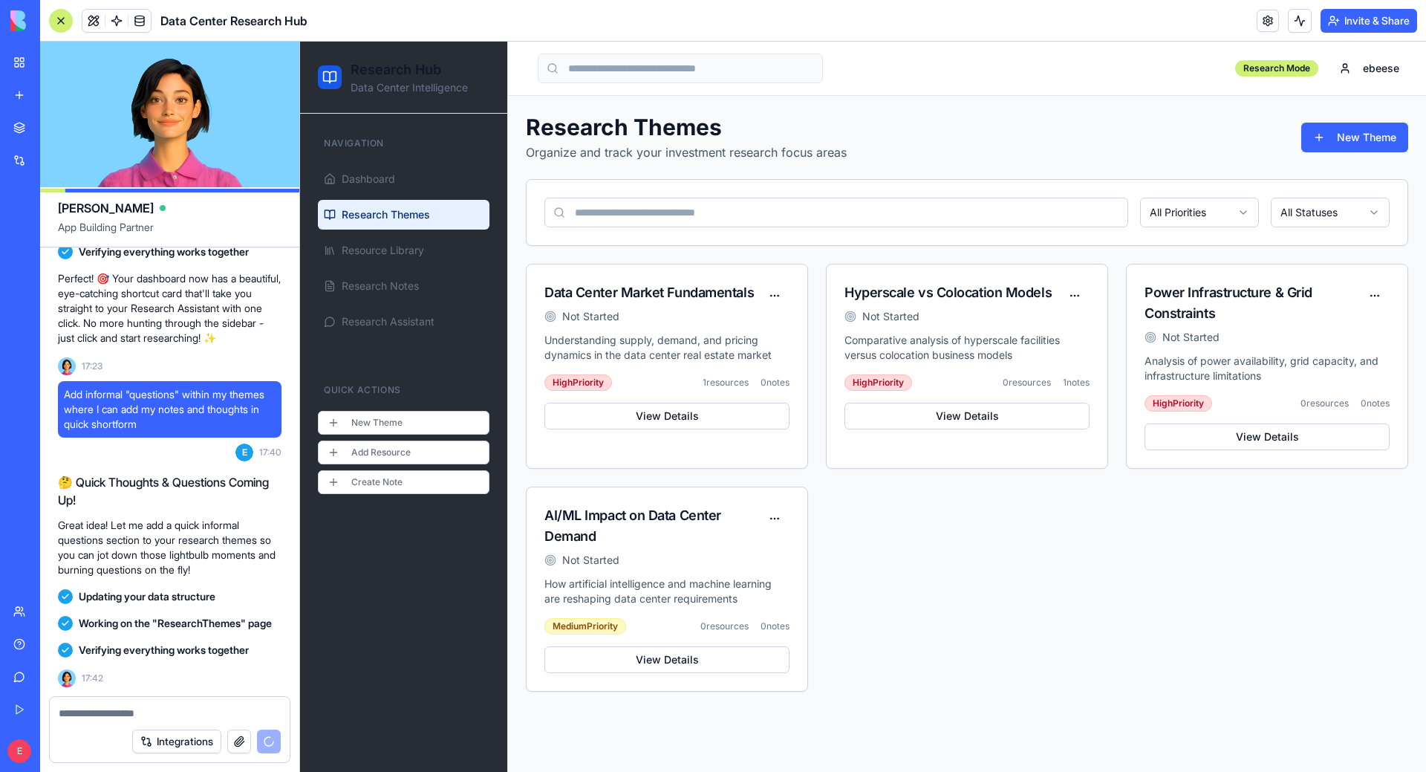
scroll to position [2915, 0]
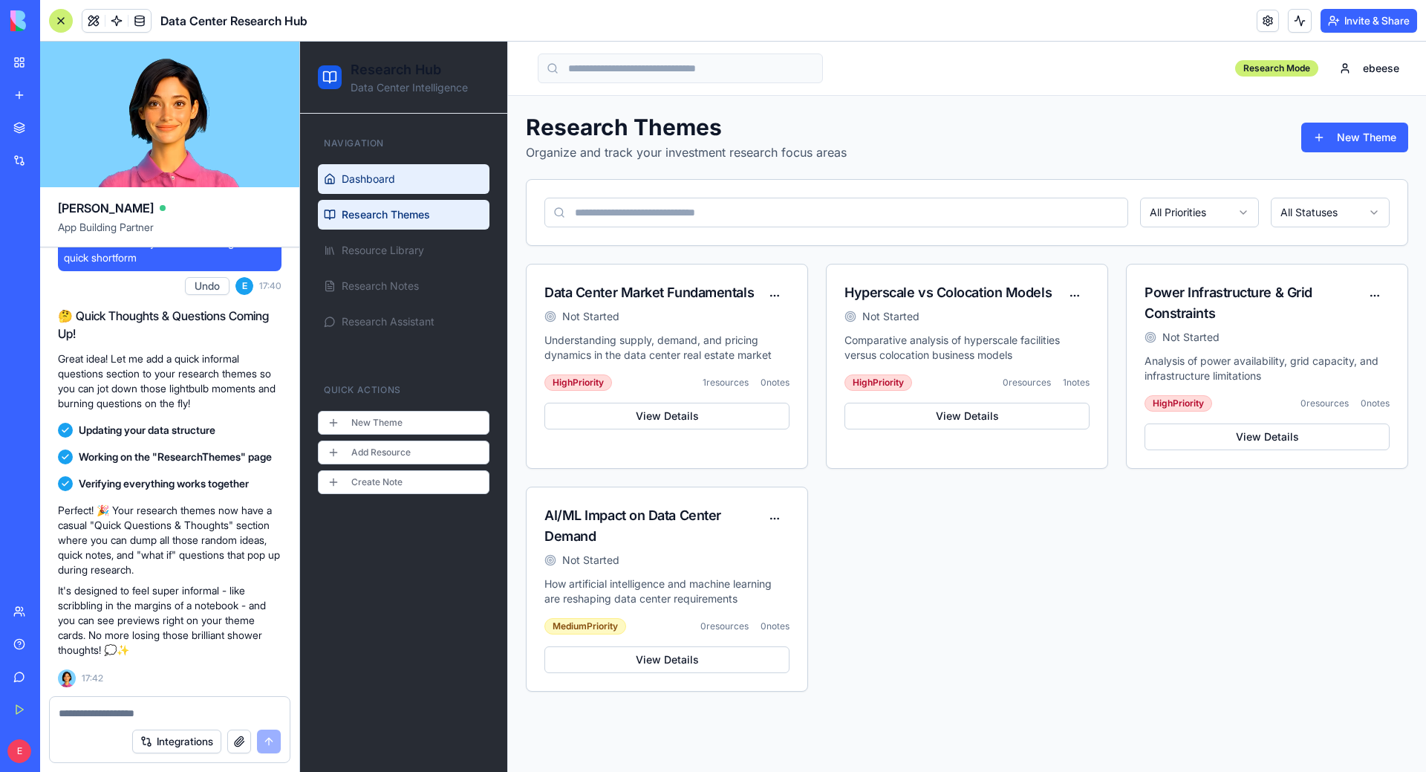
click at [393, 181] on span "Dashboard" at bounding box center [368, 179] width 53 height 15
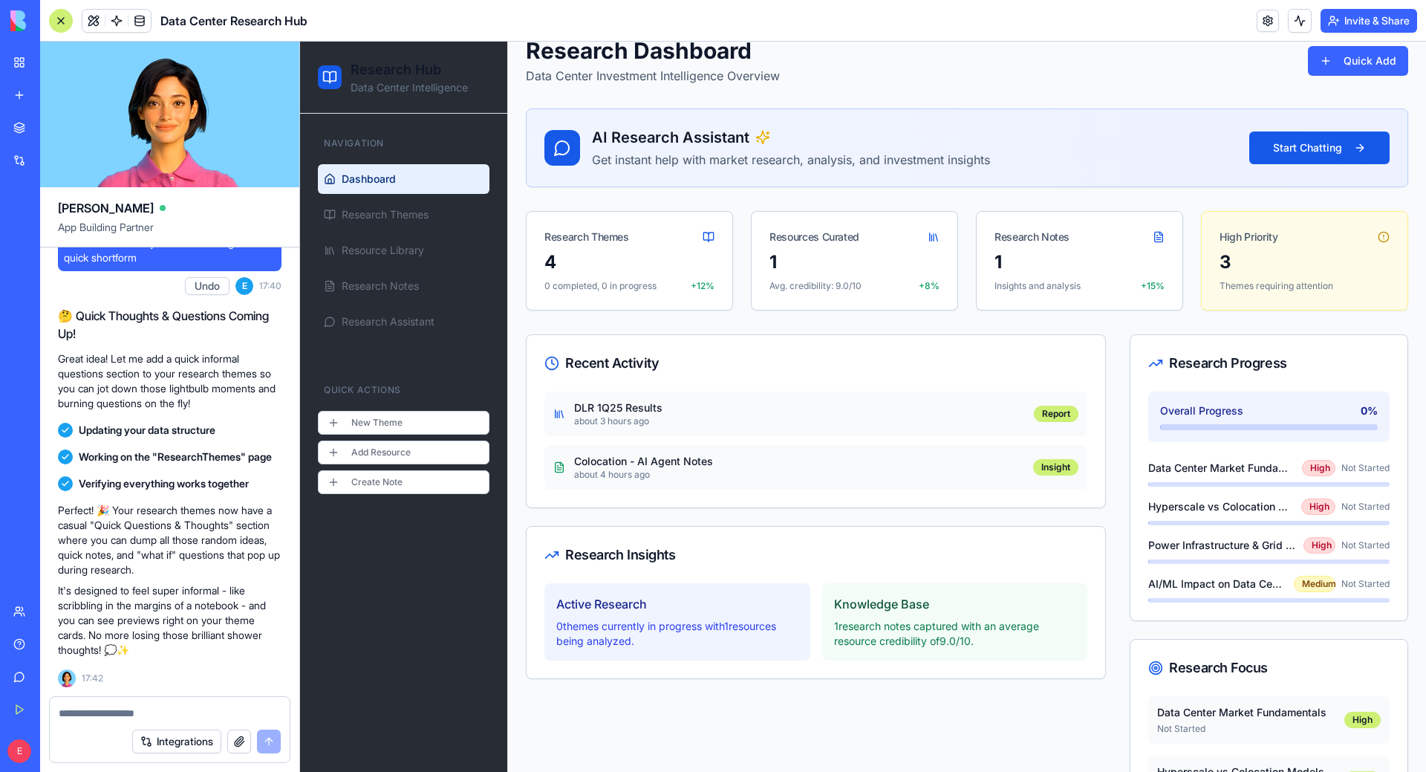
scroll to position [149, 0]
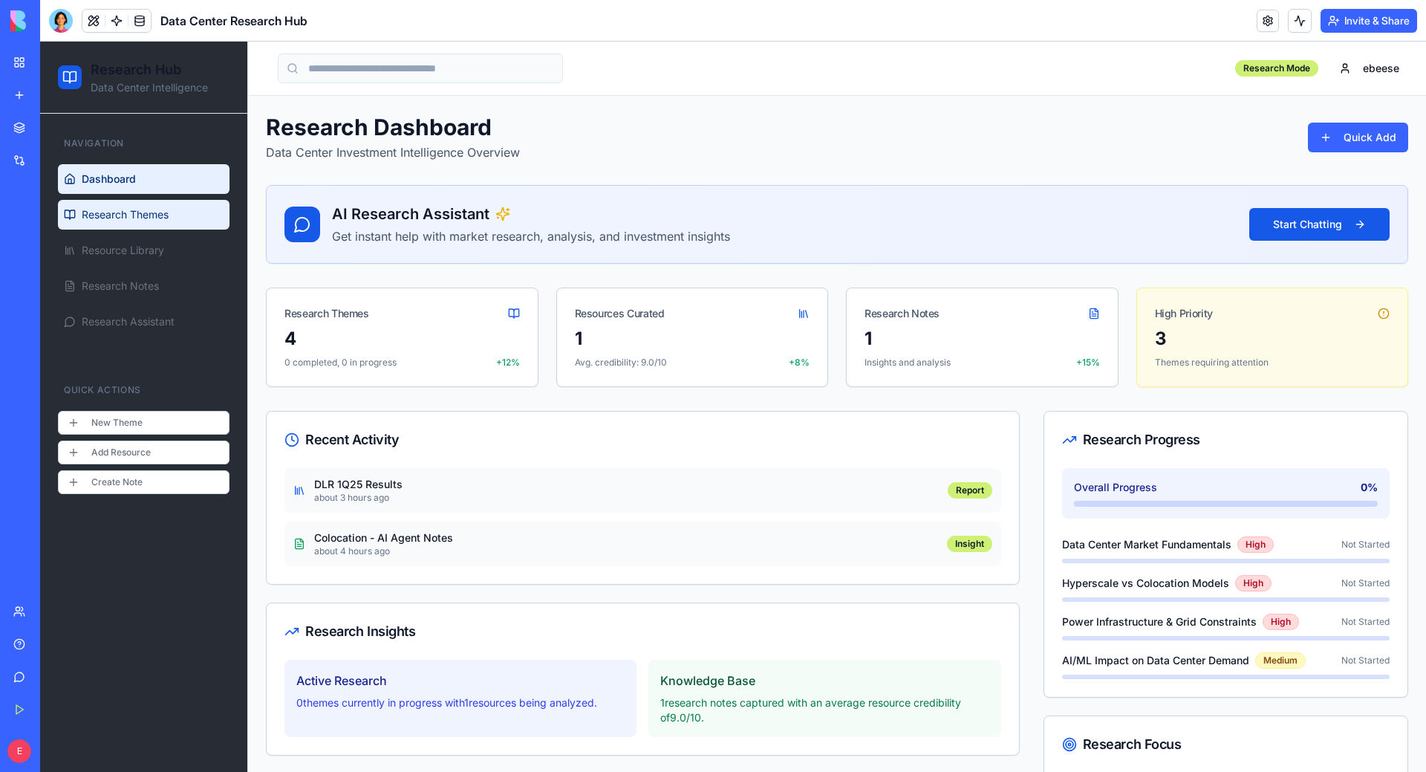
click at [166, 229] on link "Research Themes" at bounding box center [144, 215] width 172 height 30
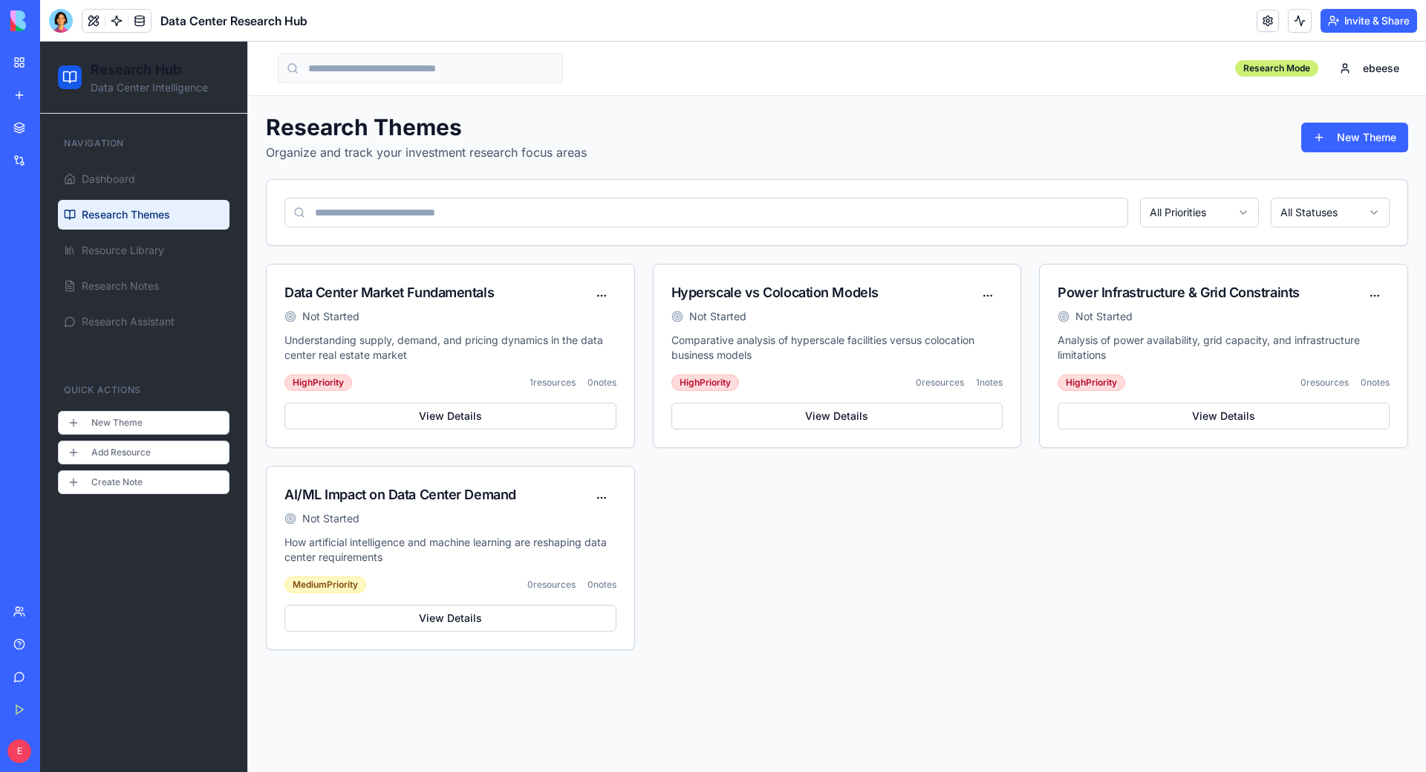
click at [755, 542] on div "Data Center Market Fundamentals Not Started Understanding supply, demand, and p…" at bounding box center [837, 457] width 1142 height 386
click at [64, 11] on div at bounding box center [61, 21] width 24 height 24
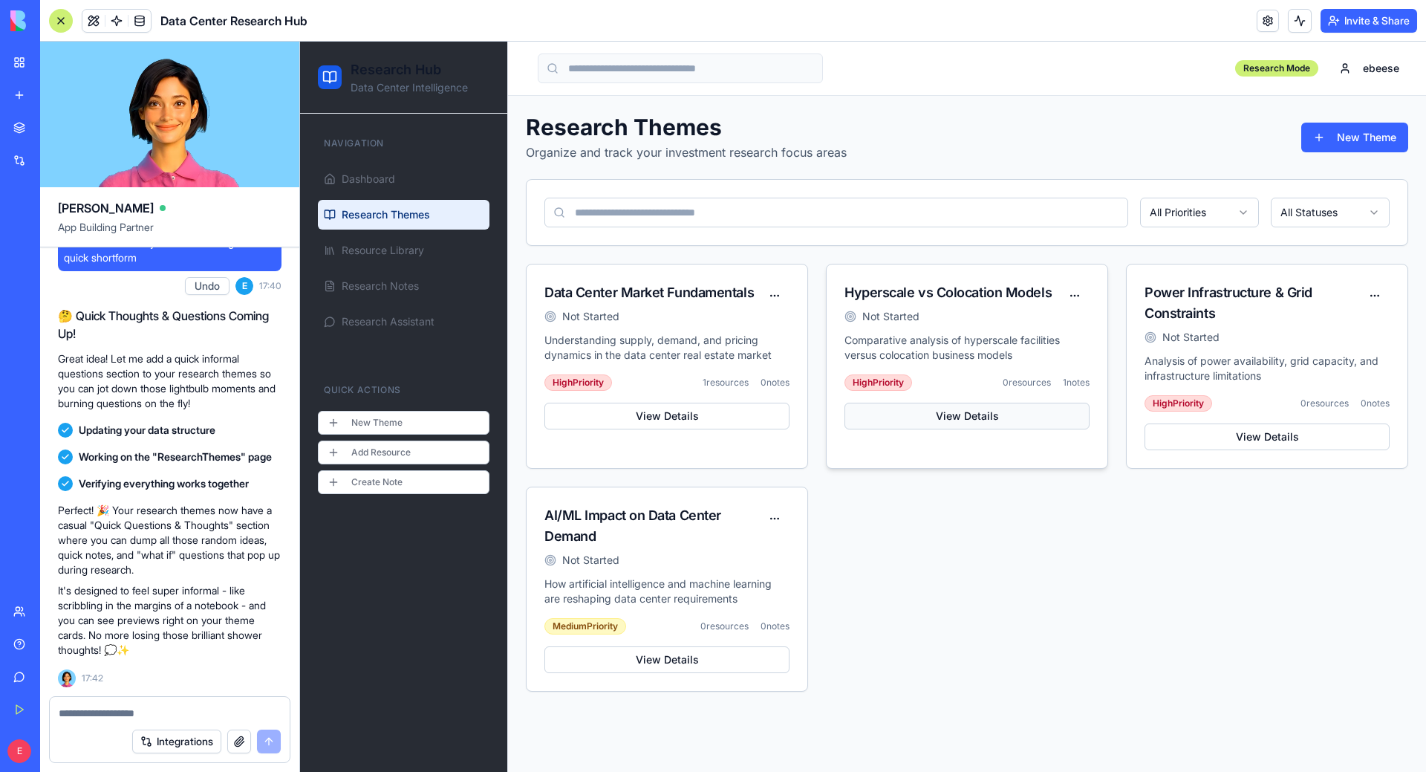
click at [1028, 414] on button "View Details" at bounding box center [967, 416] width 245 height 27
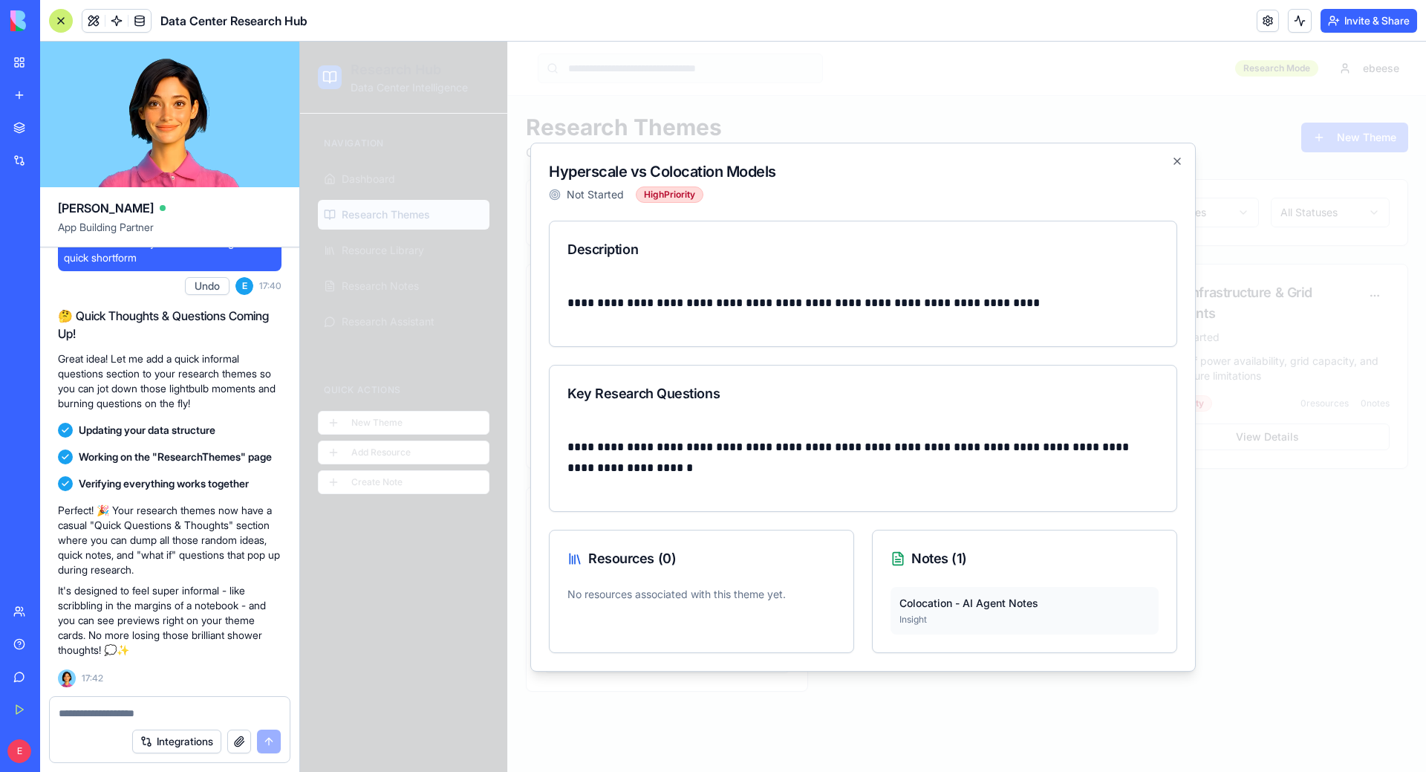
click at [736, 422] on div "**********" at bounding box center [863, 438] width 628 height 147
click at [732, 461] on p "**********" at bounding box center [863, 458] width 591 height 42
click at [736, 298] on p "**********" at bounding box center [863, 303] width 591 height 21
click at [752, 452] on p "**********" at bounding box center [863, 458] width 591 height 42
click at [696, 609] on div "No resources associated with this theme yet." at bounding box center [702, 603] width 304 height 33
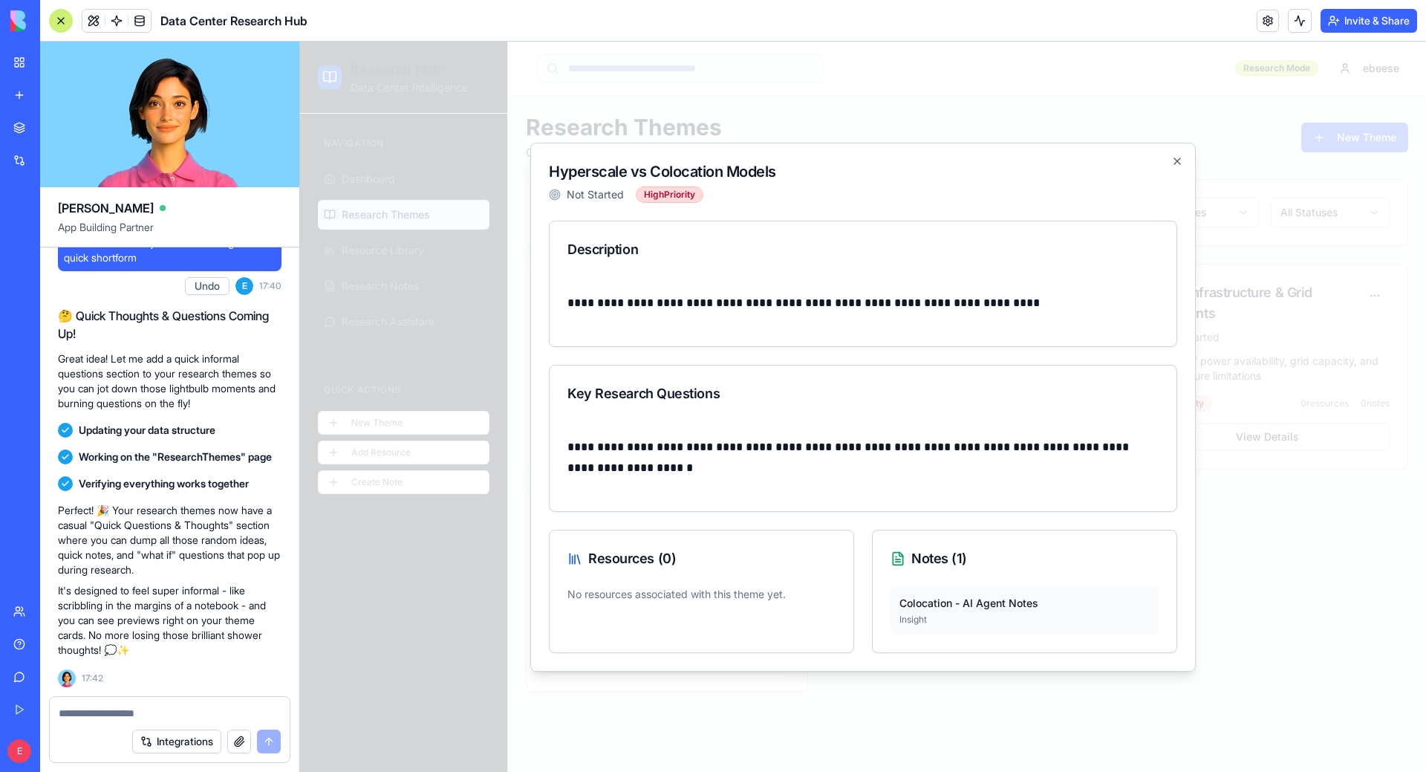
click at [1043, 432] on div "**********" at bounding box center [863, 438] width 628 height 147
click at [1178, 158] on icon "button" at bounding box center [1177, 161] width 12 height 12
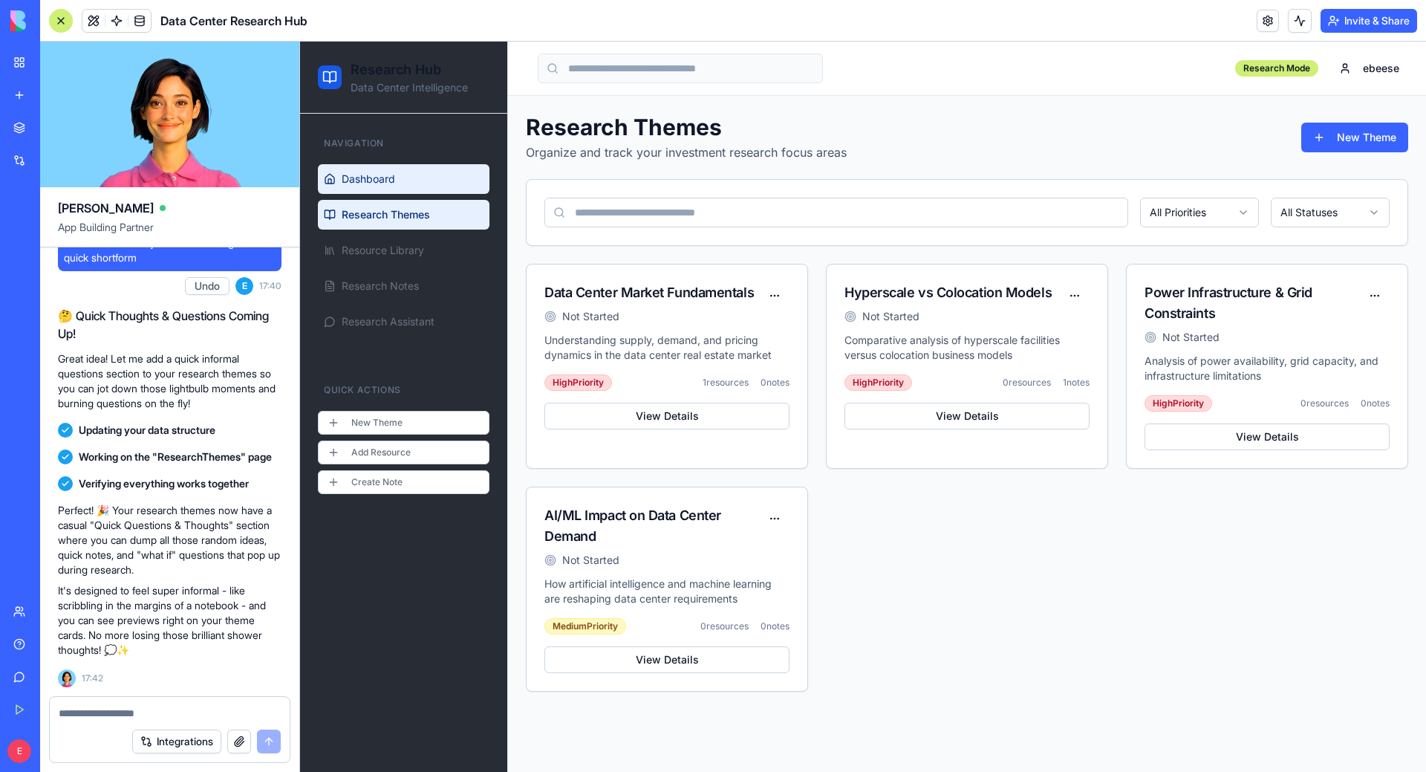
click at [409, 181] on link "Dashboard" at bounding box center [404, 179] width 172 height 30
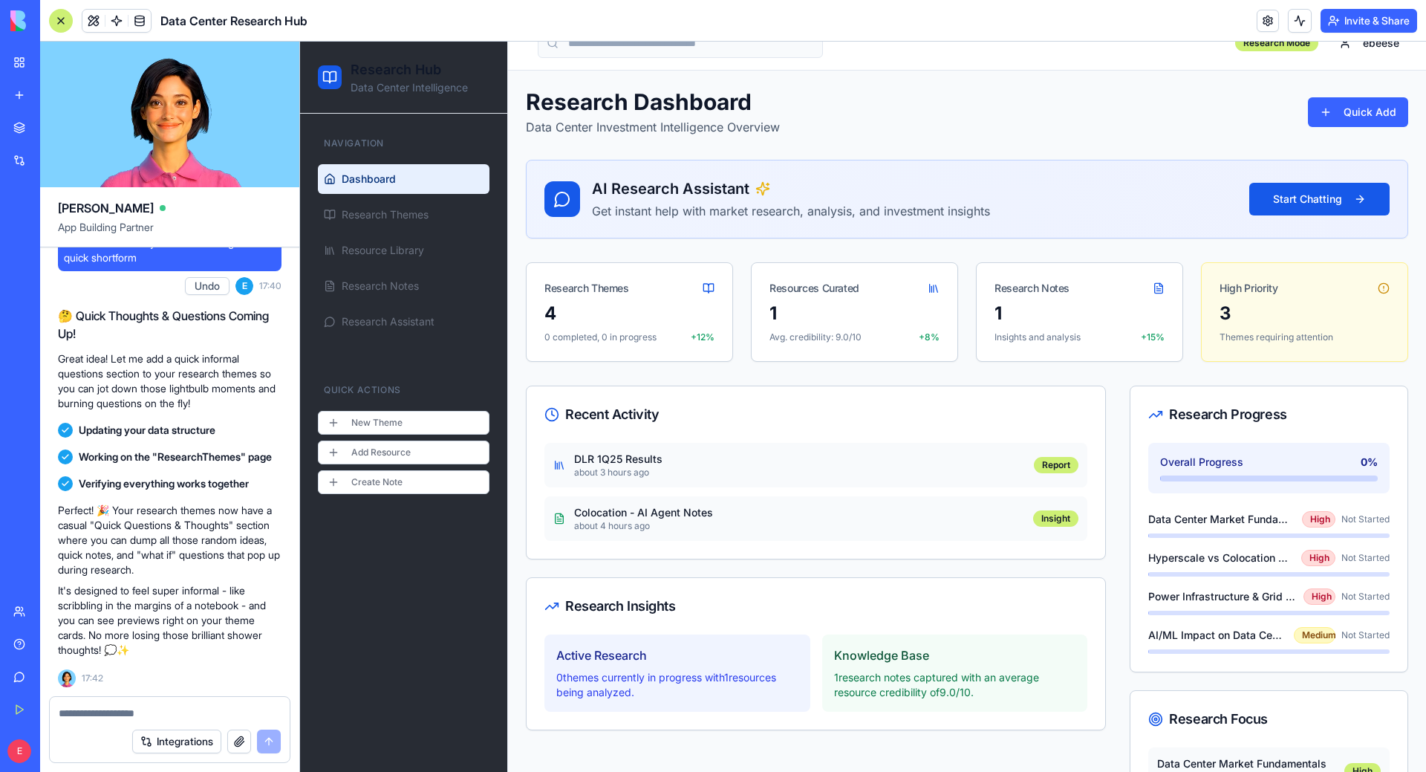
scroll to position [218, 0]
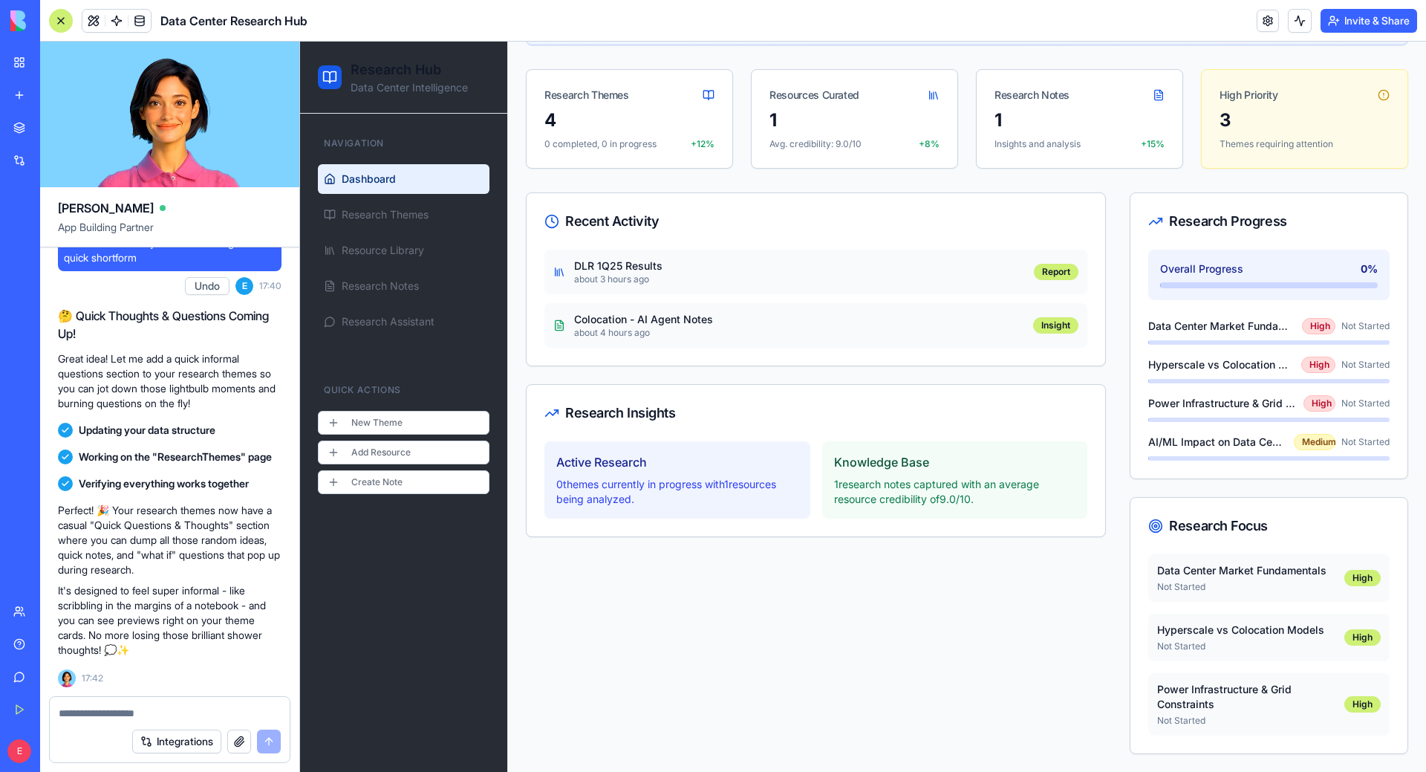
click at [1251, 583] on p "Not Started" at bounding box center [1250, 587] width 187 height 12
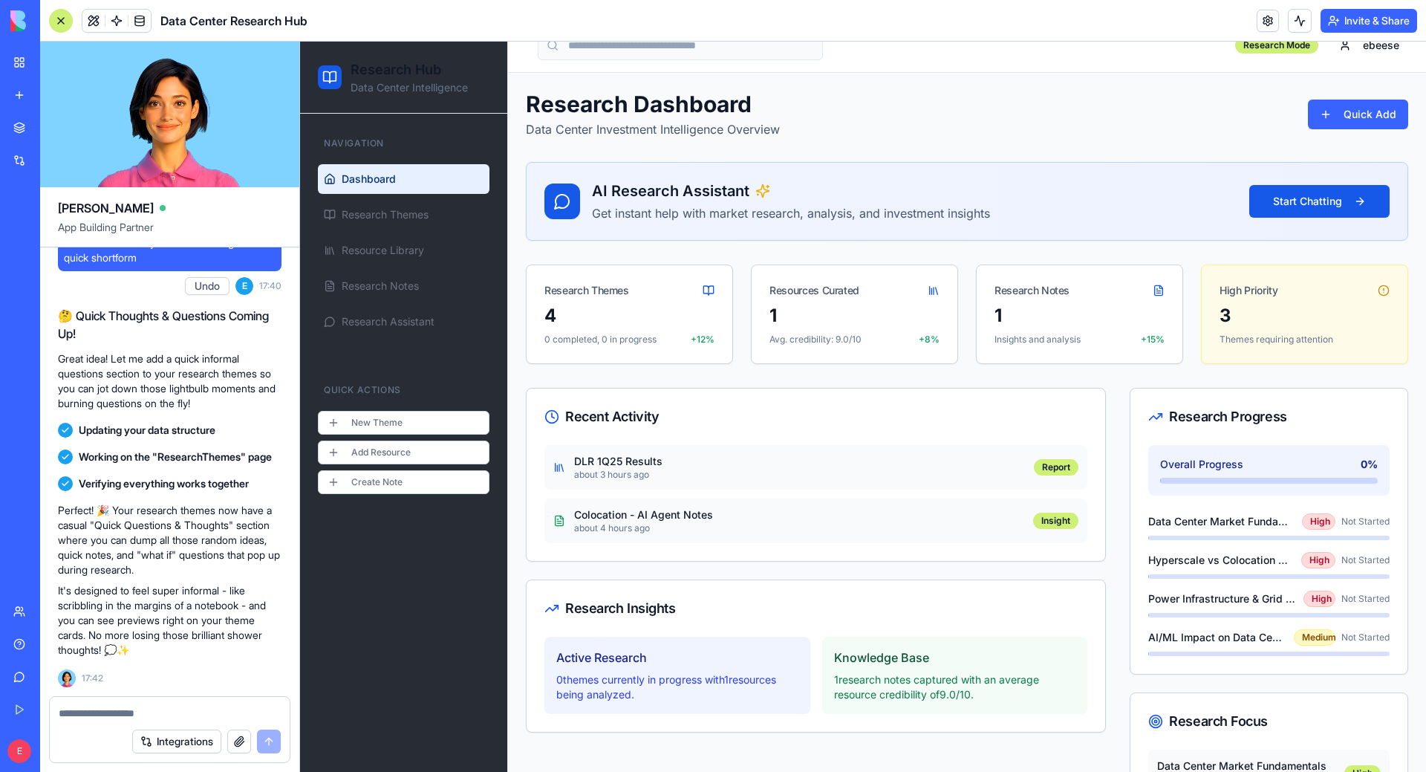
scroll to position [0, 0]
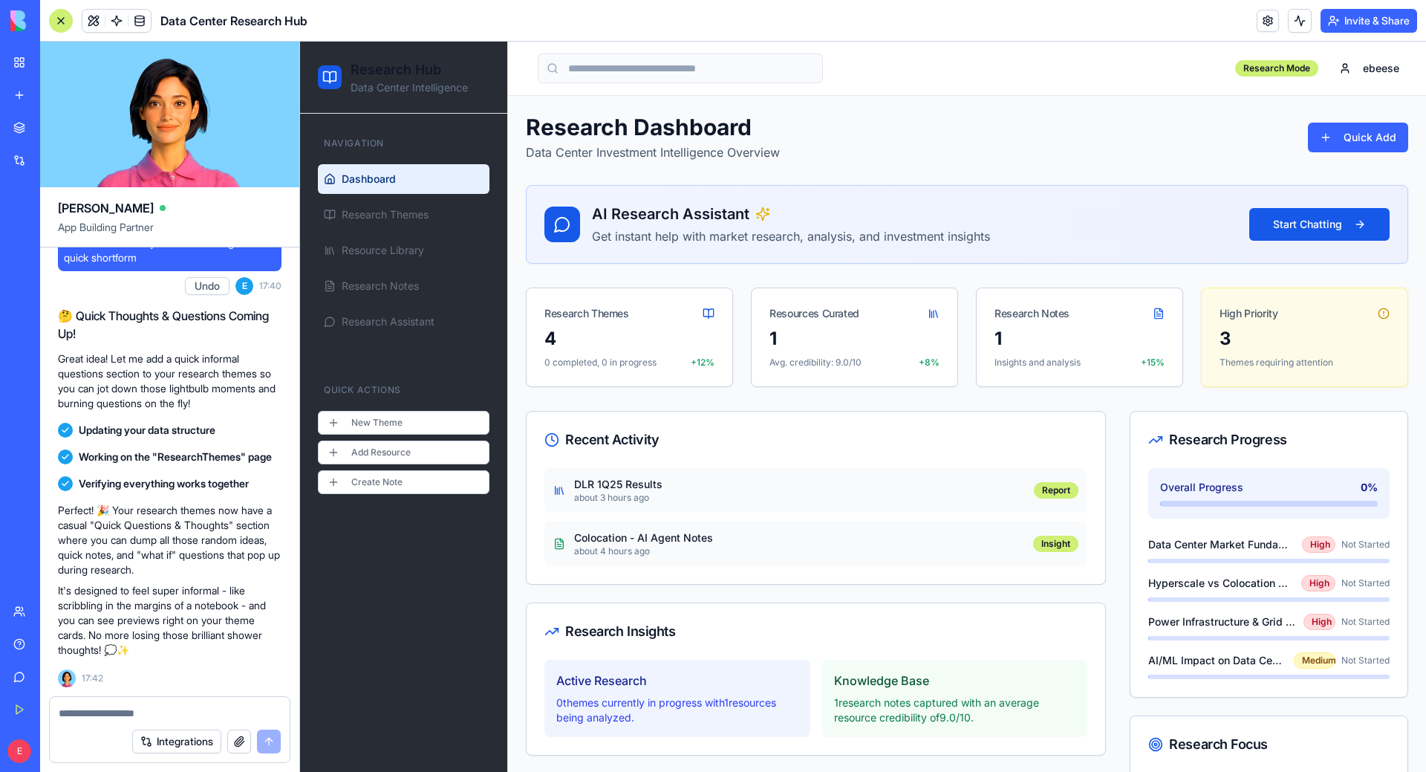
click at [1144, 114] on div "Research Dashboard Data Center Investment Intelligence Overview Quick Add" at bounding box center [967, 138] width 882 height 48
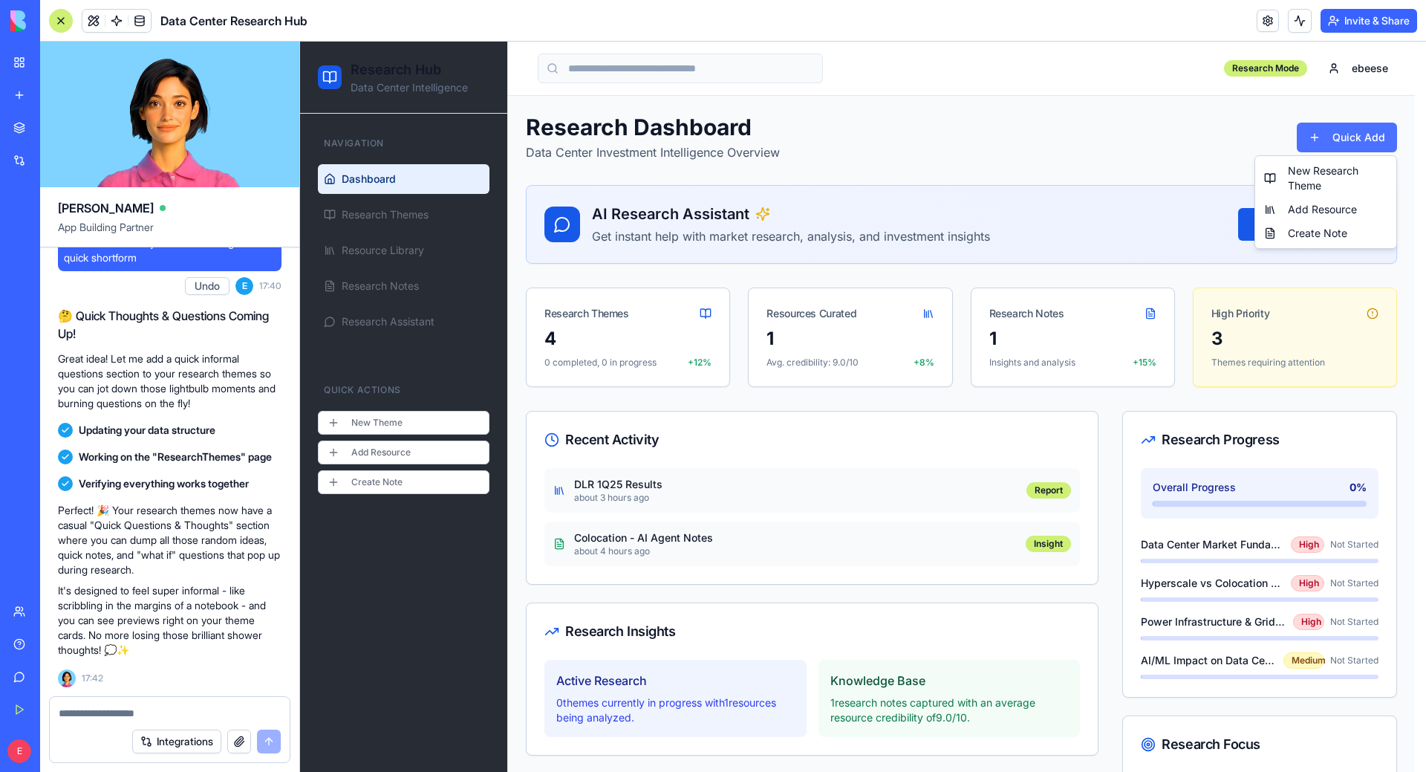
click at [1337, 147] on html "Research Hub Data Center Intelligence Navigation Dashboard Research Themes Reso…" at bounding box center [863, 516] width 1126 height 949
click at [1321, 183] on div "New Research Theme" at bounding box center [1325, 178] width 135 height 39
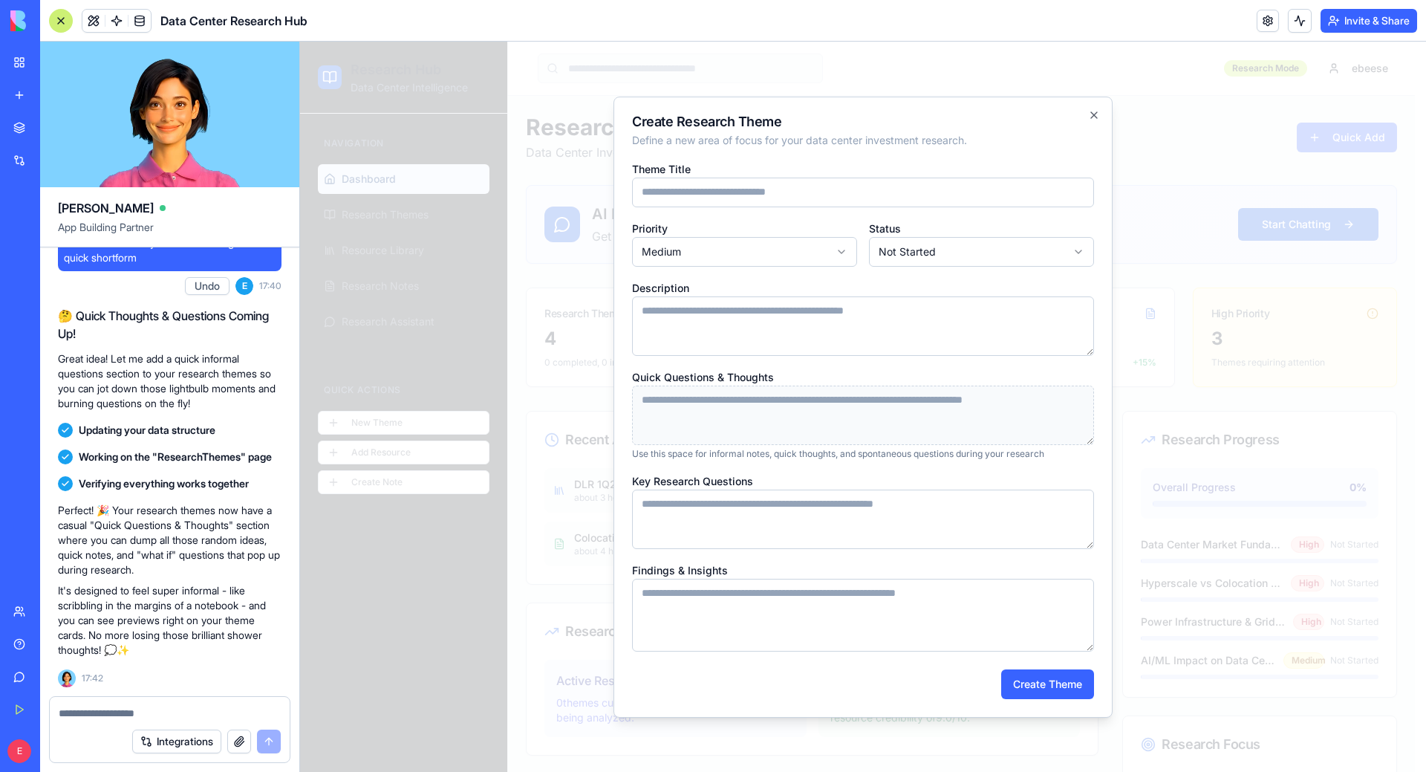
click at [777, 382] on div "Quick Questions & Thoughts Use this space for informal notes, quick thoughts, a…" at bounding box center [863, 414] width 462 height 92
click at [773, 448] on p "Use this space for informal notes, quick thoughts, and spontaneous questions du…" at bounding box center [863, 454] width 462 height 12
click at [777, 415] on textarea "Quick Questions & Thoughts" at bounding box center [863, 415] width 462 height 59
click at [1095, 117] on icon "button" at bounding box center [1094, 115] width 12 height 12
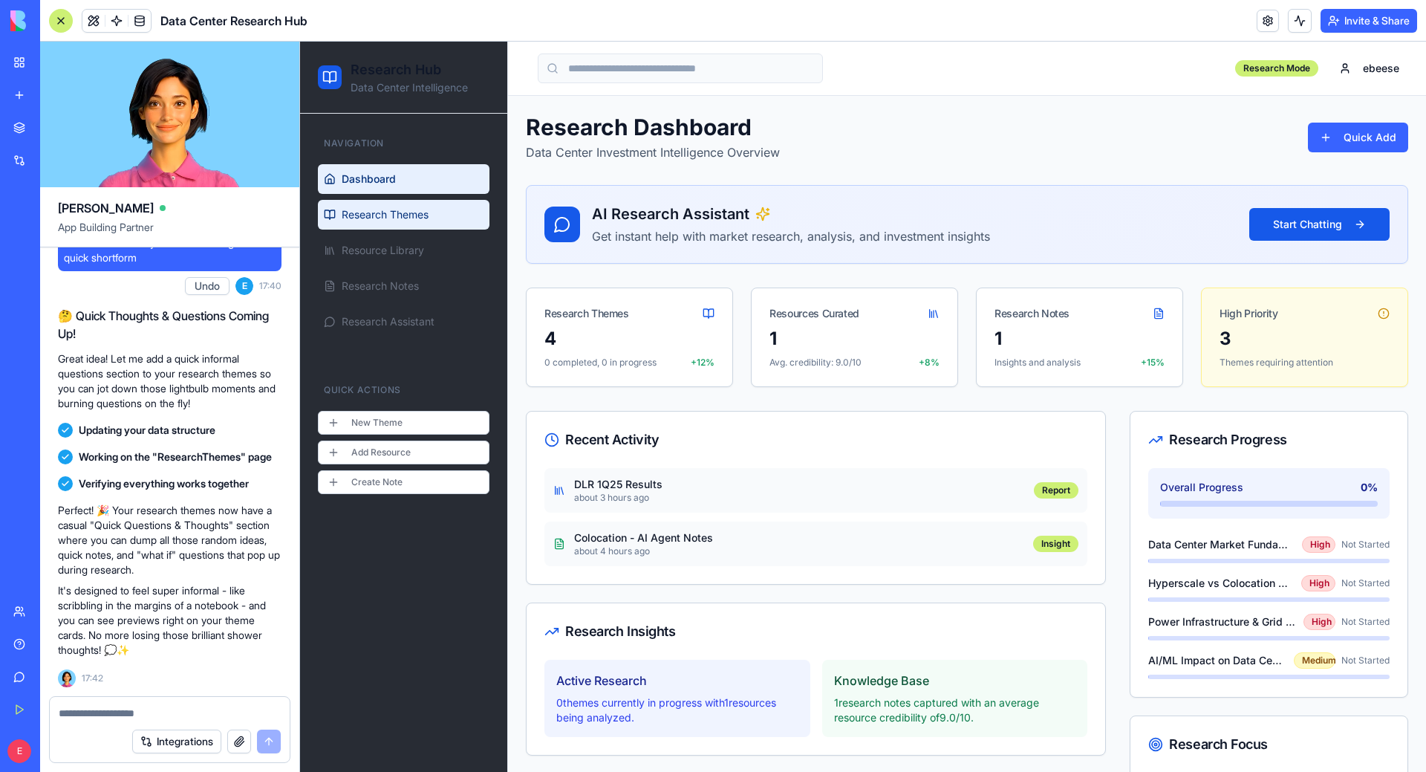
click at [466, 209] on link "Research Themes" at bounding box center [404, 215] width 172 height 30
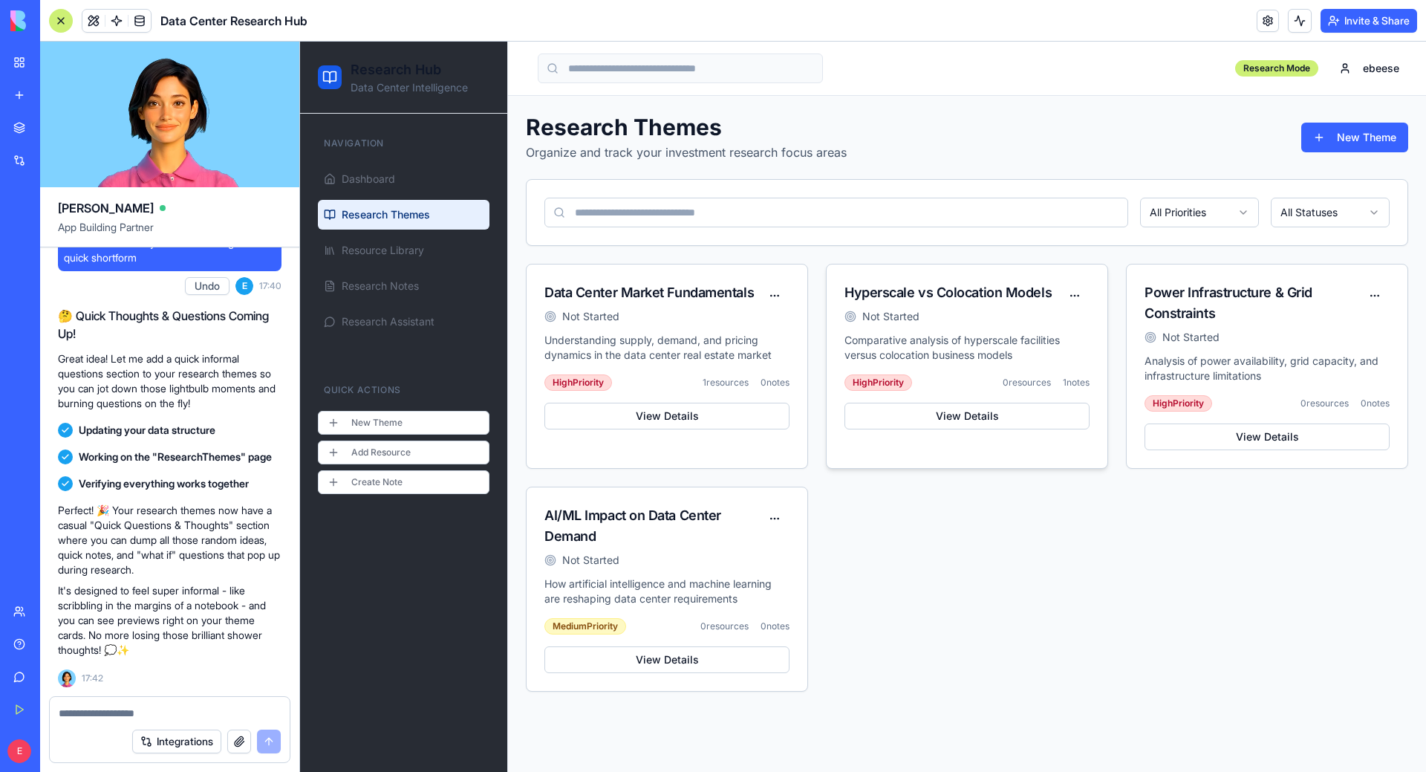
click at [947, 322] on div "Not Started" at bounding box center [952, 316] width 215 height 15
click at [1068, 296] on html "Research Hub Data Center Intelligence Navigation Dashboard Research Themes Reso…" at bounding box center [863, 407] width 1126 height 730
click at [1053, 347] on div "Edit" at bounding box center [1042, 351] width 88 height 24
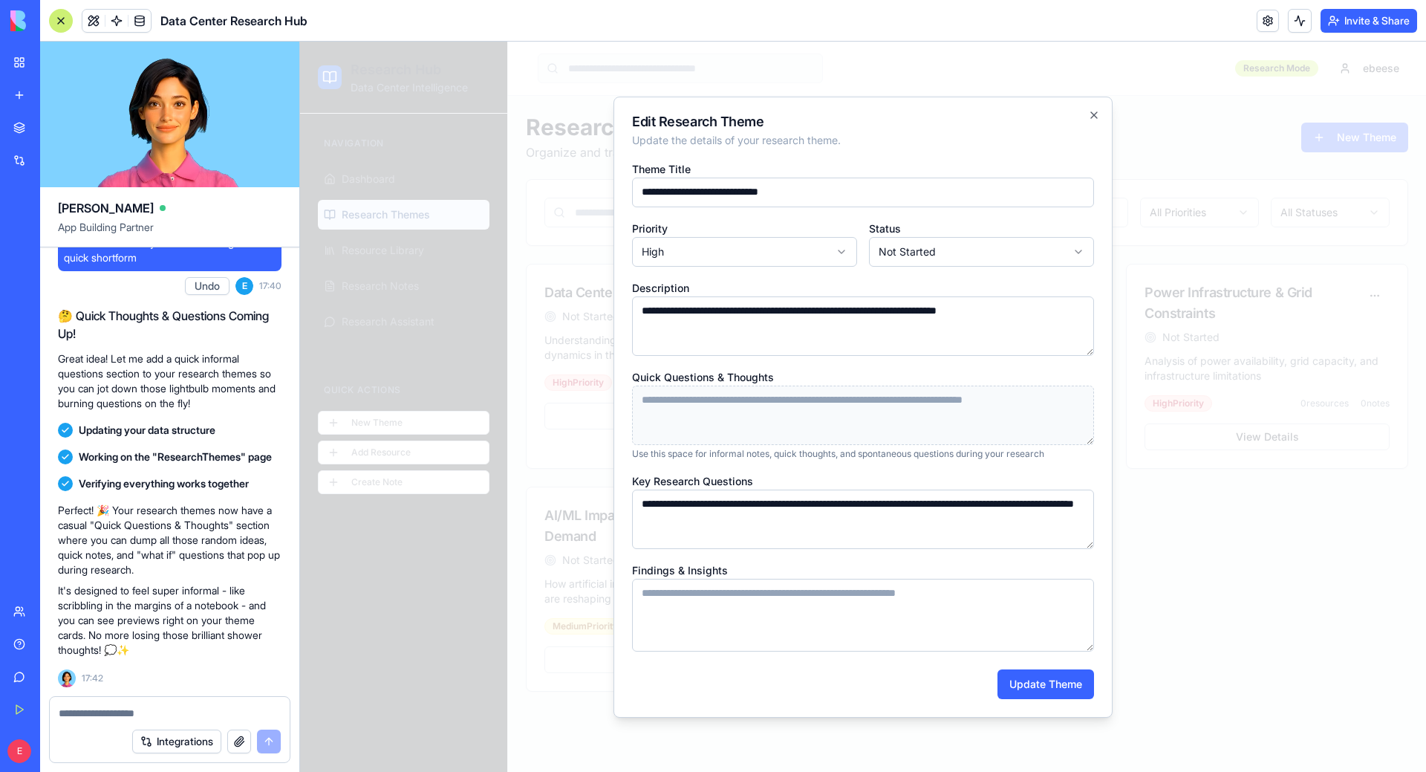
click at [922, 331] on textarea "**********" at bounding box center [863, 325] width 462 height 59
click at [836, 407] on textarea "Quick Questions & Thoughts" at bounding box center [863, 415] width 462 height 59
click at [1094, 109] on icon "button" at bounding box center [1094, 115] width 12 height 12
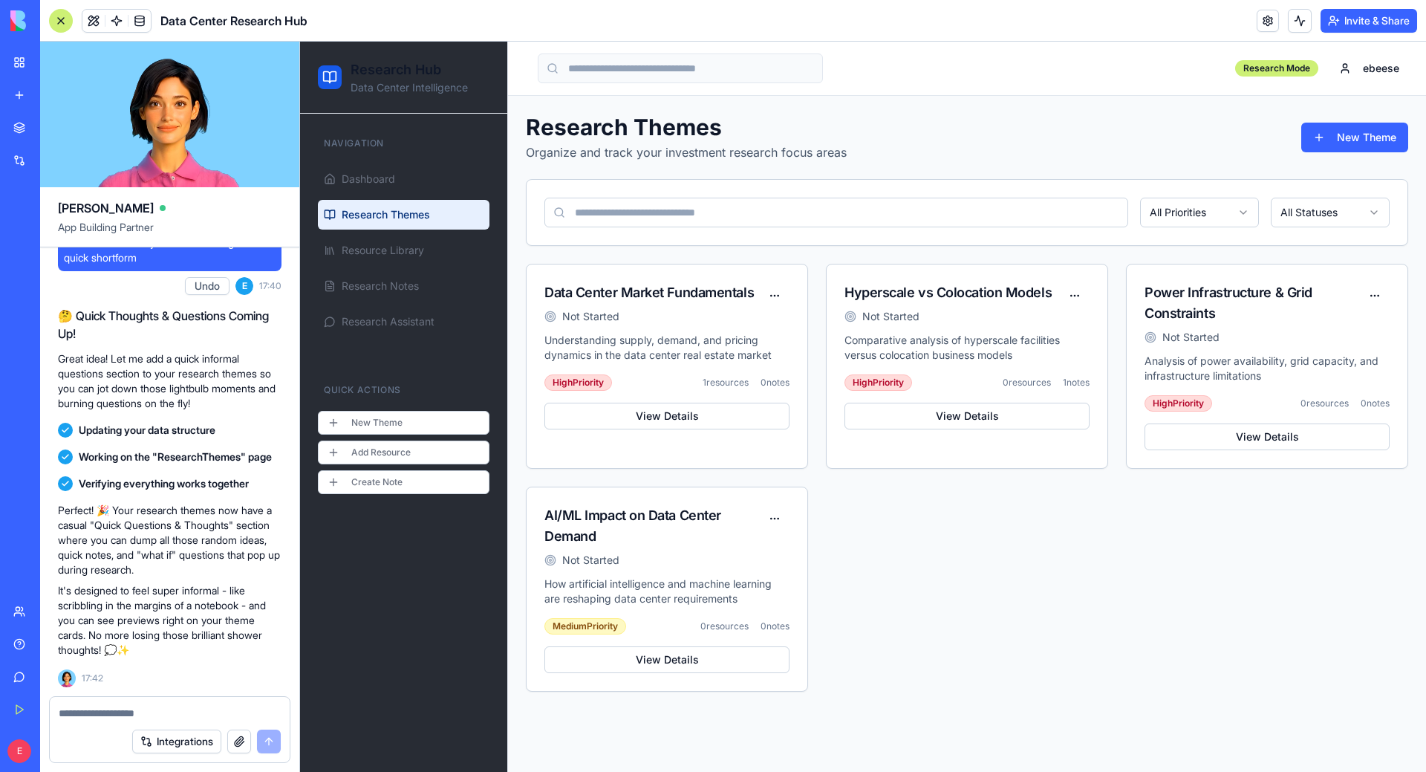
click at [197, 712] on textarea at bounding box center [170, 713] width 222 height 15
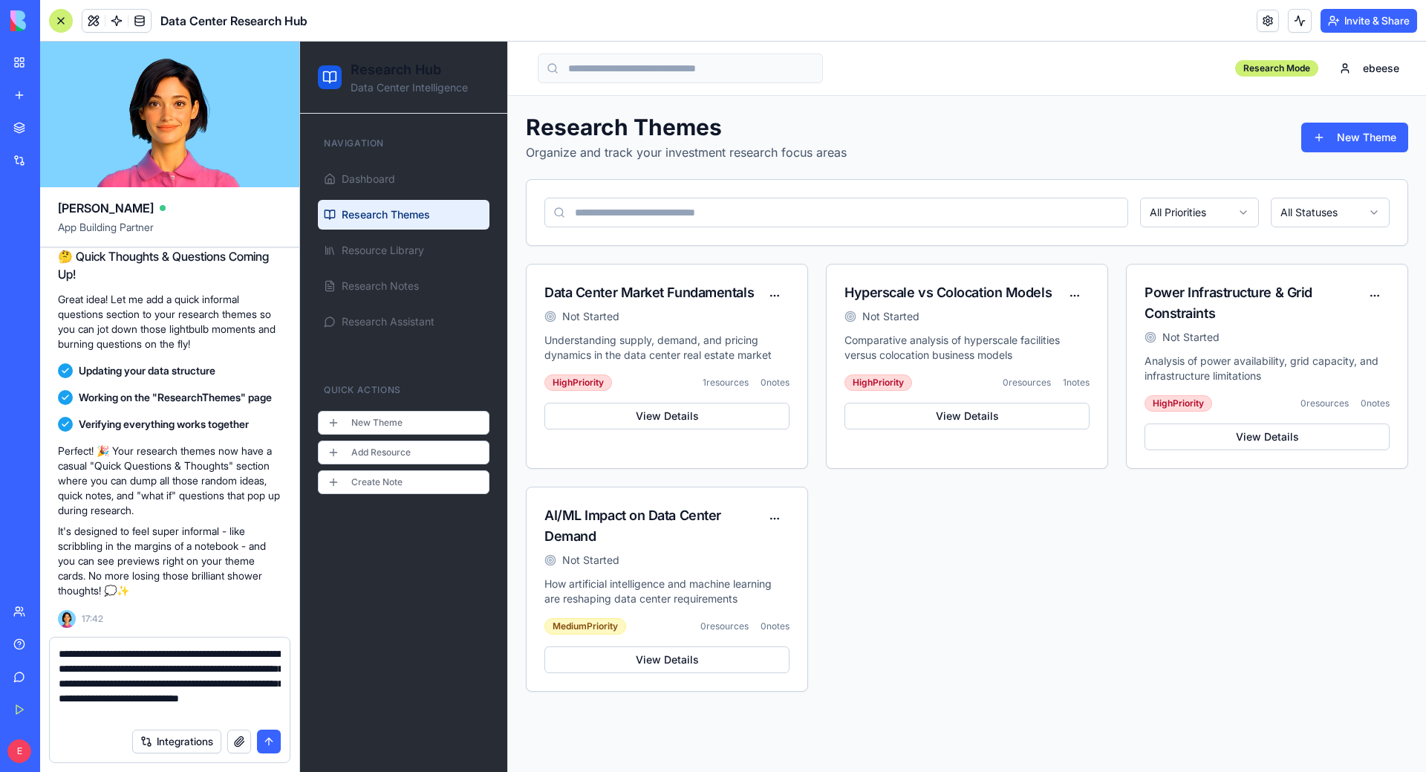
type textarea "**********"
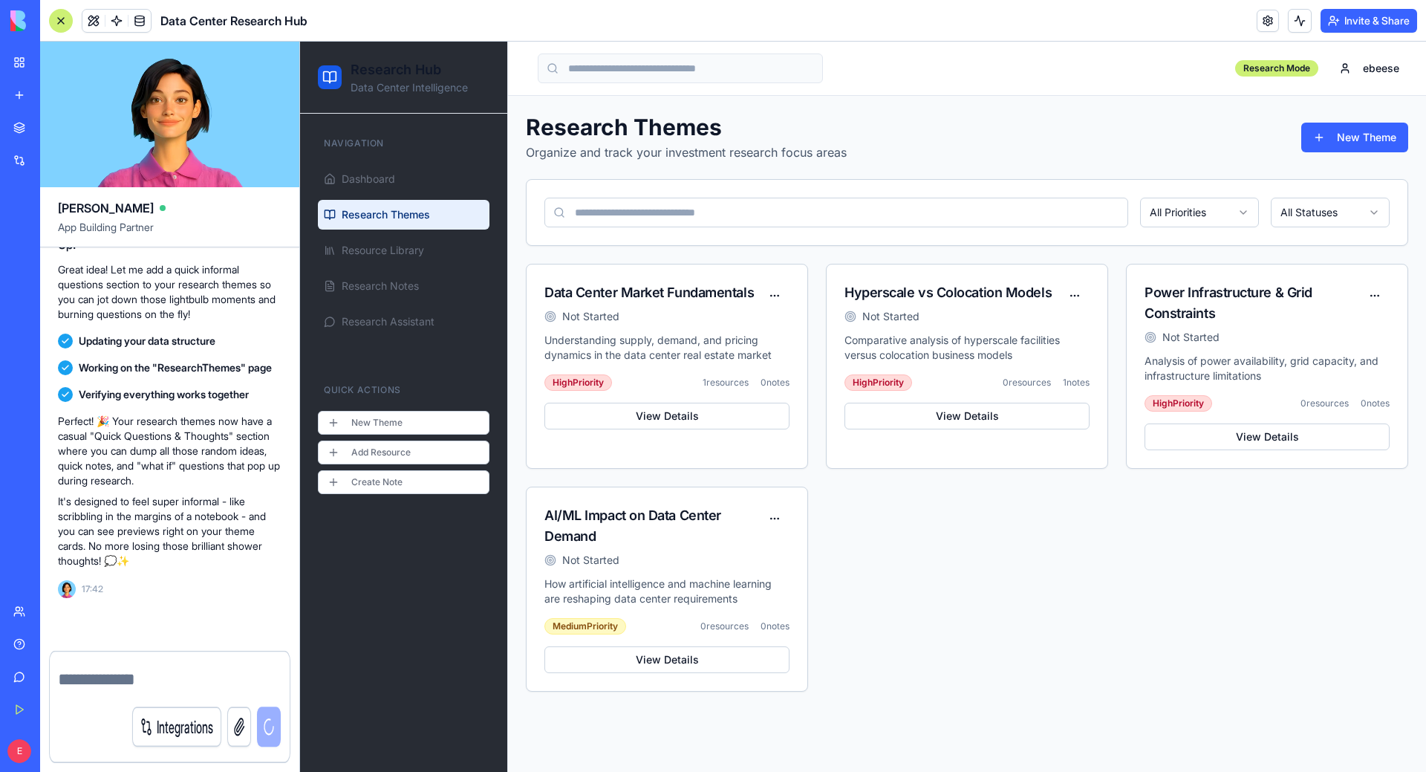
scroll to position [3031, 0]
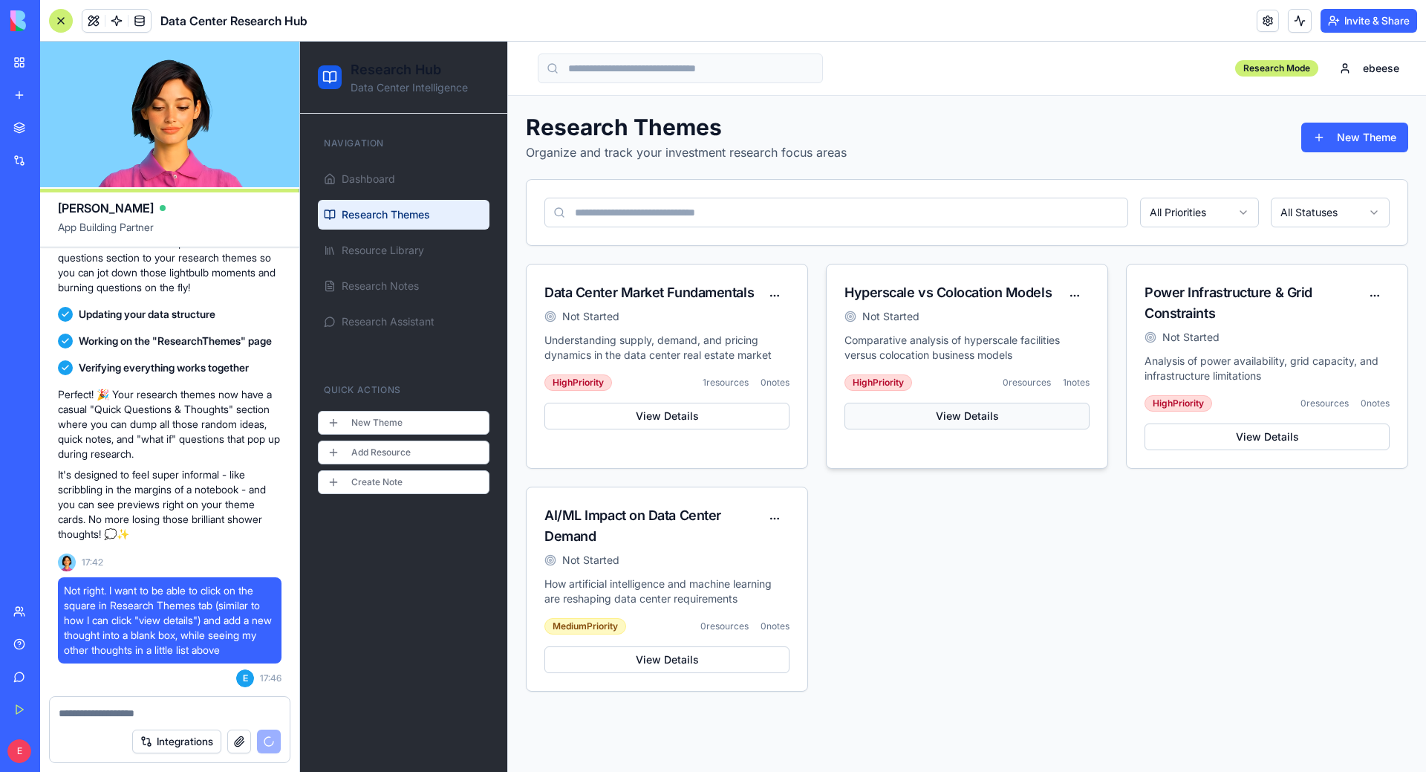
click at [972, 411] on button "View Details" at bounding box center [967, 416] width 245 height 27
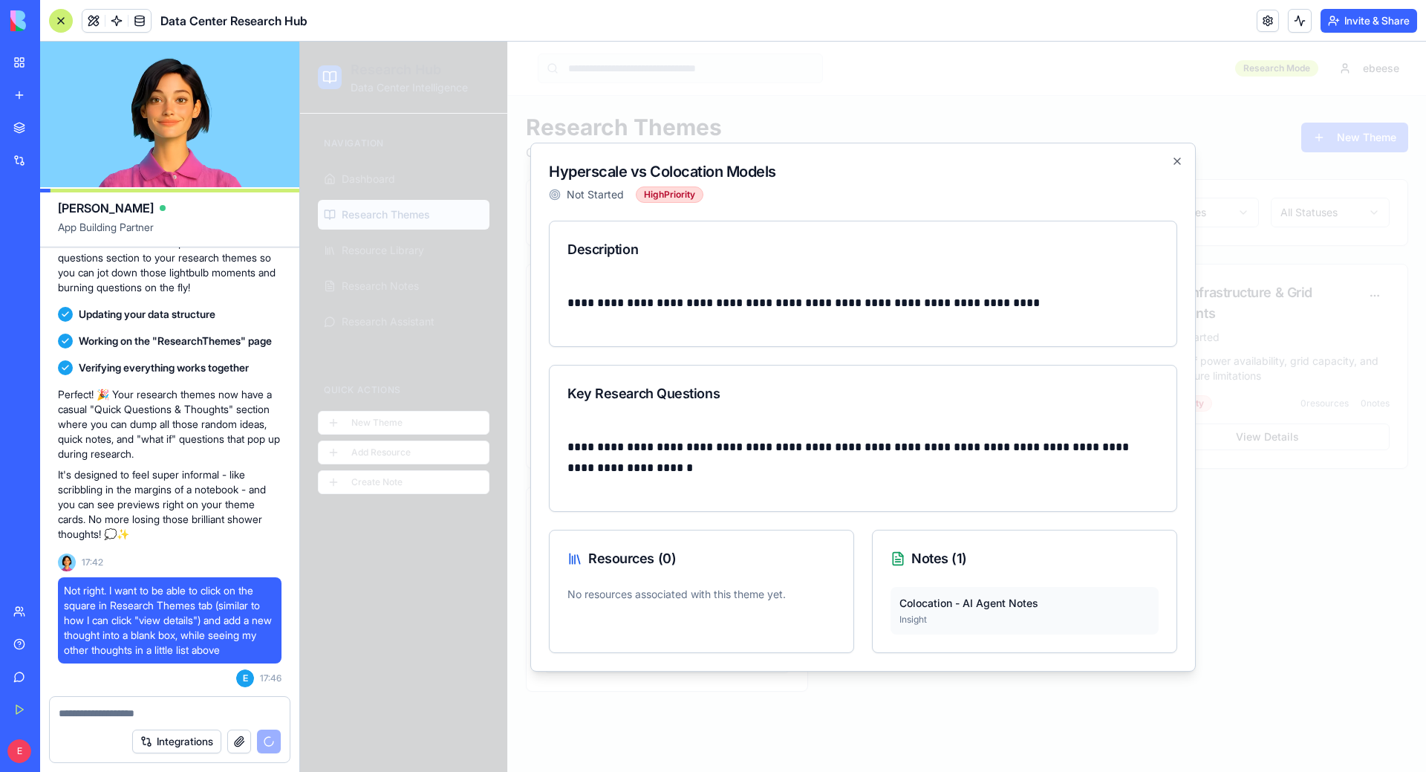
click at [613, 522] on div "**********" at bounding box center [863, 437] width 628 height 432
drag, startPoint x: 625, startPoint y: 484, endPoint x: 917, endPoint y: 387, distance: 308.4
click at [628, 484] on div "**********" at bounding box center [863, 474] width 627 height 74
click at [1177, 166] on icon "button" at bounding box center [1177, 161] width 12 height 12
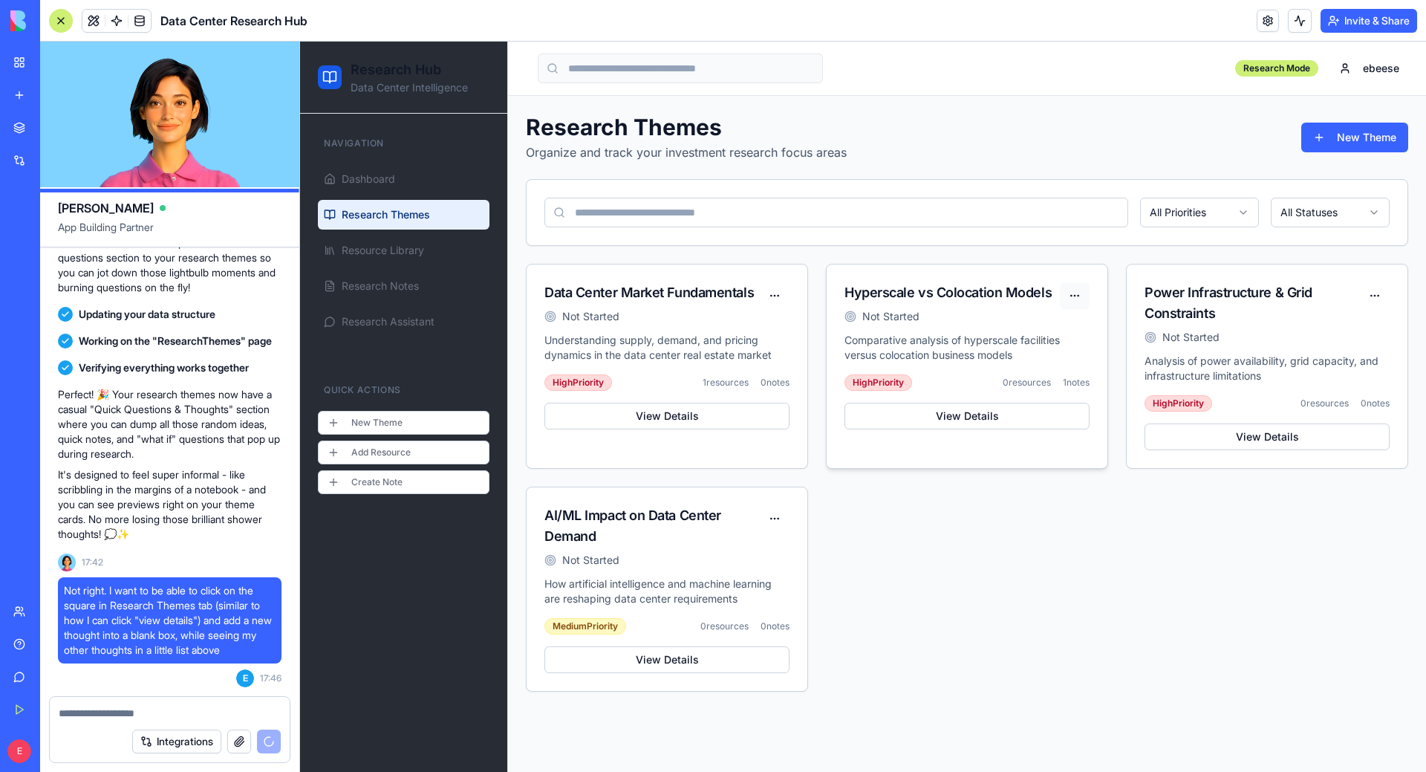
click at [1088, 294] on html "Research Hub Data Center Intelligence Navigation Dashboard Research Themes Reso…" at bounding box center [863, 407] width 1126 height 730
click at [1053, 355] on div "Edit" at bounding box center [1042, 351] width 88 height 24
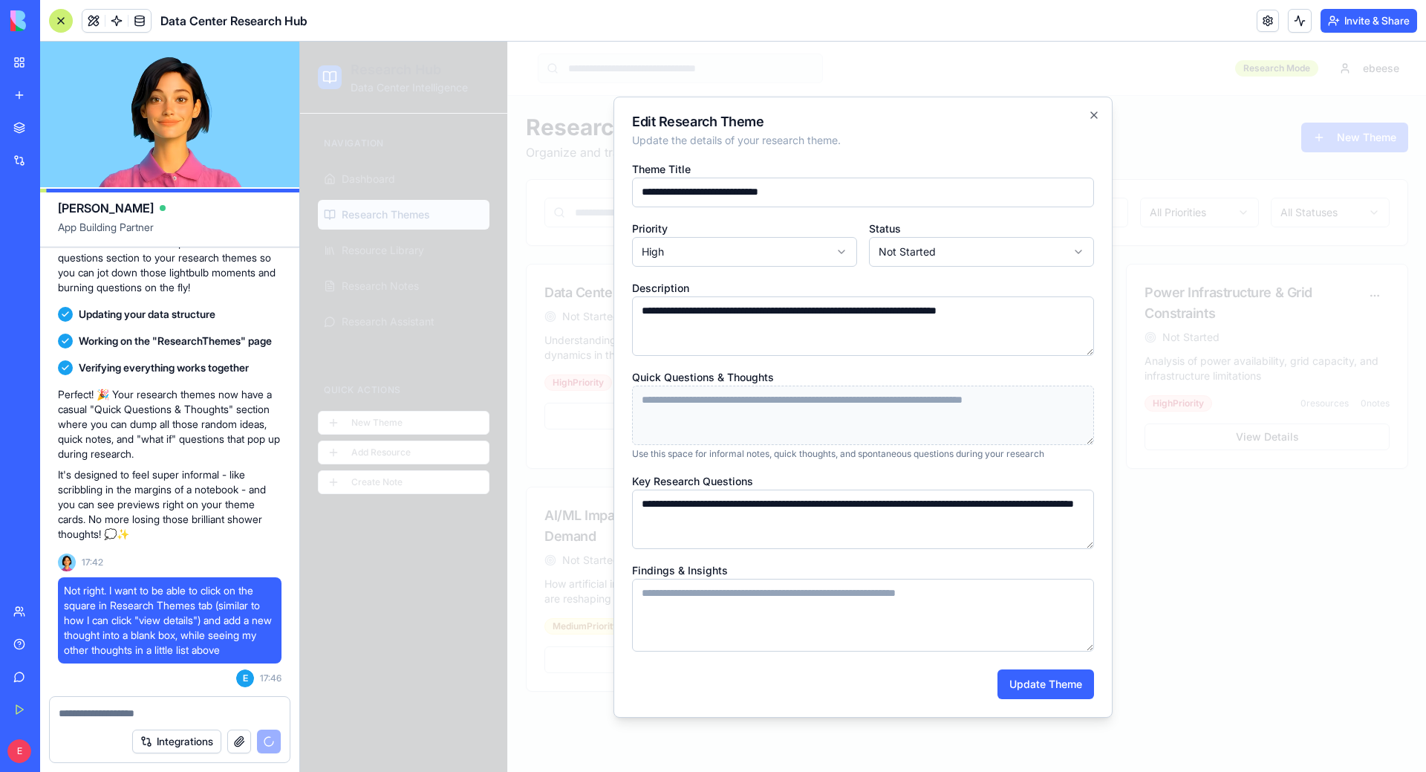
drag, startPoint x: 806, startPoint y: 376, endPoint x: 769, endPoint y: 460, distance: 91.8
click at [807, 378] on div "Quick Questions & Thoughts Use this space for informal notes, quick thoughts, a…" at bounding box center [863, 414] width 462 height 92
drag, startPoint x: 790, startPoint y: 394, endPoint x: 795, endPoint y: 406, distance: 12.7
click at [791, 394] on textarea "Quick Questions & Thoughts" at bounding box center [863, 415] width 462 height 59
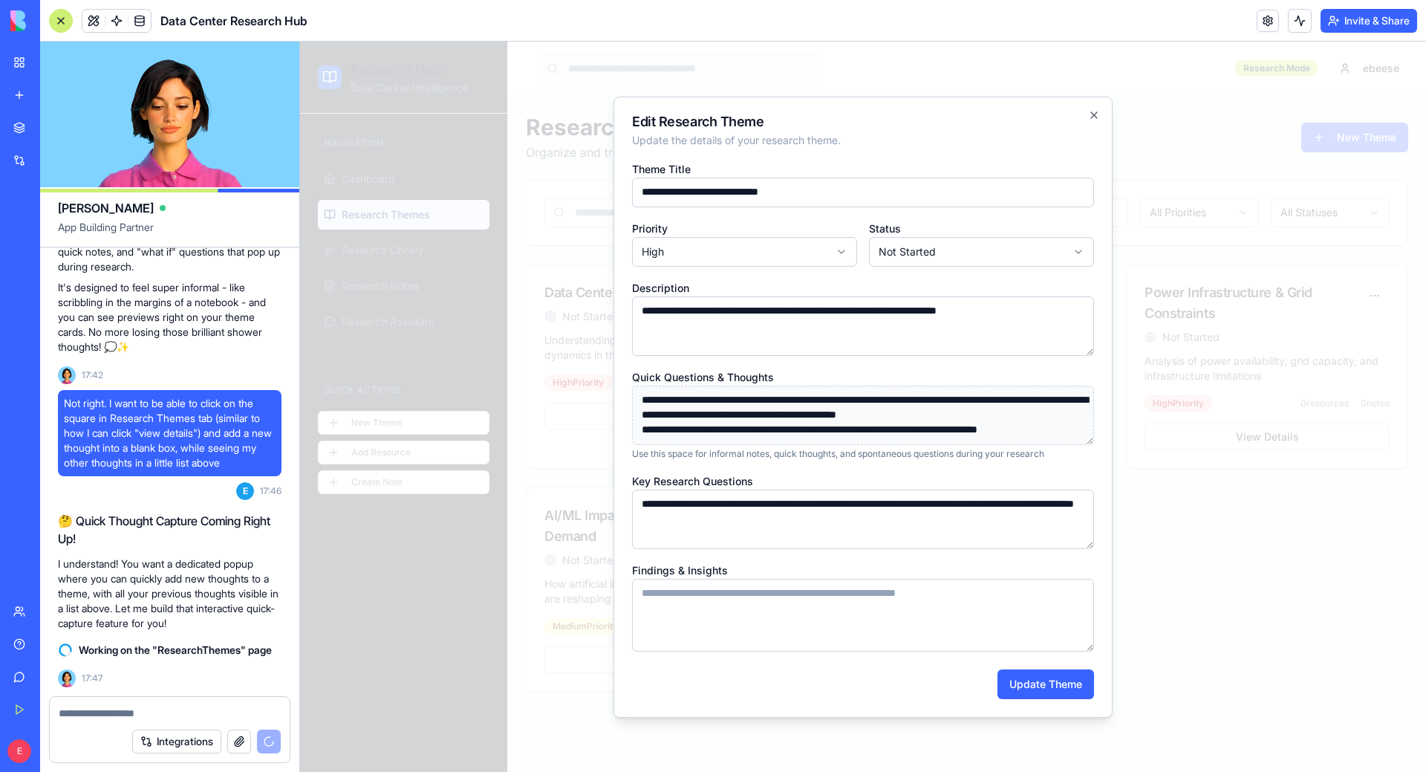
scroll to position [22, 0]
type textarea "**********"
click at [1067, 683] on button "Update Theme" at bounding box center [1046, 684] width 97 height 30
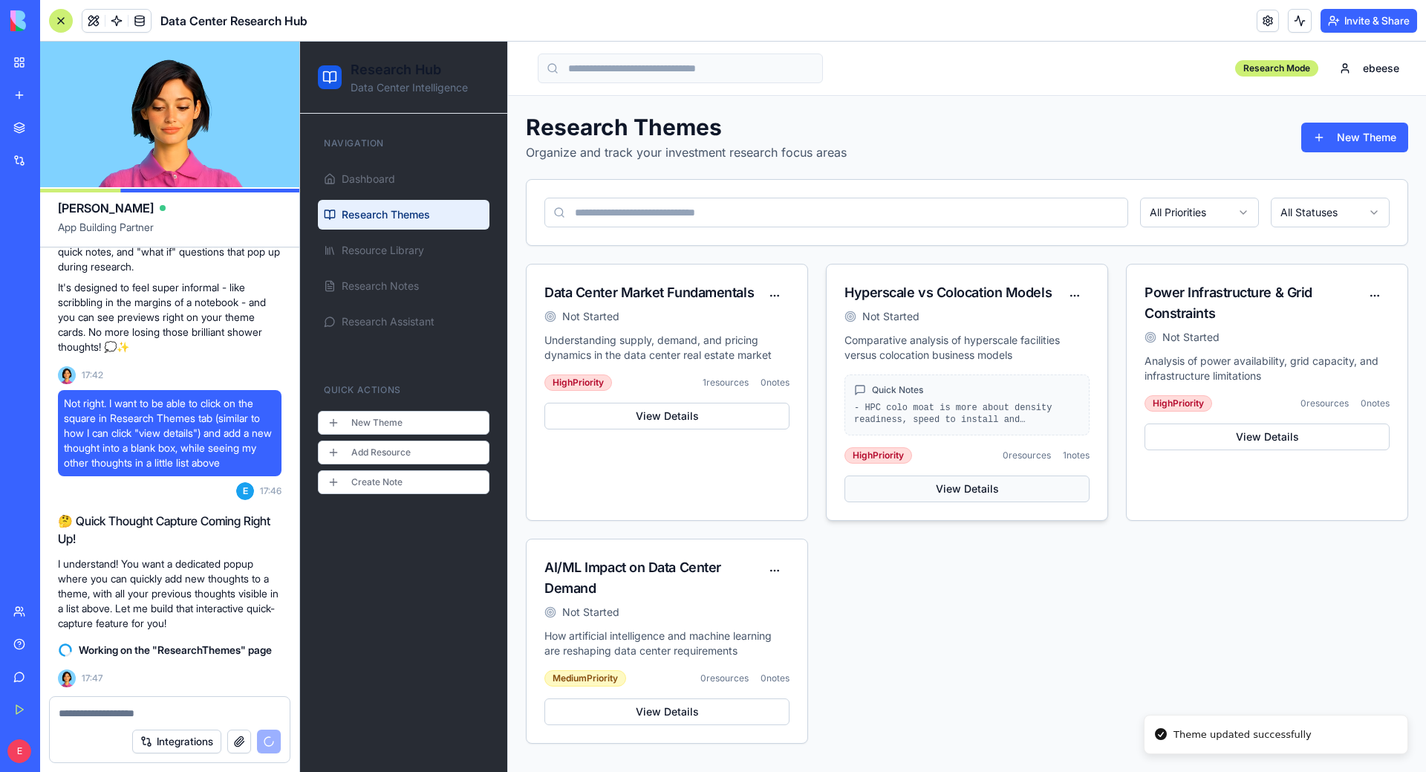
click at [1044, 492] on button "View Details" at bounding box center [967, 488] width 245 height 27
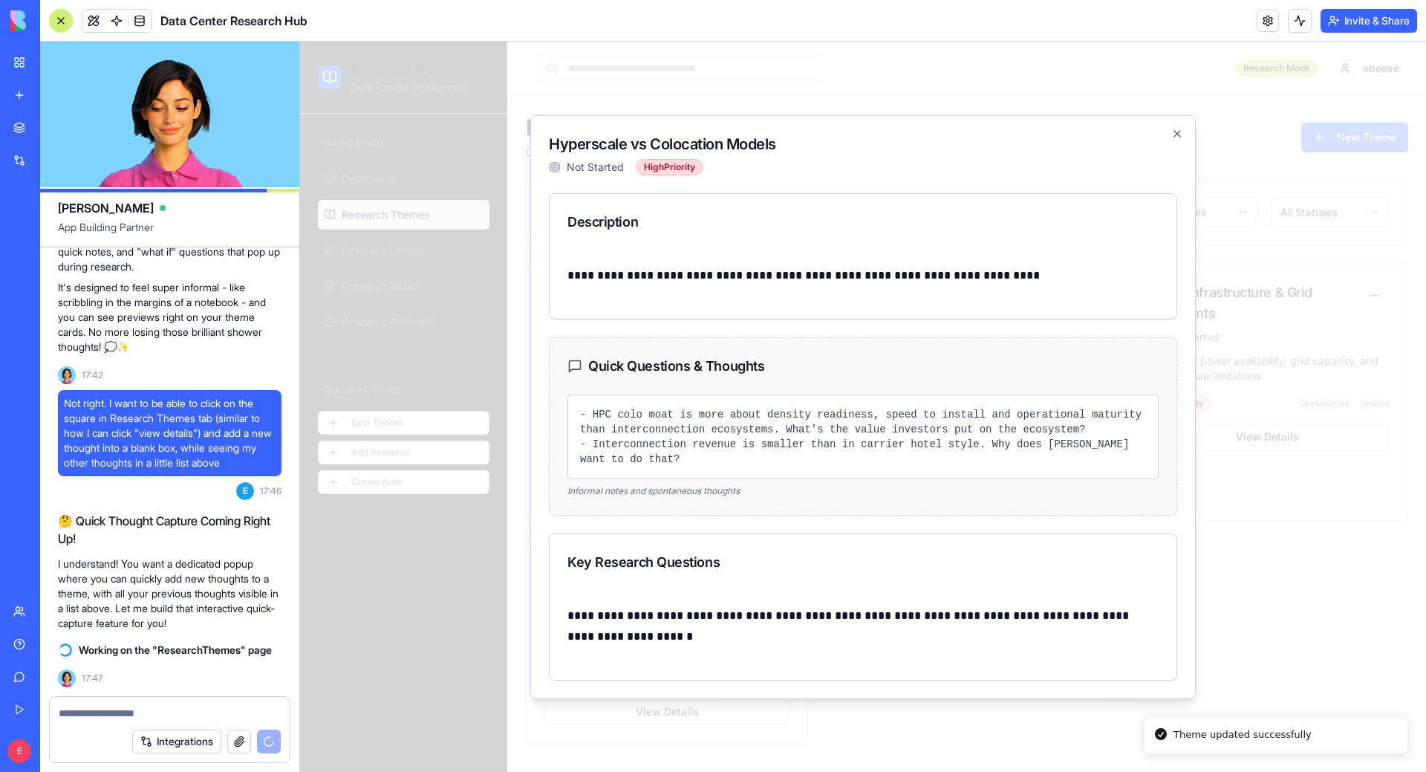
click at [1255, 507] on div at bounding box center [863, 407] width 1126 height 730
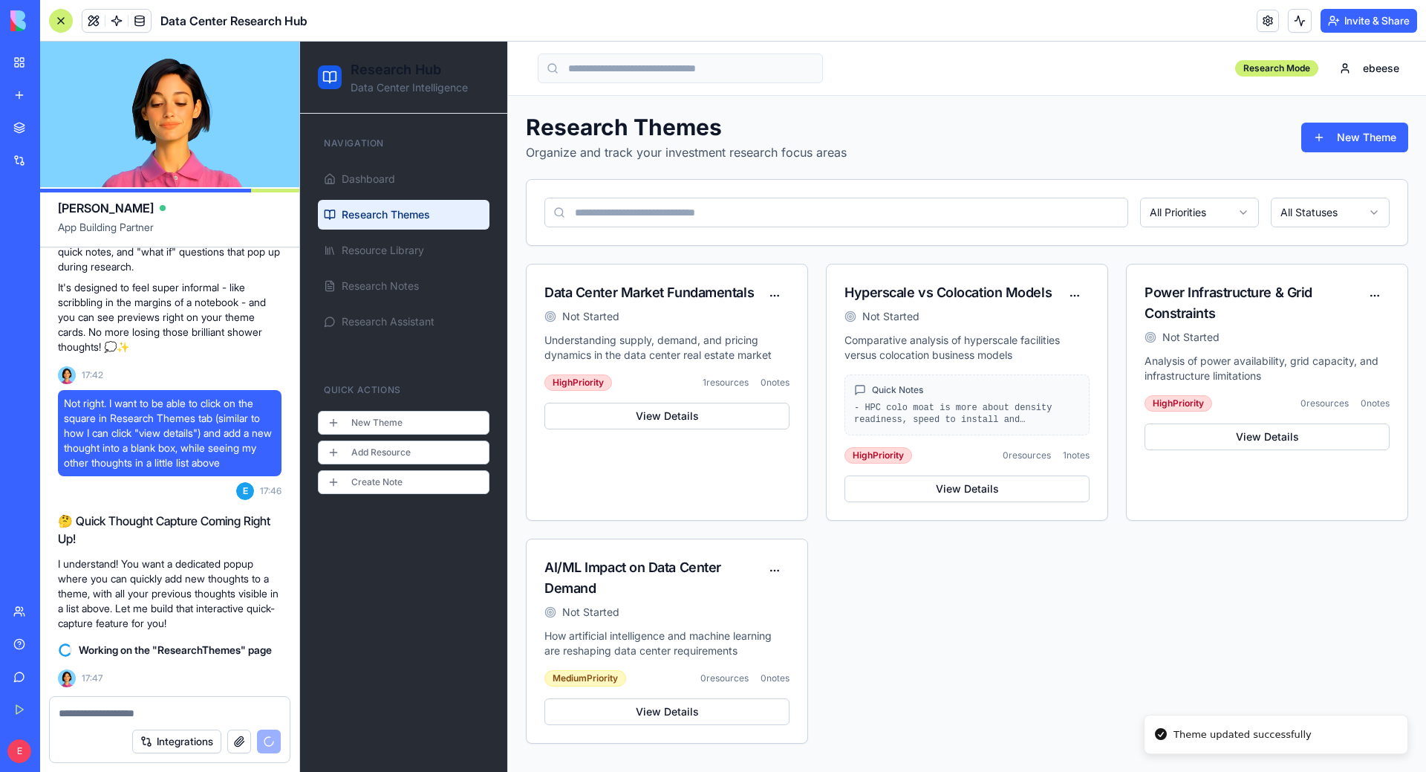
click at [1189, 617] on div "Data Center Market Fundamentals Not Started Understanding supply, demand, and p…" at bounding box center [967, 504] width 882 height 480
click at [1026, 384] on div "Quick Notes" at bounding box center [967, 390] width 226 height 12
click at [1090, 630] on div "Data Center Market Fundamentals Not Started Understanding supply, demand, and p…" at bounding box center [967, 504] width 882 height 480
click at [977, 640] on div "Data Center Market Fundamentals Not Started Understanding supply, demand, and p…" at bounding box center [967, 504] width 882 height 480
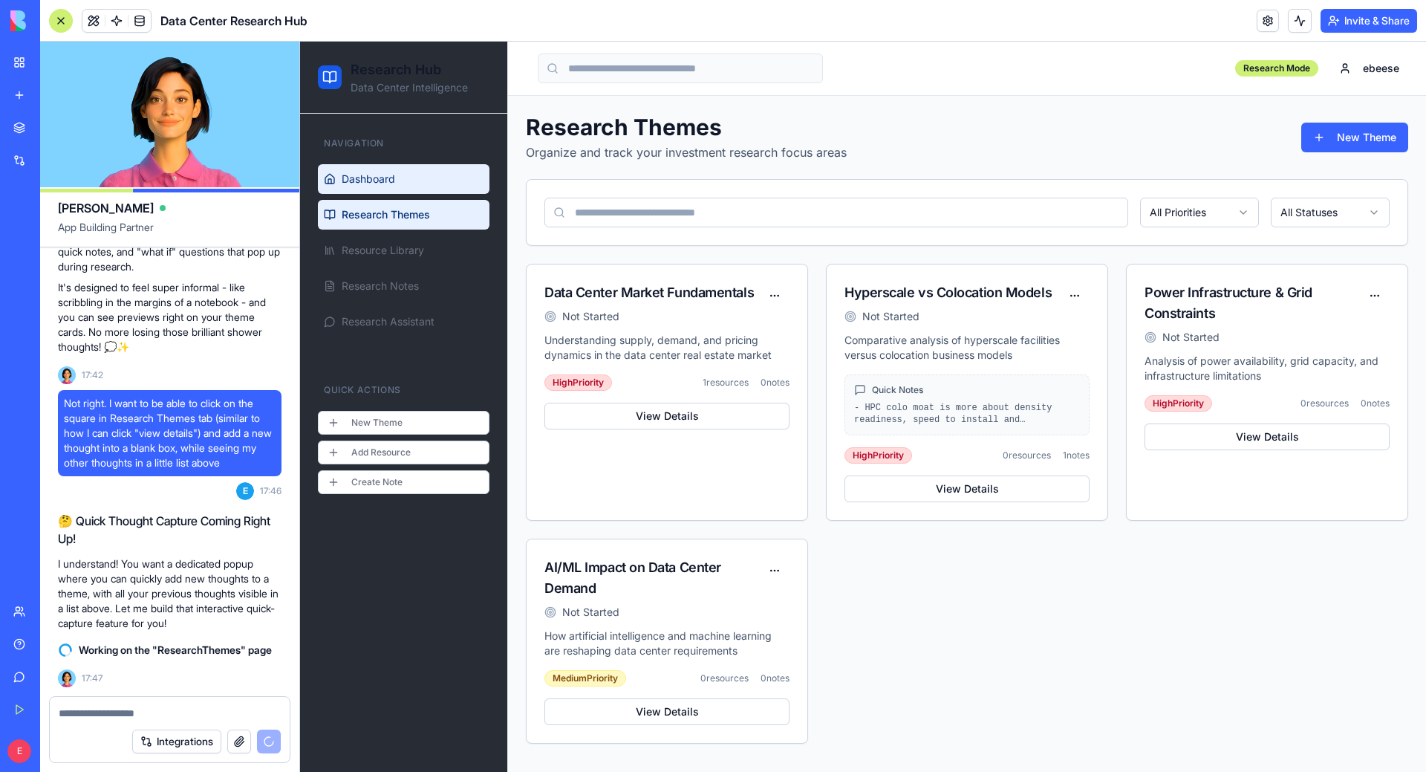
click at [372, 177] on span "Dashboard" at bounding box center [368, 179] width 53 height 15
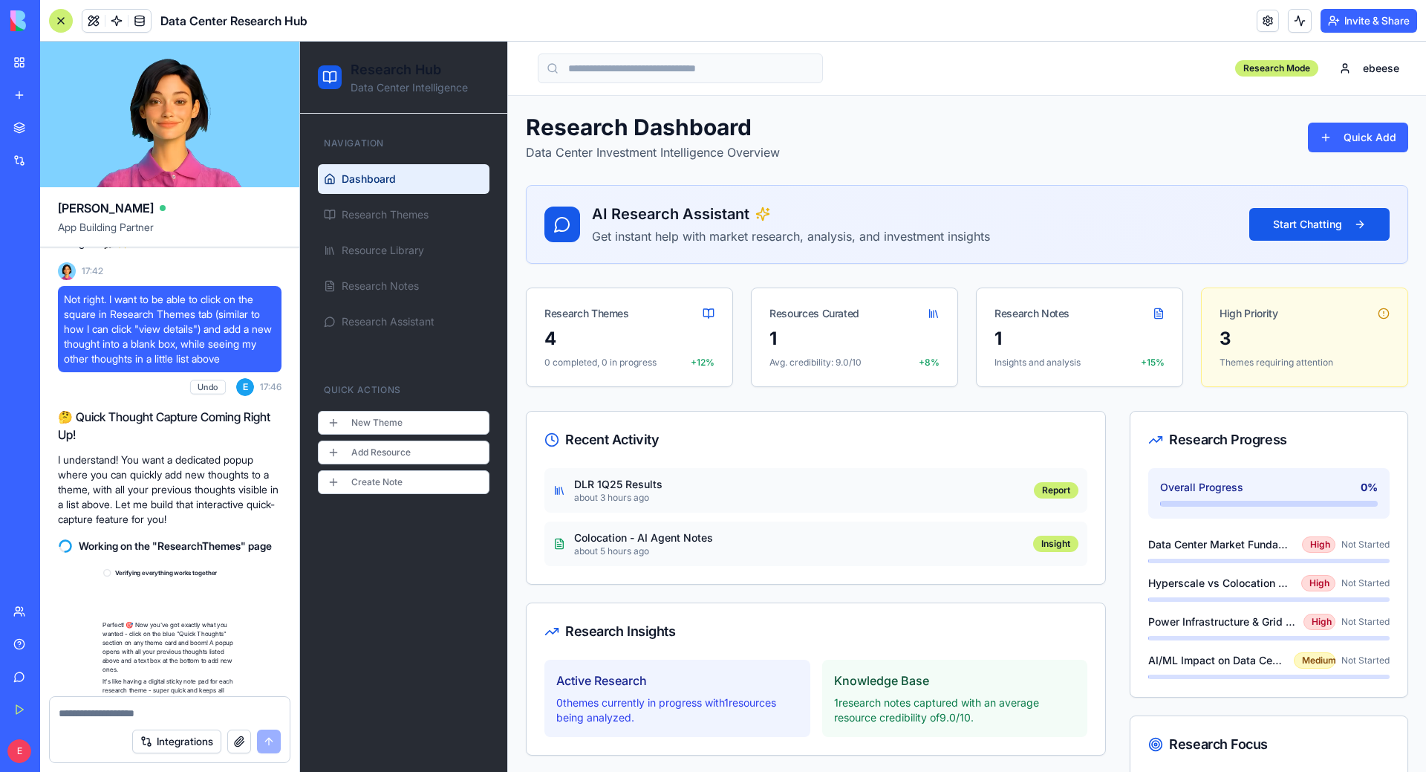
scroll to position [3426, 0]
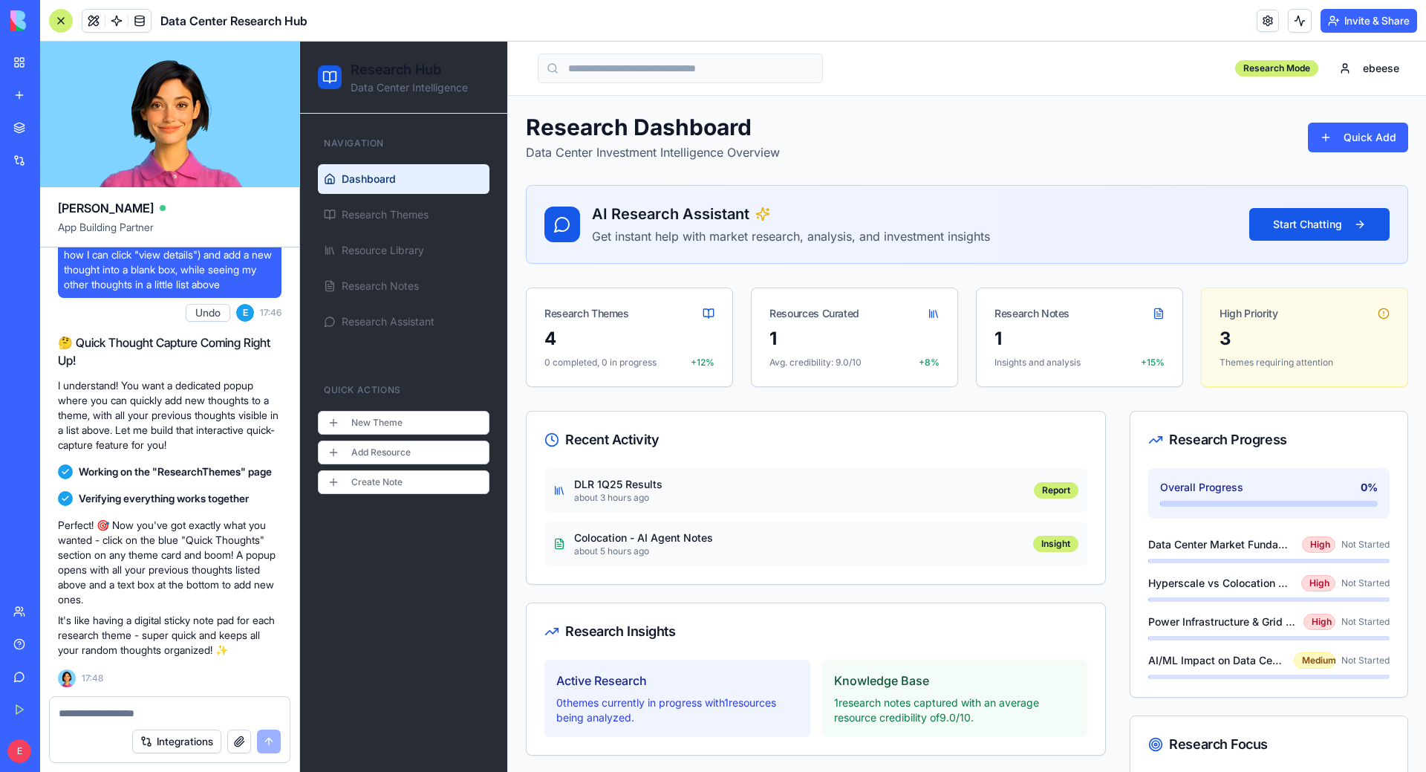
click at [429, 230] on ul "Dashboard Research Themes Resource Library Research Notes Research Assistant" at bounding box center [404, 250] width 172 height 172
click at [429, 227] on link "Research Themes" at bounding box center [404, 215] width 172 height 30
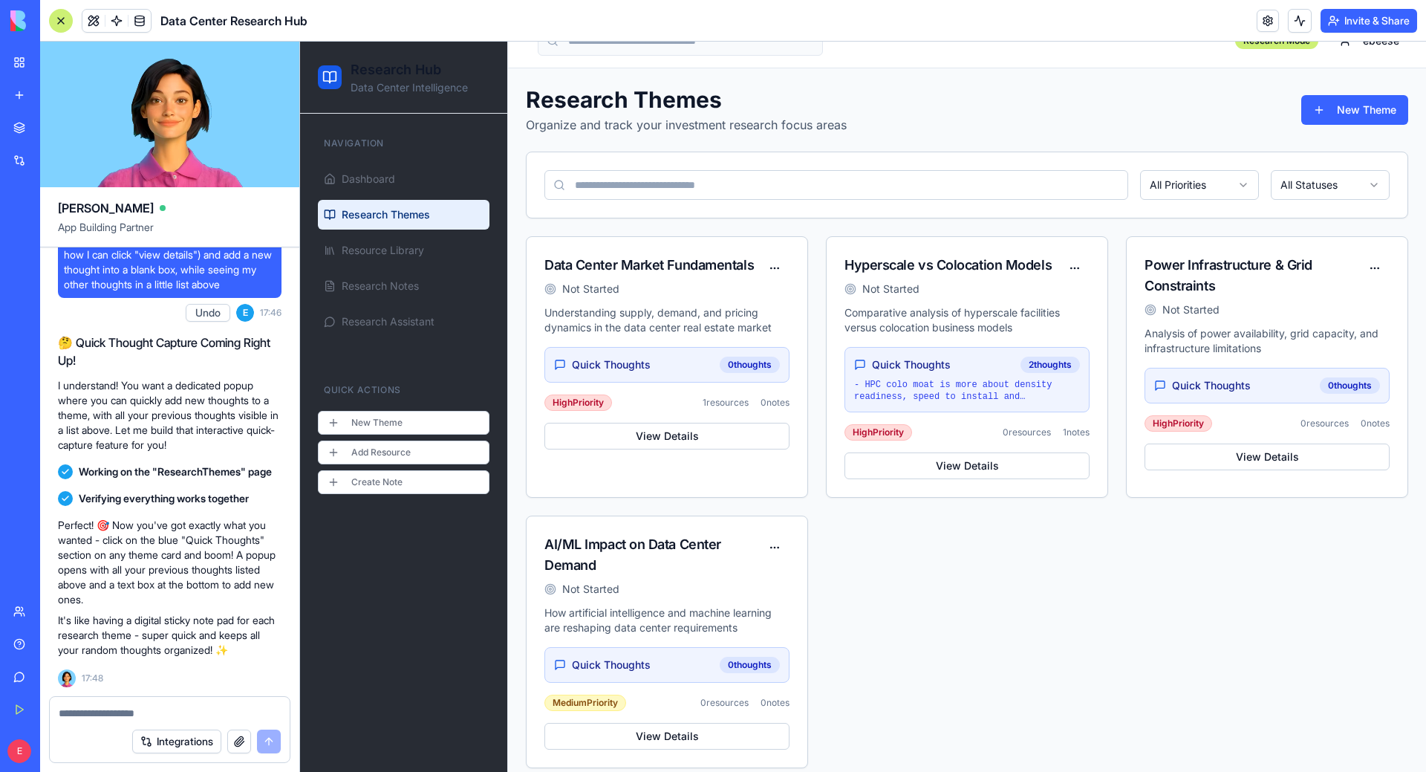
scroll to position [42, 0]
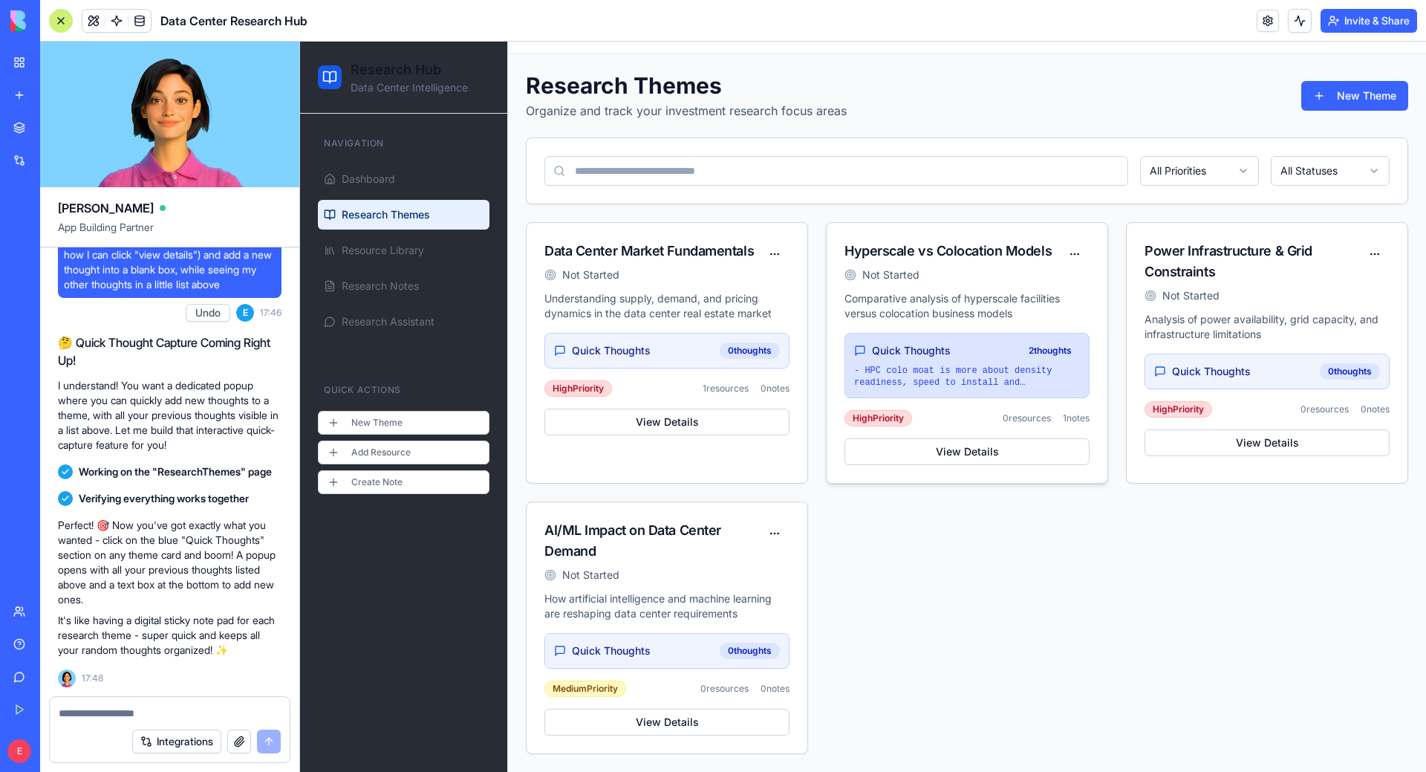
click at [986, 377] on p "- HPC colo moat is more about density readiness, speed to install and operation…" at bounding box center [967, 377] width 226 height 24
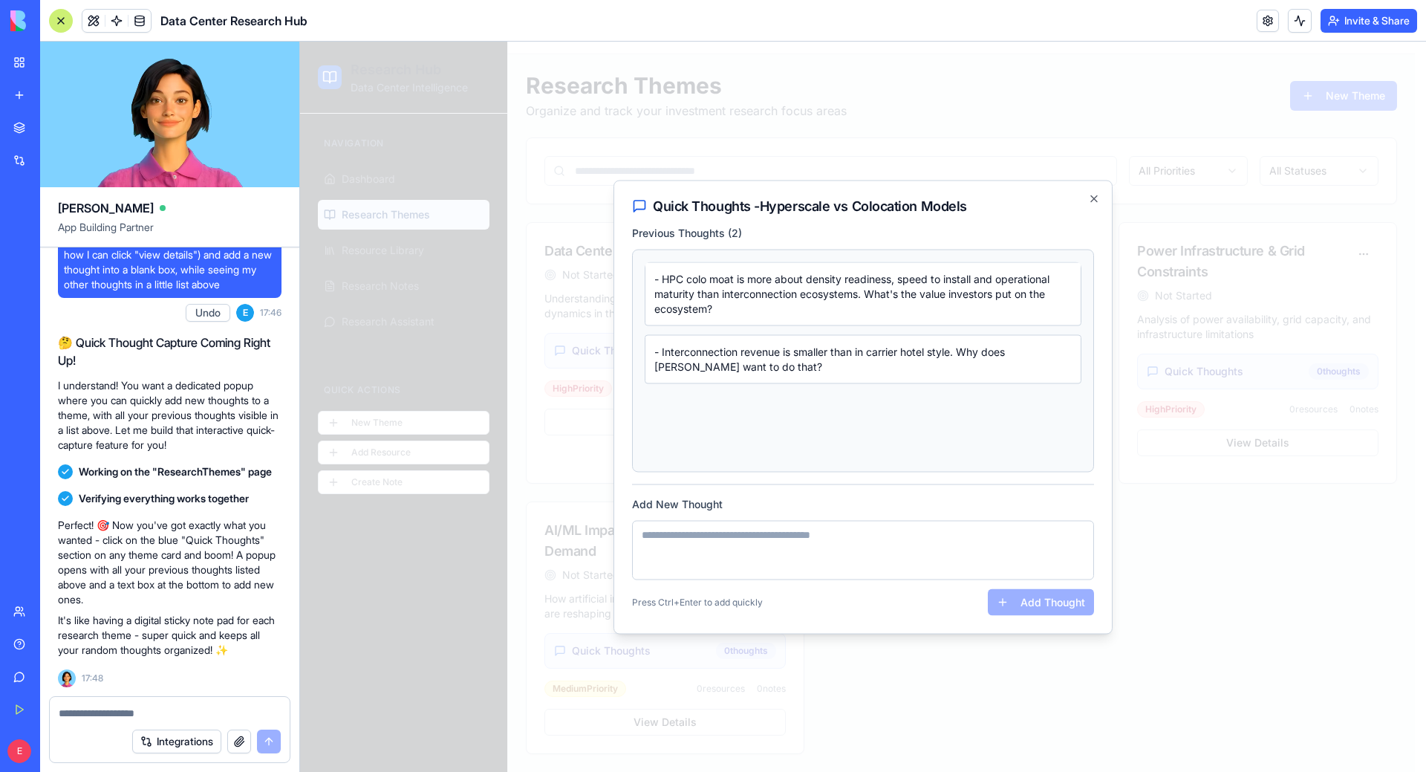
click at [1162, 703] on div at bounding box center [863, 407] width 1126 height 730
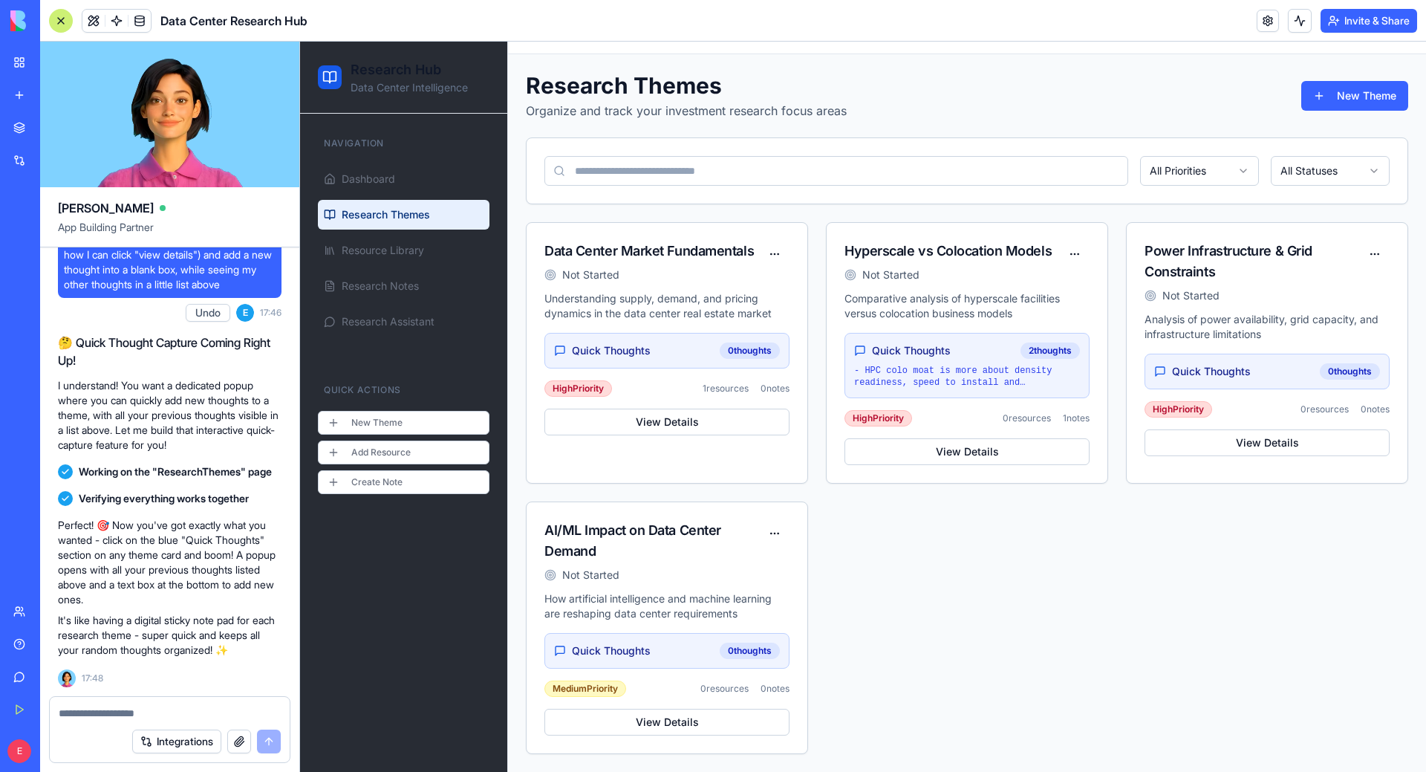
click at [175, 700] on div at bounding box center [170, 709] width 240 height 24
click at [183, 706] on textarea at bounding box center [170, 713] width 222 height 15
type textarea "**********"
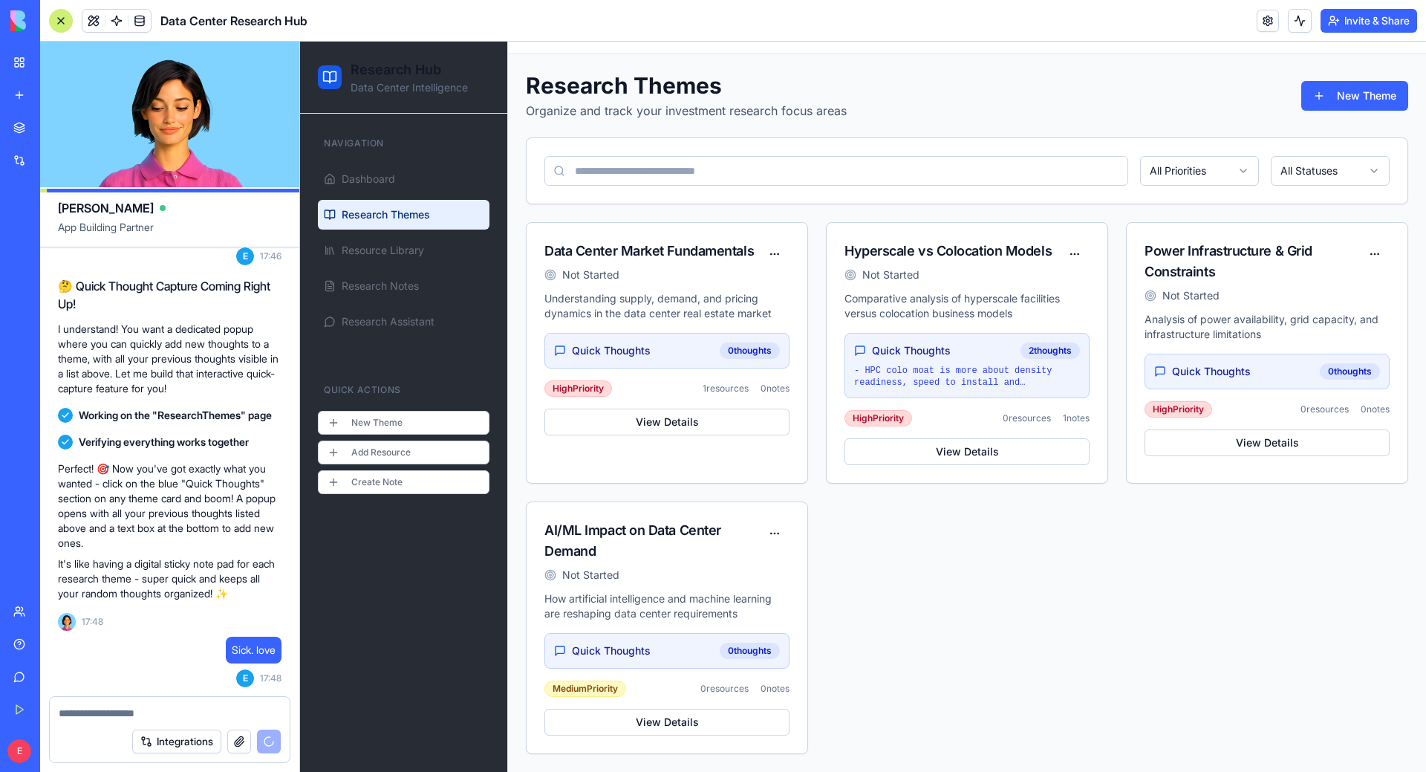
click at [1071, 617] on div "Data Center Market Fundamentals Not Started Understanding supply, demand, and p…" at bounding box center [967, 488] width 882 height 532
